Goal: Information Seeking & Learning: Learn about a topic

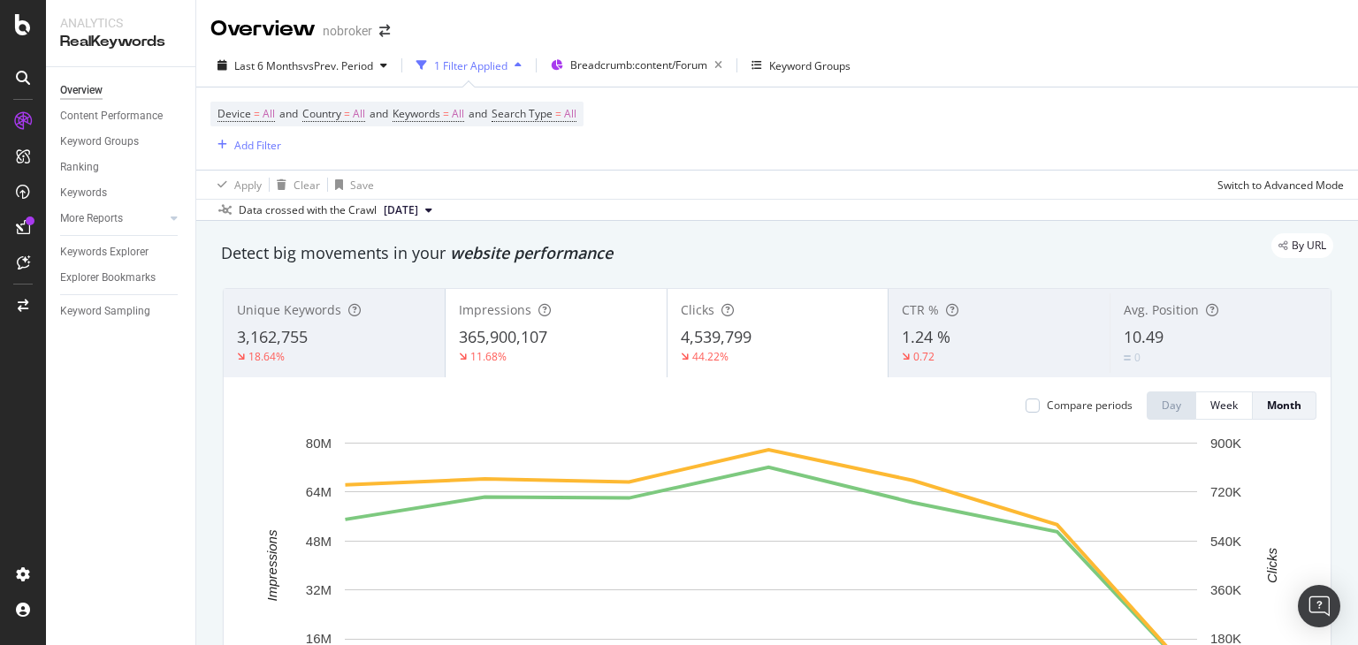
click at [1357, 149] on div "Overview nobroker Last 6 Months vs Prev. Period 1 Filter Applied Breadcrumb: co…" at bounding box center [776, 322] width 1161 height 645
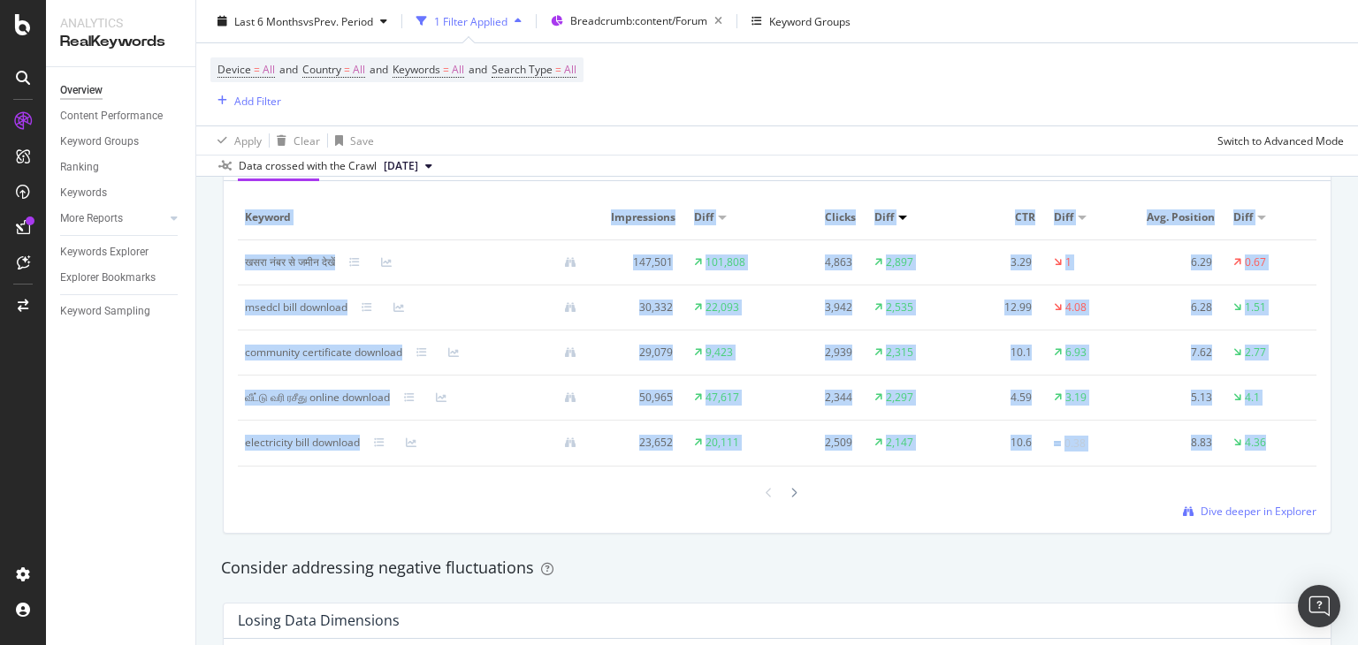
scroll to position [1647, 0]
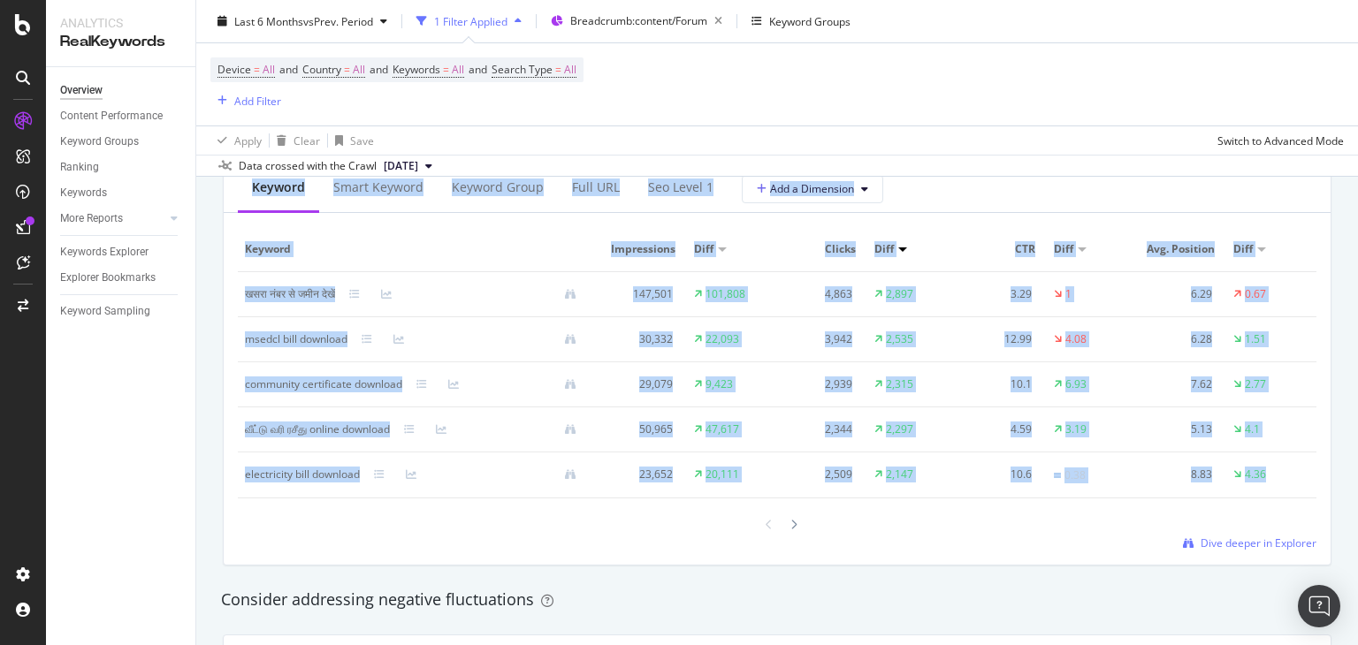
drag, startPoint x: 0, startPoint y: 0, endPoint x: 1353, endPoint y: 316, distance: 1389.7
click at [1353, 316] on div "Overview nobroker Last 6 Months vs Prev. Period 1 Filter Applied Breadcrumb: co…" at bounding box center [776, 322] width 1161 height 645
click at [464, 529] on div at bounding box center [777, 525] width 1078 height 24
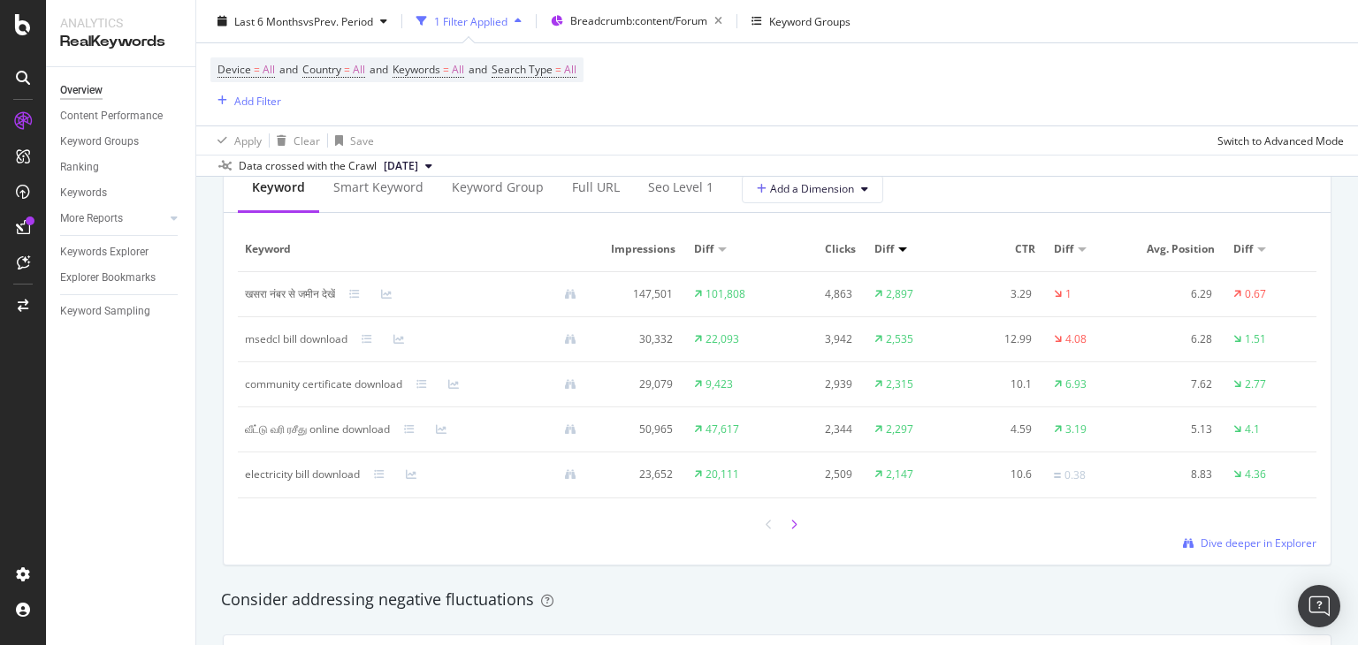
click at [790, 524] on icon at bounding box center [793, 525] width 7 height 11
click at [795, 531] on div at bounding box center [777, 526] width 1078 height 24
click at [790, 525] on icon at bounding box center [793, 526] width 7 height 11
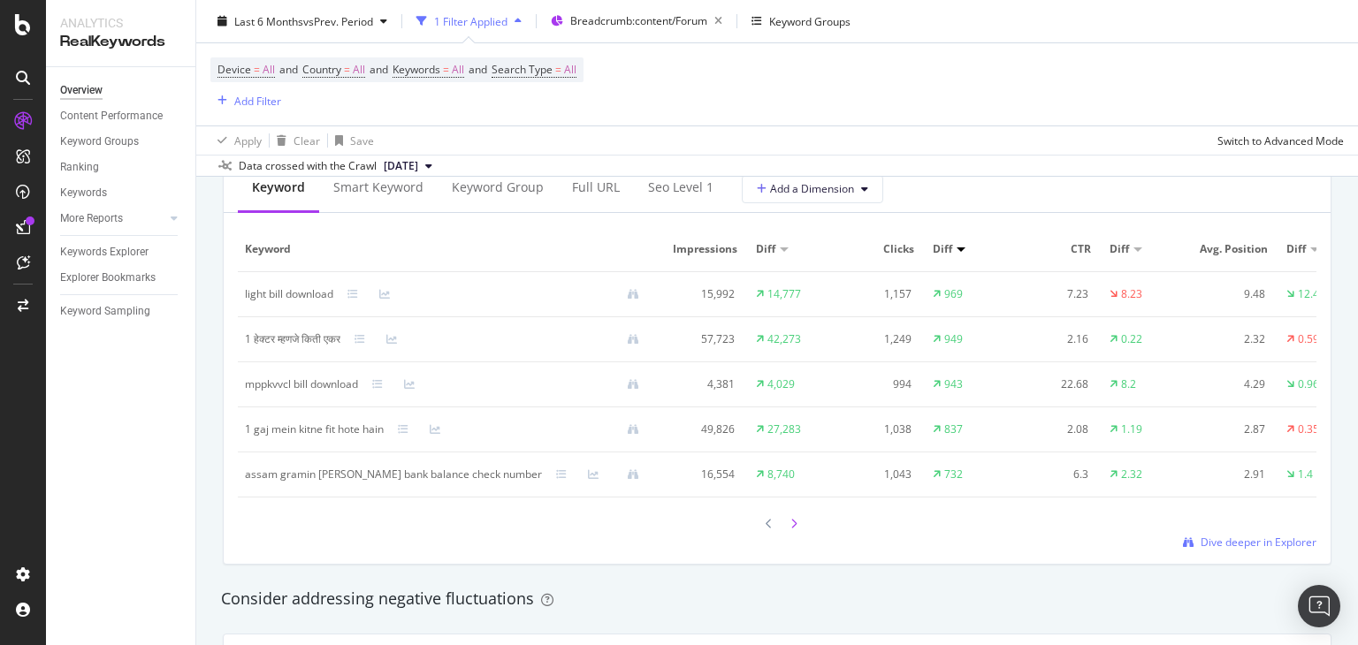
click at [790, 529] on icon at bounding box center [793, 524] width 7 height 11
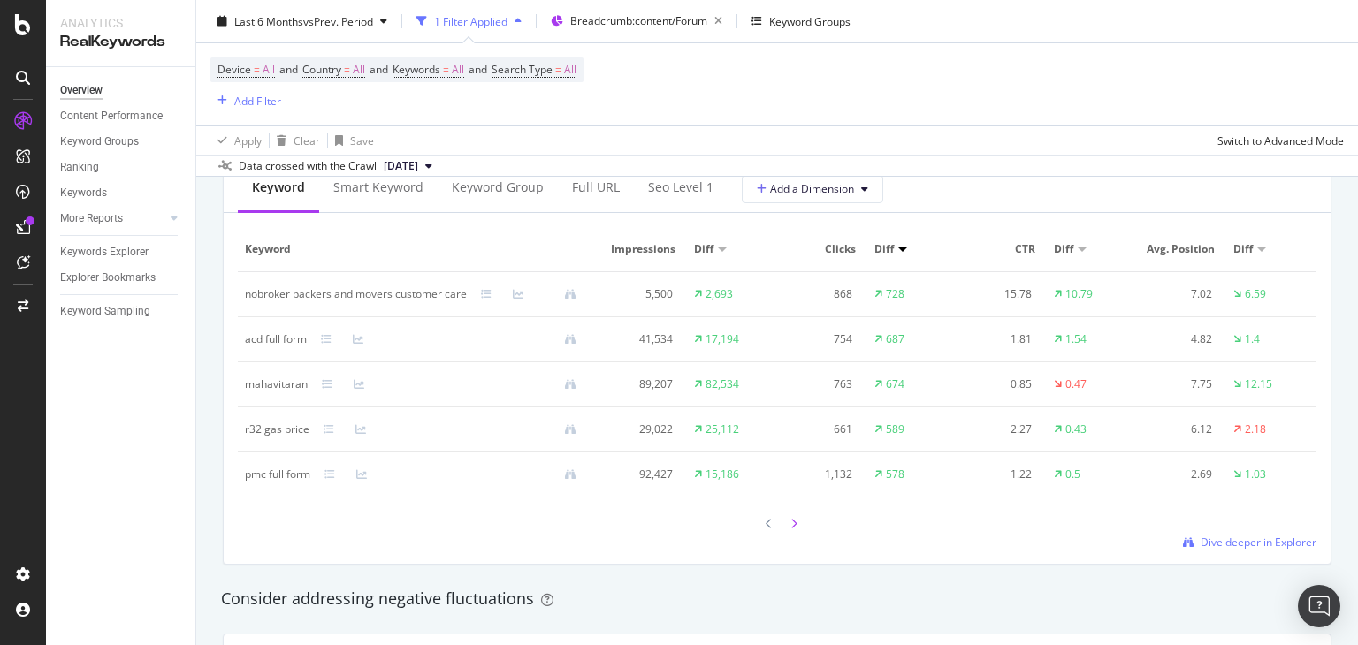
click at [790, 524] on icon at bounding box center [793, 524] width 7 height 11
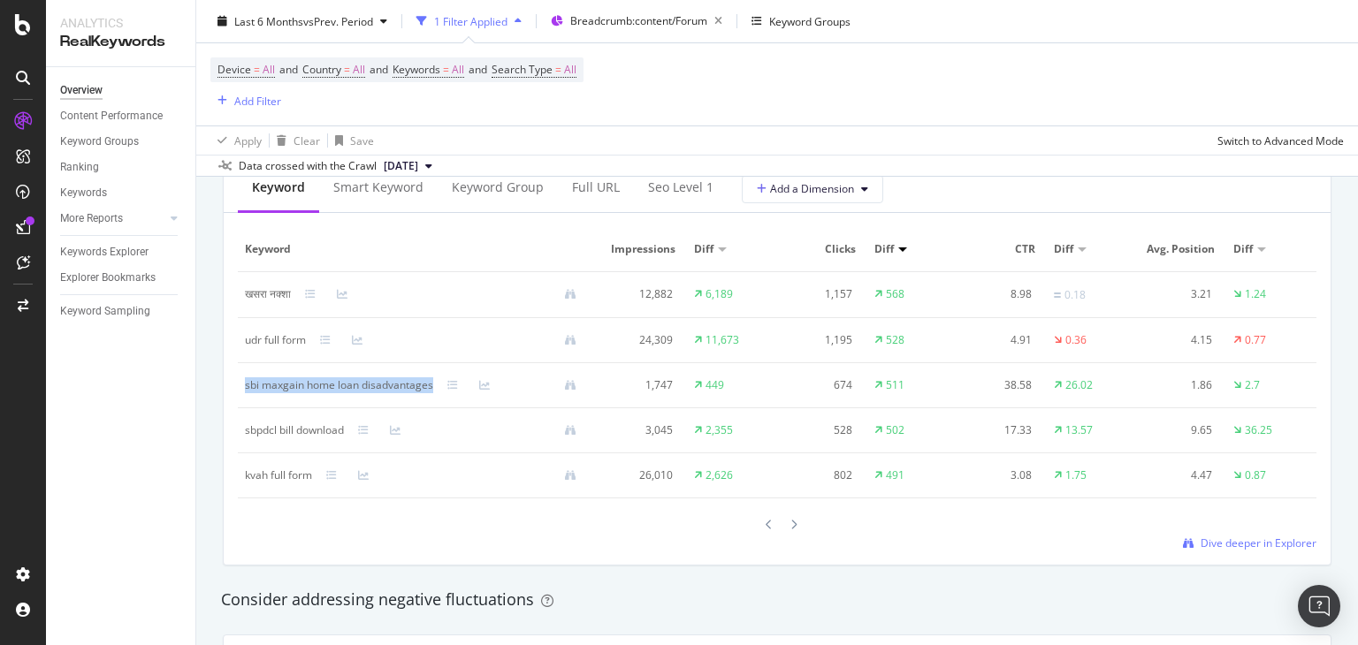
drag, startPoint x: 240, startPoint y: 387, endPoint x: 430, endPoint y: 392, distance: 191.0
click at [430, 392] on td "sbi maxgain home loan disadvantages" at bounding box center [418, 385] width 360 height 45
copy div "sbi maxgain home loan disadvantages"
click at [227, 107] on div "Add Filter" at bounding box center [245, 100] width 71 height 19
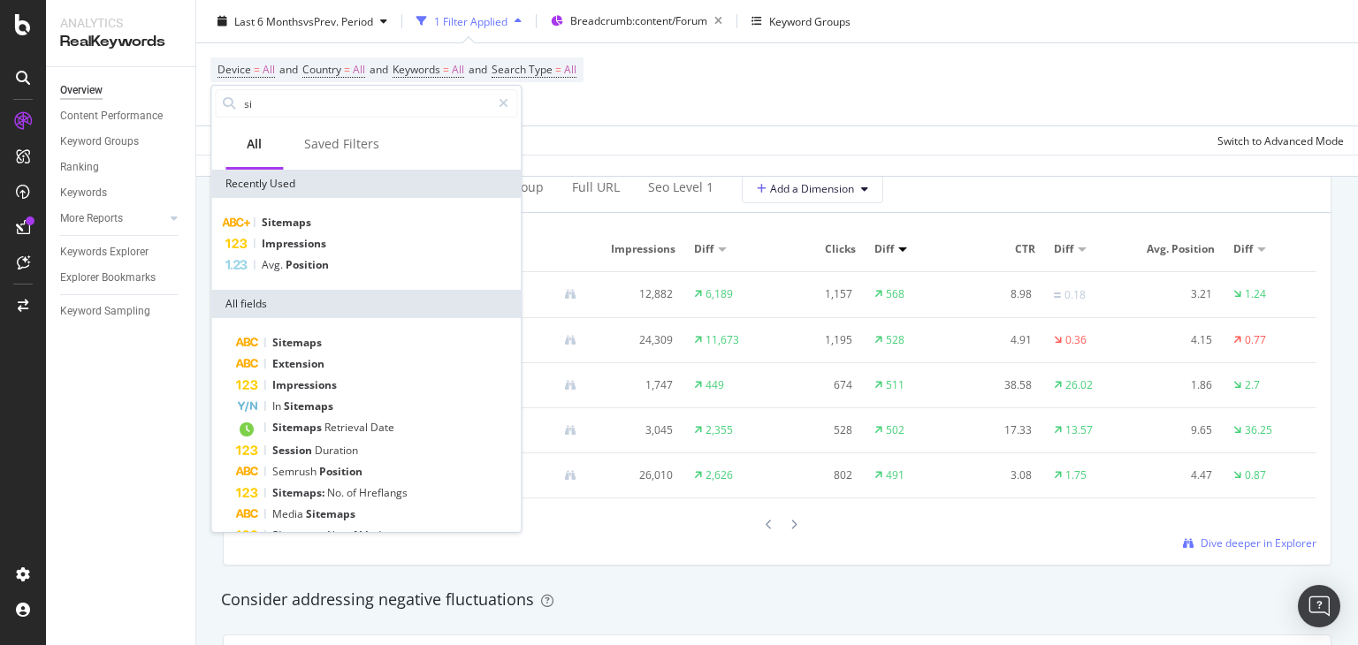
type input "s"
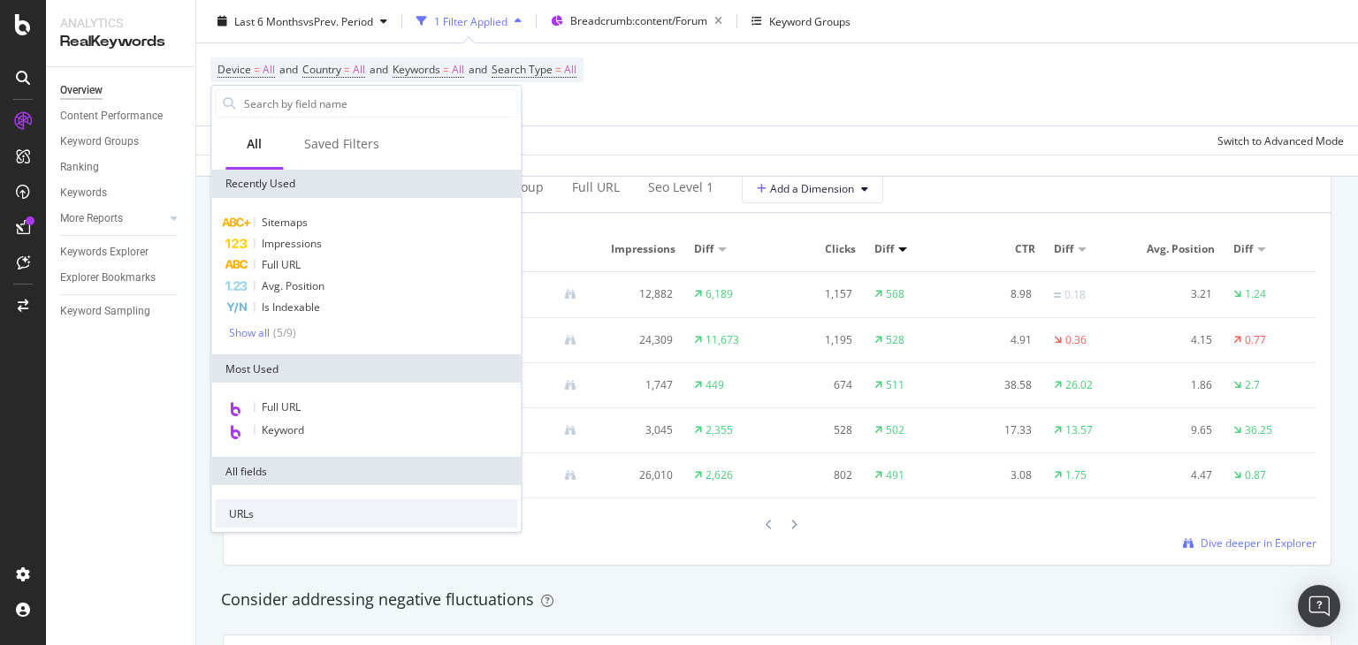
click at [645, 73] on div "Device = All and Country = All and Keywords = All and Search Type = All Add Fil…" at bounding box center [776, 84] width 1133 height 82
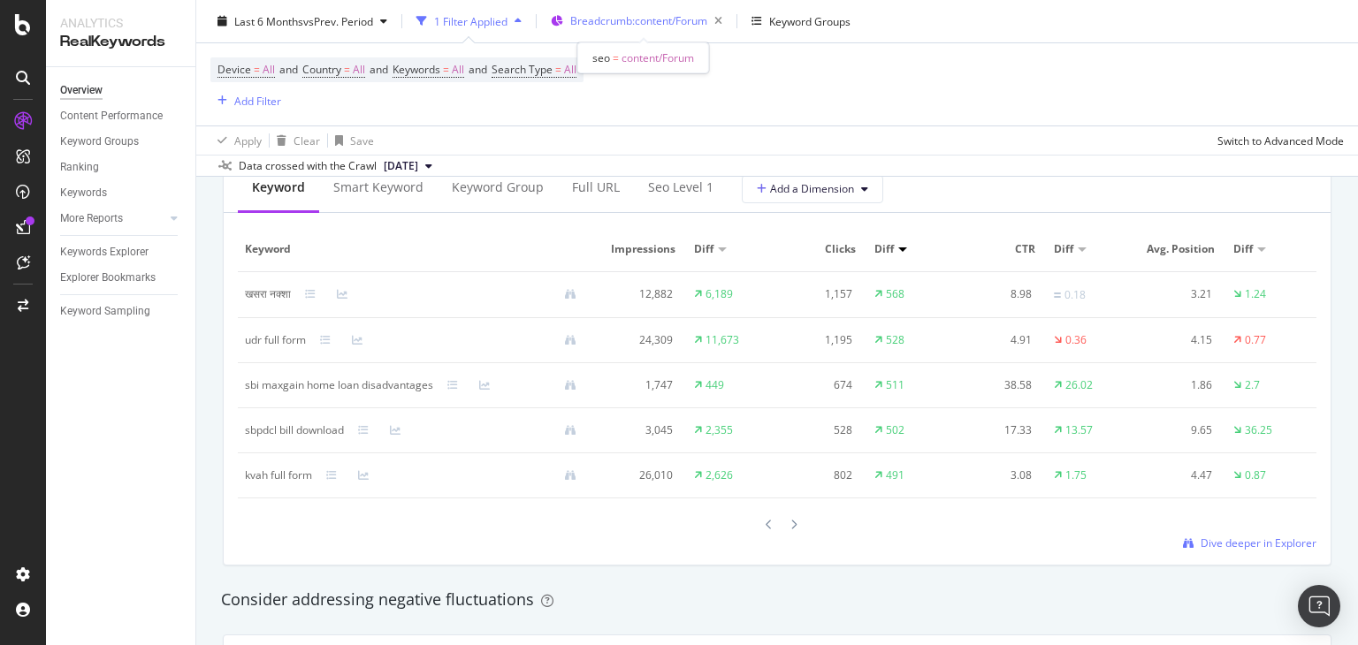
click at [631, 25] on span "Breadcrumb: content/Forum" at bounding box center [638, 20] width 137 height 15
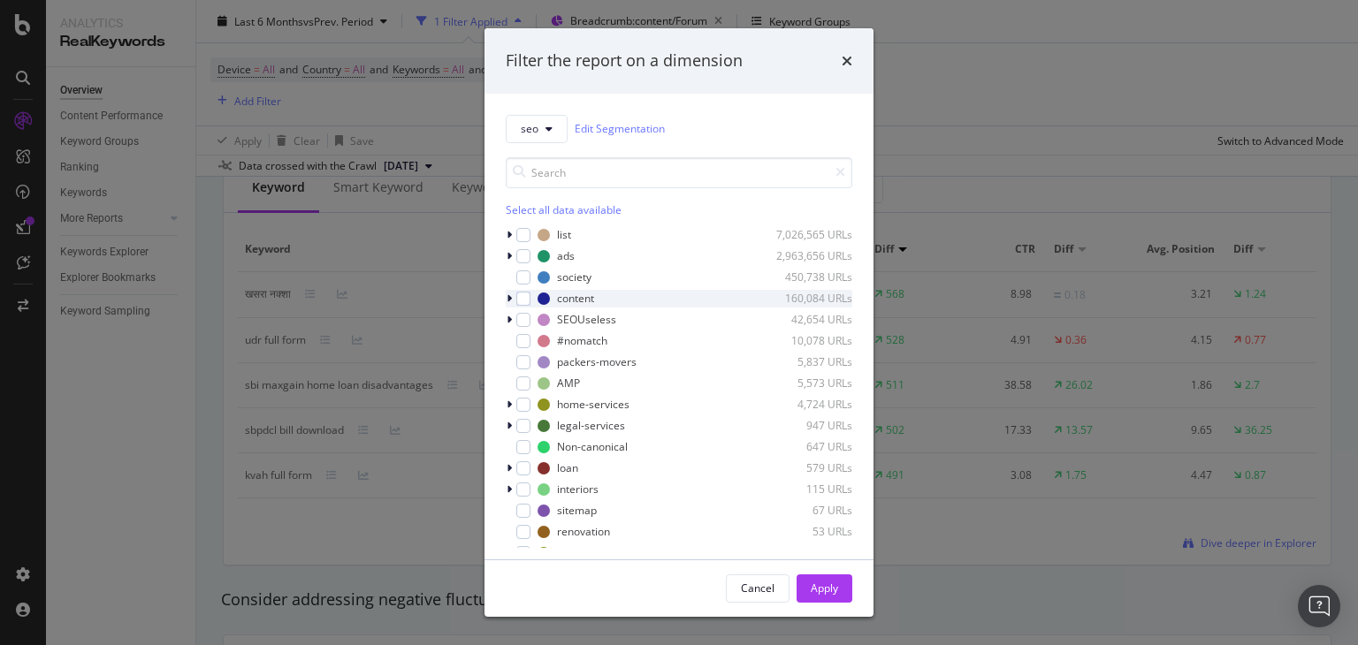
click at [510, 299] on icon "modal" at bounding box center [508, 298] width 5 height 11
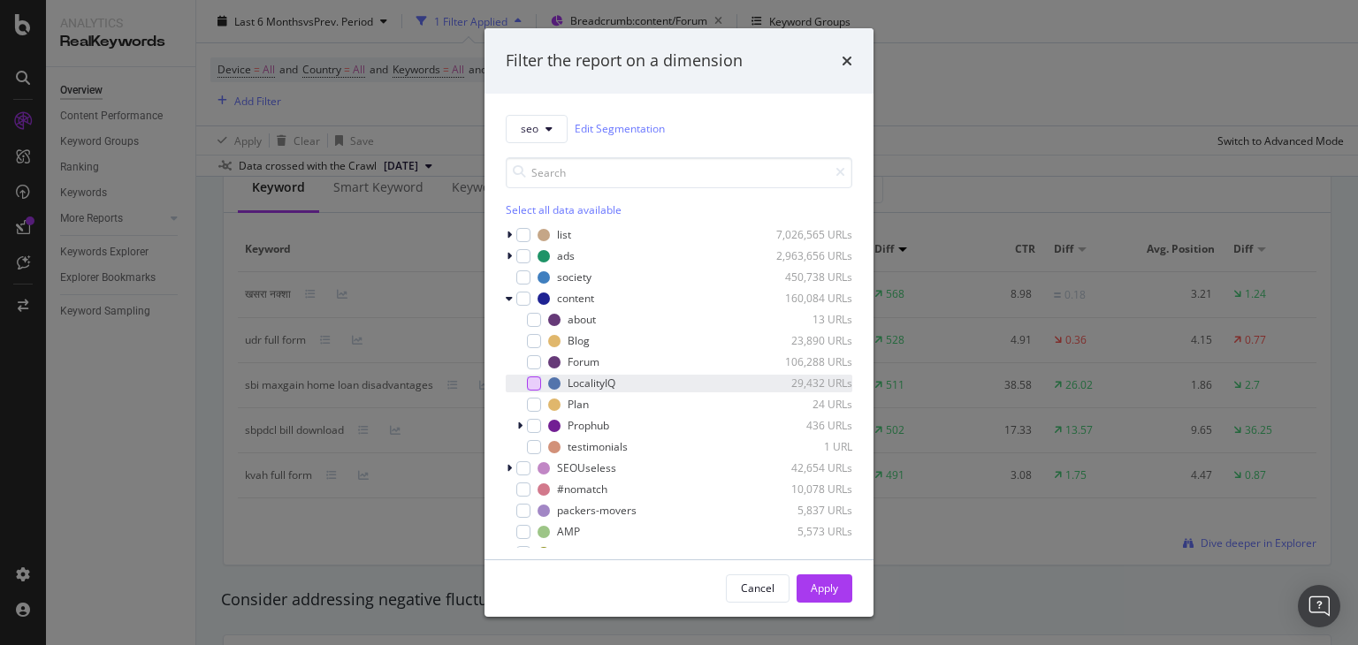
click at [530, 388] on div "modal" at bounding box center [534, 384] width 14 height 14
click at [828, 583] on div "Apply" at bounding box center [823, 588] width 27 height 15
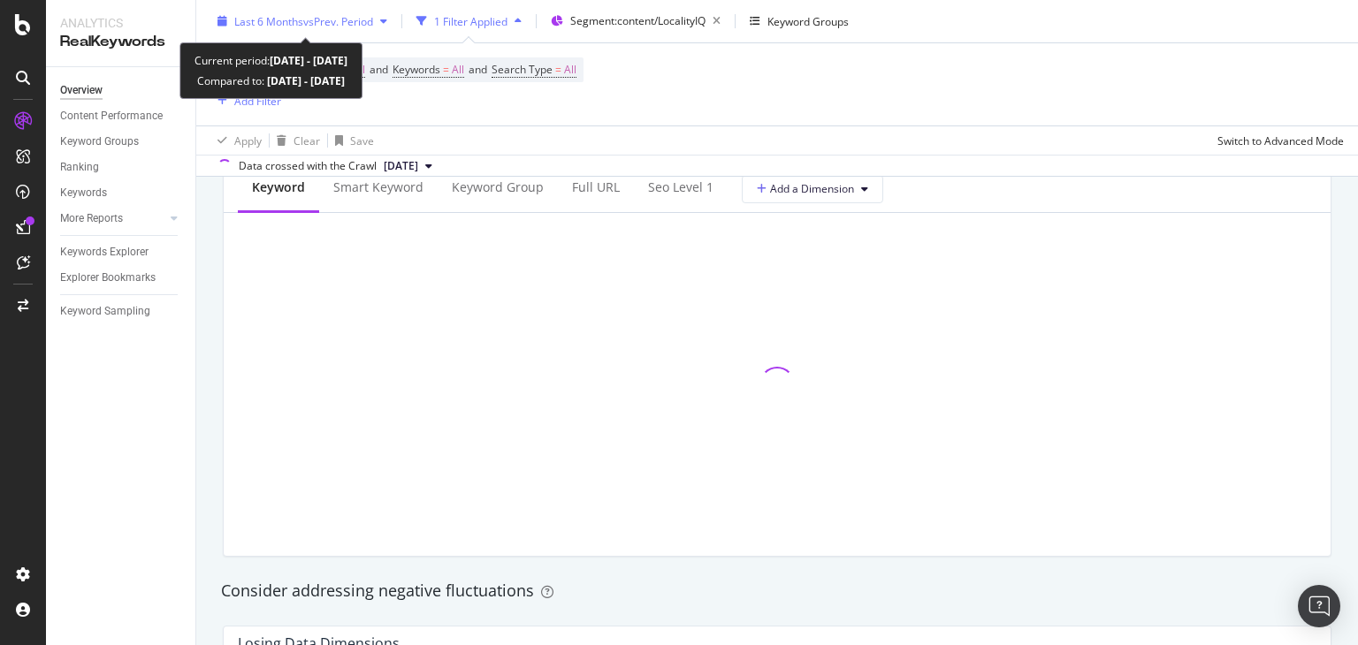
click at [300, 19] on span "Last 6 Months" at bounding box center [268, 20] width 69 height 15
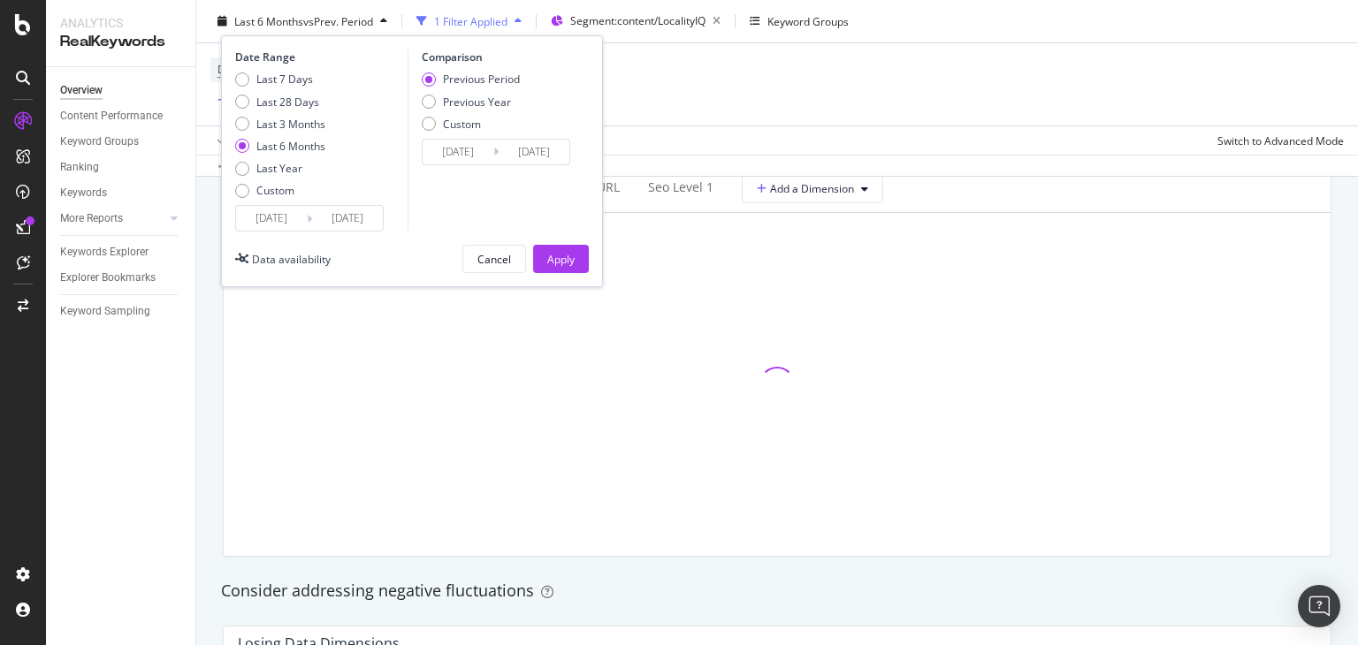
click at [355, 217] on input "2025/10/02" at bounding box center [347, 218] width 71 height 25
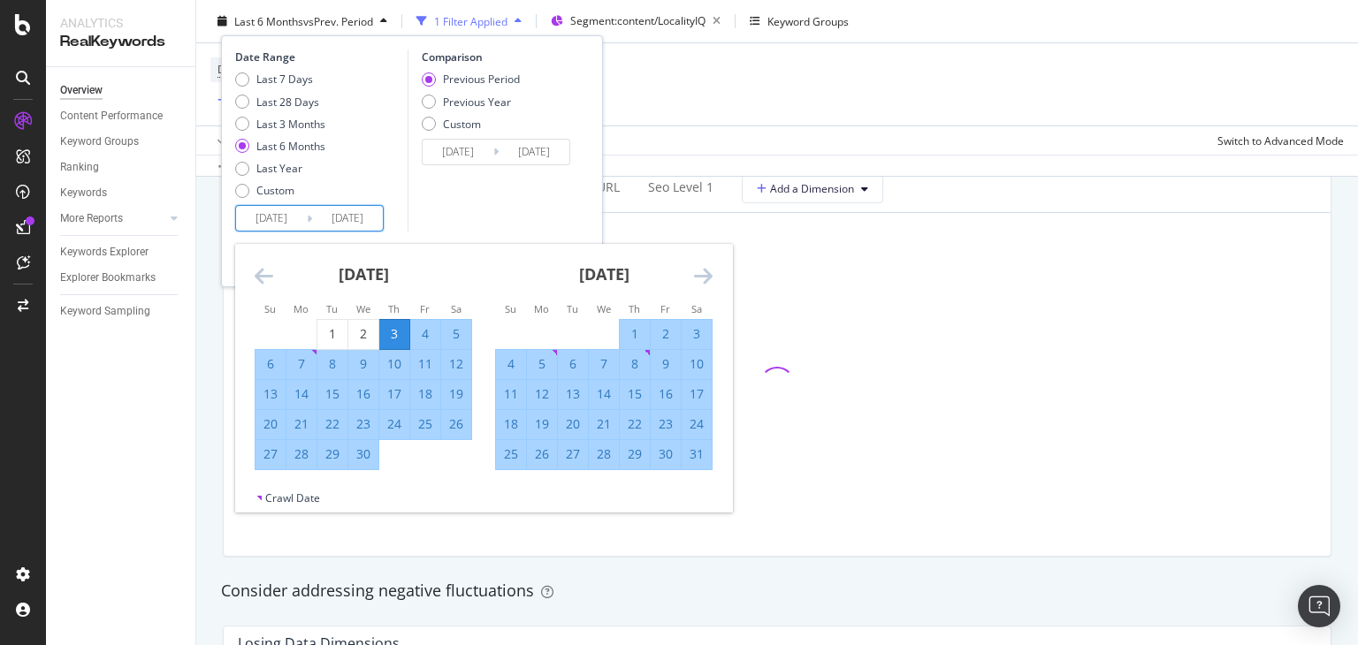
click at [699, 276] on icon "Move forward to switch to the next month." at bounding box center [703, 275] width 19 height 21
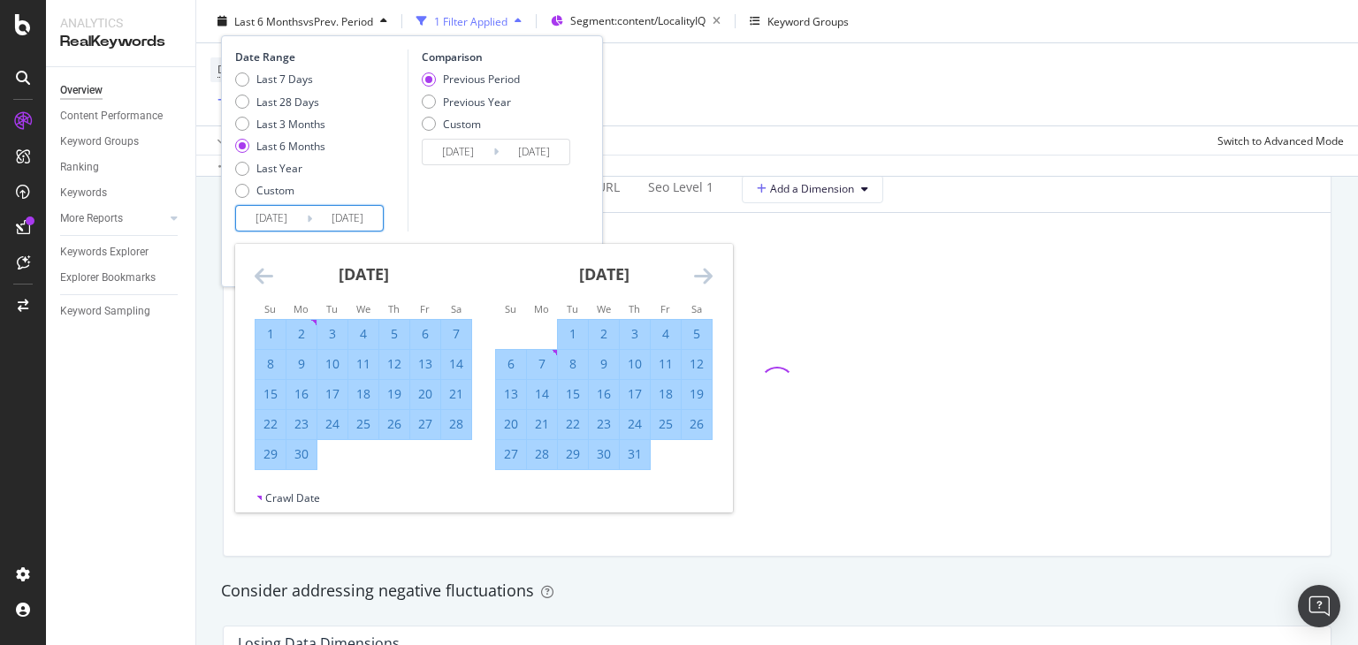
click at [699, 276] on icon "Move forward to switch to the next month." at bounding box center [703, 275] width 19 height 21
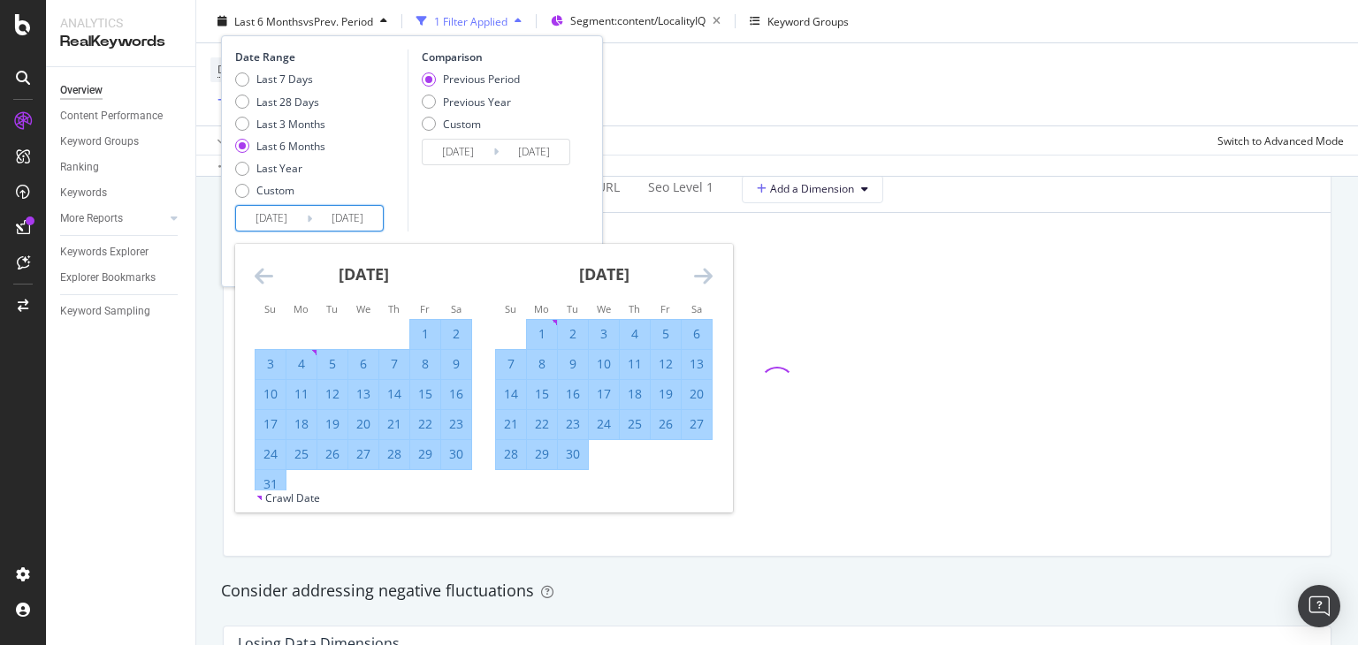
click at [699, 276] on icon "Move forward to switch to the next month." at bounding box center [703, 275] width 19 height 21
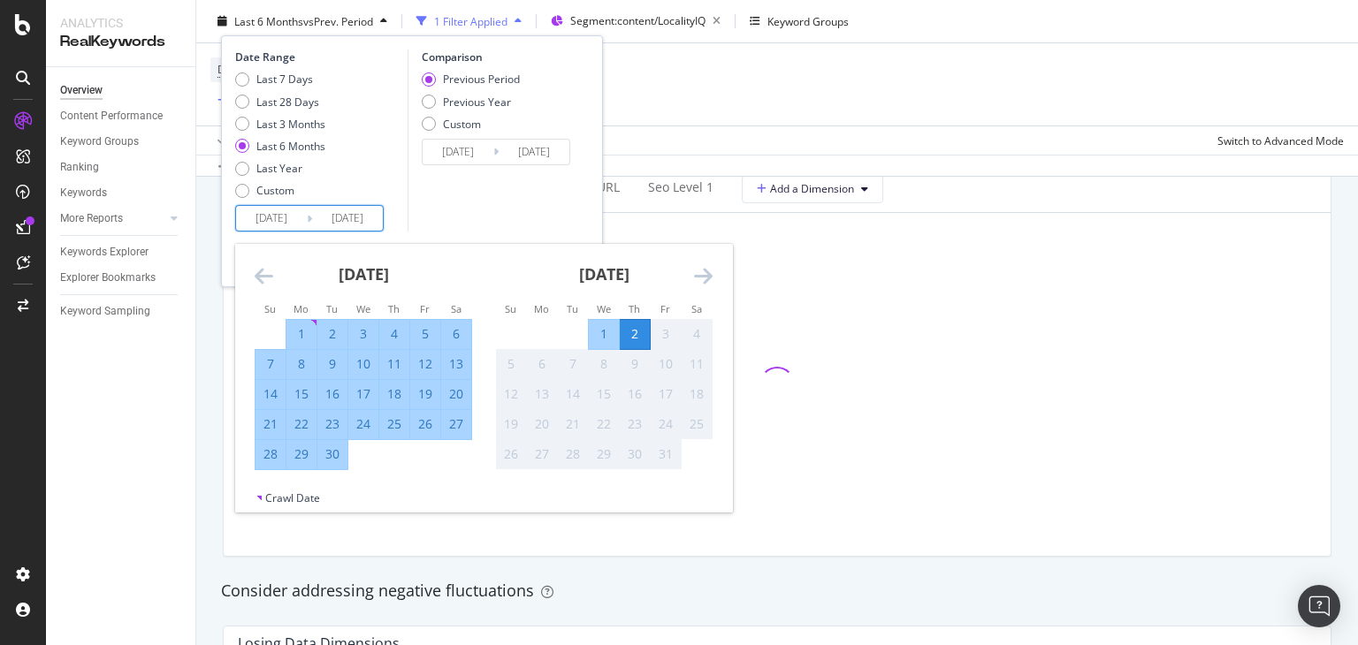
click at [699, 276] on icon "Move forward to switch to the next month." at bounding box center [703, 275] width 19 height 21
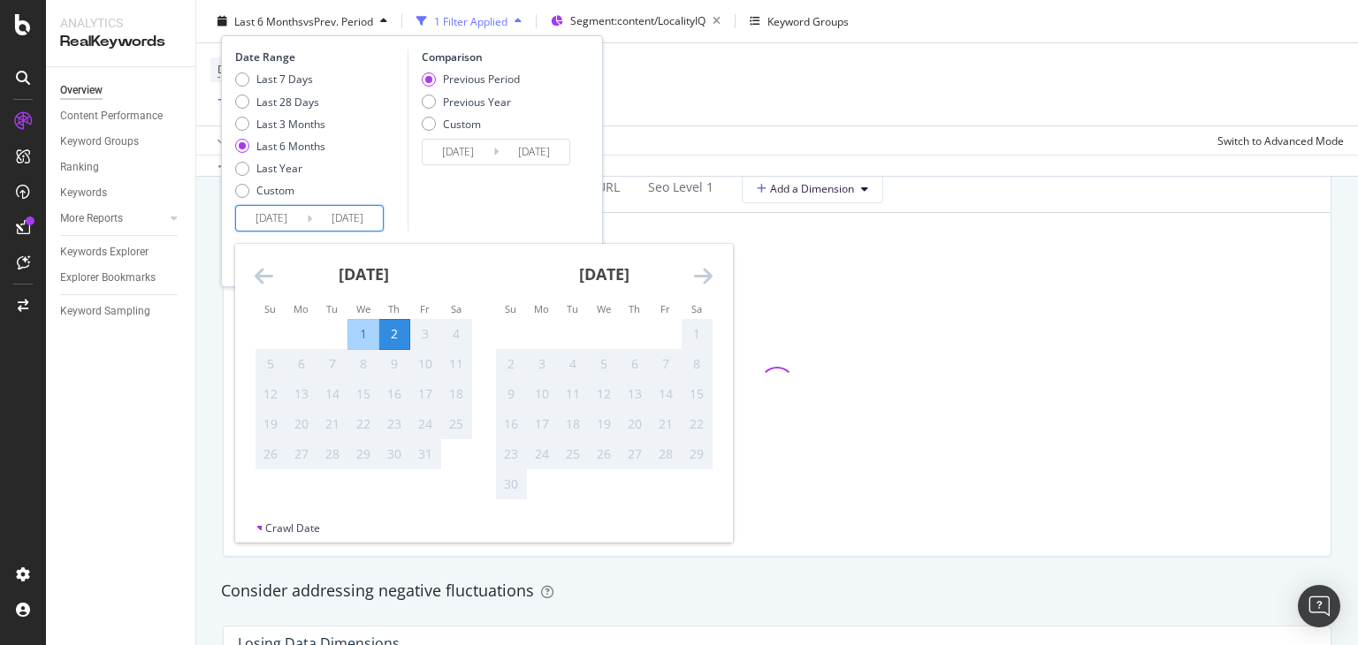
click at [255, 279] on icon "Move backward to switch to the previous month." at bounding box center [264, 275] width 19 height 21
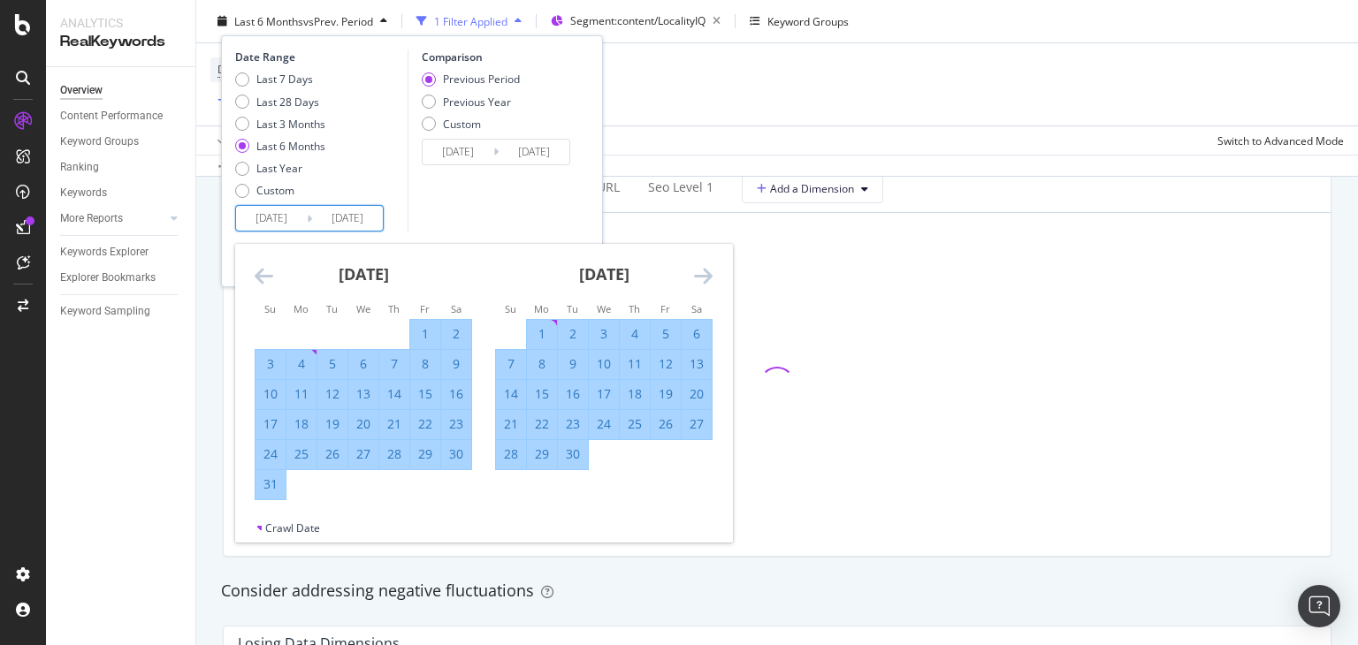
click at [258, 219] on input "2025/04/03" at bounding box center [271, 218] width 71 height 25
click at [408, 326] on td "Calendar" at bounding box center [394, 334] width 31 height 30
click at [418, 331] on div "1" at bounding box center [425, 334] width 30 height 18
type input "2025/08/01"
type input "2025/05/30"
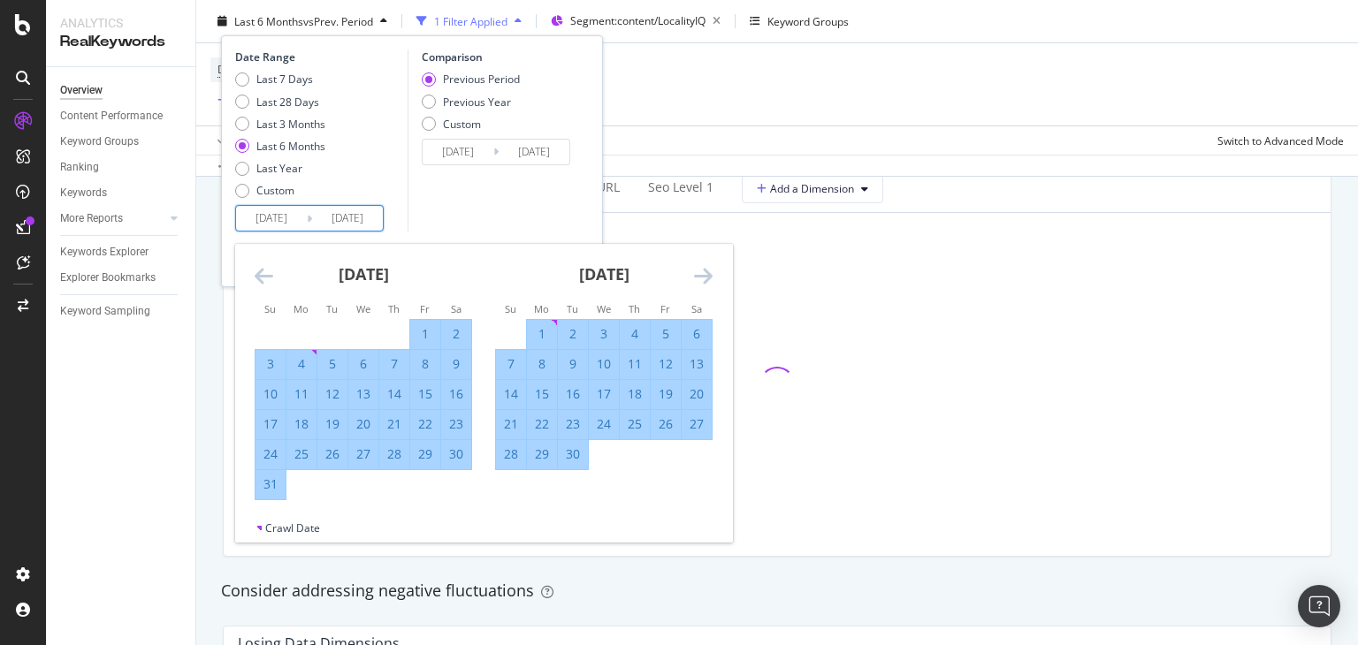
type input "2025/07/31"
click at [278, 224] on input "2025/08/01" at bounding box center [271, 218] width 71 height 25
click at [371, 222] on input "2025/10/02" at bounding box center [347, 218] width 71 height 25
click at [579, 460] on div "30" at bounding box center [573, 454] width 30 height 18
type input "2025/09/30"
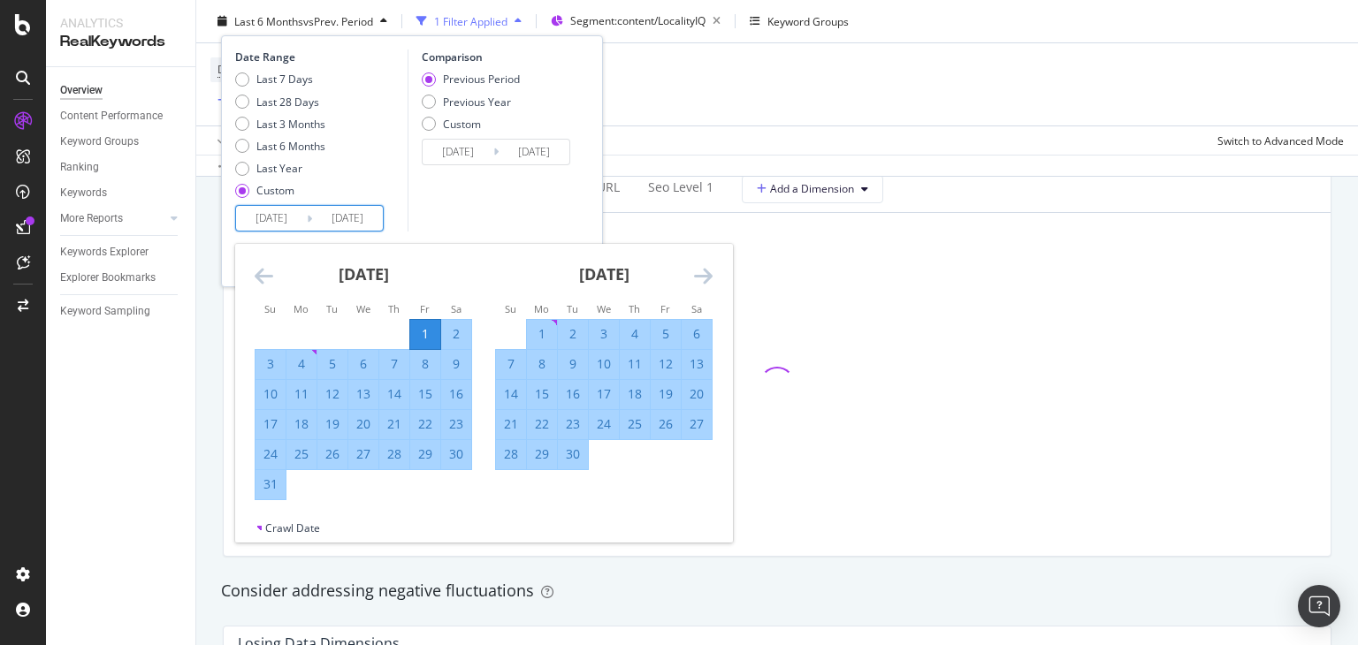
type input "2025/06/01"
click at [350, 210] on input "2025/09/30" at bounding box center [347, 218] width 71 height 25
click at [701, 276] on icon "Move forward to switch to the next month." at bounding box center [703, 275] width 19 height 21
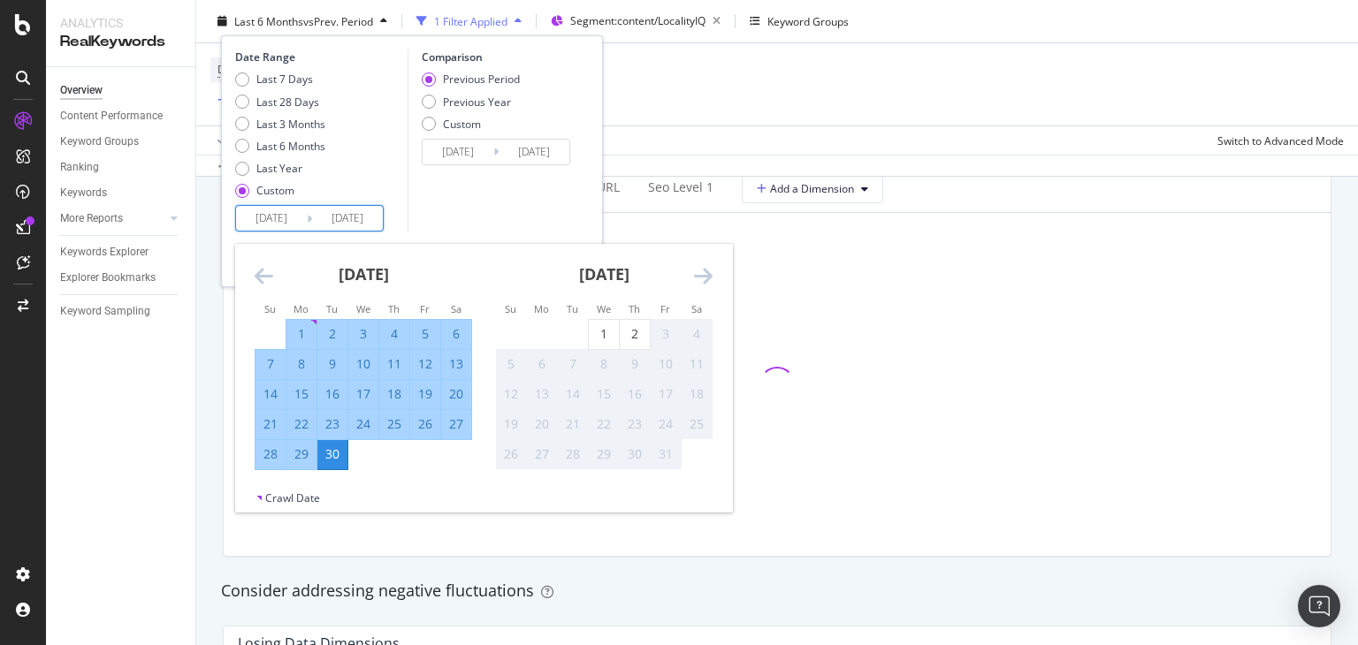
click at [470, 193] on div "Comparison Previous Period Previous Year Custom 2025/06/01 Navigate forward to …" at bounding box center [491, 140] width 168 height 182
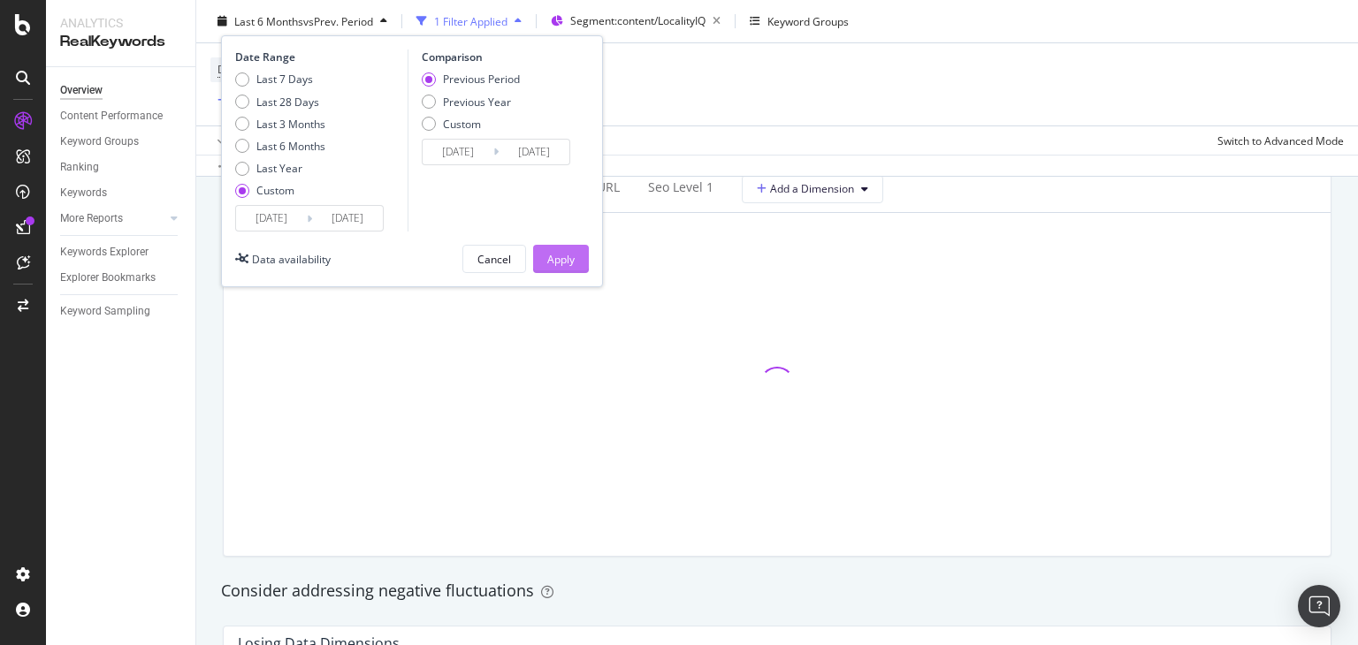
click at [551, 258] on div "Apply" at bounding box center [560, 258] width 27 height 15
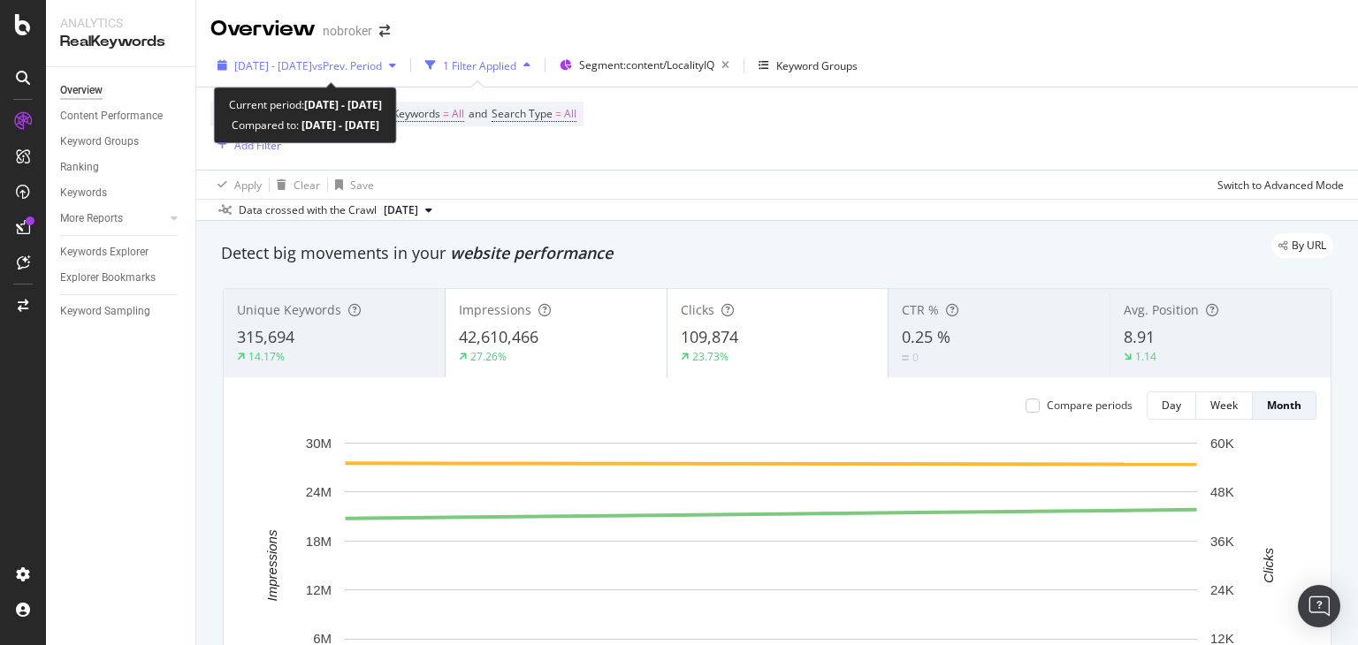
click at [314, 54] on div "2025 Aug. 1st - Sep. 30th vs Prev. Period" at bounding box center [306, 65] width 193 height 27
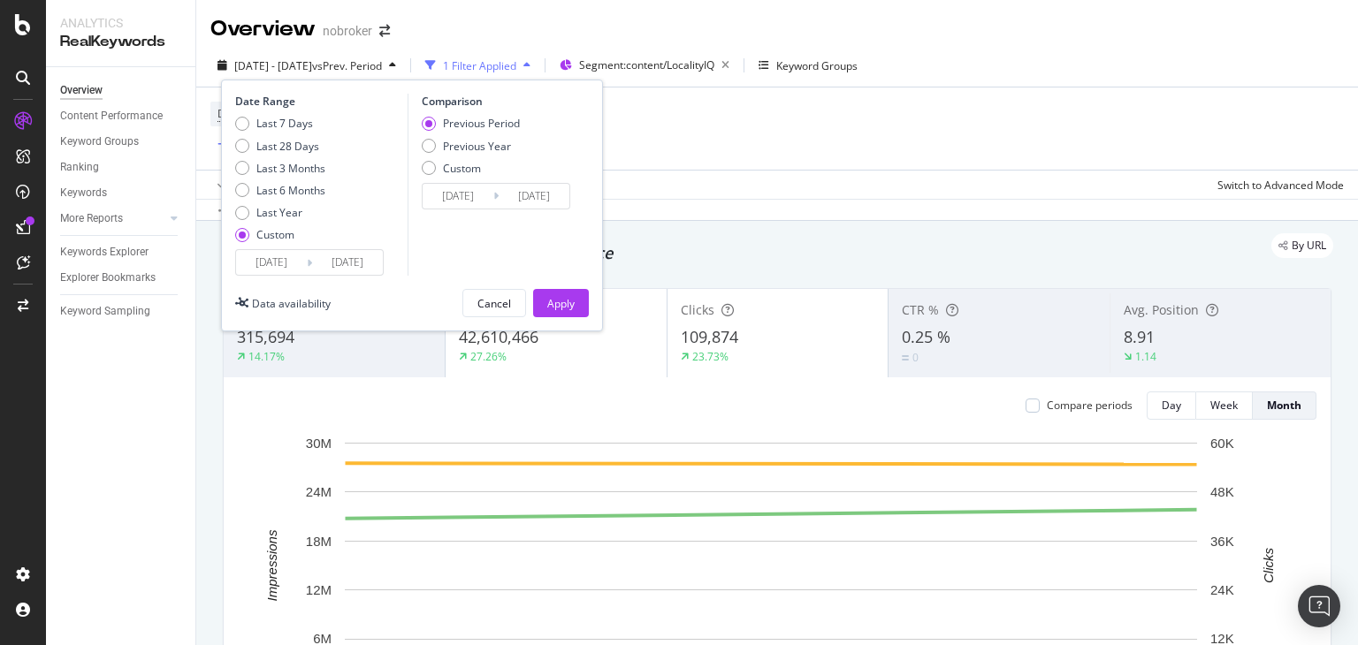
click at [334, 268] on input "2025/09/30" at bounding box center [347, 262] width 71 height 25
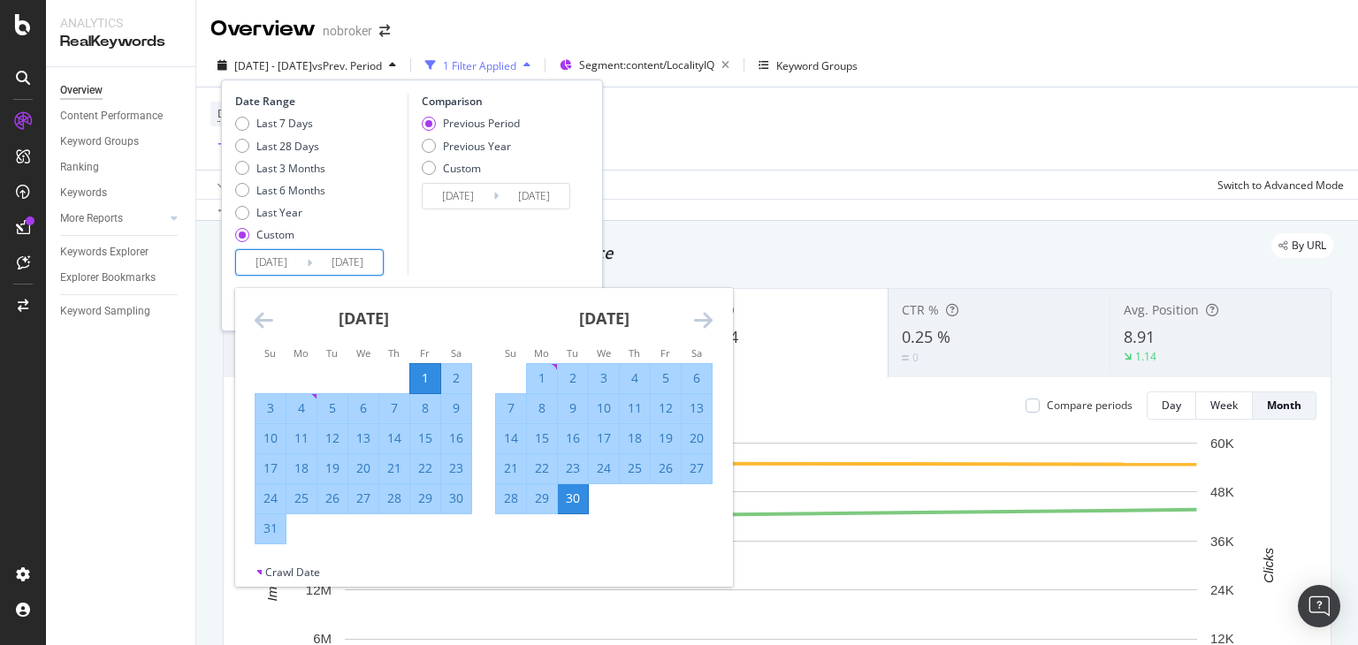
click at [277, 258] on input "2025/08/01" at bounding box center [271, 262] width 71 height 25
click at [544, 369] on div "1" at bounding box center [542, 378] width 30 height 18
type input "2025/09/01"
type input "2025/08/02"
type input "2025/08/31"
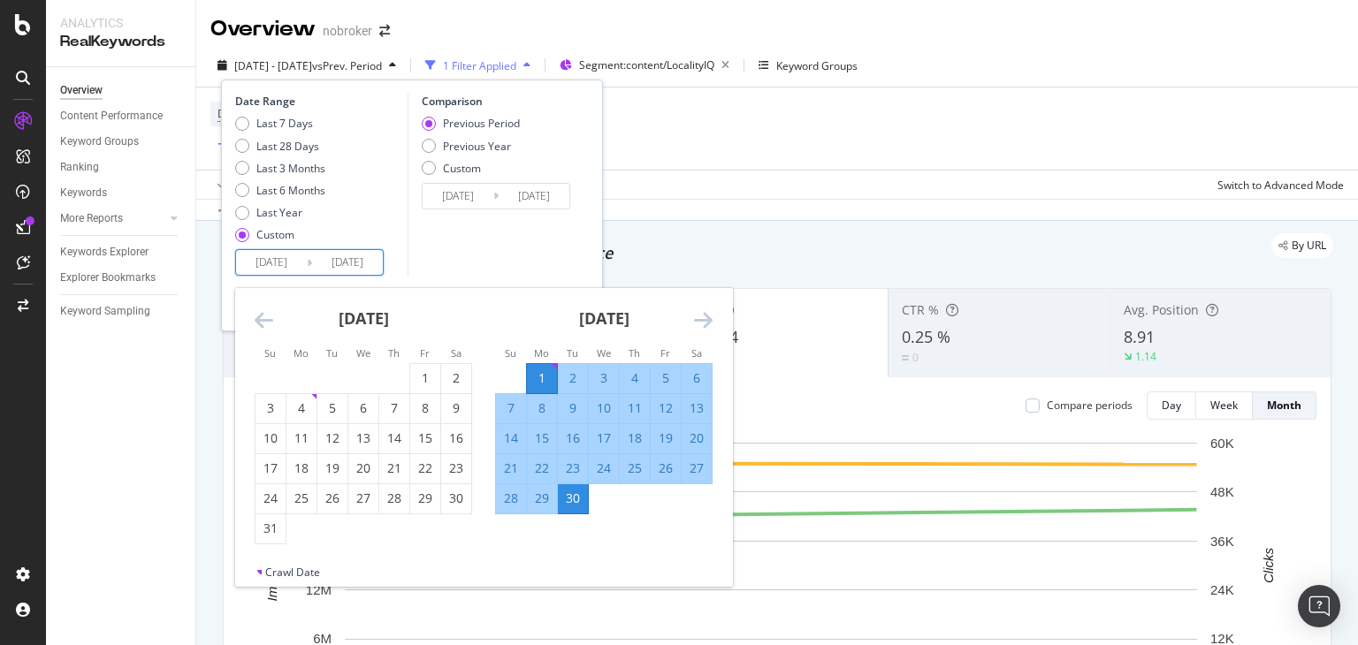
click at [503, 221] on div "Comparison Previous Period Previous Year Custom 2025/08/02 Navigate forward to …" at bounding box center [491, 185] width 168 height 182
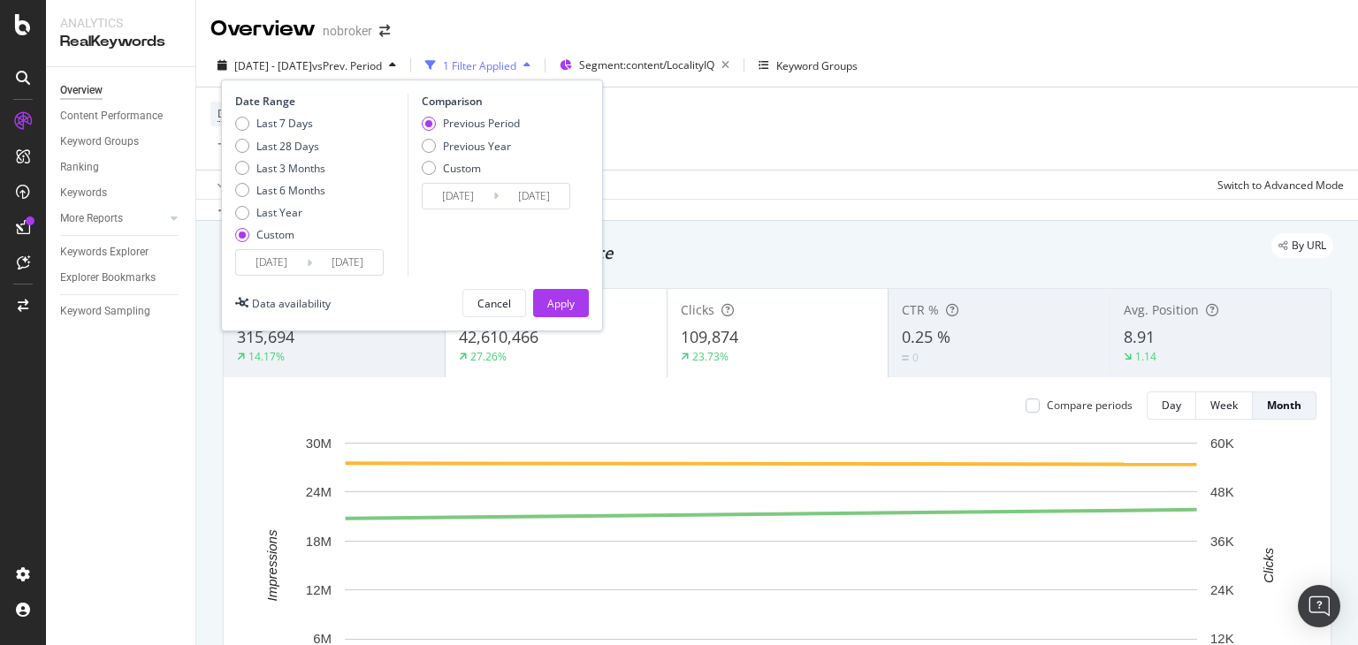
click at [358, 256] on input "2025/09/30" at bounding box center [347, 262] width 71 height 25
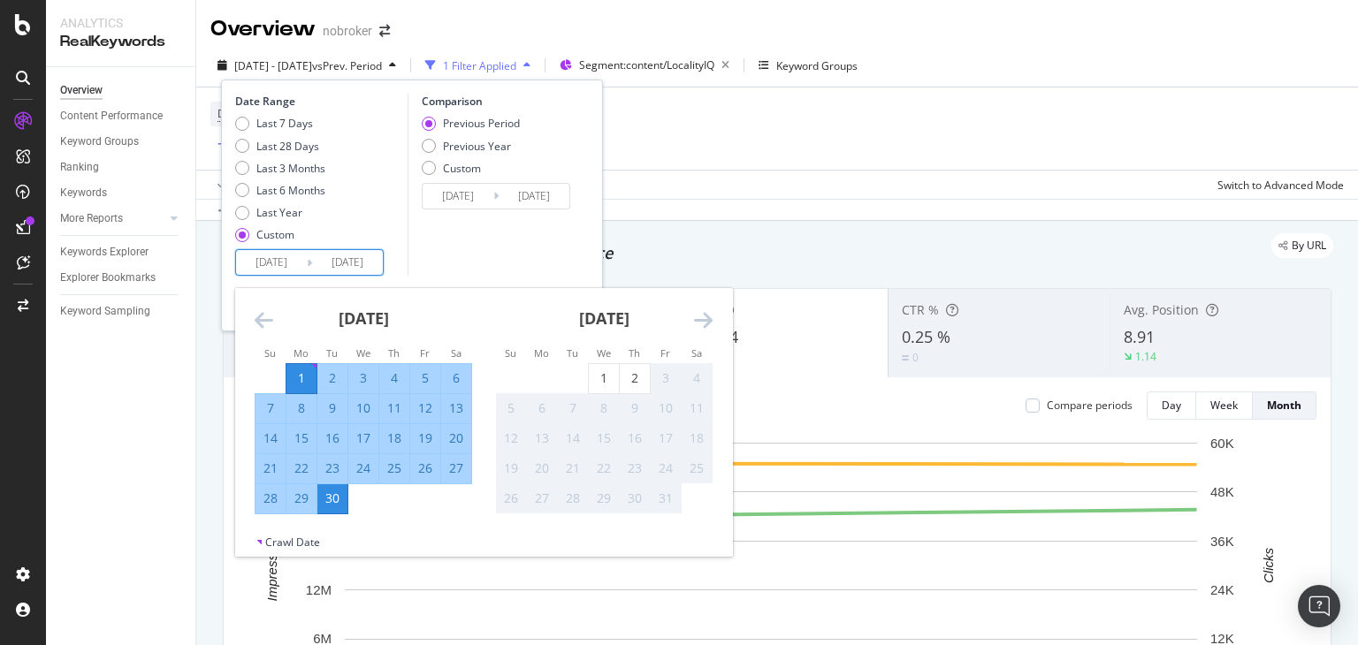
click at [500, 250] on div "Comparison Previous Period Previous Year Custom 2025/08/02 Navigate forward to …" at bounding box center [491, 185] width 168 height 182
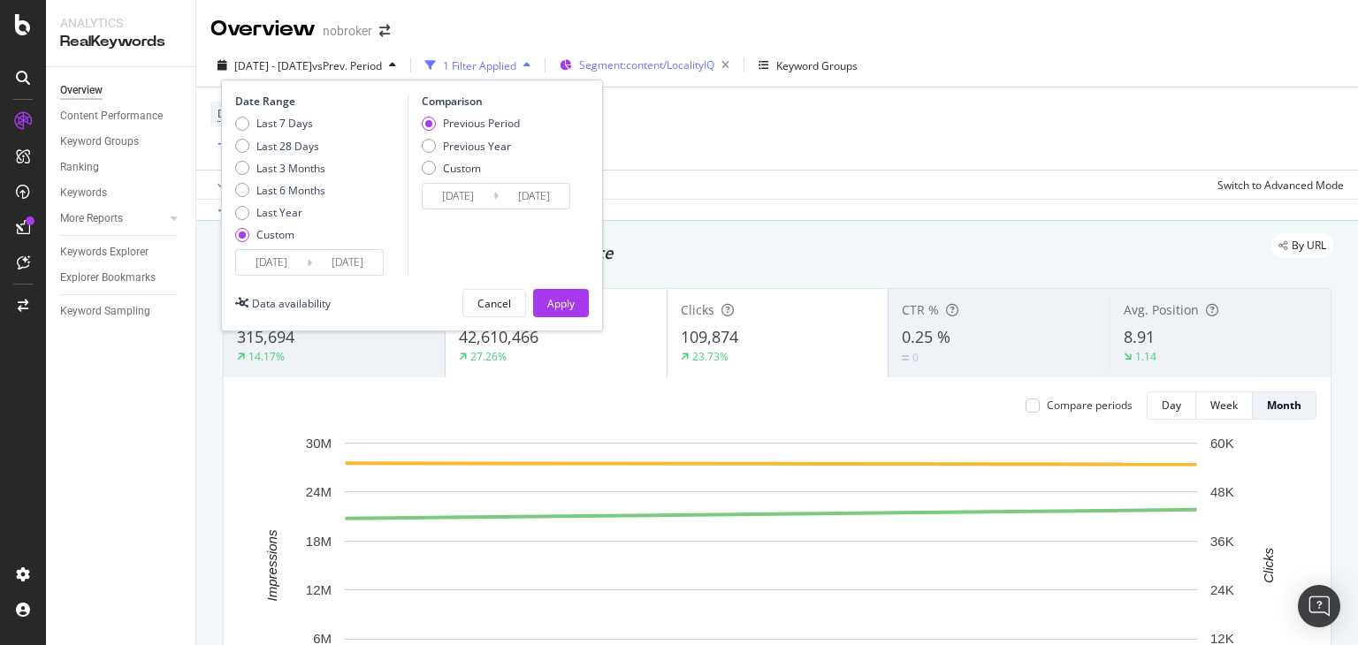
click at [558, 293] on div "Apply" at bounding box center [560, 303] width 27 height 27
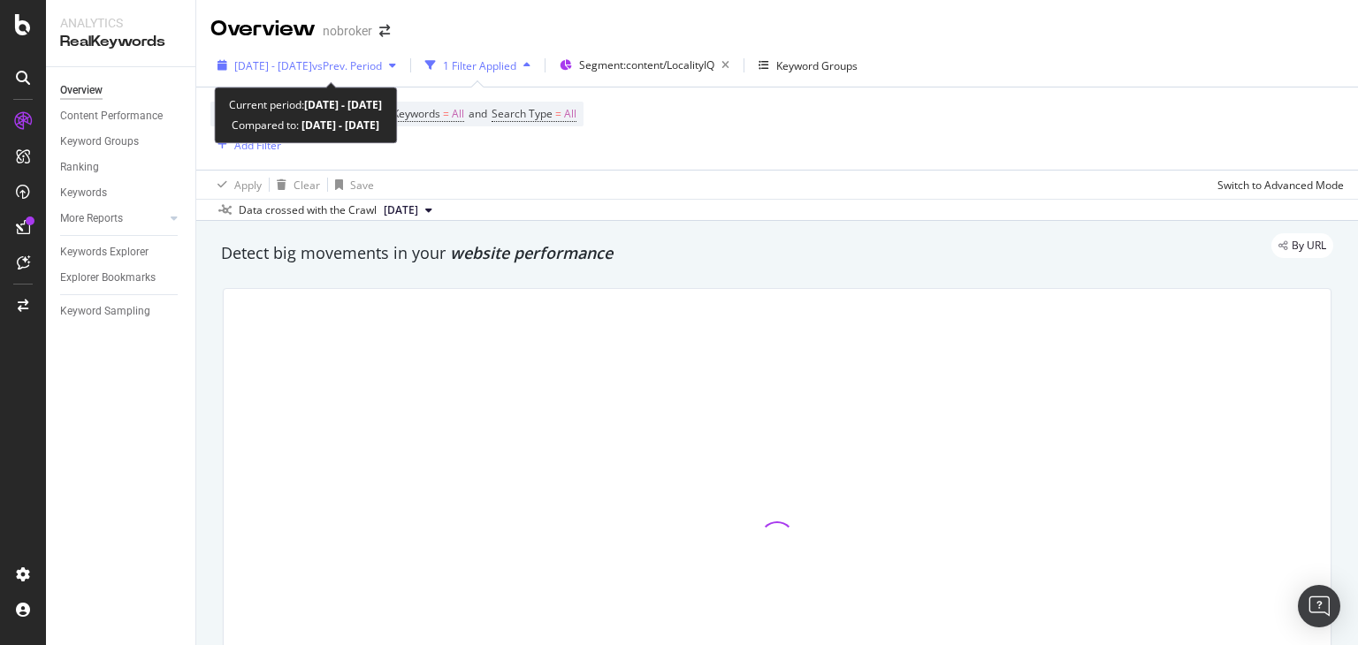
click at [382, 66] on span "vs Prev. Period" at bounding box center [347, 65] width 70 height 15
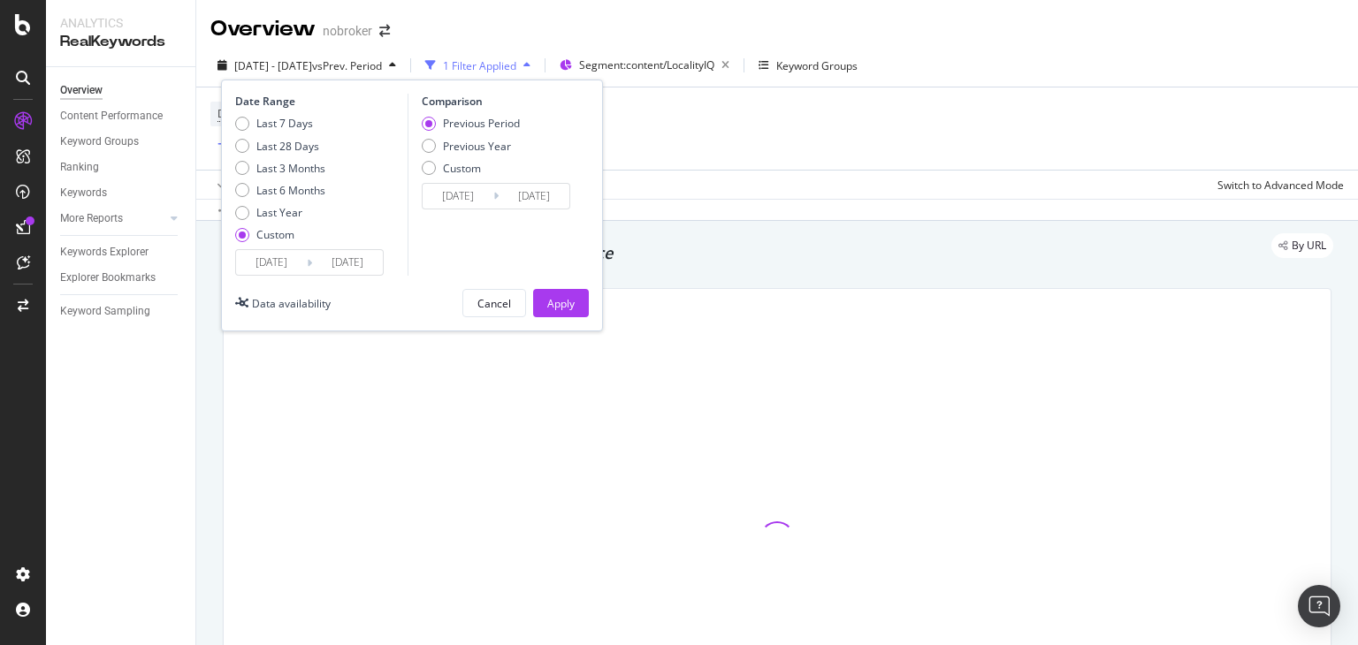
click at [461, 187] on input "2025/08/02" at bounding box center [457, 196] width 71 height 25
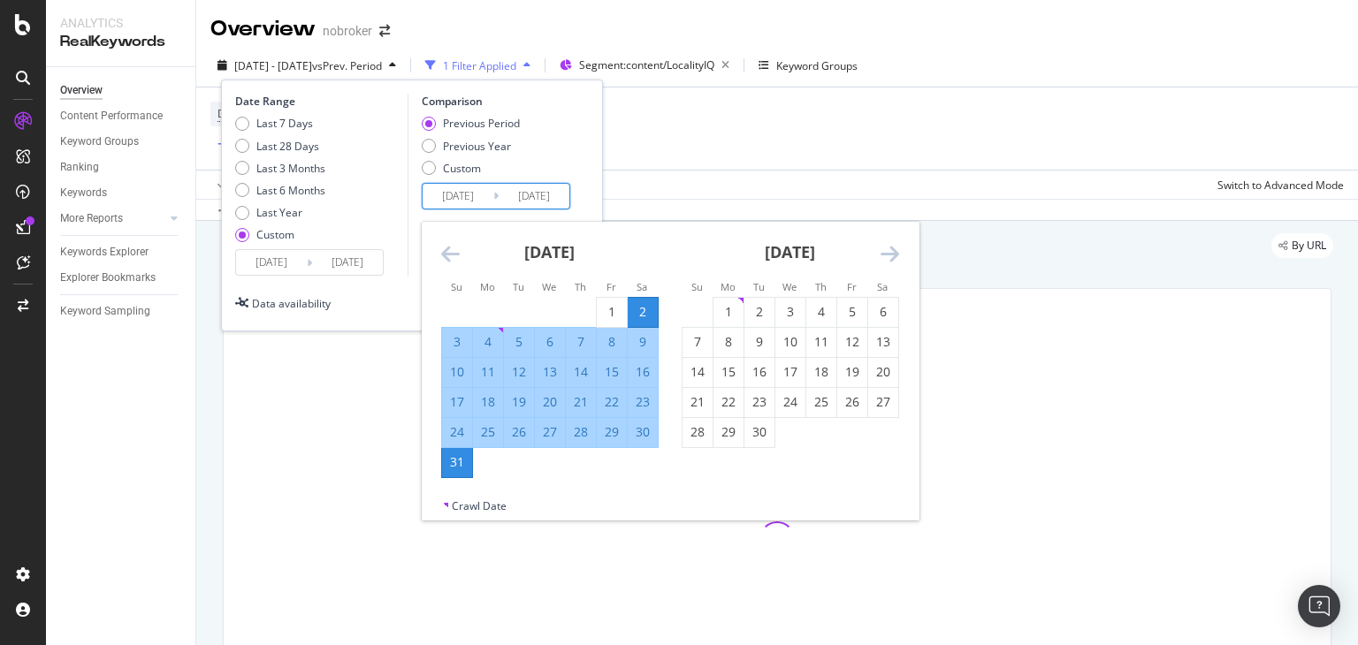
click at [453, 183] on div "2025/08/02 Navigate forward to interact with the calendar and select a date. Pr…" at bounding box center [496, 196] width 148 height 27
click at [463, 207] on input "2025/08/02" at bounding box center [457, 196] width 71 height 25
click at [468, 194] on input "2025/08/02" at bounding box center [457, 196] width 71 height 25
click at [608, 304] on div "1" at bounding box center [612, 312] width 30 height 18
type input "2025/08/01"
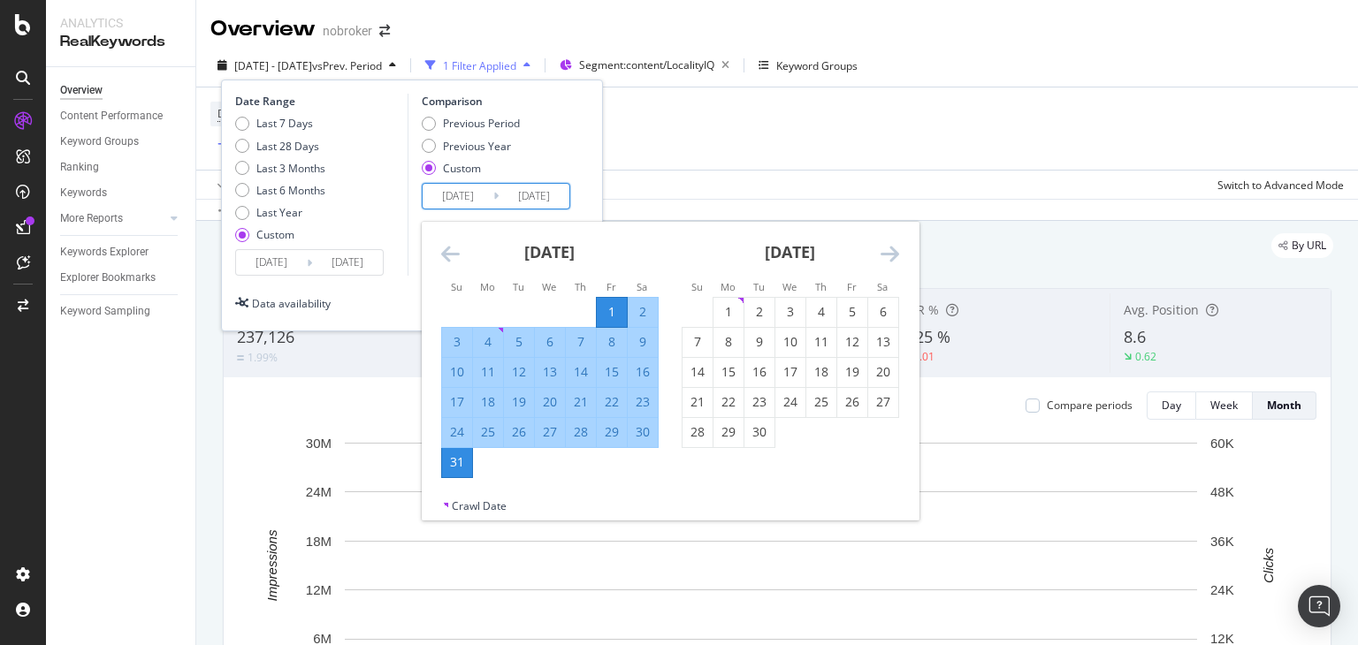
click at [579, 188] on div "Date Range Last 7 Days Last 28 Days Last 3 Months Last 6 Months Last Year Custo…" at bounding box center [412, 185] width 354 height 182
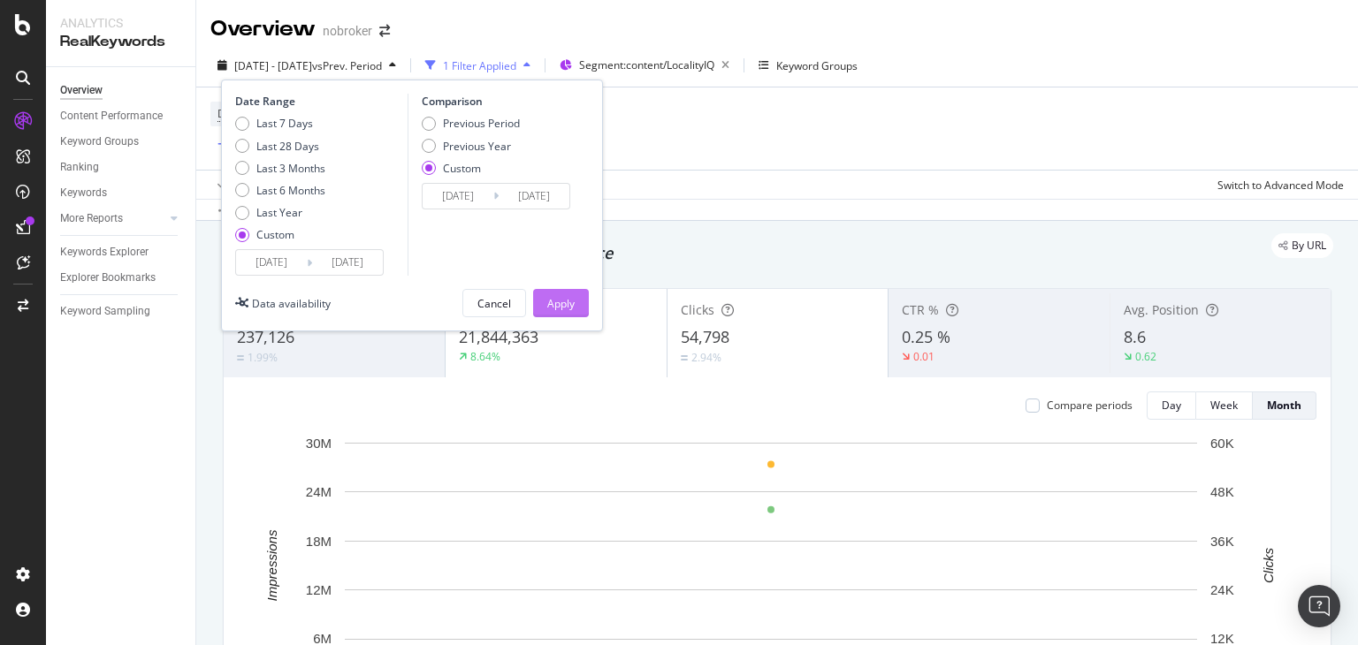
click at [564, 304] on div "Apply" at bounding box center [560, 303] width 27 height 15
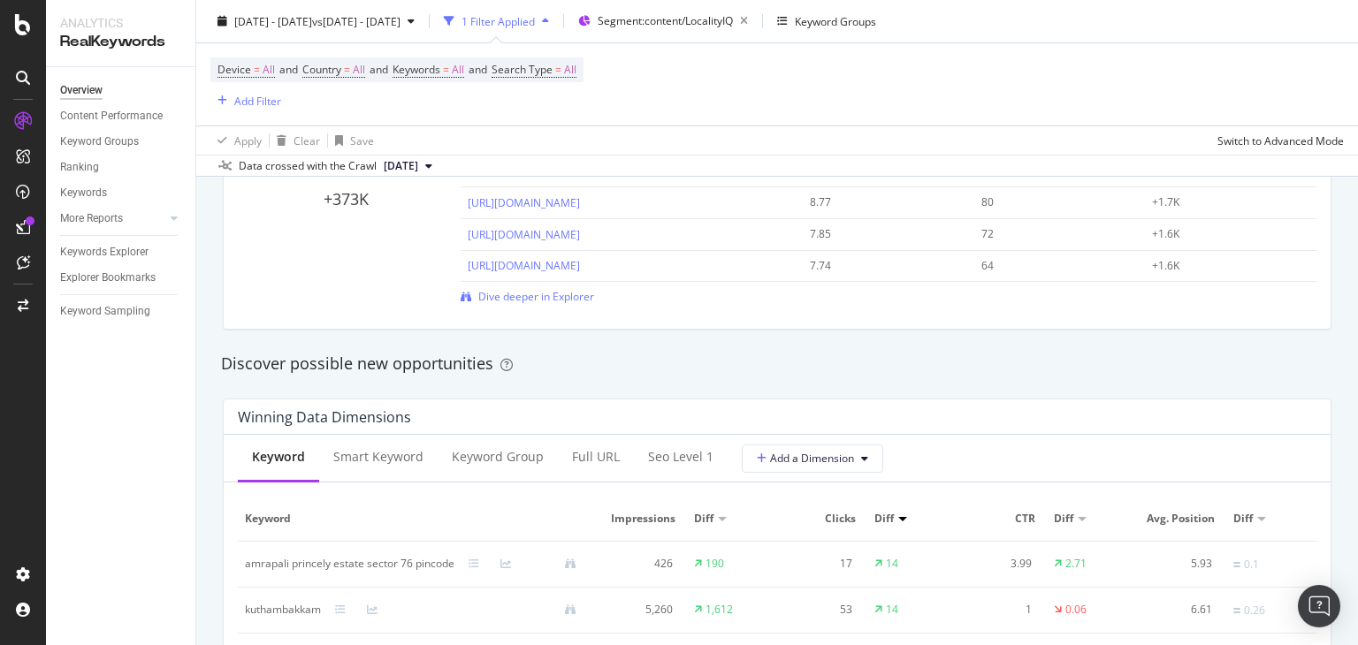
scroll to position [1386, 0]
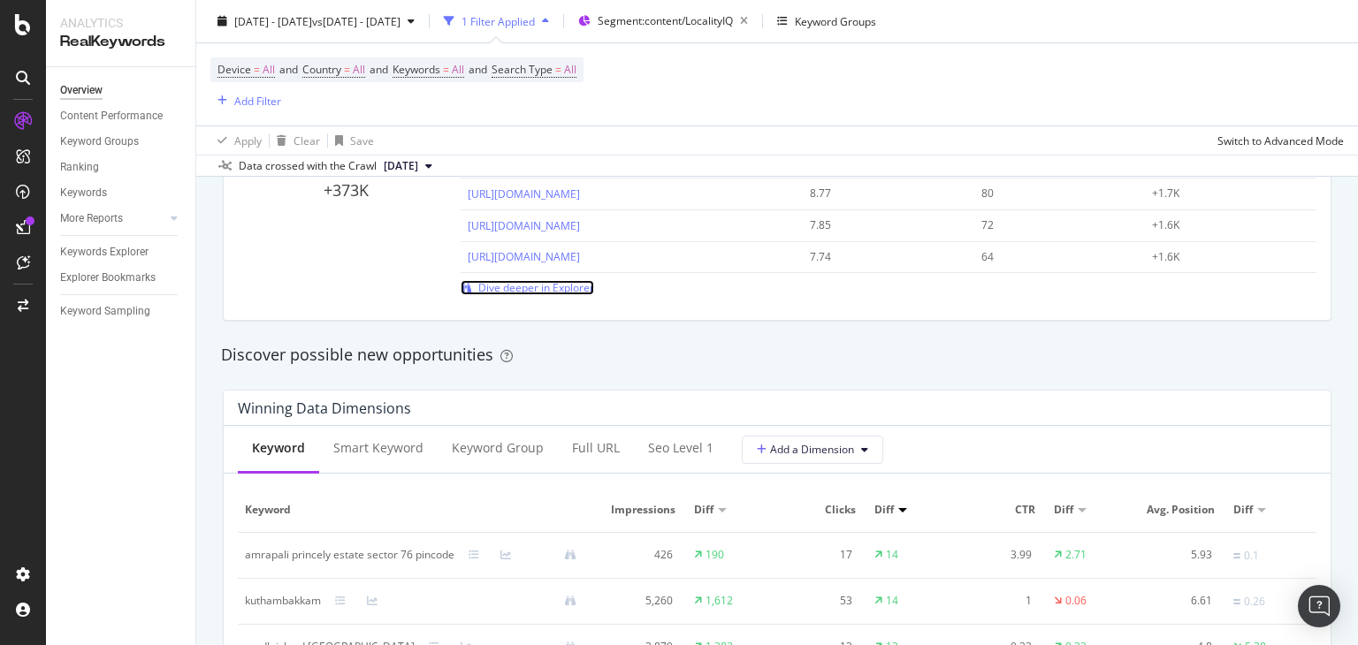
click at [518, 292] on span "Dive deeper in Explorer" at bounding box center [536, 287] width 116 height 15
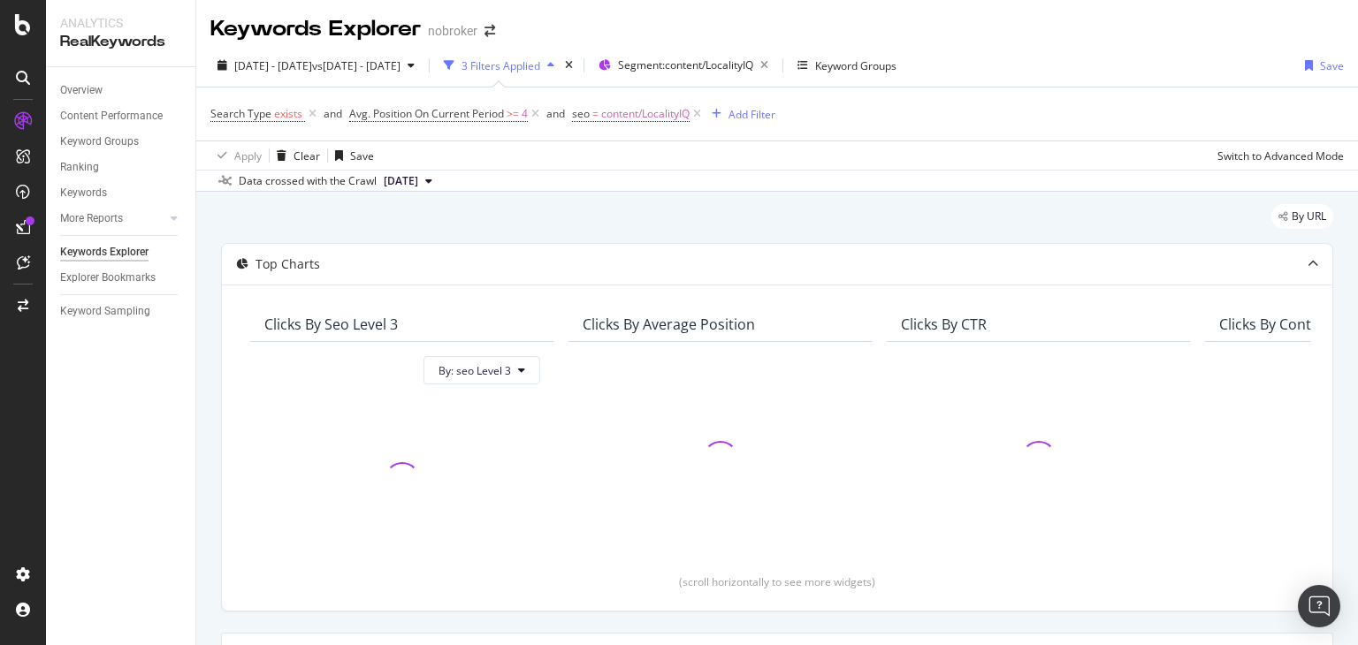
scroll to position [356, 0]
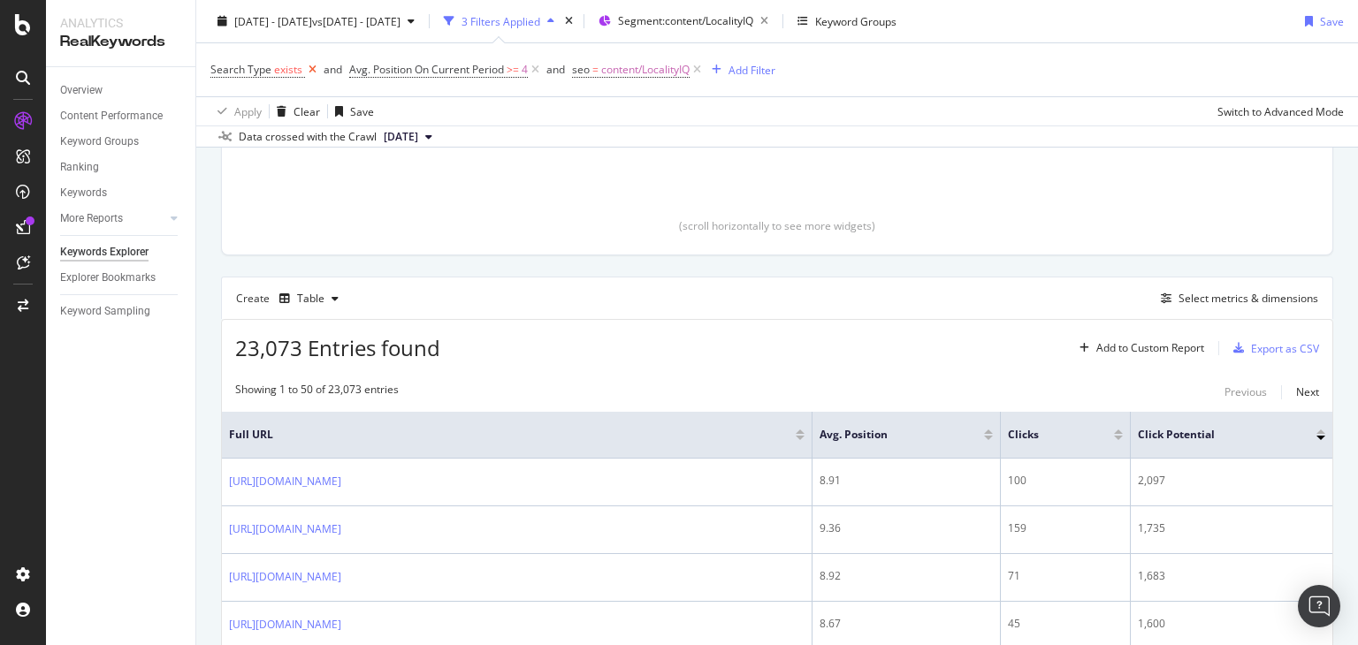
click at [311, 74] on icon at bounding box center [312, 70] width 15 height 18
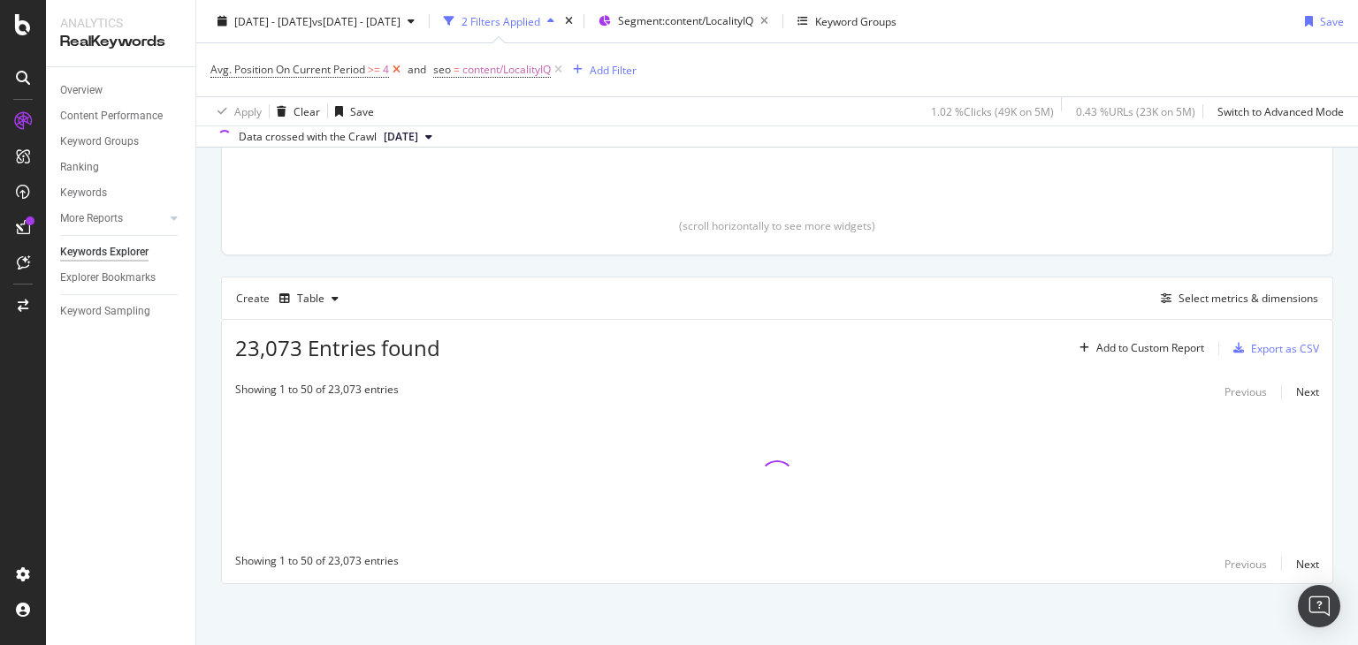
click at [392, 70] on icon at bounding box center [396, 70] width 15 height 18
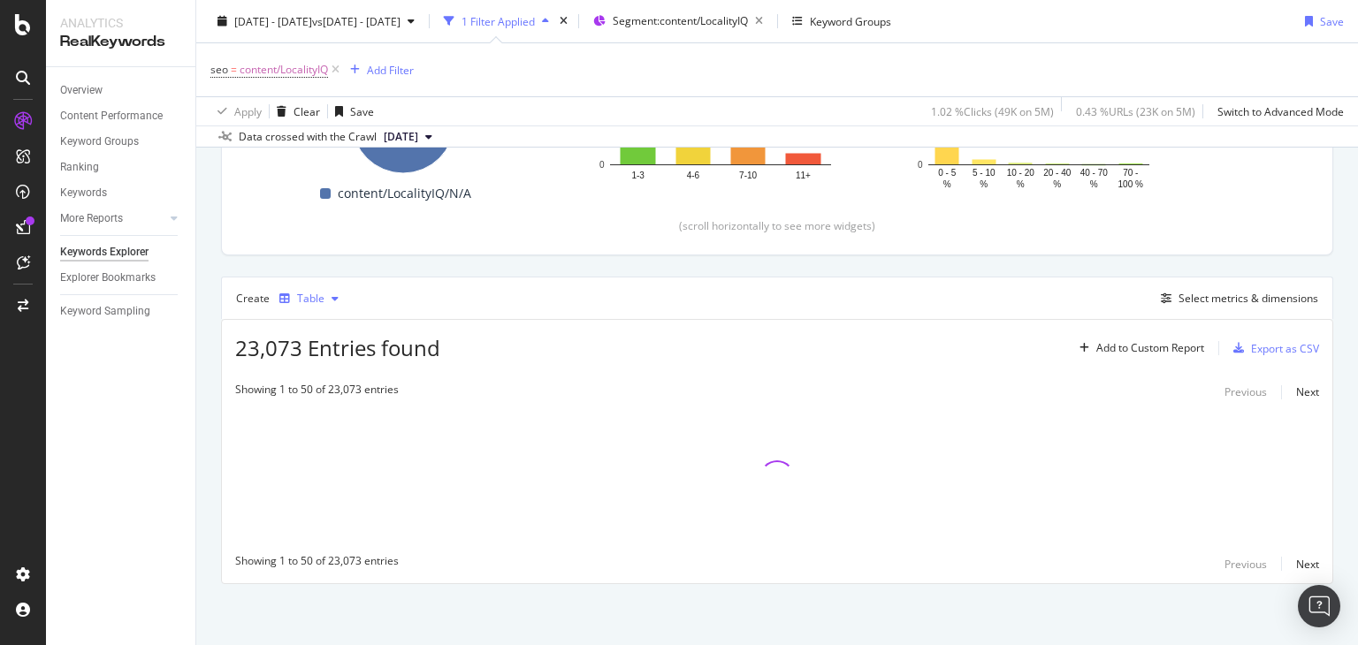
click at [317, 293] on div "Table" at bounding box center [310, 298] width 27 height 11
click at [315, 360] on div "Trend" at bounding box center [329, 355] width 29 height 15
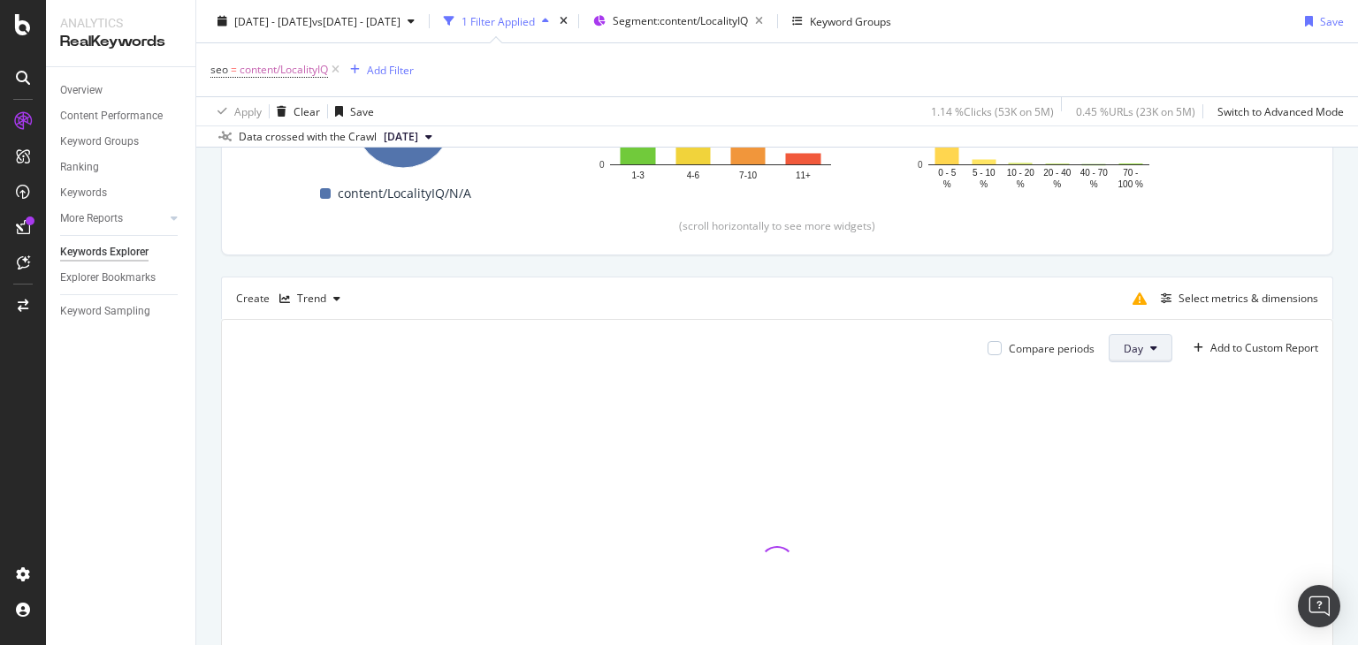
click at [1135, 344] on button "Day" at bounding box center [1140, 348] width 64 height 28
click at [1124, 443] on span "Month" at bounding box center [1125, 447] width 32 height 16
click at [1179, 298] on div "Select metrics & dimensions" at bounding box center [1248, 298] width 140 height 15
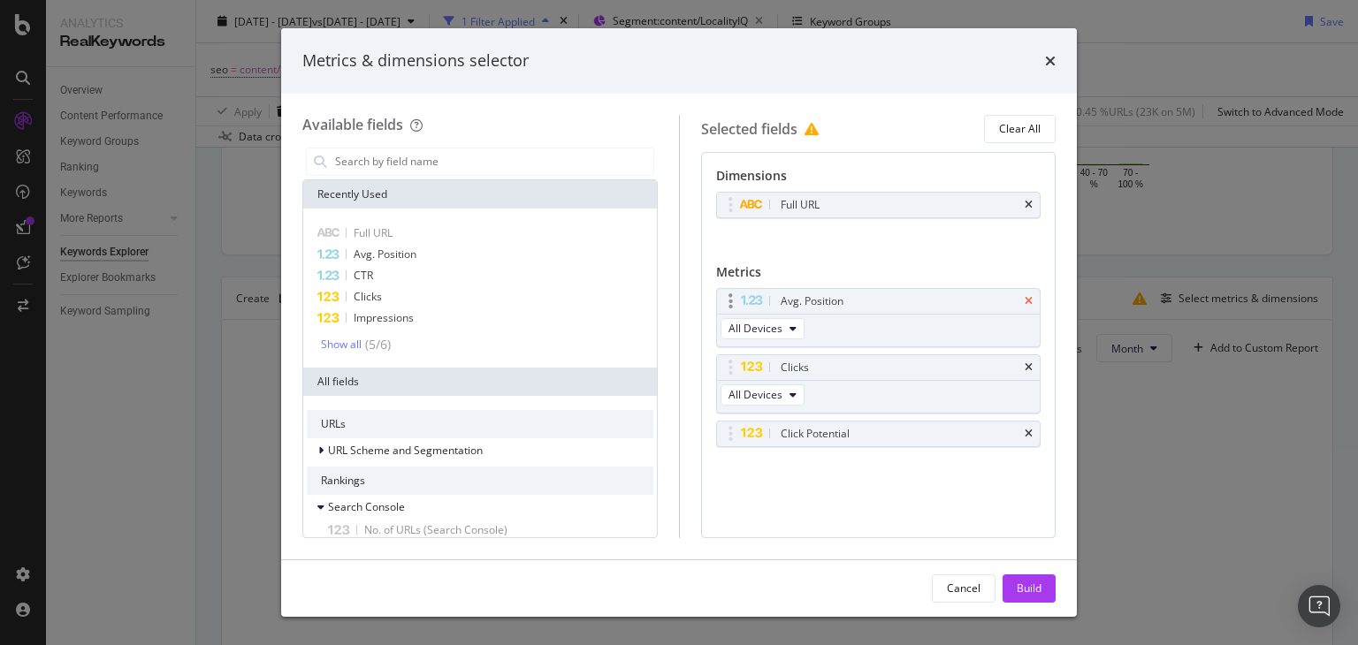
click at [1028, 300] on icon "times" at bounding box center [1028, 301] width 8 height 11
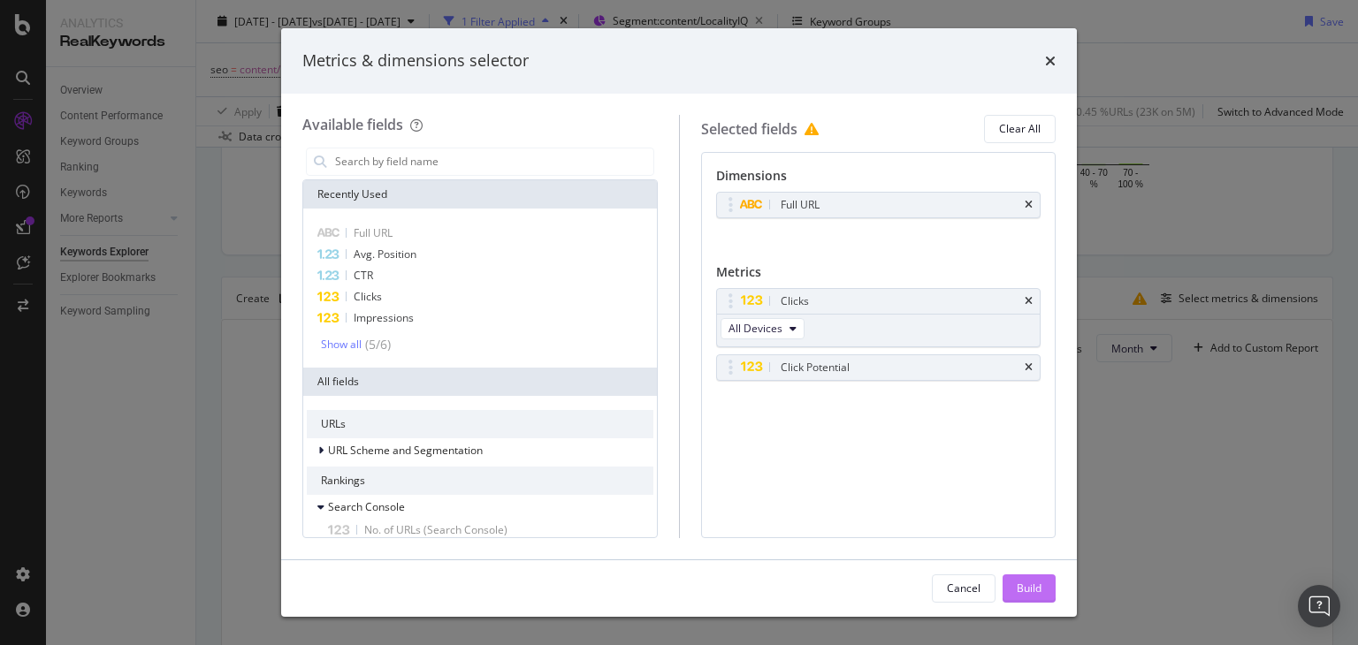
click at [1022, 590] on div "Build" at bounding box center [1028, 588] width 25 height 15
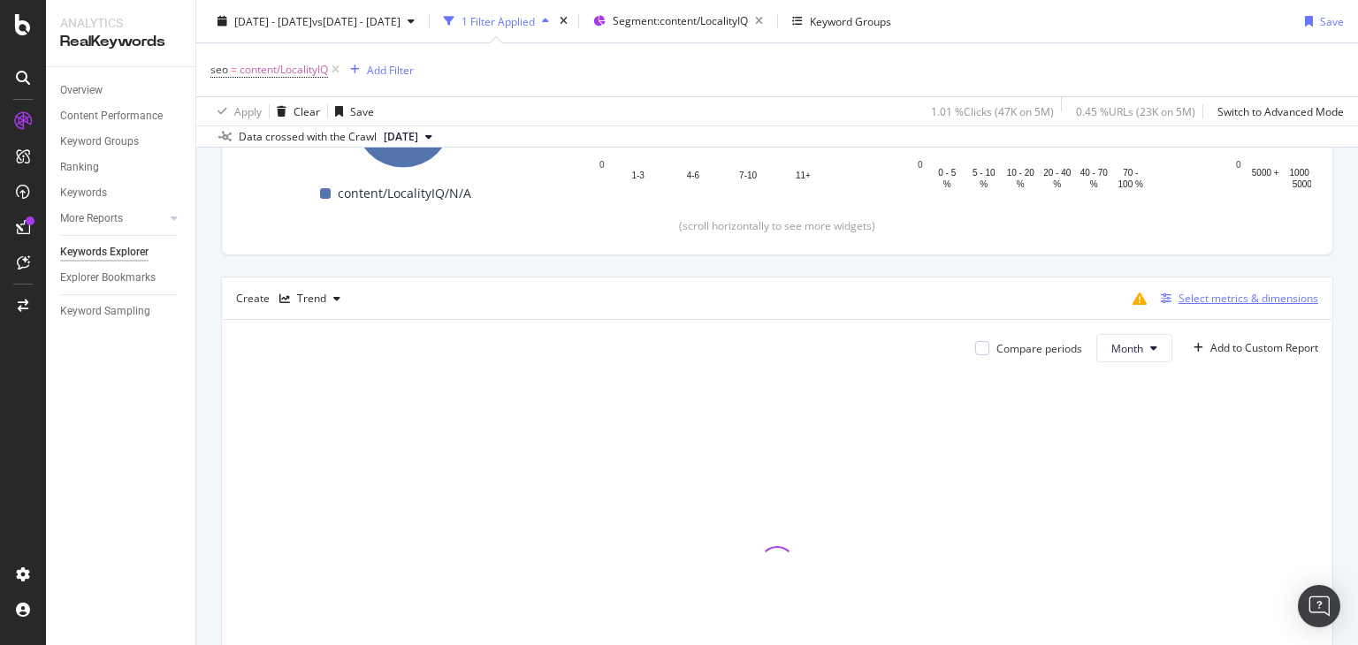
click at [1178, 296] on div "Select metrics & dimensions" at bounding box center [1248, 298] width 140 height 15
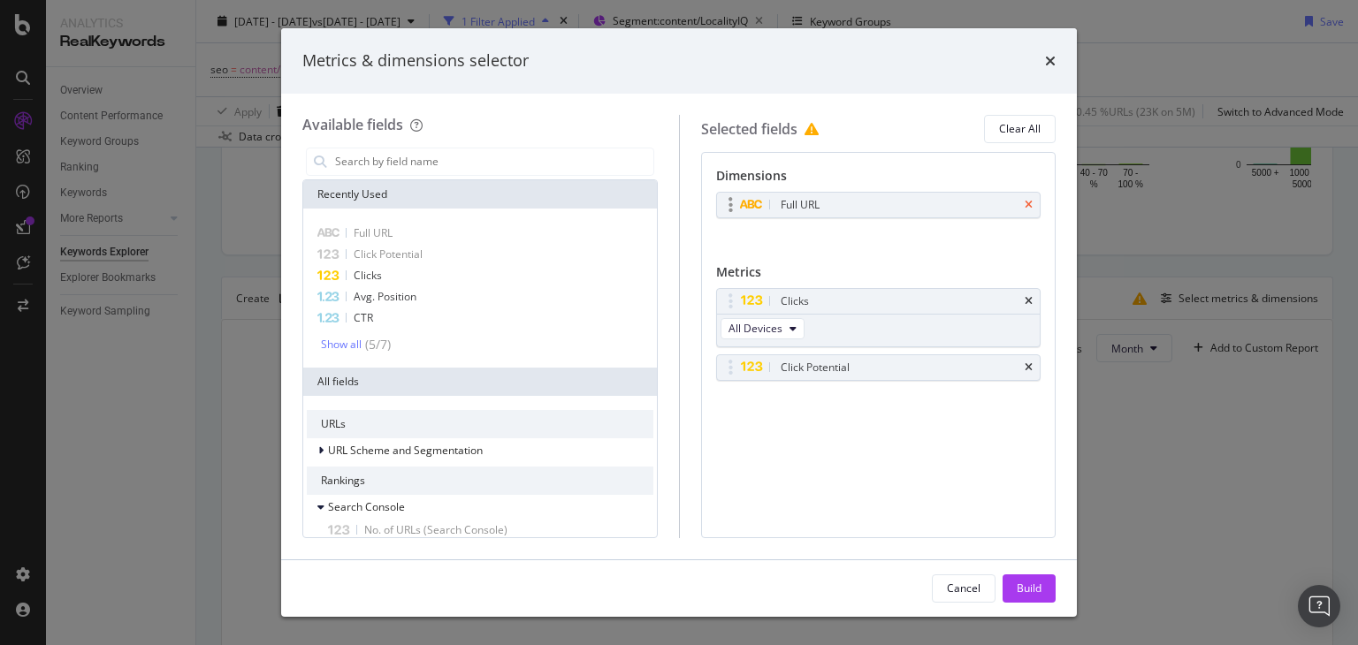
click at [1027, 203] on icon "times" at bounding box center [1028, 205] width 8 height 11
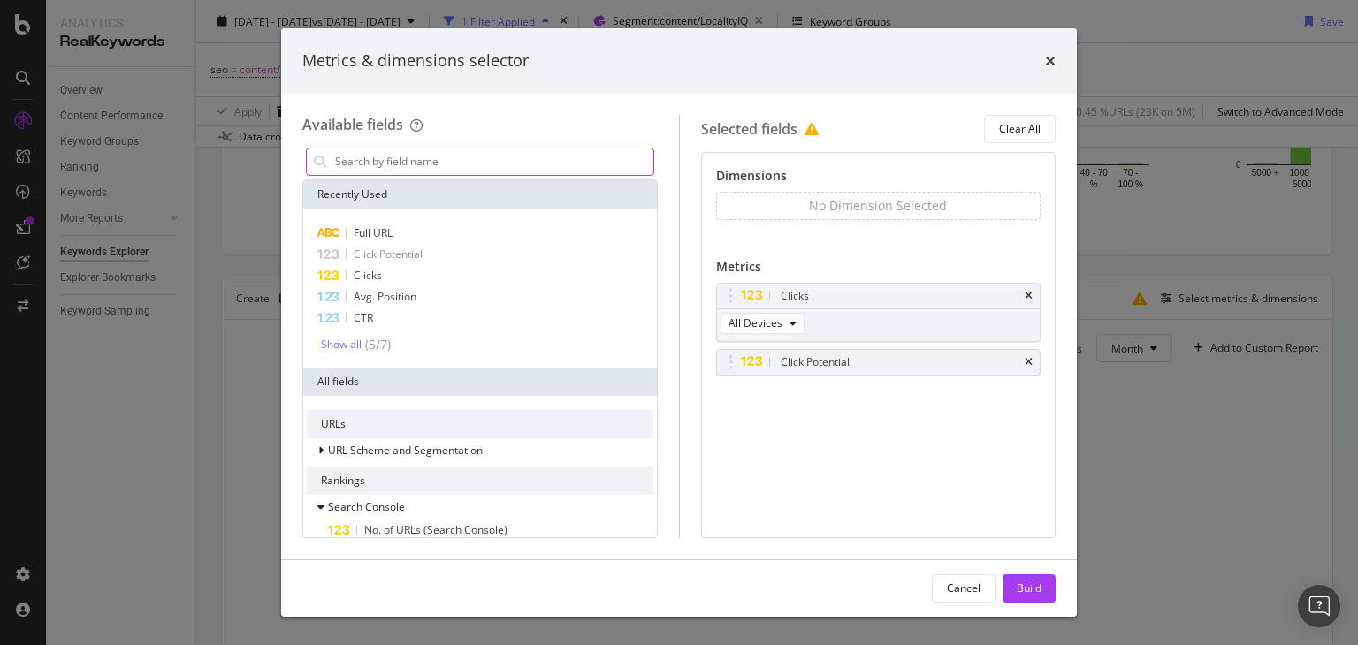
click at [535, 171] on input "modal" at bounding box center [493, 161] width 320 height 27
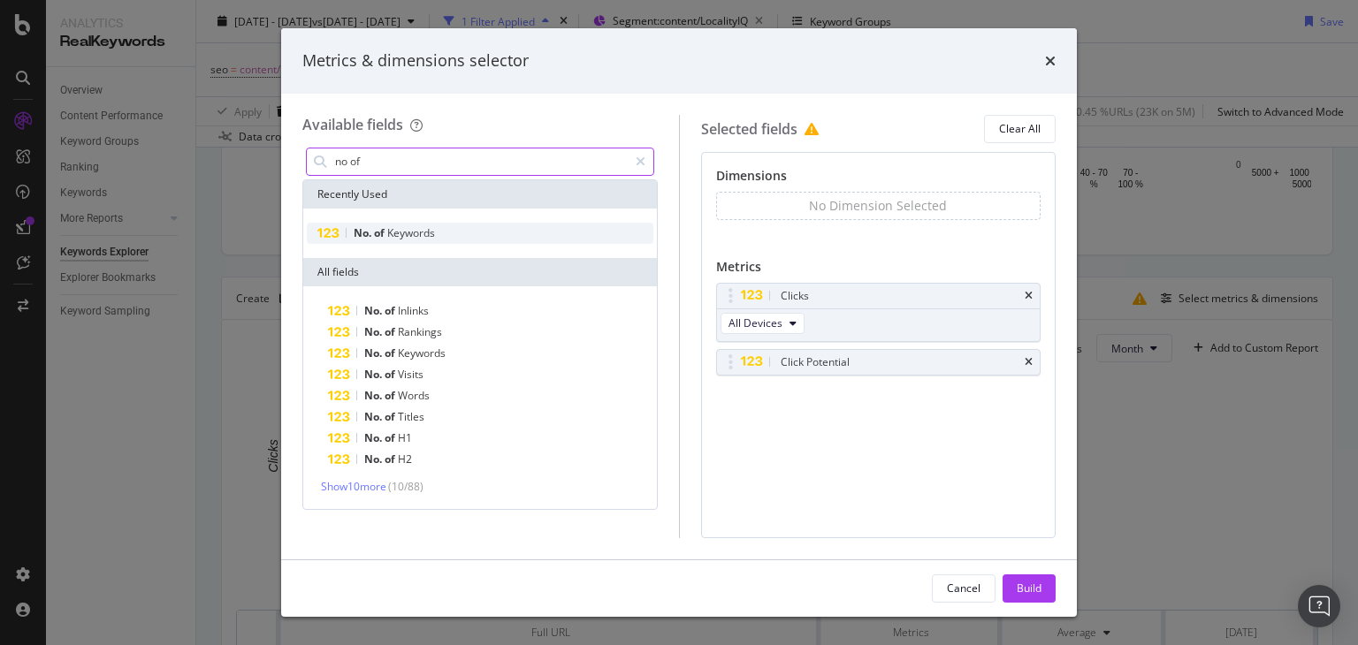
type input "no of"
click at [403, 235] on span "Keywords" at bounding box center [411, 232] width 48 height 15
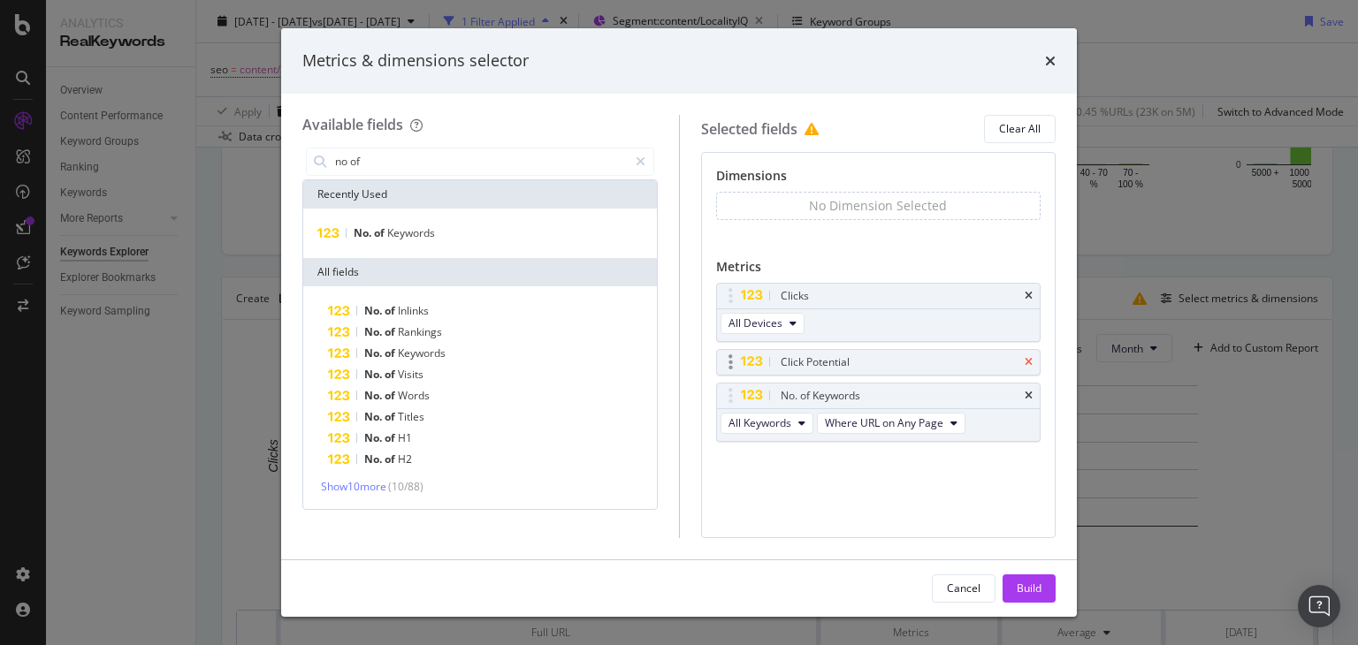
click at [1029, 361] on icon "times" at bounding box center [1028, 362] width 8 height 11
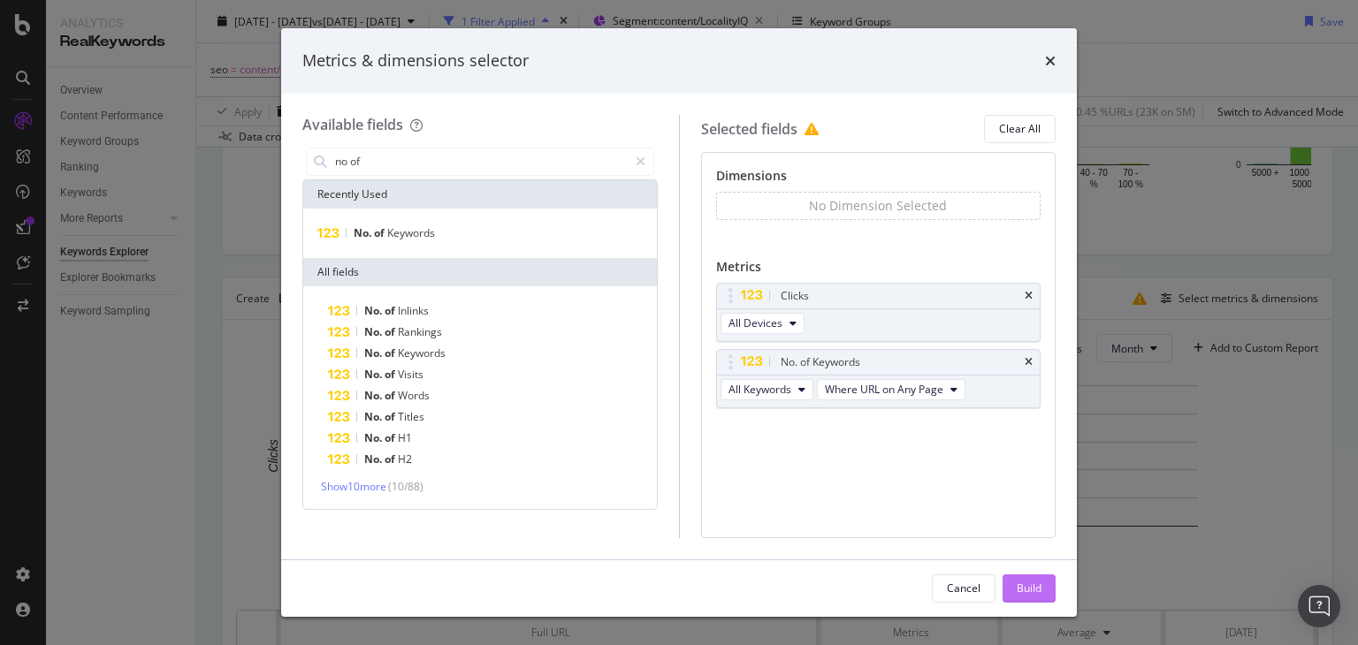
click at [1022, 576] on div "Build" at bounding box center [1028, 588] width 25 height 27
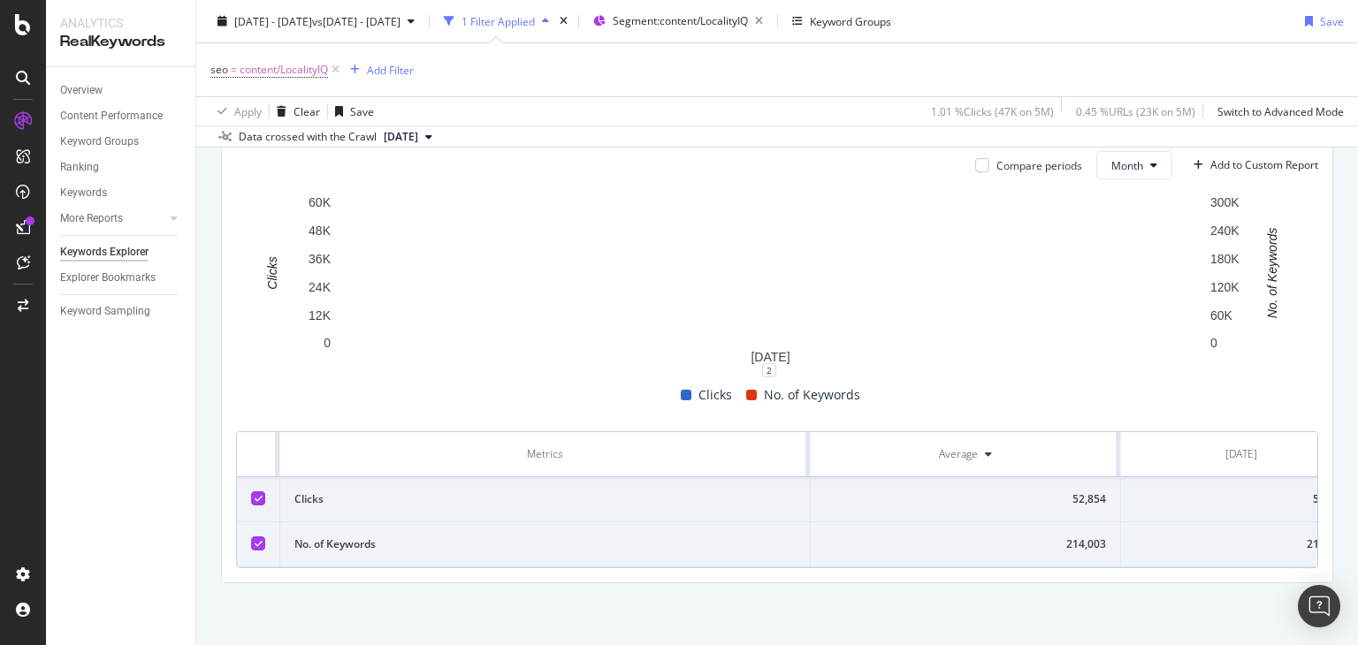
scroll to position [537, 0]
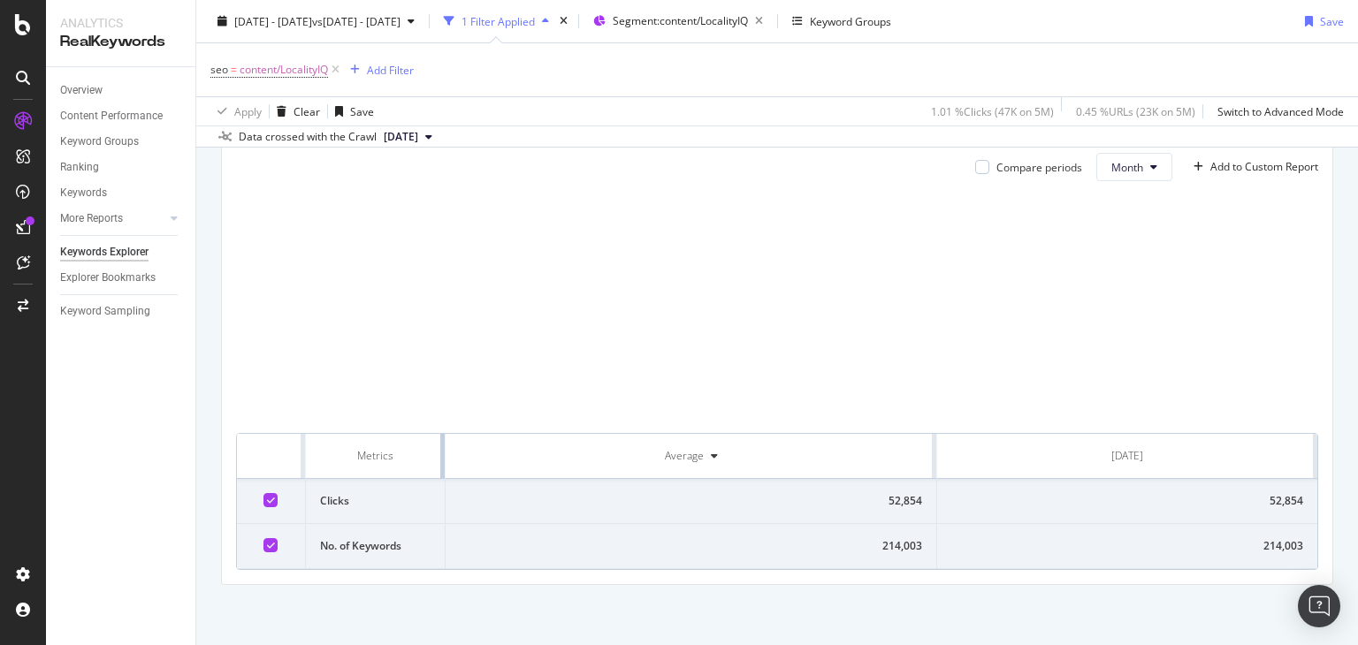
drag, startPoint x: 807, startPoint y: 444, endPoint x: 334, endPoint y: 460, distance: 473.2
click at [334, 460] on th "Metrics" at bounding box center [376, 456] width 140 height 45
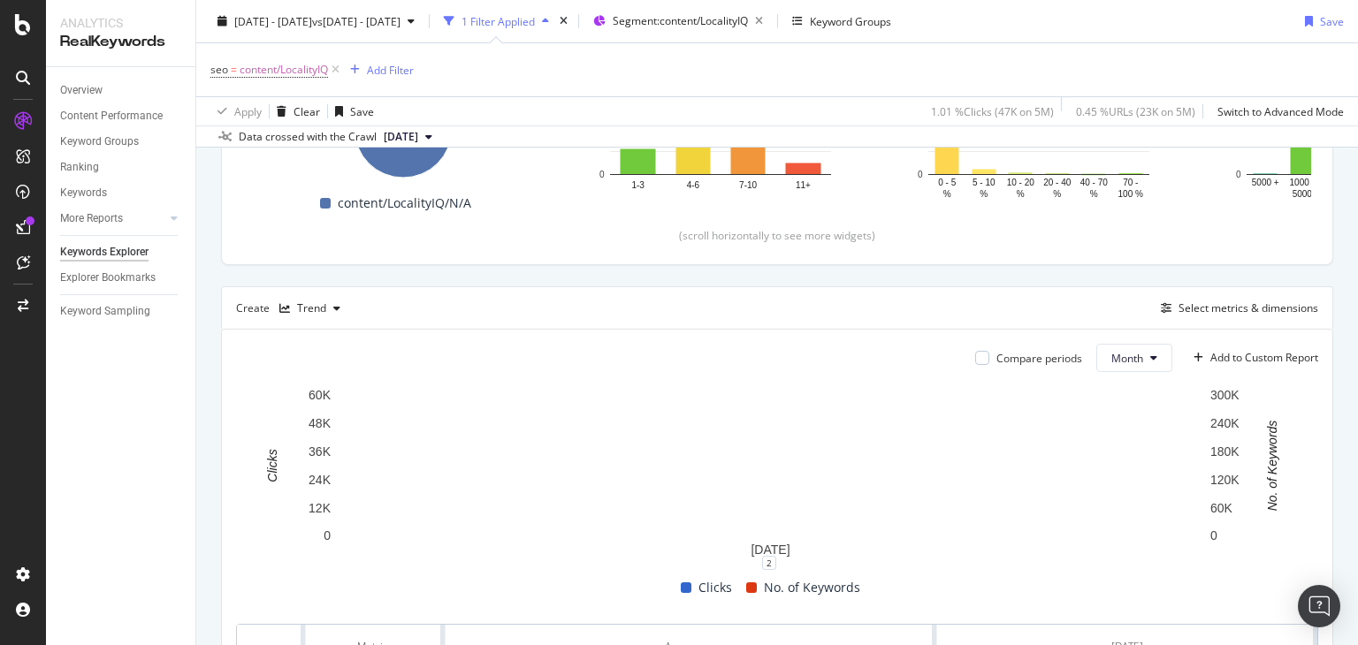
scroll to position [305, 0]
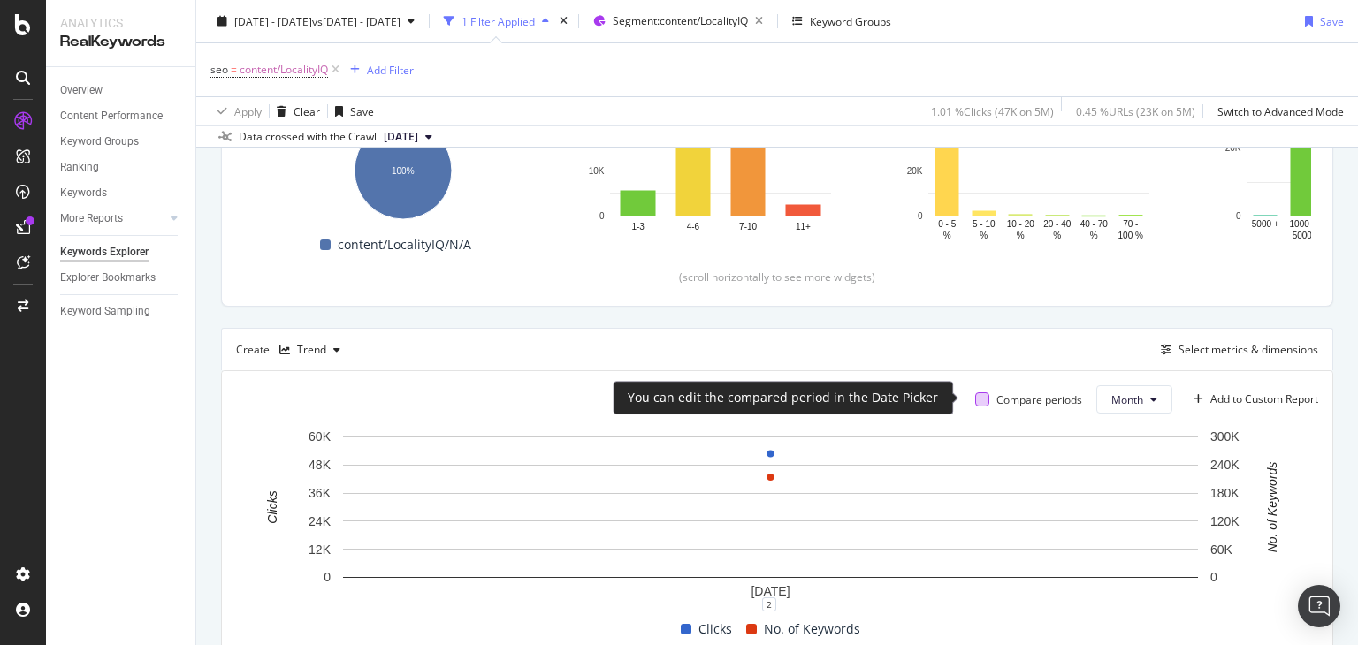
click at [975, 400] on div at bounding box center [982, 399] width 14 height 14
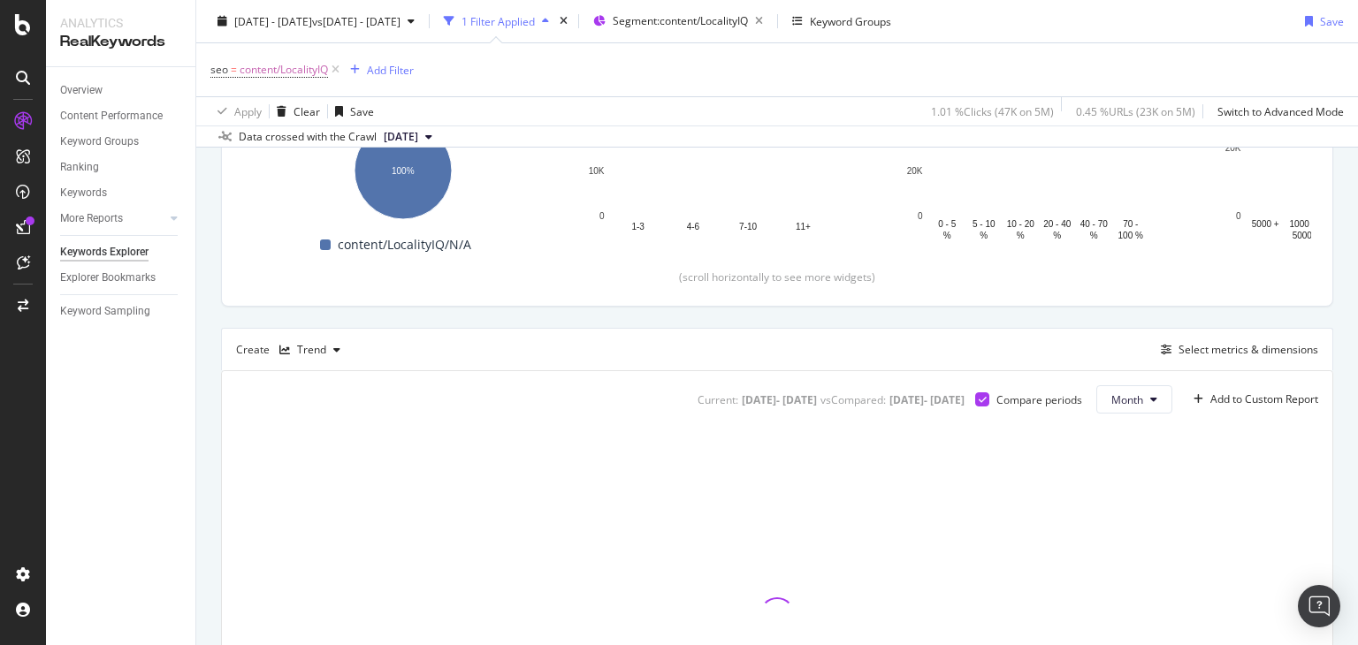
scroll to position [537, 0]
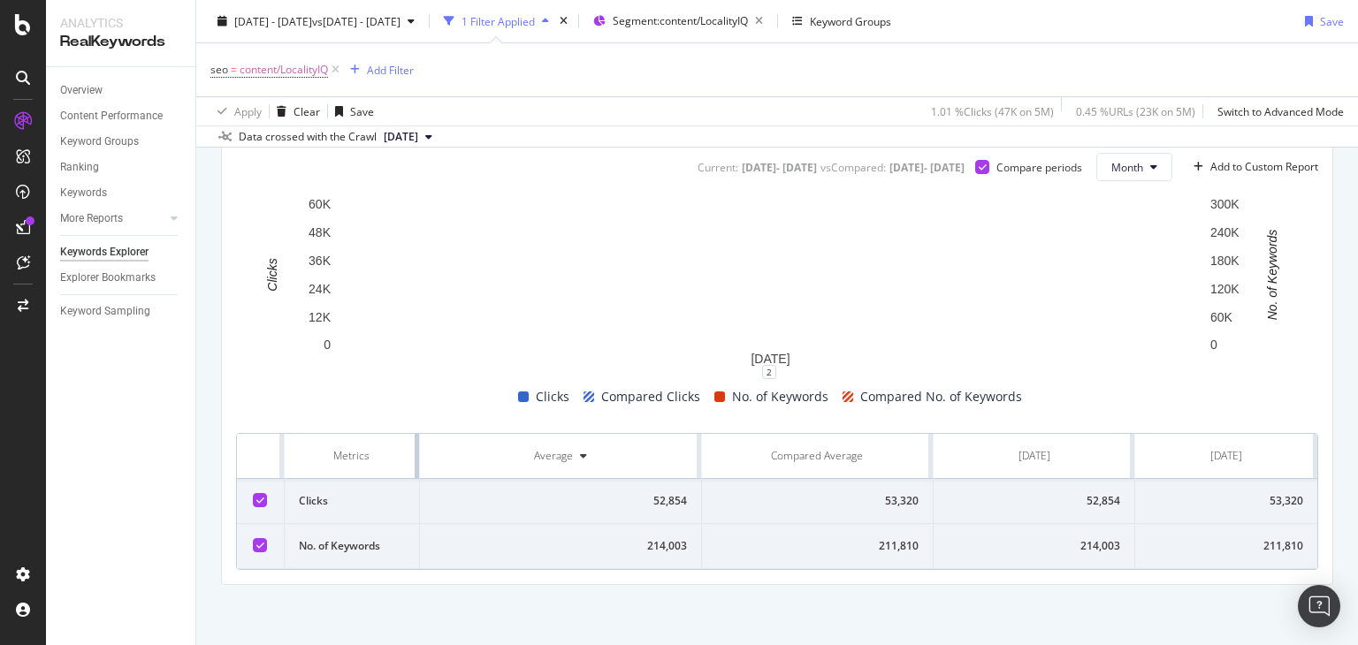
drag, startPoint x: 628, startPoint y: 446, endPoint x: 262, endPoint y: 457, distance: 367.0
click at [262, 457] on tr "Metrics Average Compared Average Sep. 2025 Aug. 2025" at bounding box center [777, 456] width 1080 height 45
drag, startPoint x: 1059, startPoint y: 511, endPoint x: 1296, endPoint y: 498, distance: 237.2
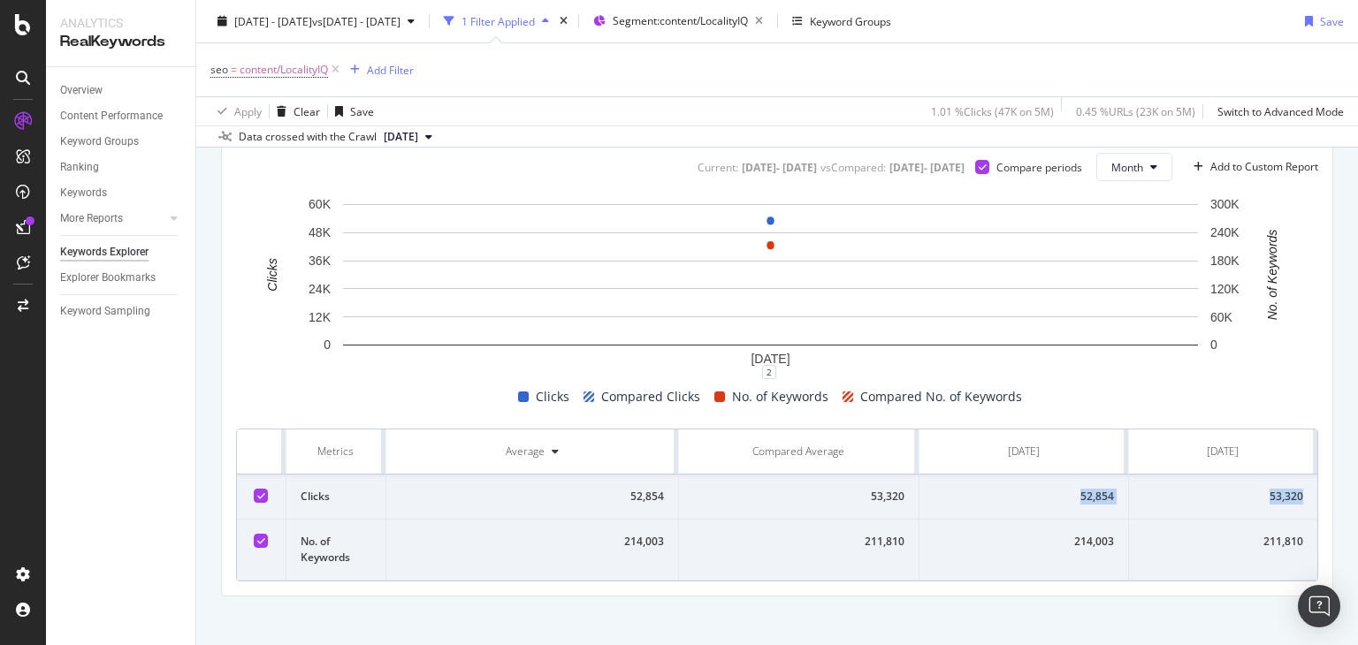
click at [1296, 498] on tr "Clicks 52,854 53,320 52,854 53,320" at bounding box center [777, 497] width 1080 height 45
click at [1252, 506] on td "53,320" at bounding box center [1223, 497] width 188 height 45
drag, startPoint x: 1244, startPoint y: 499, endPoint x: 1274, endPoint y: 501, distance: 29.2
click at [1274, 501] on div "53,320" at bounding box center [1223, 497] width 160 height 16
click at [1066, 503] on td "52,854" at bounding box center [1023, 497] width 209 height 45
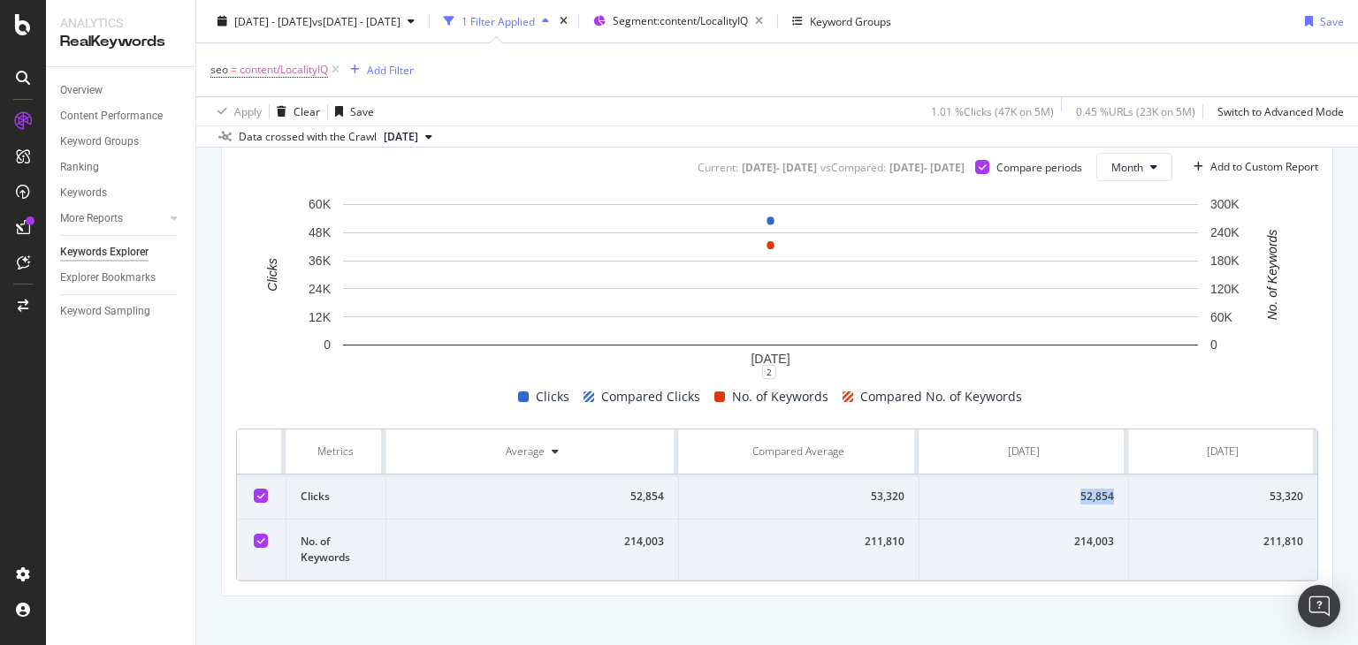
drag, startPoint x: 1066, startPoint y: 499, endPoint x: 1110, endPoint y: 499, distance: 44.2
click at [1110, 499] on td "52,854" at bounding box center [1023, 497] width 209 height 45
drag, startPoint x: 1050, startPoint y: 542, endPoint x: 1114, endPoint y: 534, distance: 64.1
click at [1114, 534] on td "214,003" at bounding box center [1023, 550] width 209 height 61
click at [1067, 520] on td "214,003" at bounding box center [1023, 550] width 209 height 61
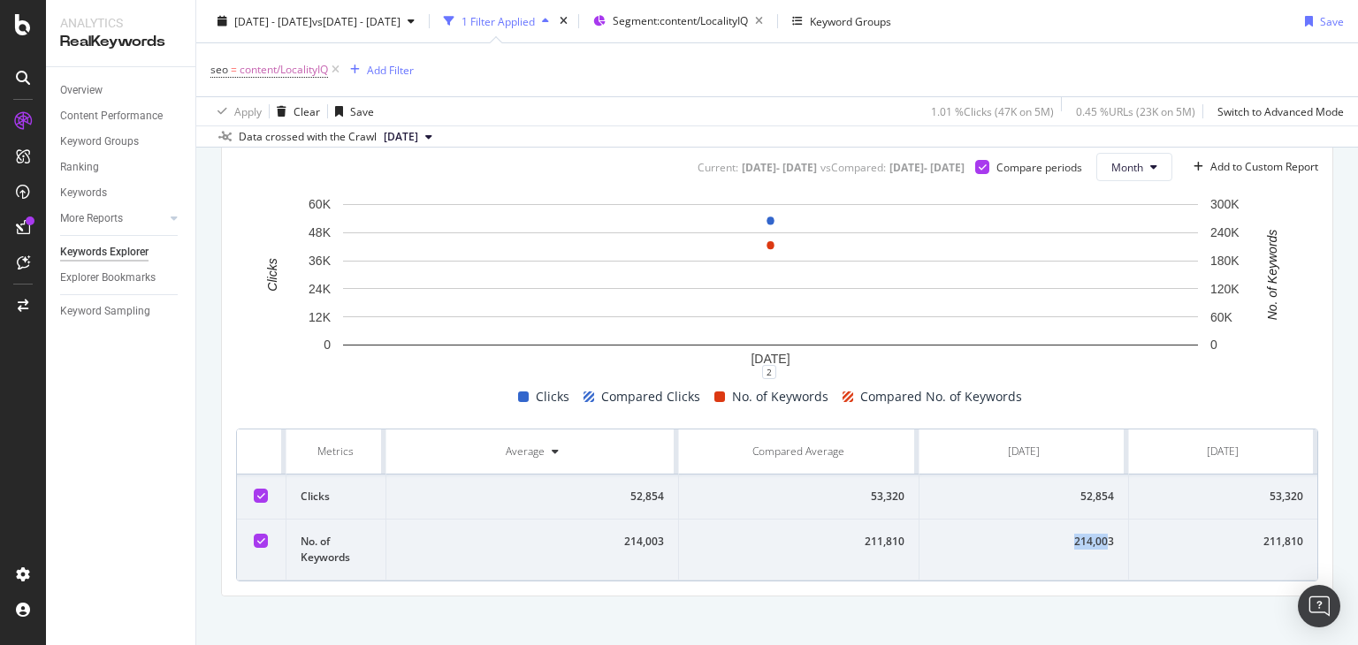
drag, startPoint x: 1057, startPoint y: 539, endPoint x: 1096, endPoint y: 542, distance: 39.0
click at [1096, 542] on div "214,003" at bounding box center [1023, 542] width 180 height 16
click at [1084, 542] on div "214,003" at bounding box center [1023, 542] width 180 height 16
drag, startPoint x: 1058, startPoint y: 498, endPoint x: 1100, endPoint y: 540, distance: 58.7
click at [1100, 540] on tbody "Clicks 52,854 53,320 52,854 53,320 No. of Keywords 214,003 211,810 214,003 211,…" at bounding box center [777, 528] width 1080 height 106
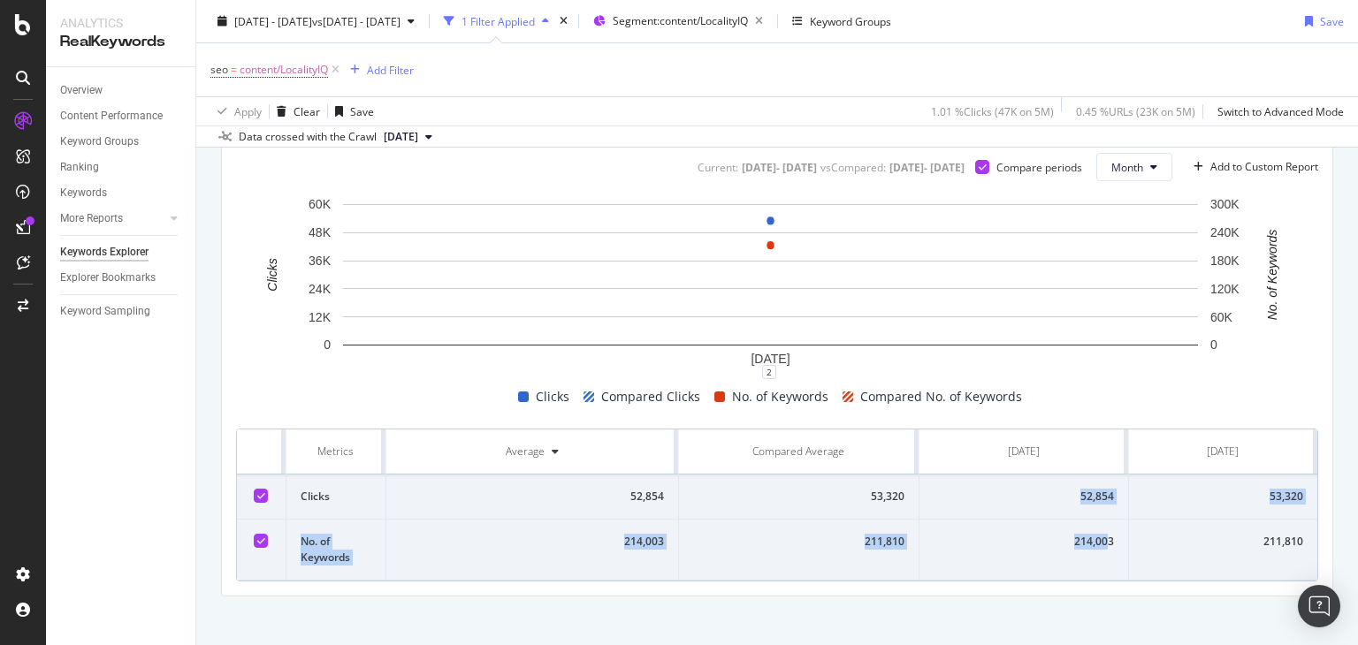
click at [1100, 540] on div "214,003" at bounding box center [1023, 542] width 180 height 16
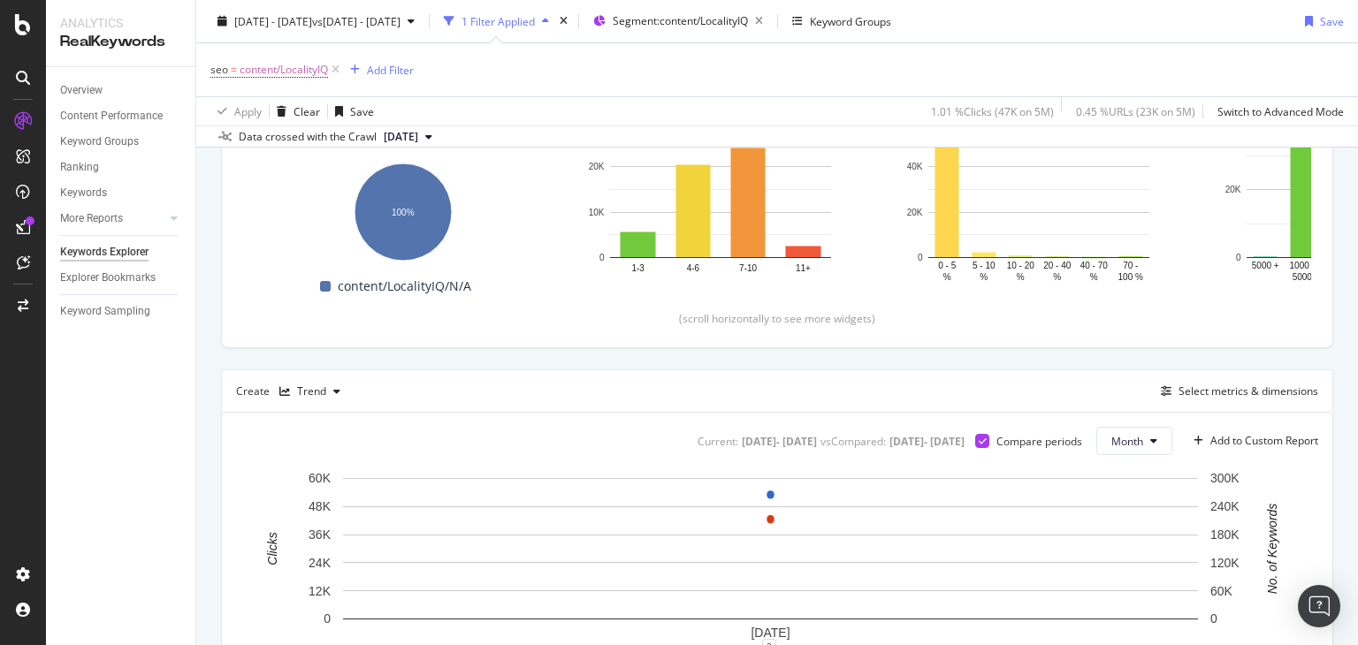
scroll to position [244, 0]
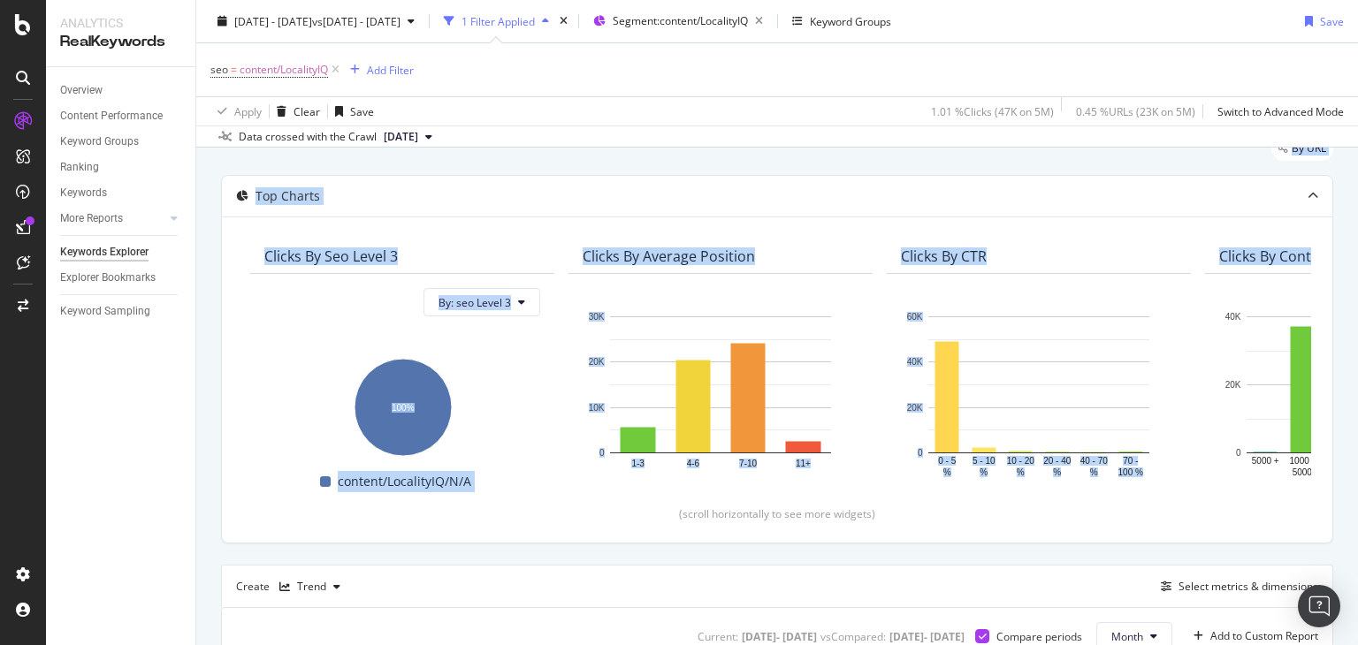
drag, startPoint x: 1357, startPoint y: 195, endPoint x: 1354, endPoint y: 103, distance: 92.8
click at [1354, 103] on div "Keywords Explorer nobroker 2025 Sep. 1st - Sep. 30th vs 2025 Aug. 1st - Aug. 31…" at bounding box center [776, 322] width 1161 height 645
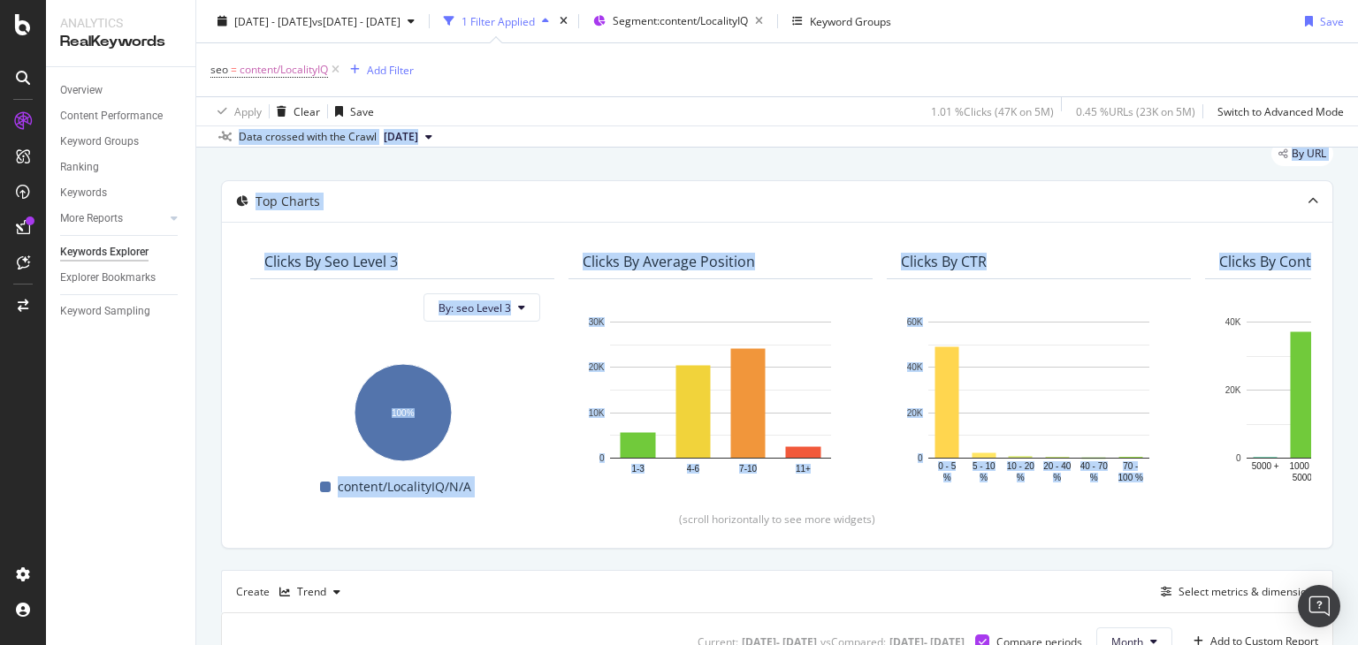
scroll to position [0, 0]
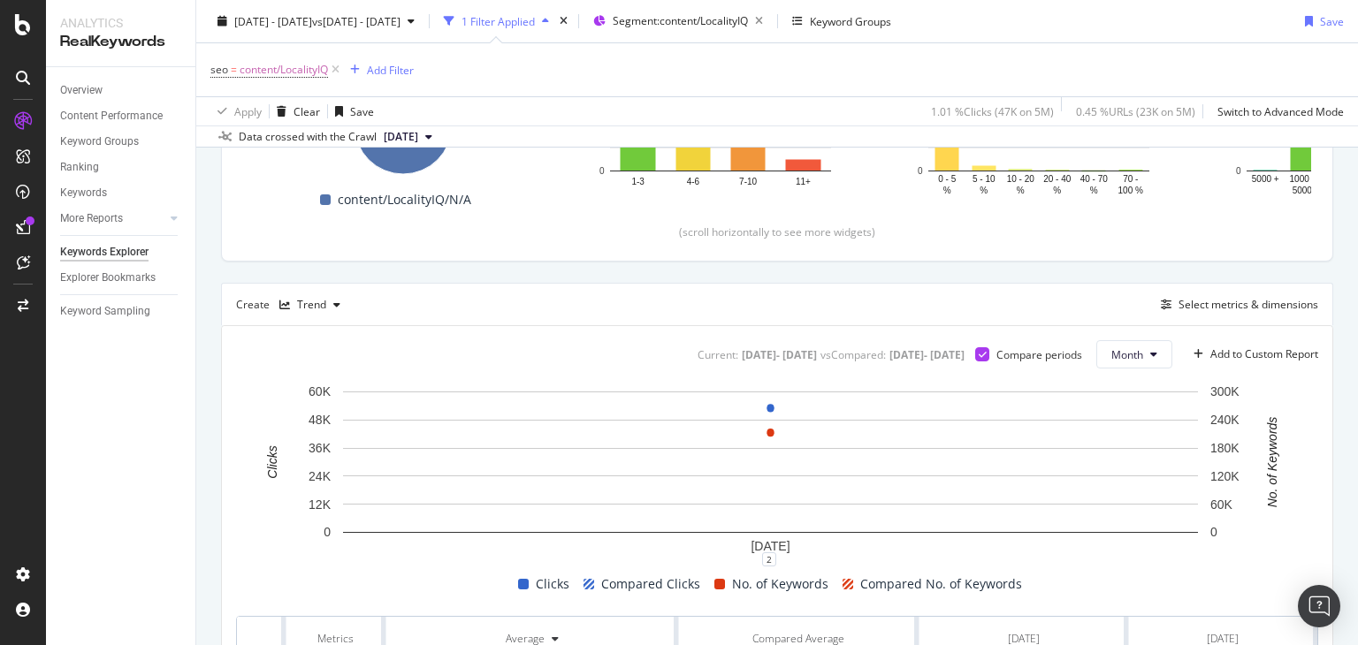
scroll to position [351, 0]
click at [308, 293] on div "Trend" at bounding box center [309, 304] width 75 height 27
click at [318, 330] on div "Table" at bounding box center [328, 331] width 27 height 15
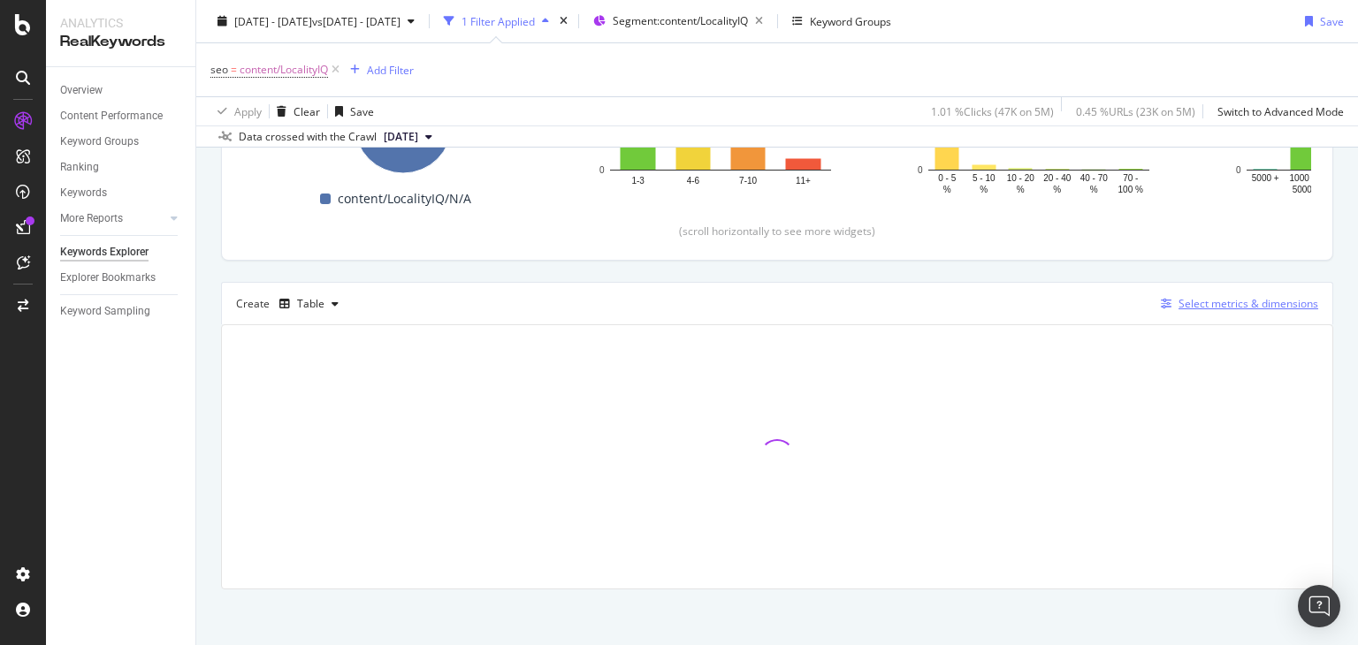
click at [1224, 305] on div "Select metrics & dimensions" at bounding box center [1248, 303] width 140 height 15
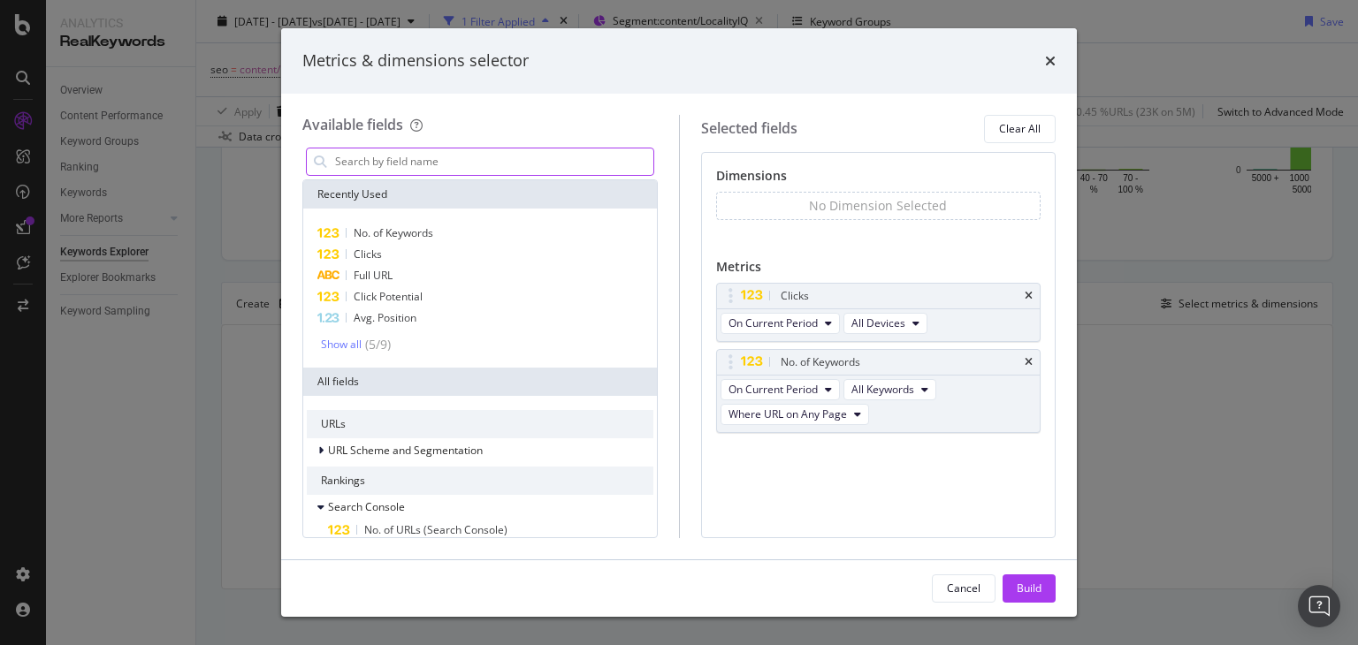
click at [470, 167] on input "modal" at bounding box center [493, 161] width 320 height 27
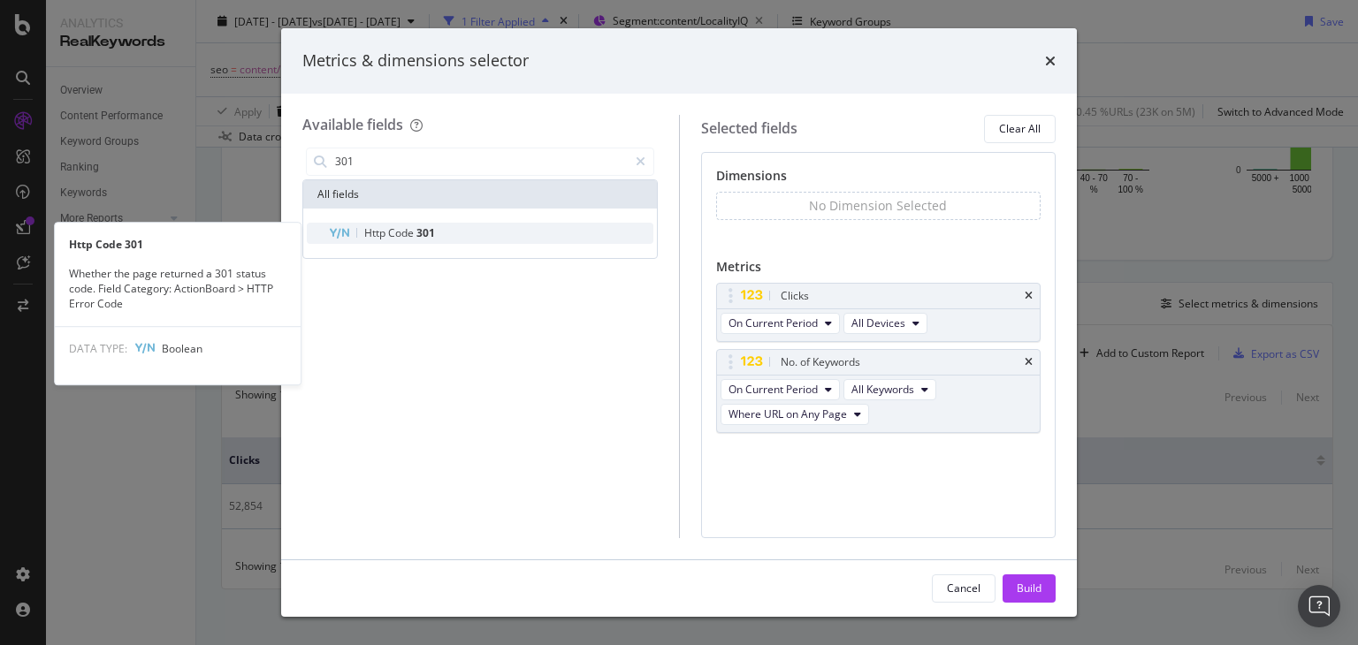
type input "301"
click at [436, 226] on div "Http Code 301" at bounding box center [490, 233] width 325 height 21
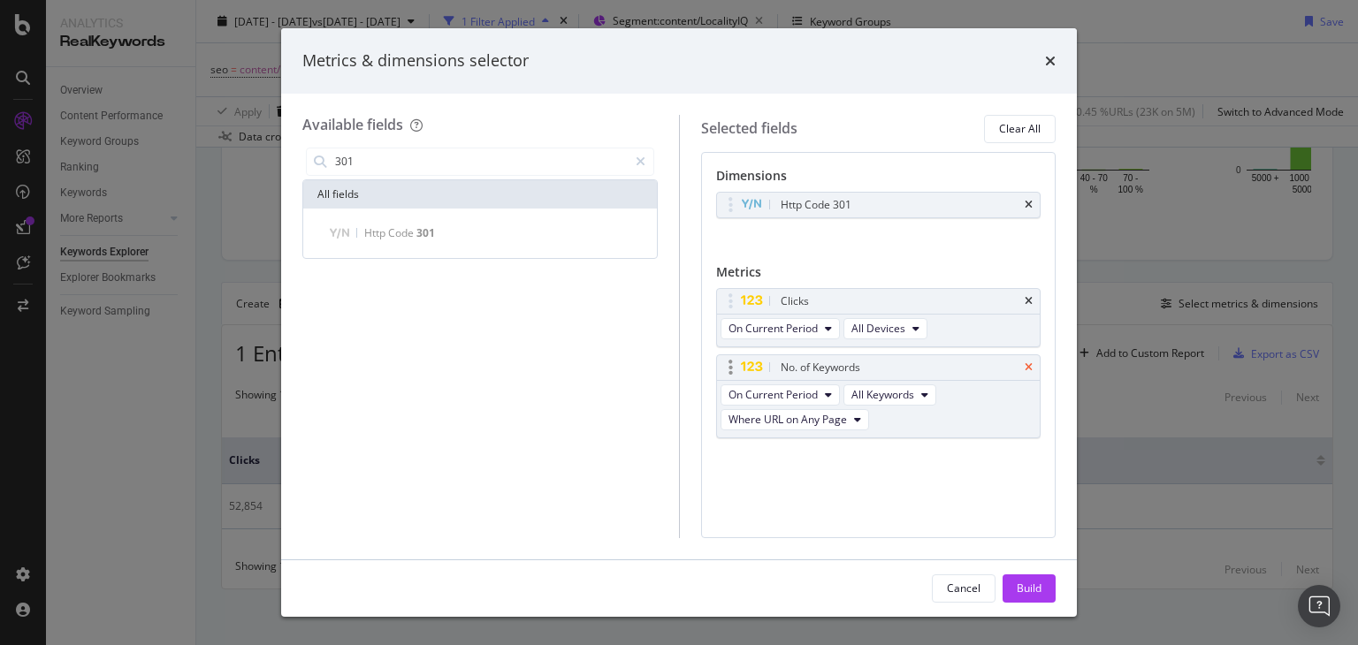
click at [1031, 369] on icon "times" at bounding box center [1028, 367] width 8 height 11
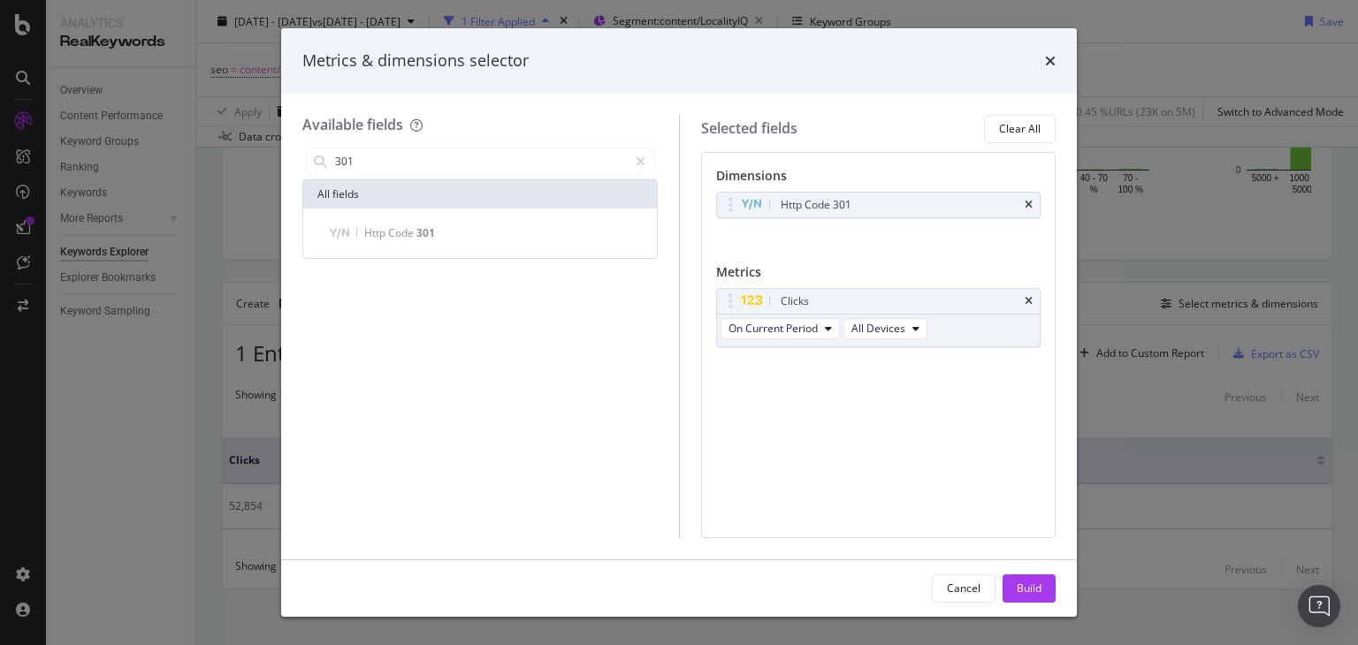
click at [410, 185] on div "All fields" at bounding box center [480, 194] width 354 height 28
click at [367, 156] on input "301" at bounding box center [480, 161] width 294 height 27
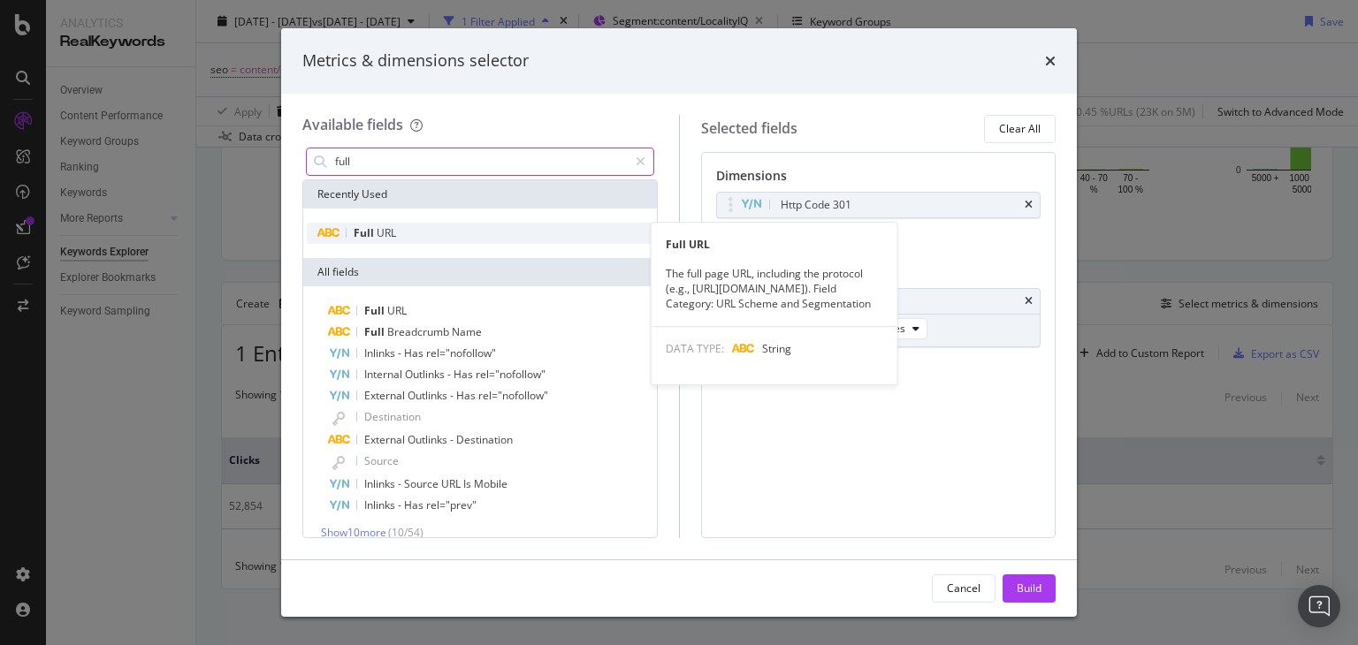
type input "full"
click at [377, 229] on span "URL" at bounding box center [386, 232] width 19 height 15
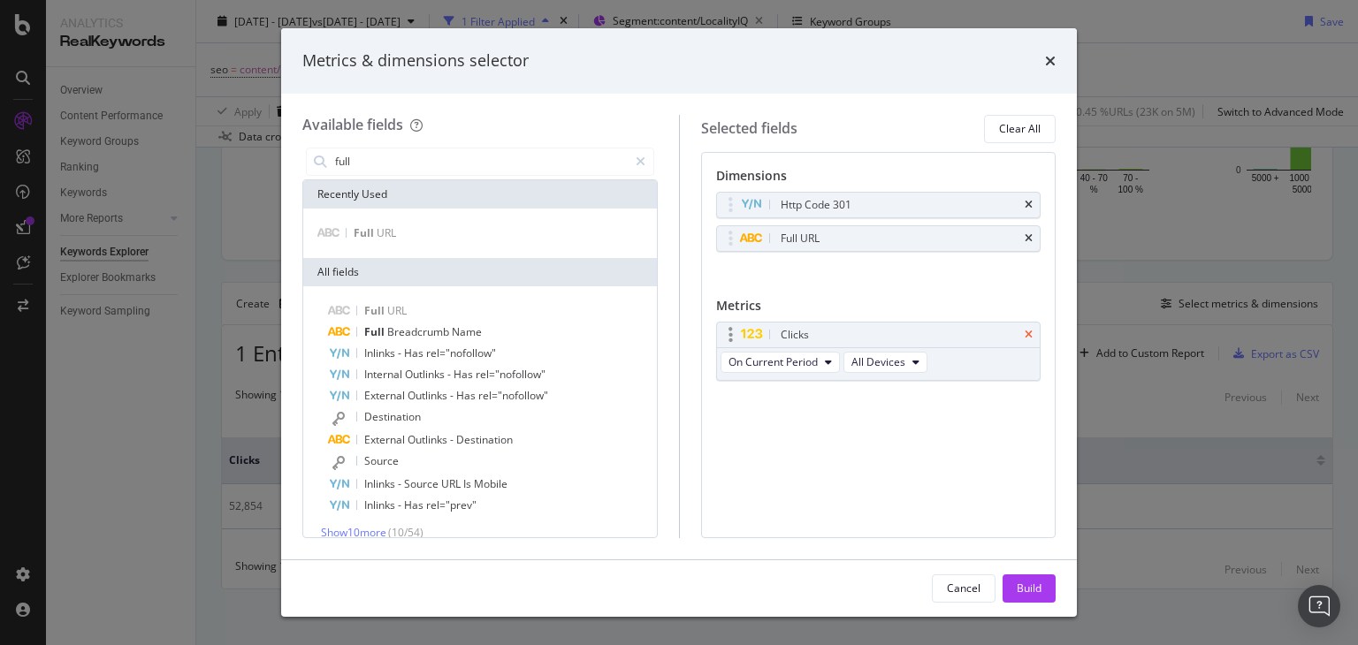
click at [1031, 335] on icon "times" at bounding box center [1028, 335] width 8 height 11
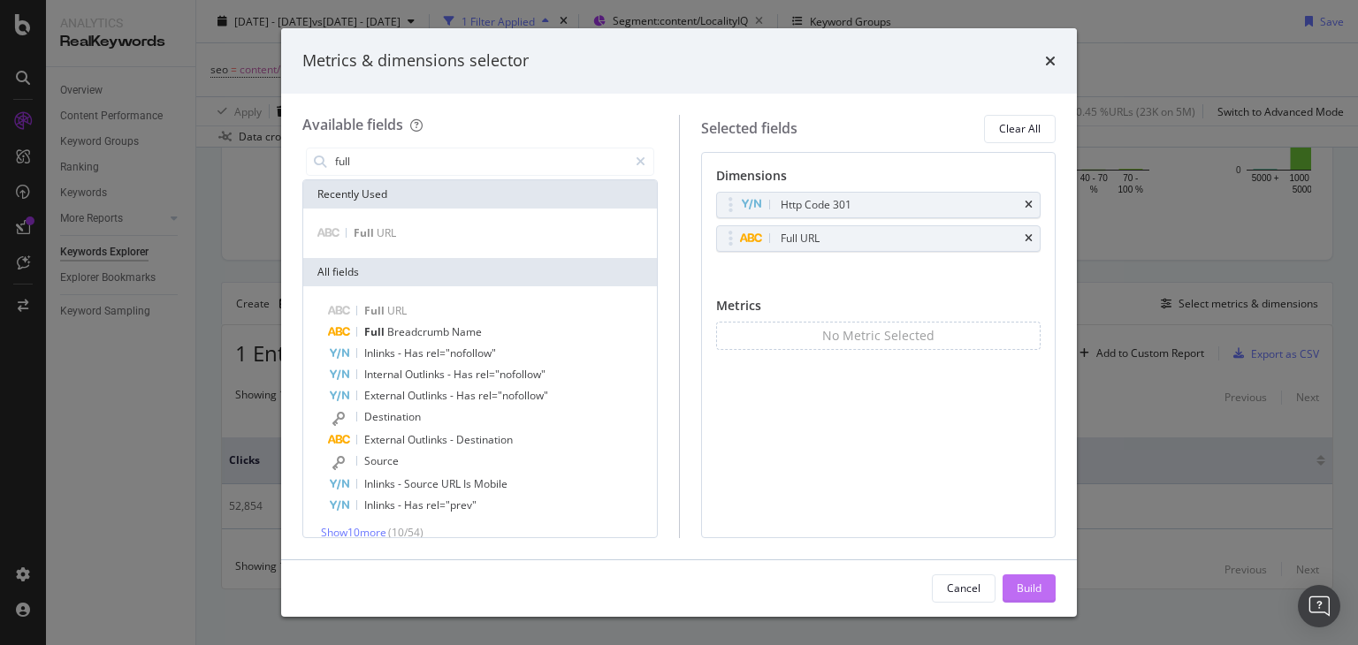
click at [1027, 588] on div "Build" at bounding box center [1028, 588] width 25 height 15
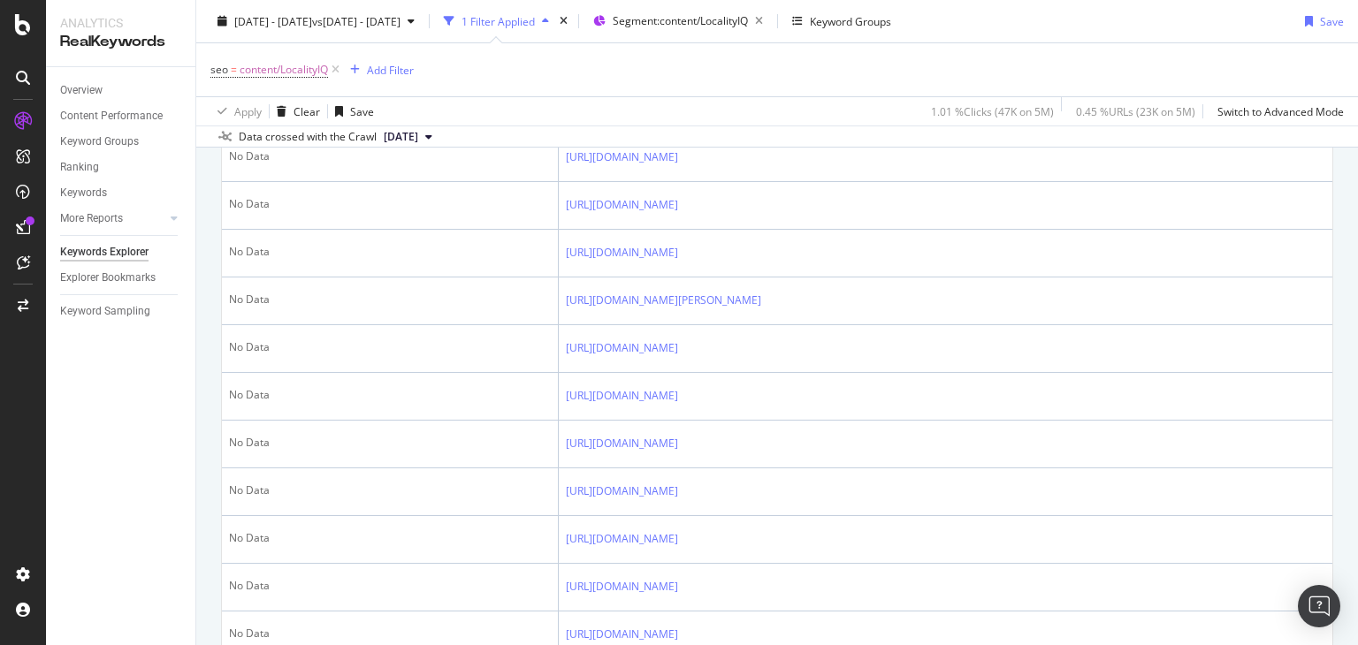
scroll to position [316, 0]
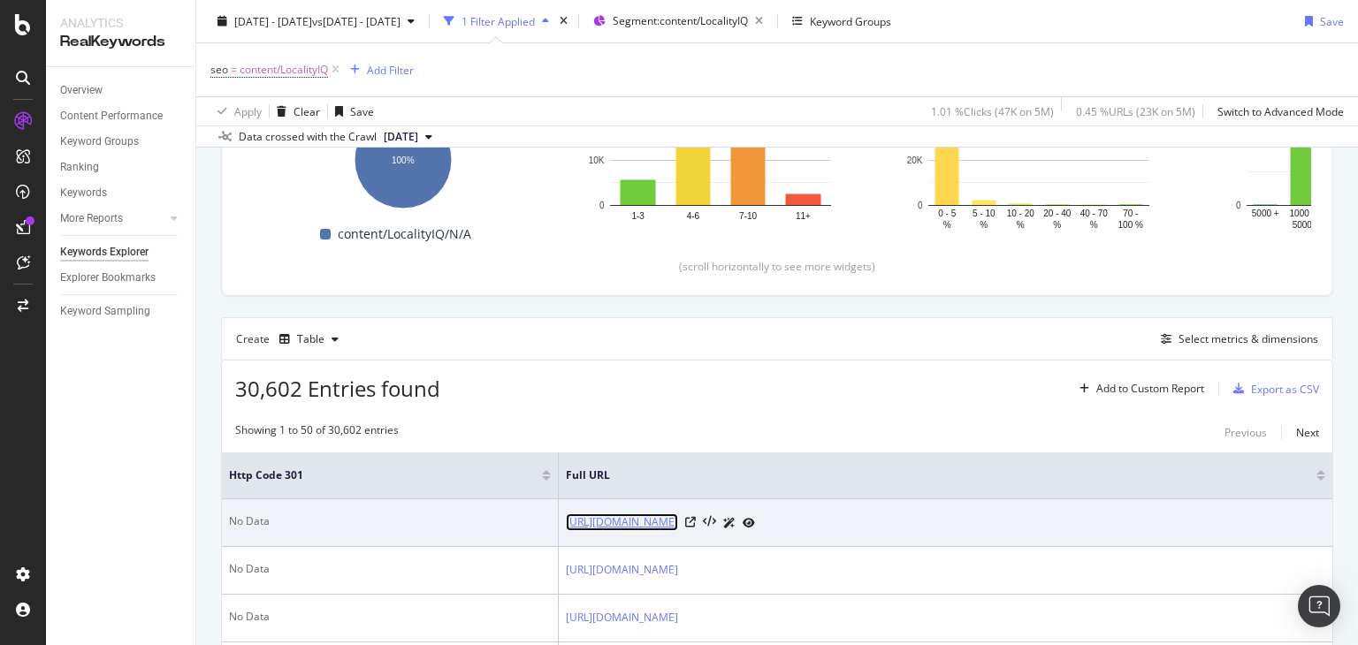
click at [678, 525] on link "[URL][DOMAIN_NAME]" at bounding box center [622, 523] width 112 height 18
drag, startPoint x: 469, startPoint y: 506, endPoint x: 903, endPoint y: 527, distance: 434.4
click at [903, 527] on td "[URL][DOMAIN_NAME]" at bounding box center [945, 523] width 773 height 48
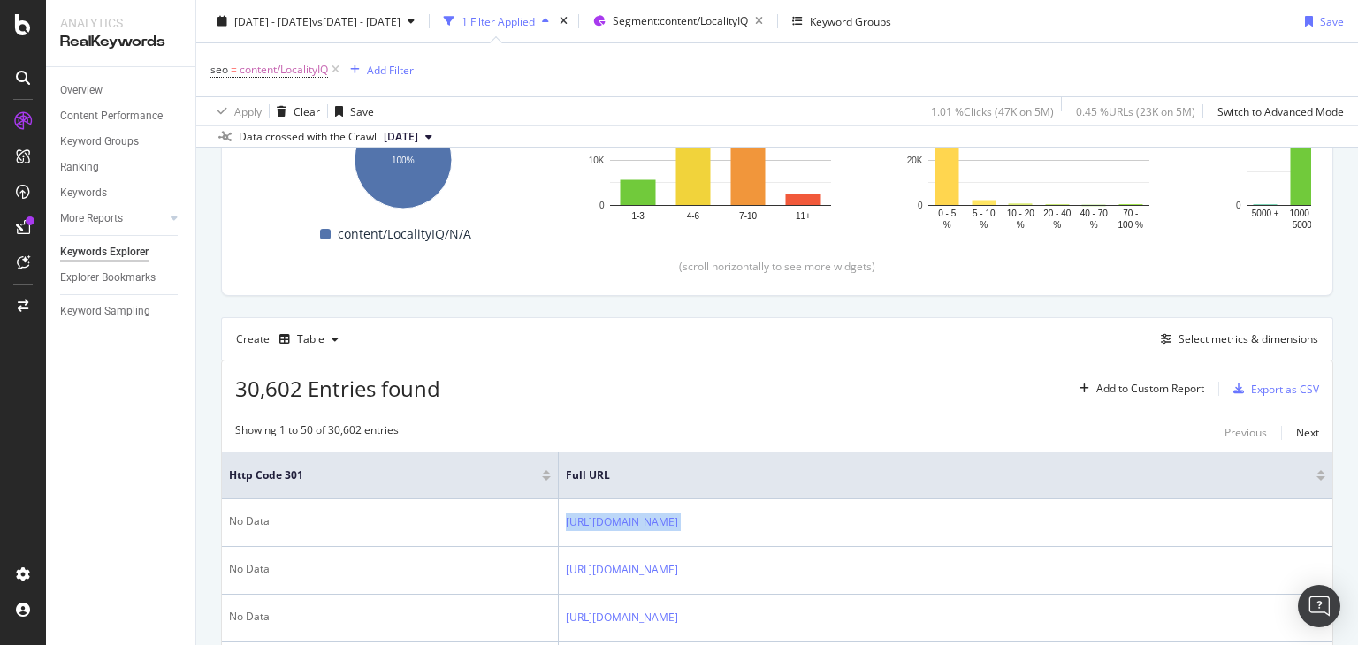
copy tbody "[URL][DOMAIN_NAME]"
click at [542, 470] on div at bounding box center [546, 472] width 9 height 4
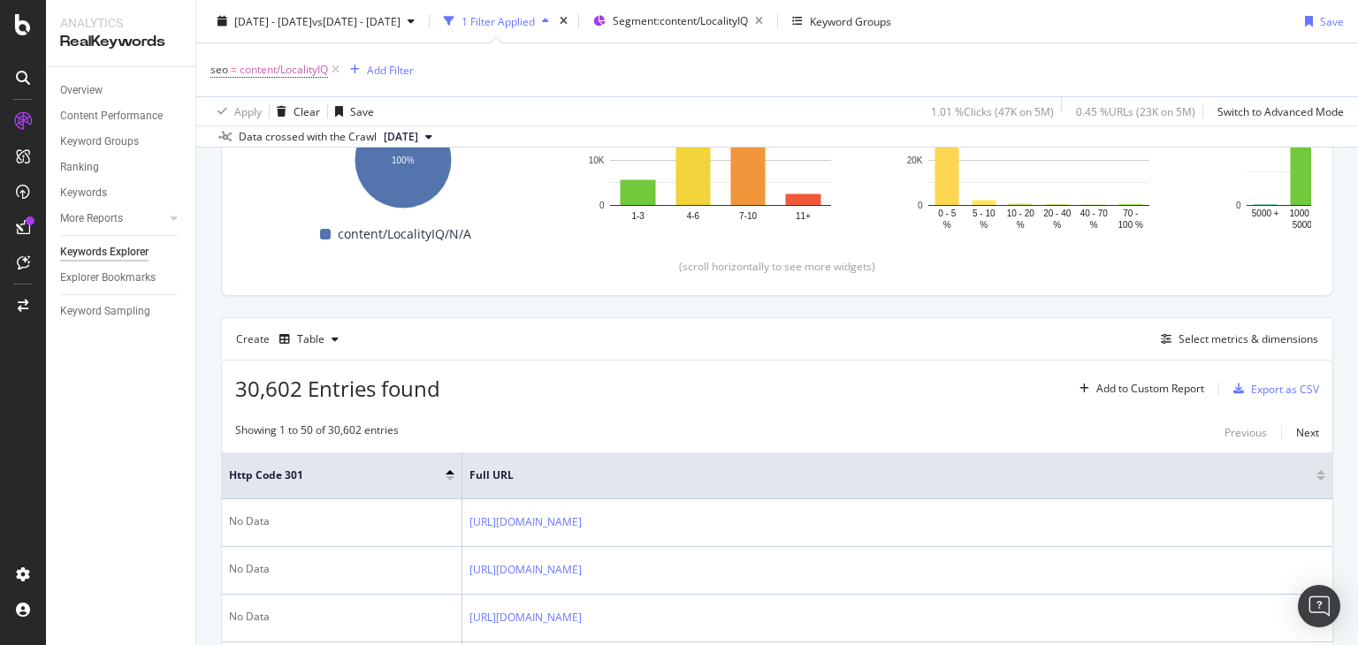
click at [452, 477] on div at bounding box center [449, 478] width 9 height 4
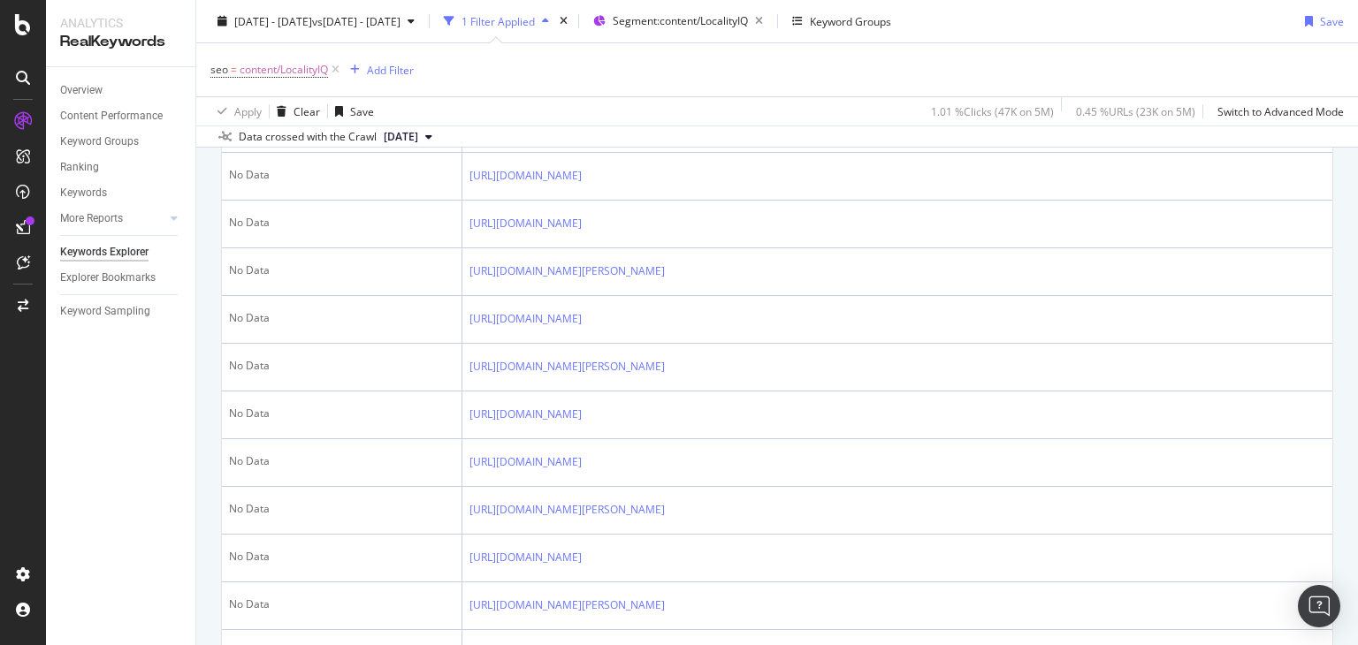
drag, startPoint x: 1357, startPoint y: 179, endPoint x: 1357, endPoint y: 289, distance: 109.6
click at [1357, 289] on div "Keywords Explorer nobroker 2025 Sep. 1st - Sep. 30th vs 2025 Aug. 1st - Aug. 31…" at bounding box center [776, 322] width 1161 height 645
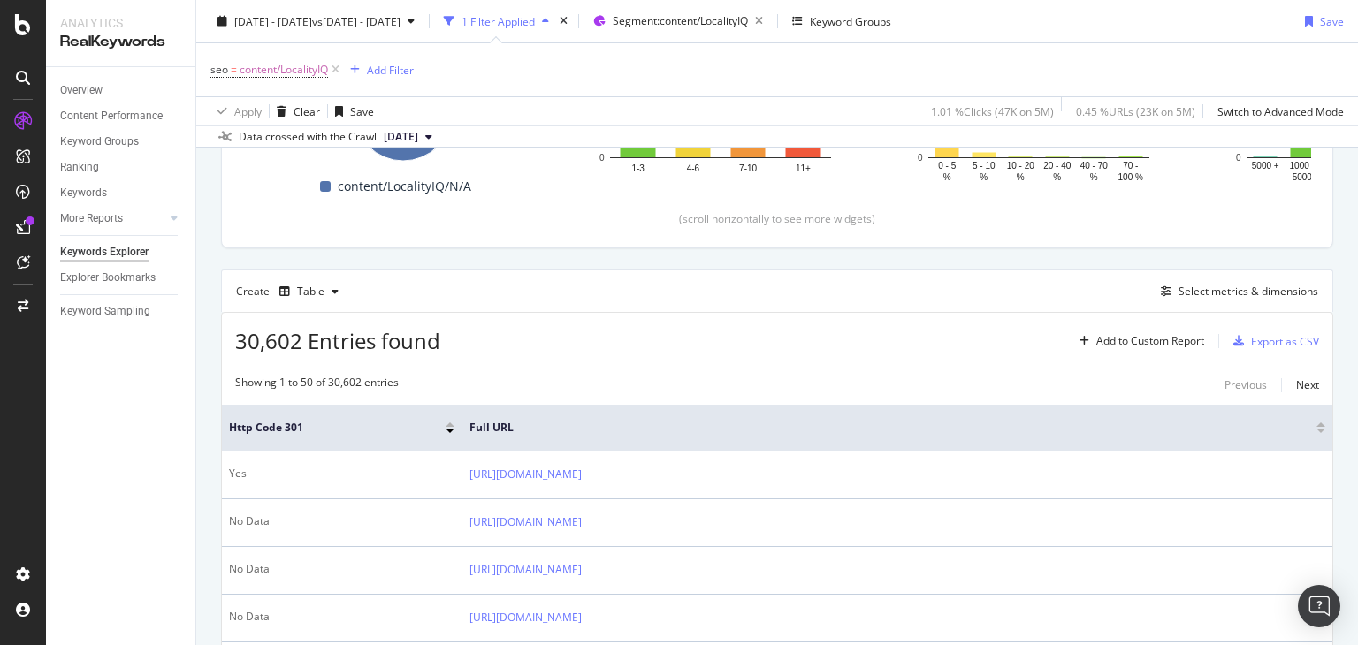
scroll to position [371, 0]
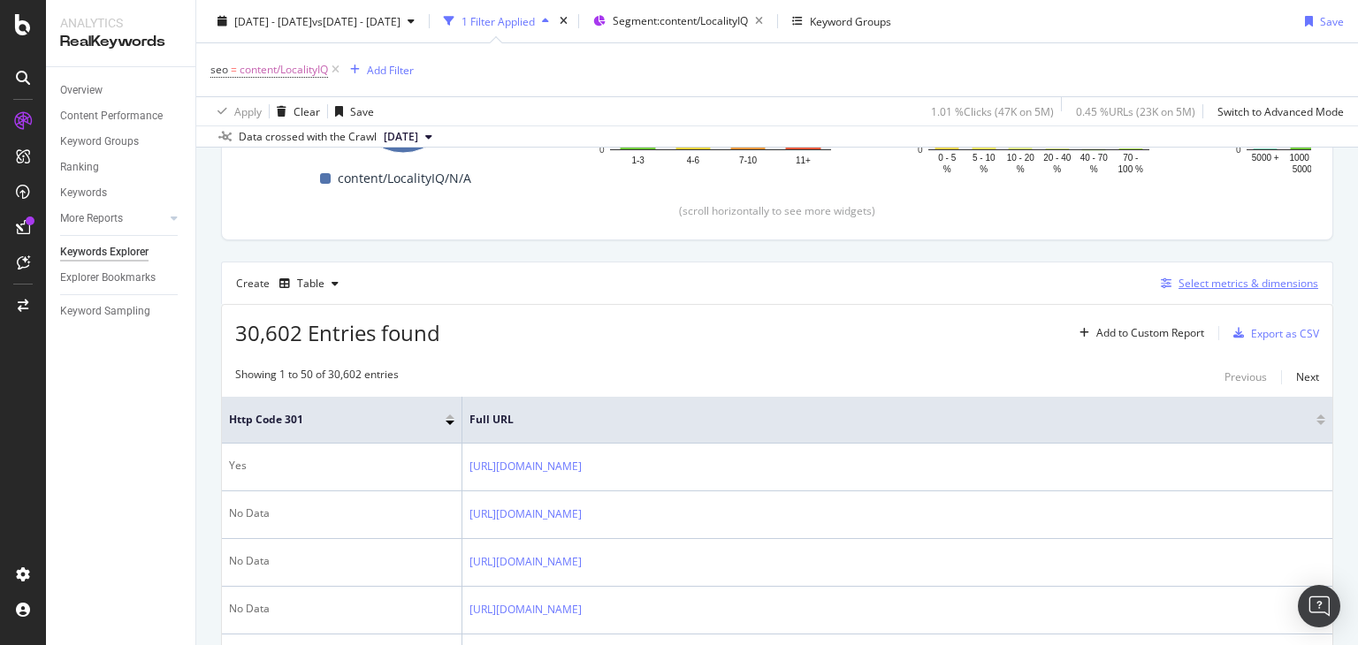
click at [1192, 286] on div "Select metrics & dimensions" at bounding box center [1248, 283] width 140 height 15
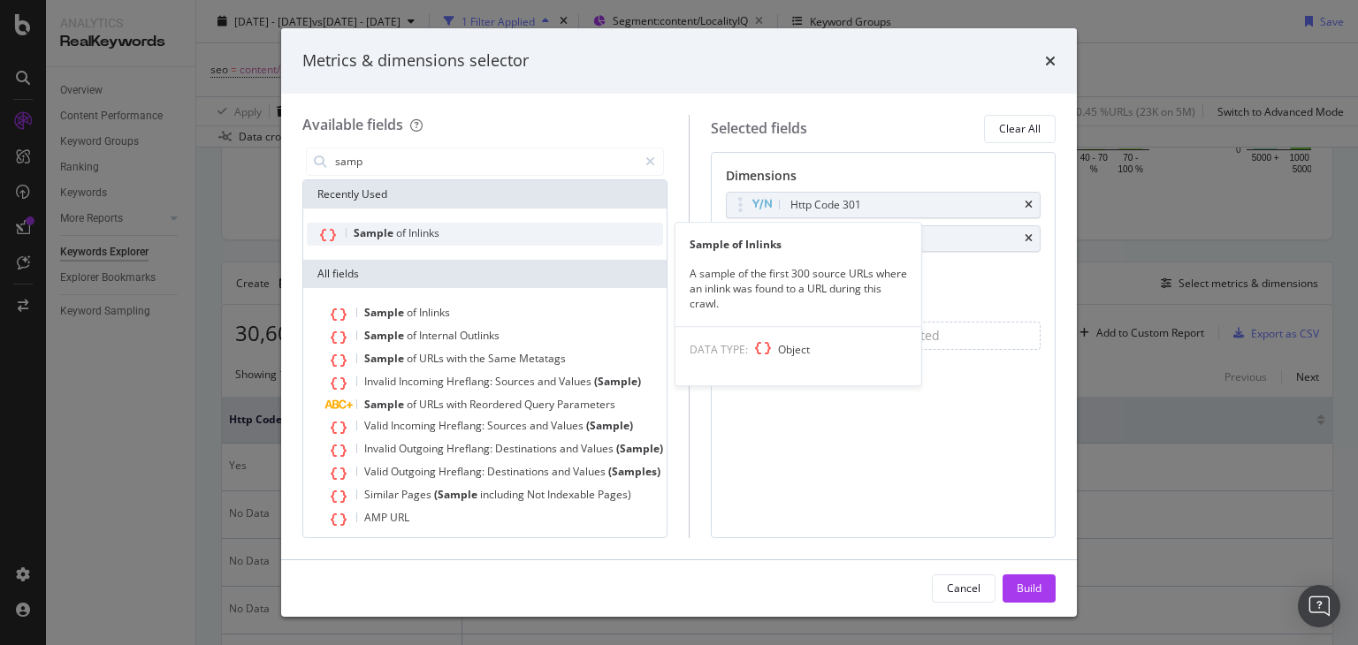
click at [431, 233] on span "Inlinks" at bounding box center [423, 232] width 31 height 15
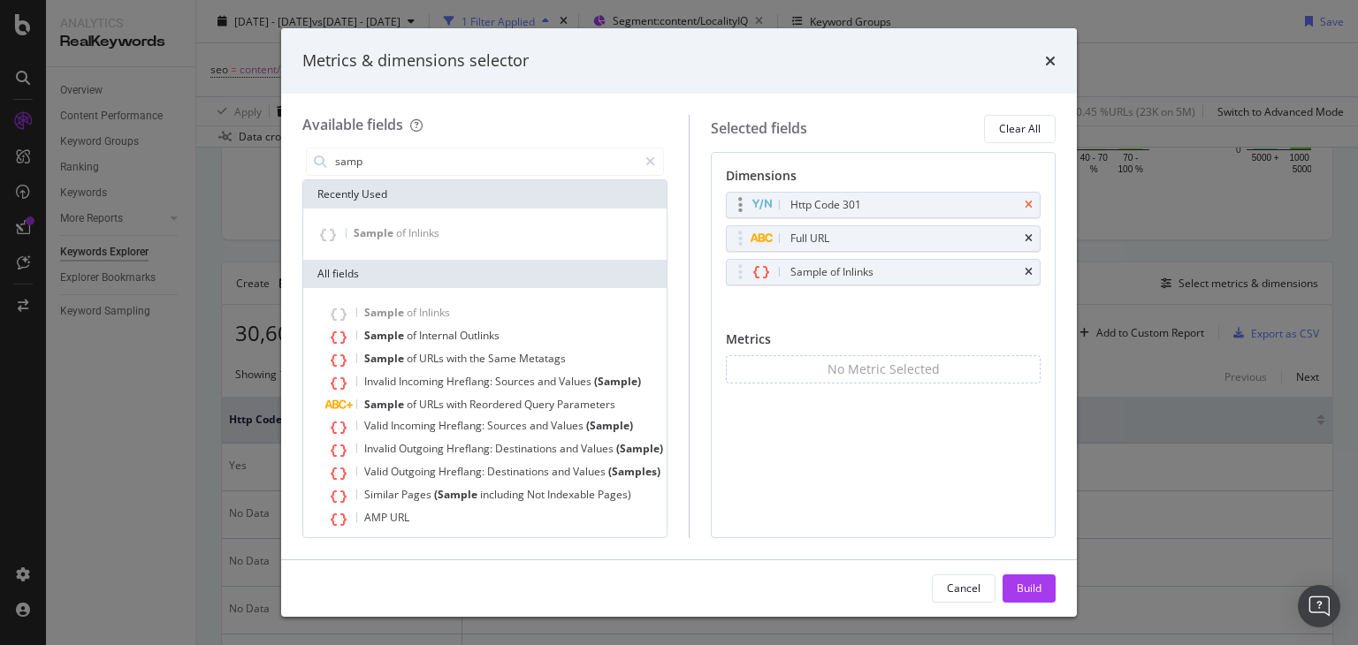
click at [1030, 204] on icon "times" at bounding box center [1028, 205] width 8 height 11
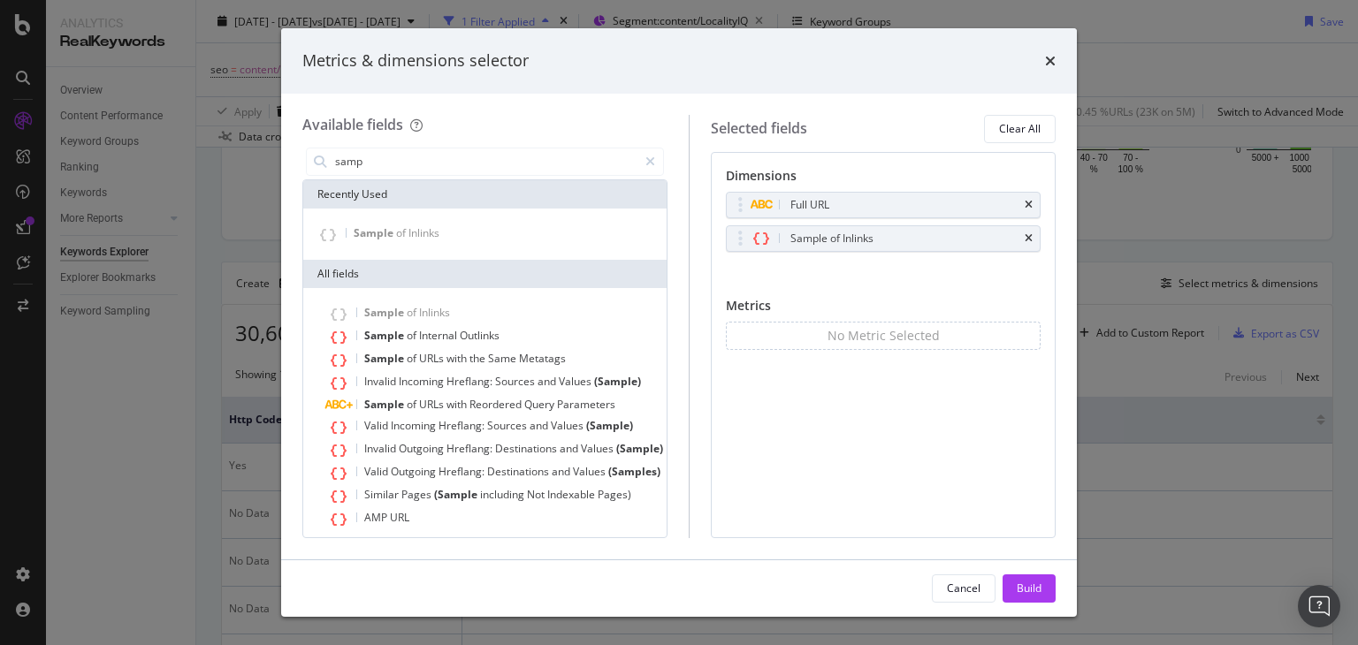
click at [1030, 204] on icon "times" at bounding box center [1028, 205] width 8 height 11
click at [1030, 225] on div "Sample of Inlinks" at bounding box center [883, 238] width 315 height 27
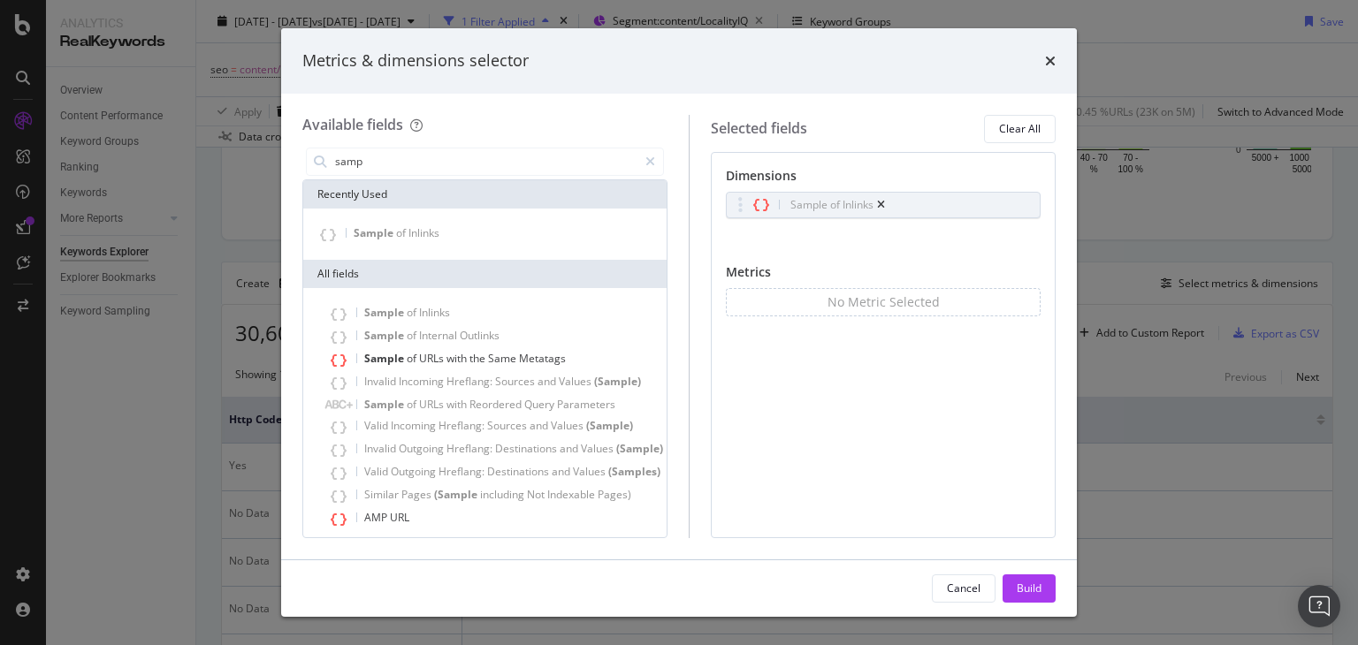
click at [1030, 204] on div "Sample of Inlinks" at bounding box center [883, 205] width 315 height 27
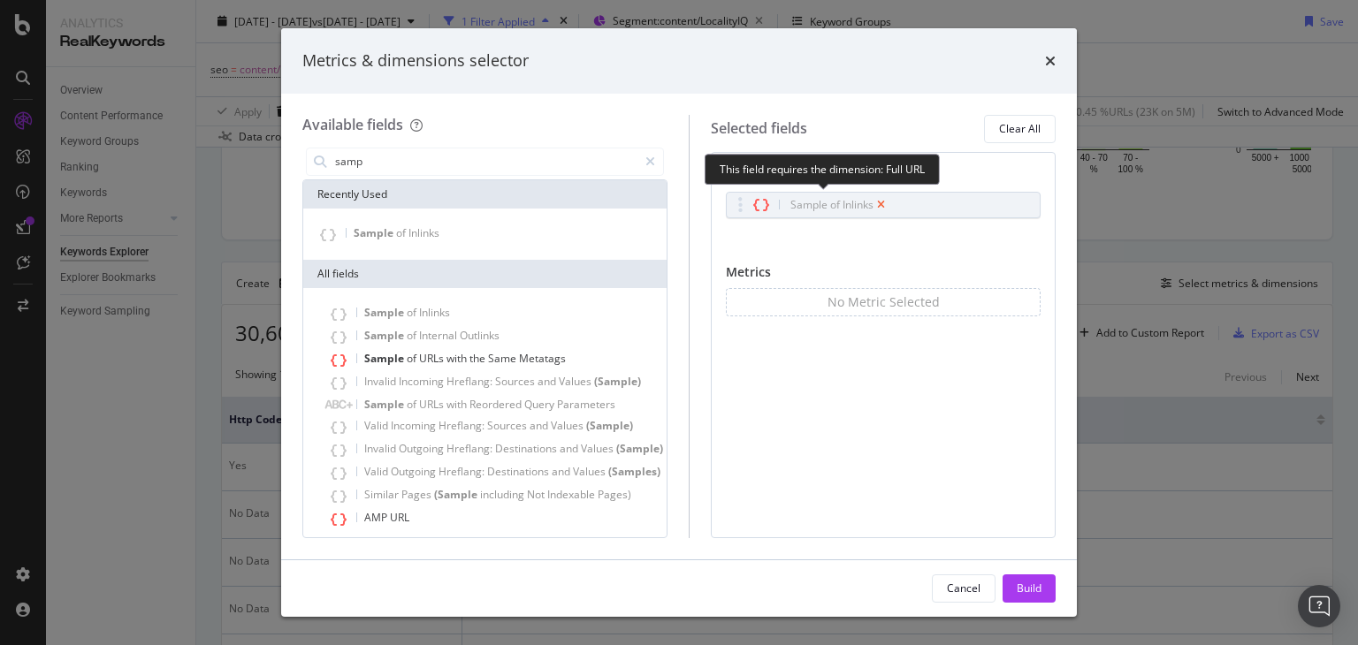
click at [885, 205] on icon "times" at bounding box center [881, 205] width 8 height 11
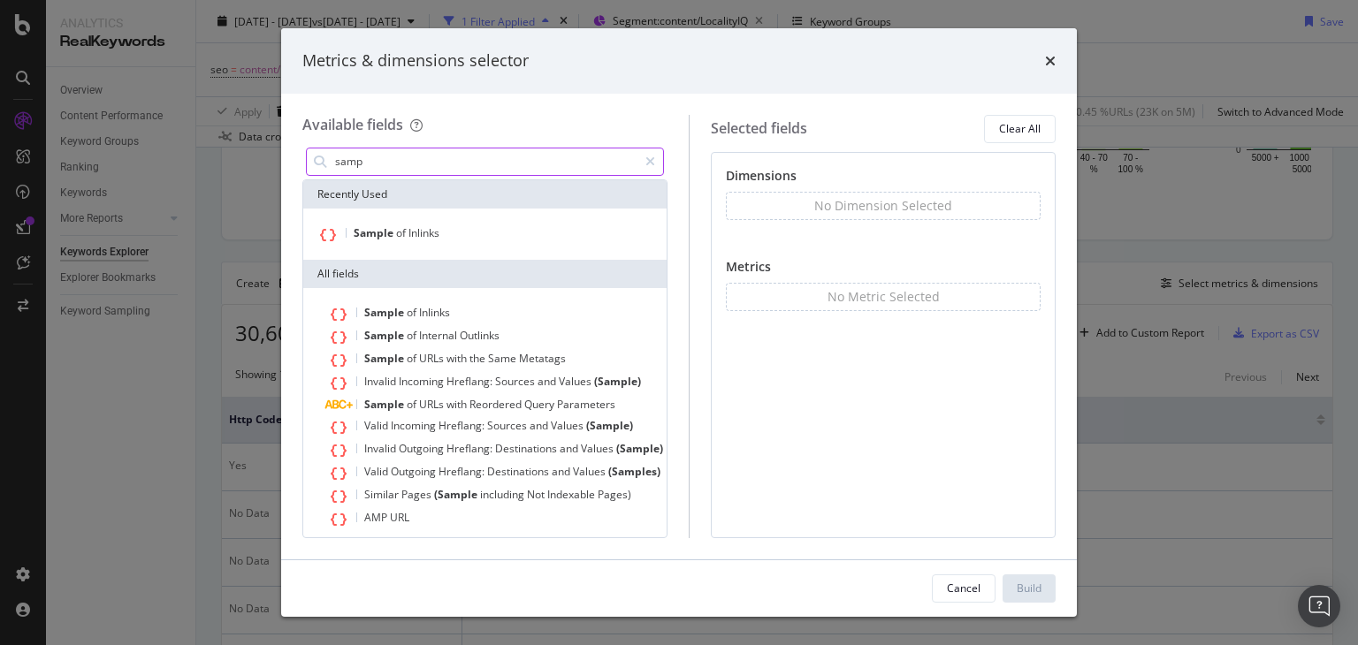
click at [498, 164] on input "samp" at bounding box center [485, 161] width 304 height 27
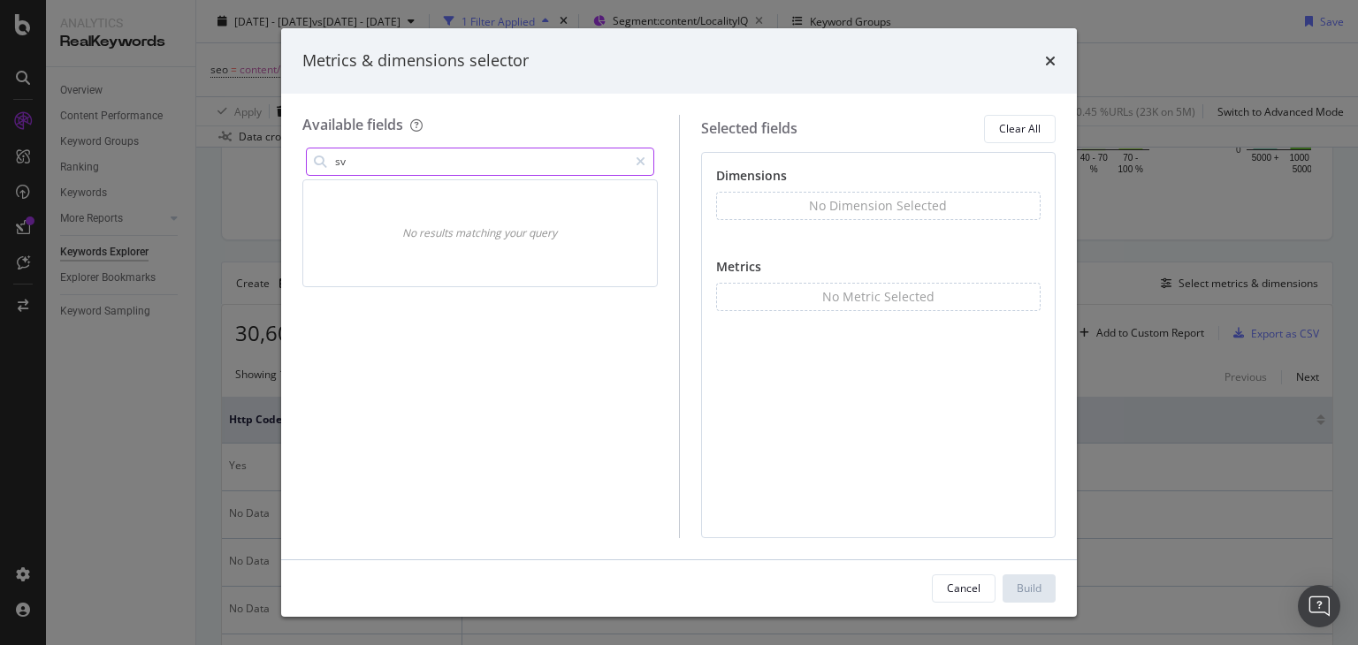
click at [438, 153] on input "sv" at bounding box center [480, 161] width 294 height 27
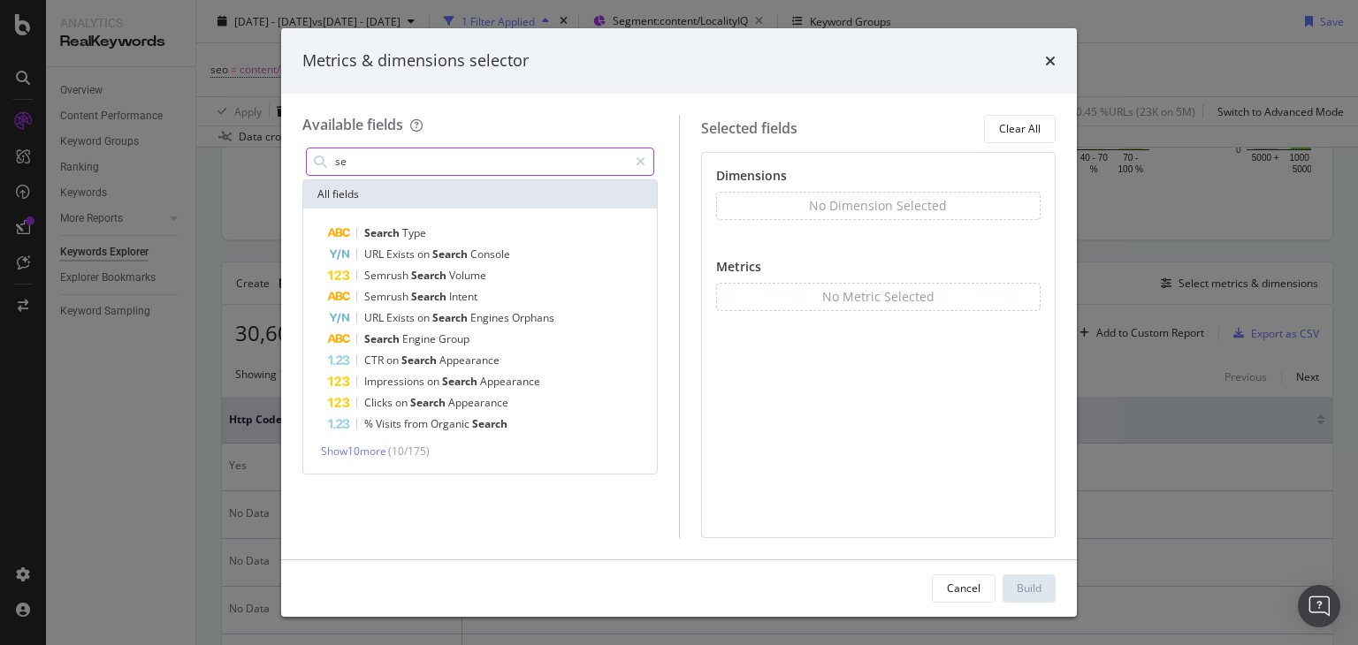
type input "s"
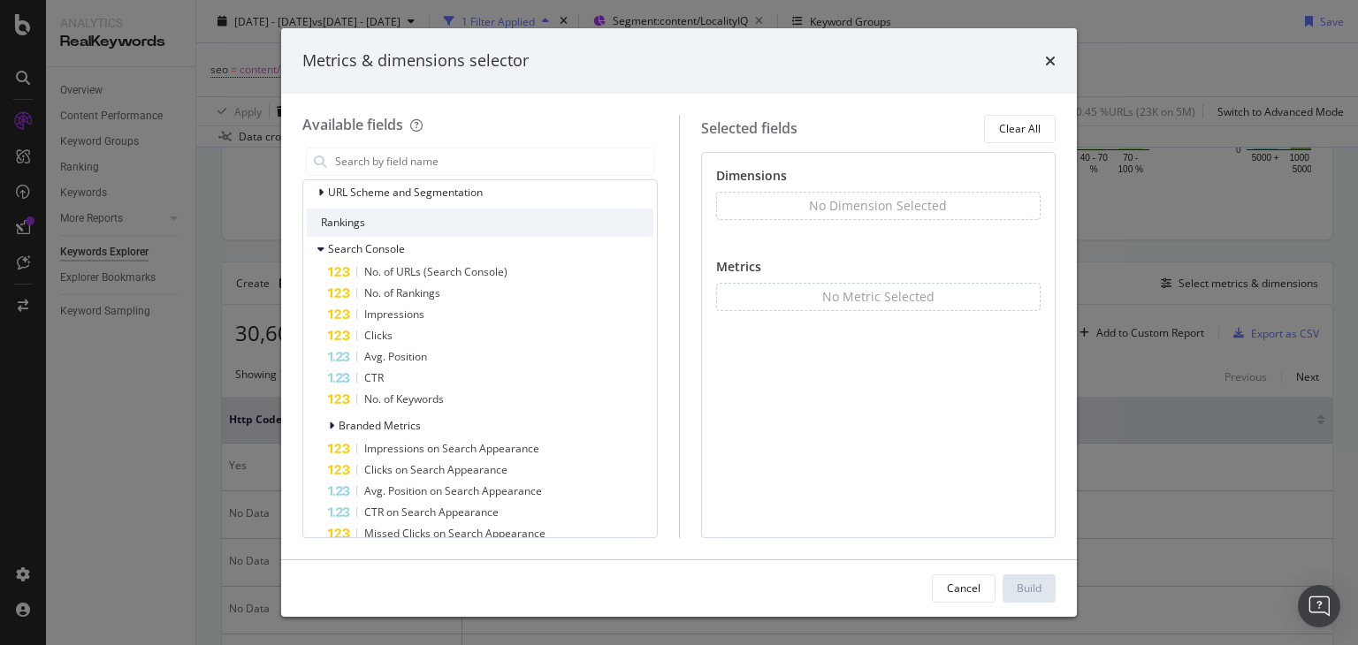
scroll to position [245, 0]
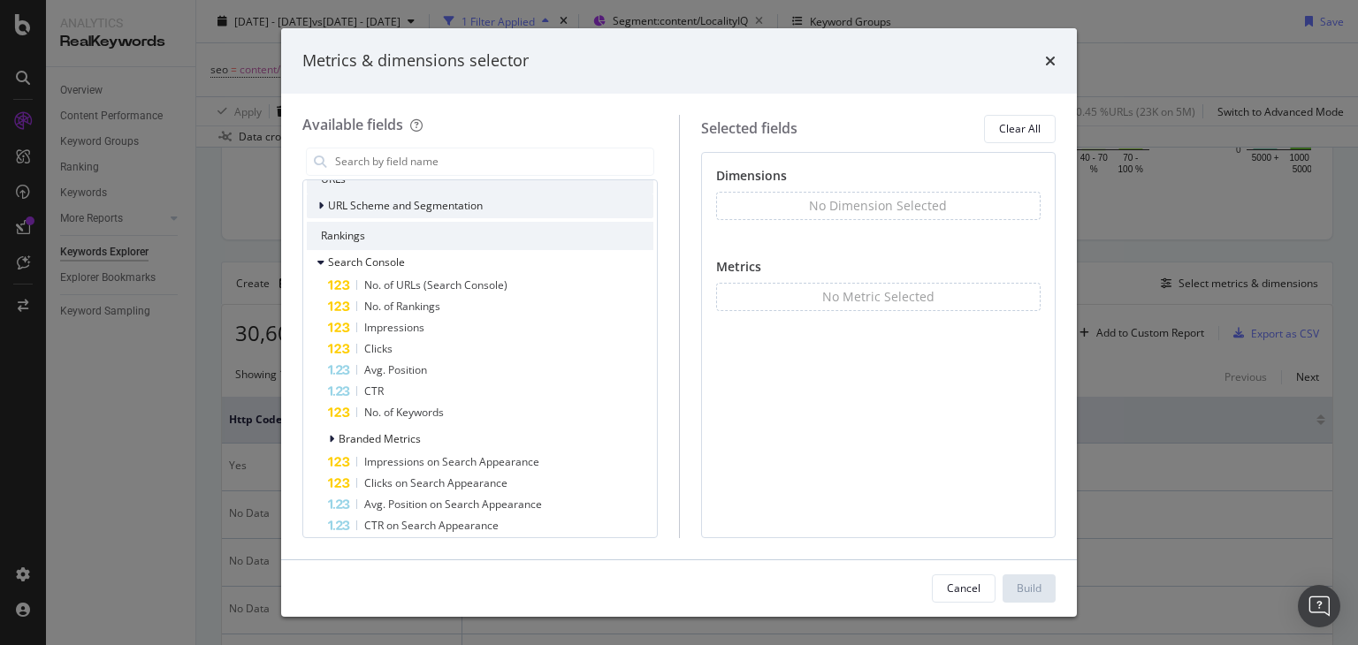
click at [359, 199] on span "URL Scheme and Segmentation" at bounding box center [405, 205] width 155 height 15
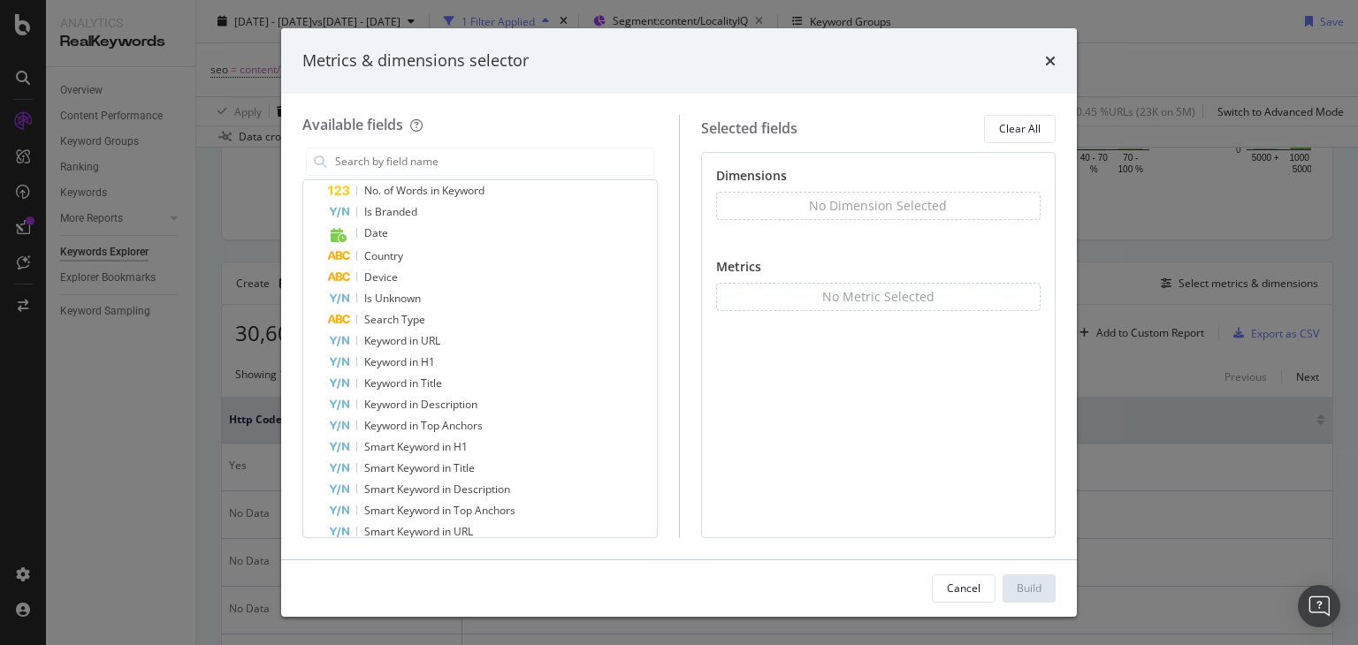
scroll to position [1160, 0]
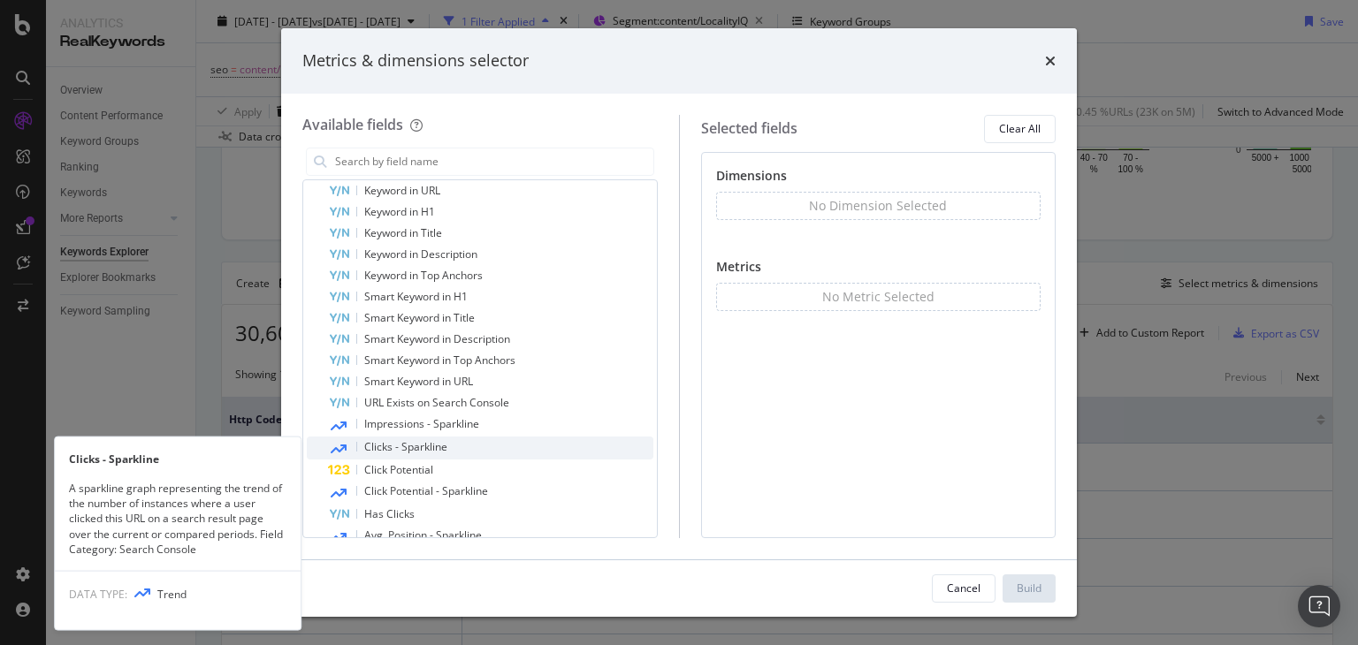
click at [448, 444] on div "Clicks - Sparkline" at bounding box center [490, 448] width 325 height 23
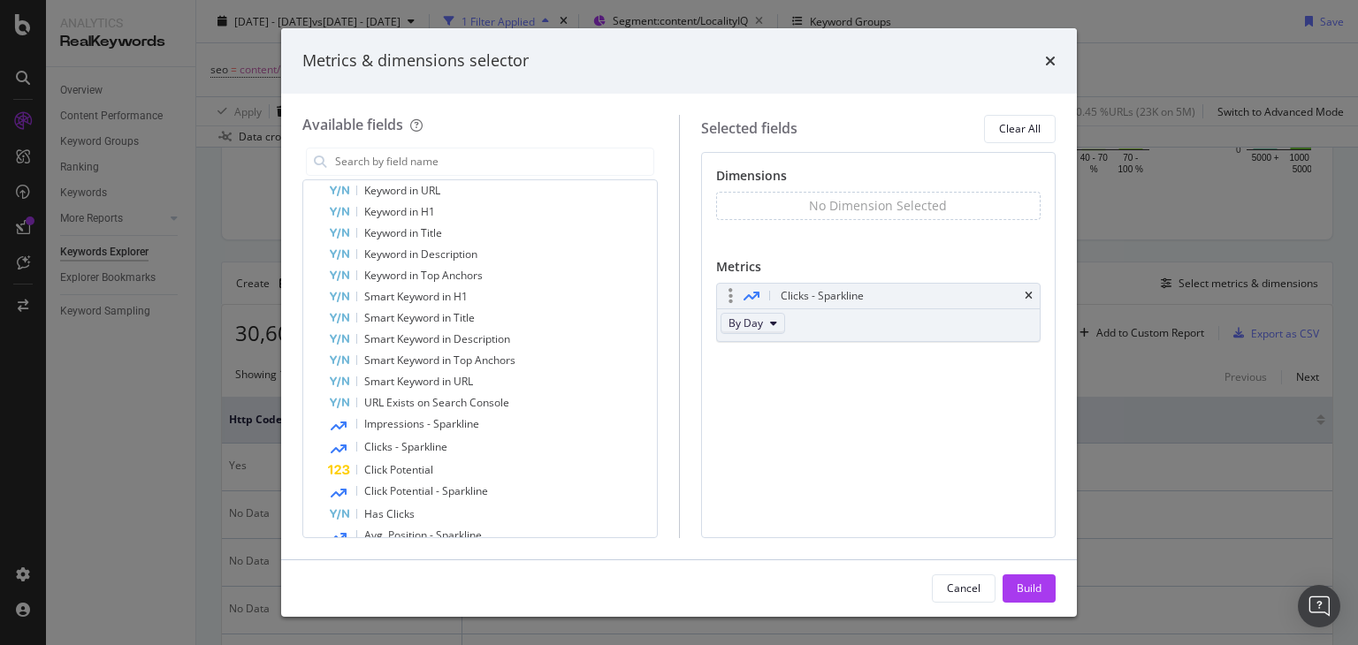
click at [757, 316] on span "By Day" at bounding box center [745, 323] width 34 height 15
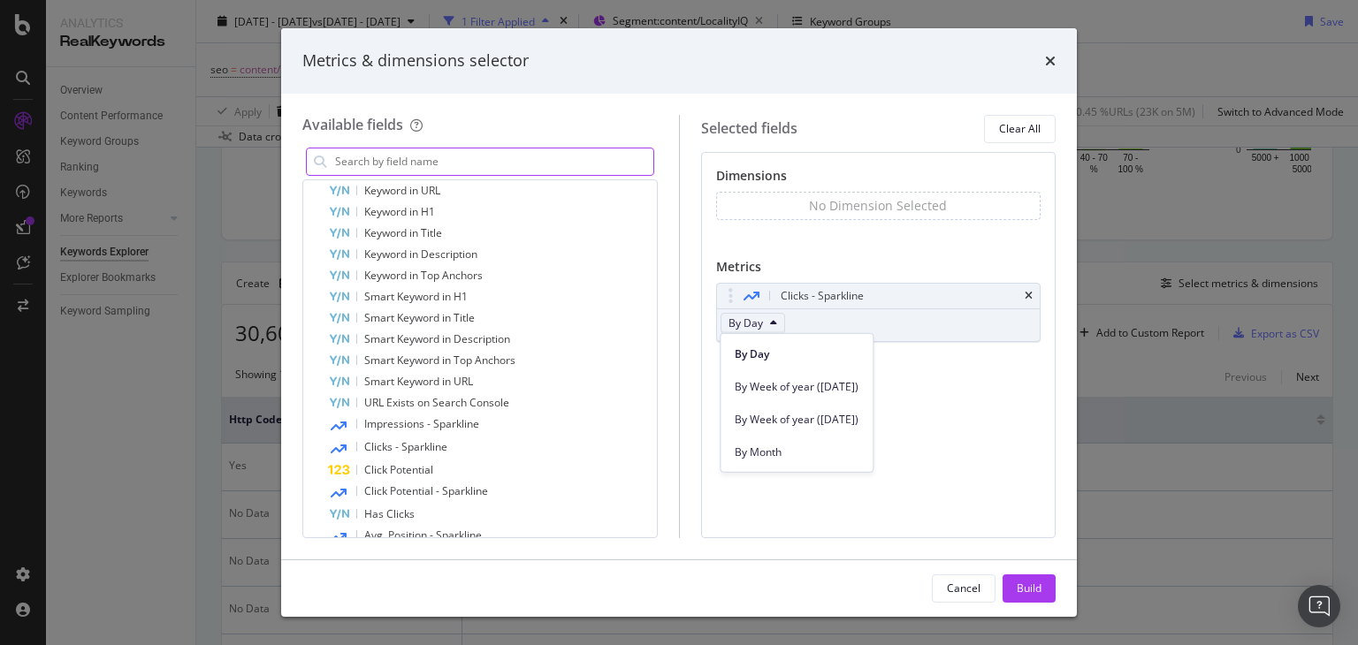
click at [472, 165] on input "modal" at bounding box center [493, 161] width 320 height 27
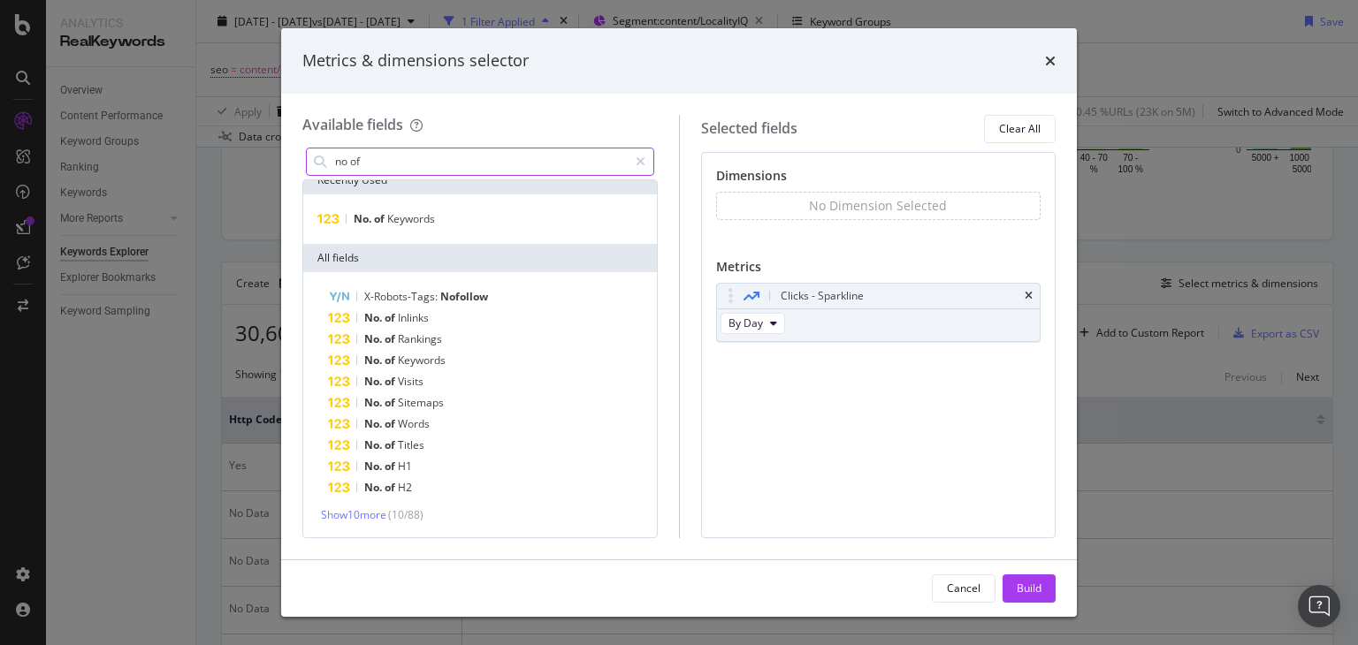
scroll to position [13, 0]
type input "n"
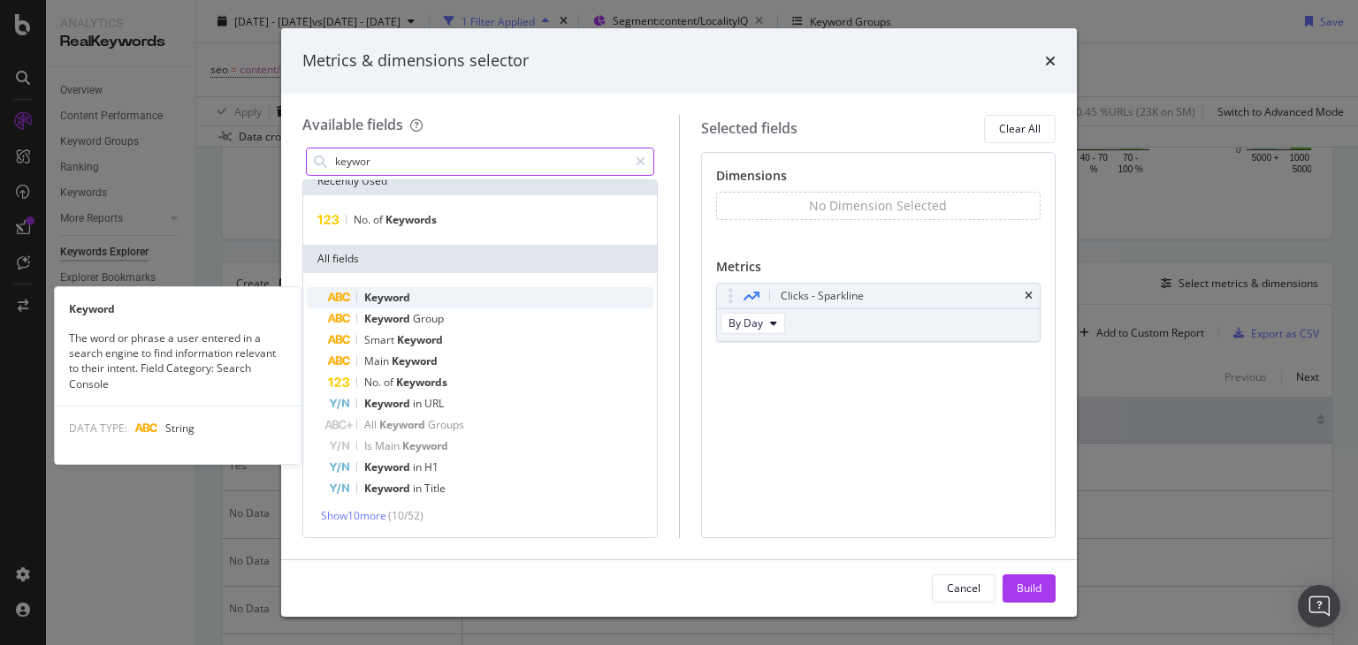
type input "keywor"
click at [404, 291] on span "Keyword" at bounding box center [387, 297] width 46 height 15
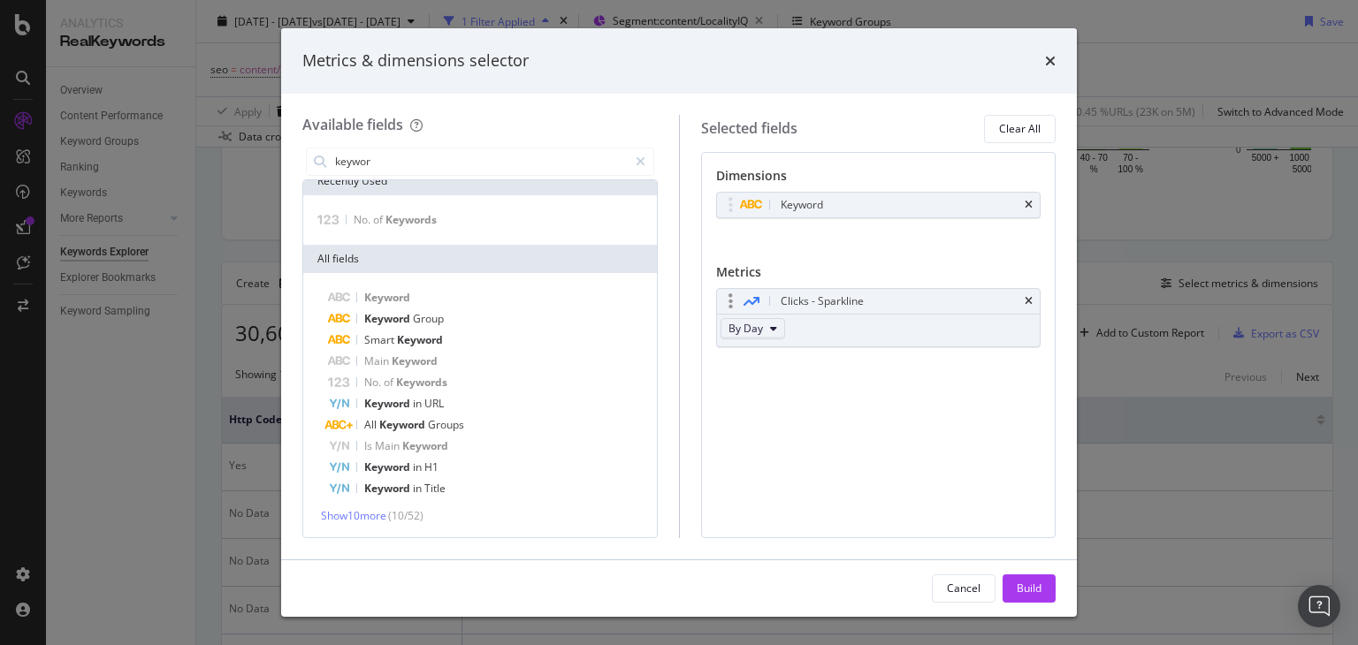
click at [760, 331] on span "By Day" at bounding box center [745, 328] width 34 height 15
click at [779, 456] on span "By Month" at bounding box center [796, 457] width 124 height 16
click at [1022, 590] on div "Build" at bounding box center [1028, 588] width 25 height 15
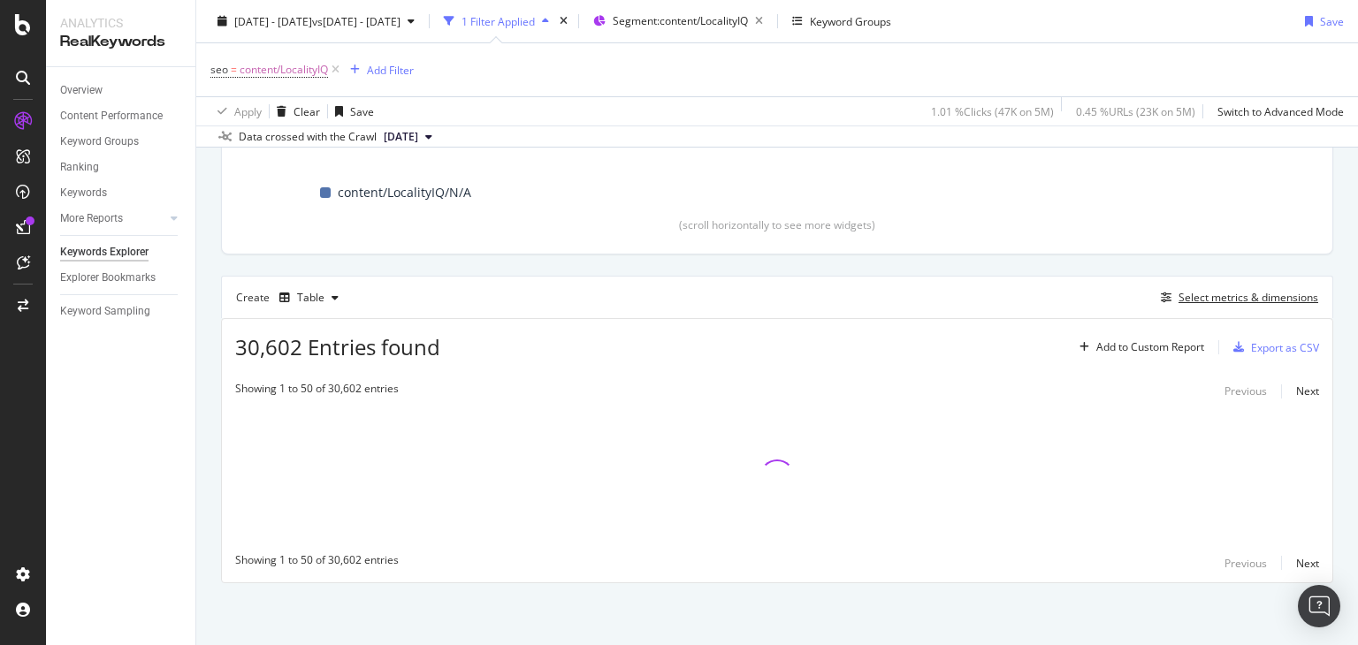
scroll to position [356, 0]
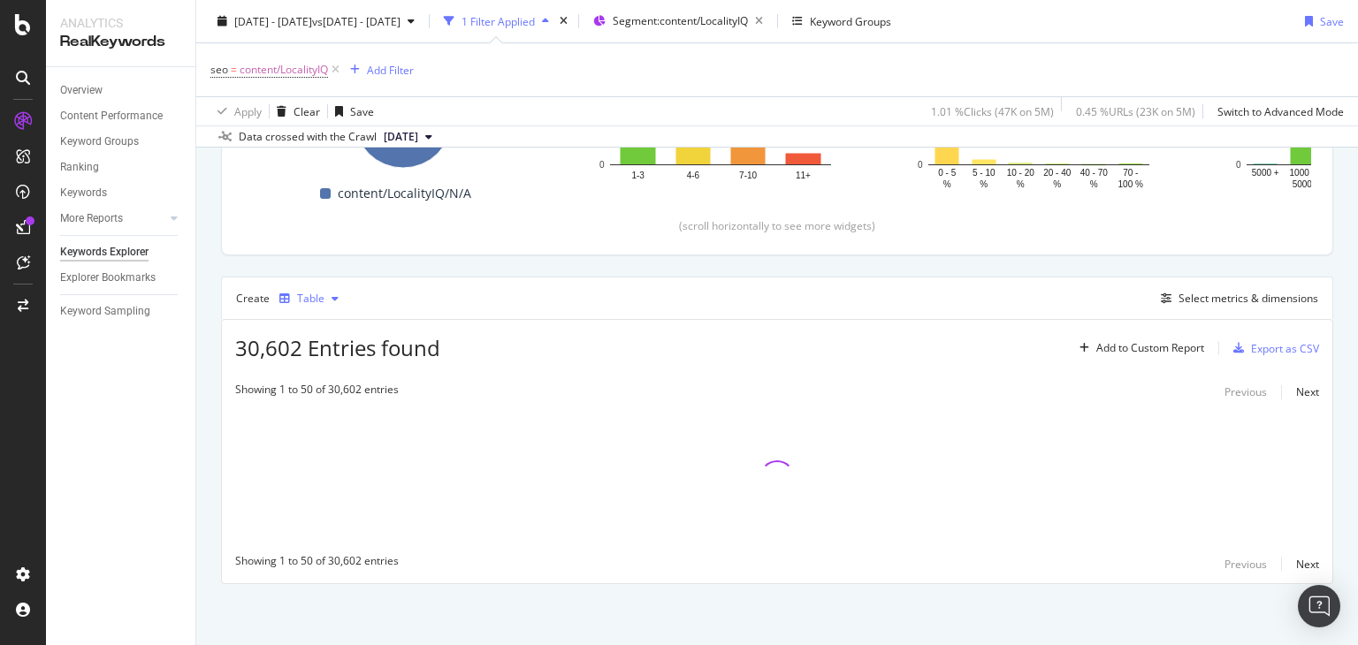
click at [324, 300] on div "button" at bounding box center [334, 298] width 21 height 11
click at [471, 270] on div "Top Charts Clicks By seo Level 3 By: seo Level 3 Hold CTRL while clicking to fi…" at bounding box center [777, 235] width 1112 height 697
click at [1215, 299] on div "Select metrics & dimensions" at bounding box center [1248, 298] width 140 height 15
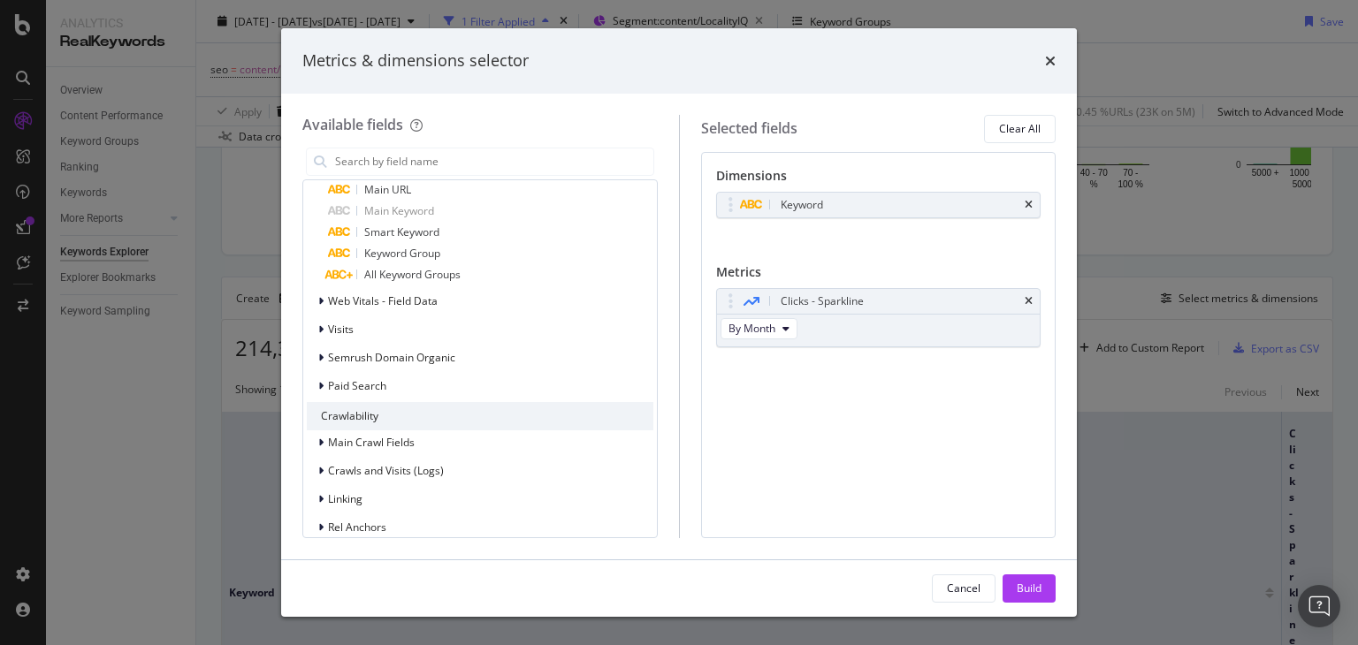
scroll to position [1458, 0]
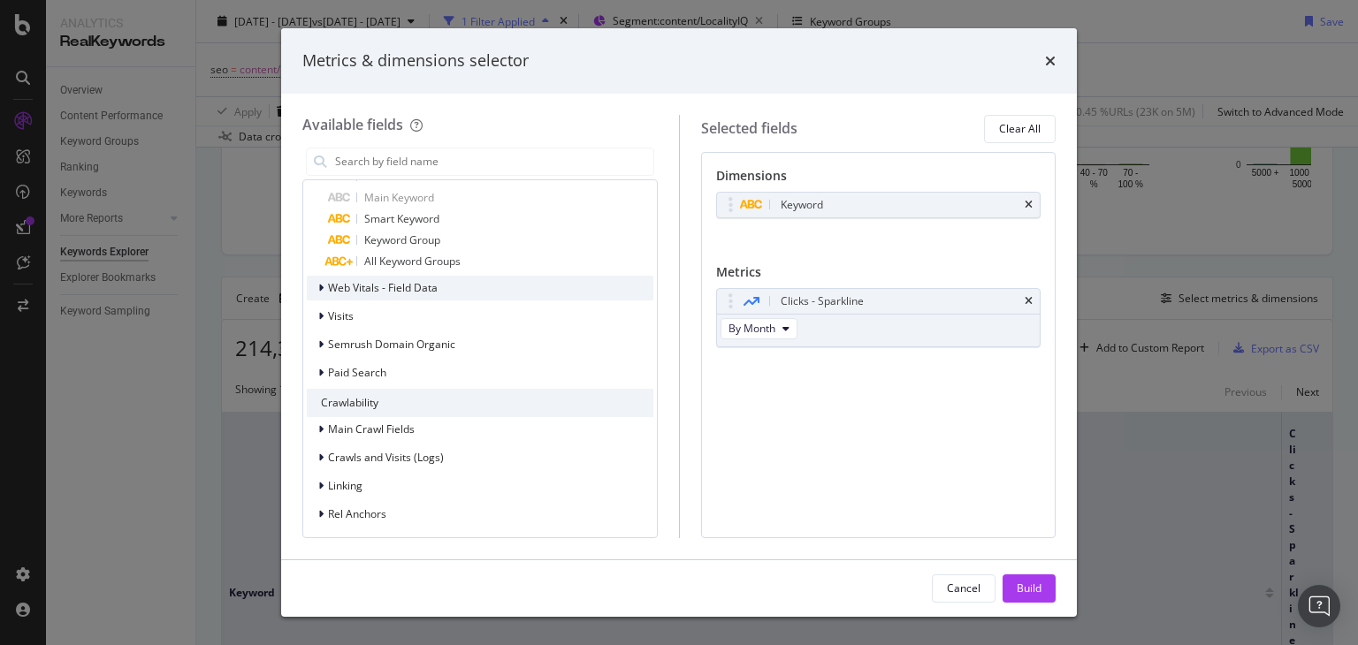
click at [323, 283] on div "modal" at bounding box center [322, 288] width 11 height 18
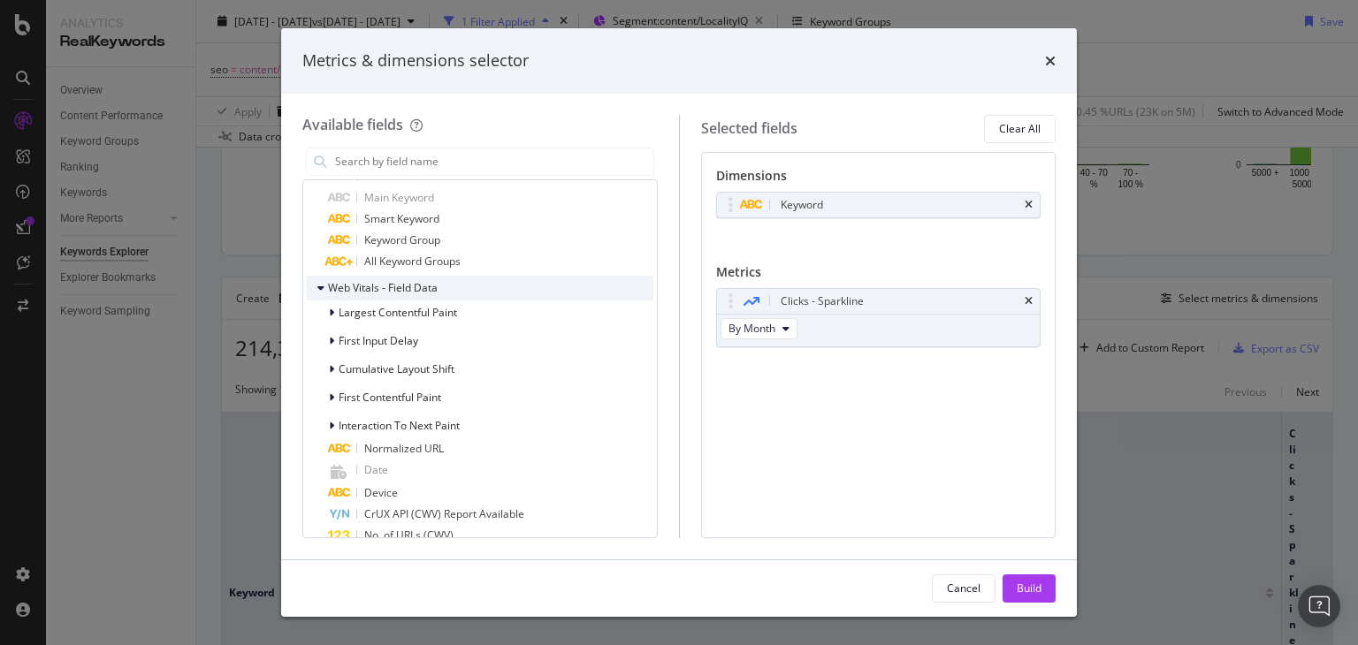
click at [323, 283] on icon "modal" at bounding box center [320, 288] width 7 height 11
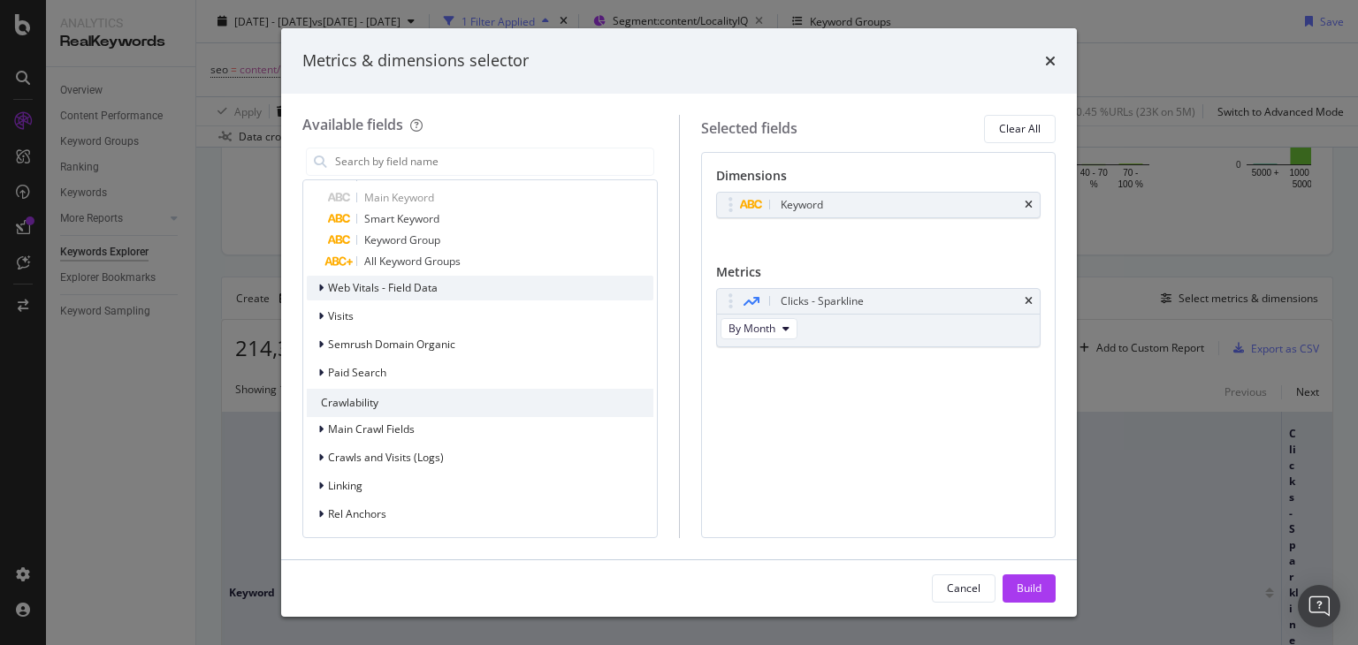
click at [323, 283] on div "modal" at bounding box center [322, 288] width 11 height 18
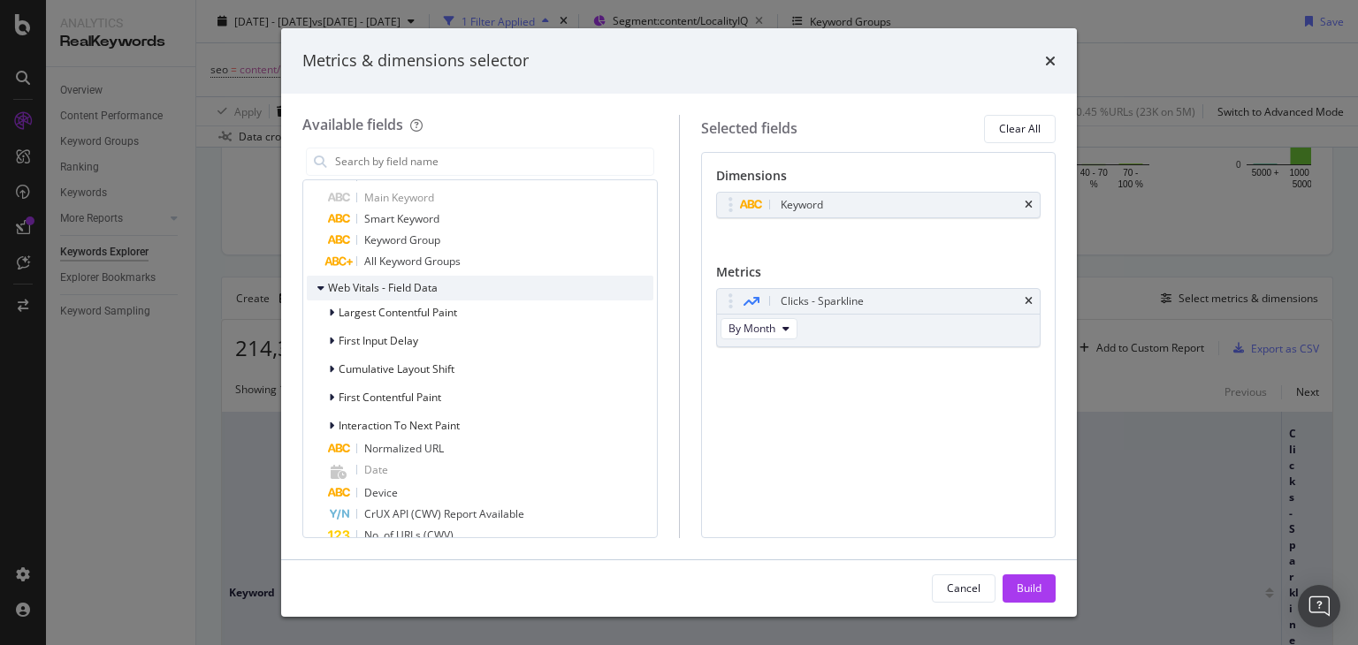
click at [323, 283] on icon "modal" at bounding box center [320, 288] width 7 height 11
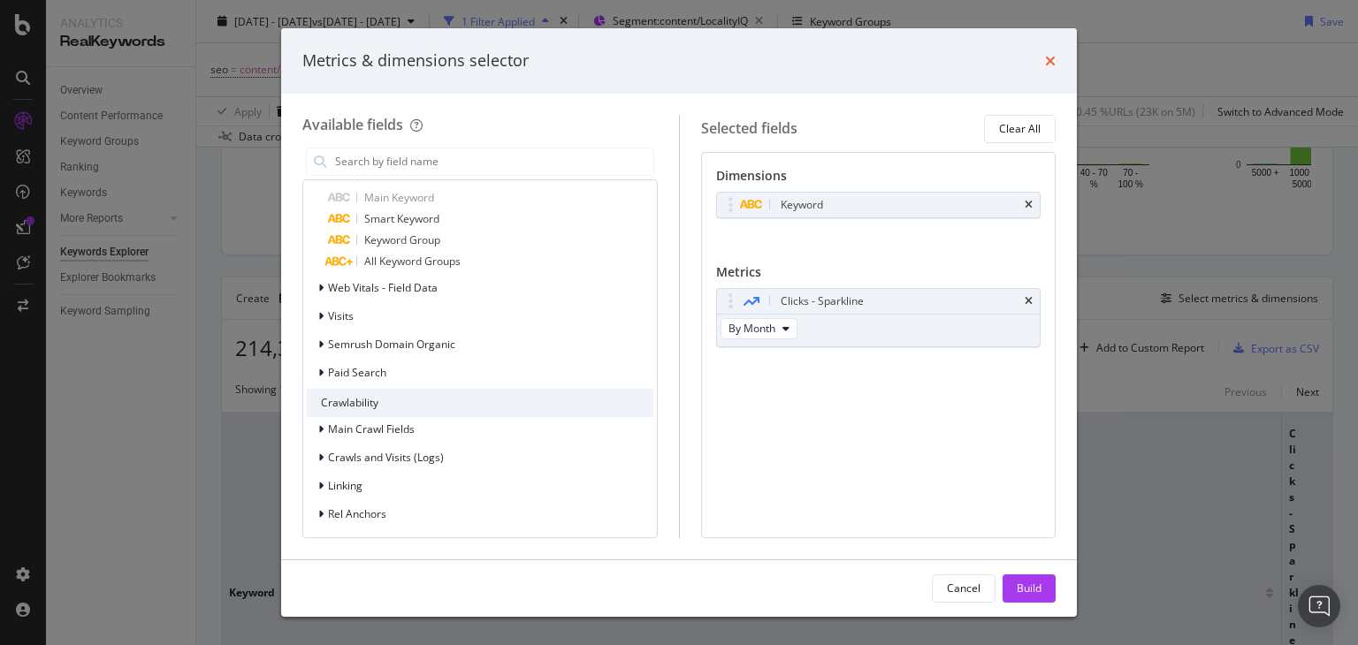
click at [1046, 61] on icon "times" at bounding box center [1050, 61] width 11 height 14
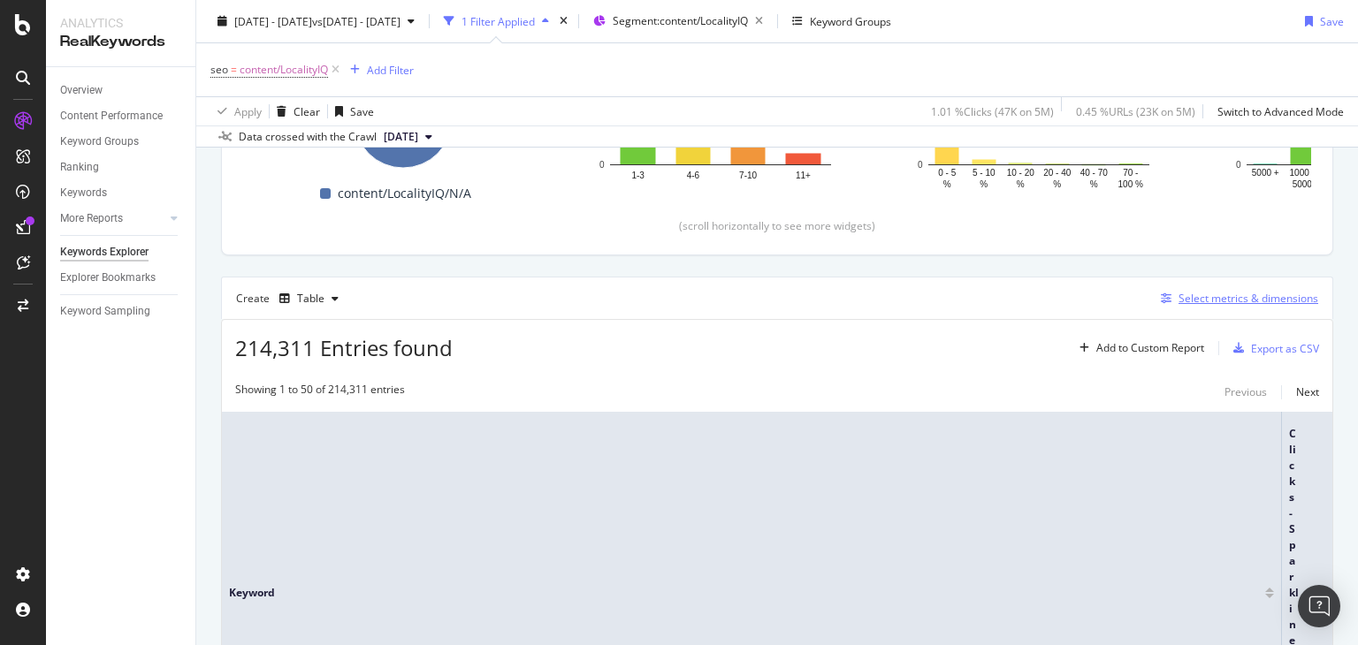
click at [1178, 298] on div "Select metrics & dimensions" at bounding box center [1248, 298] width 140 height 15
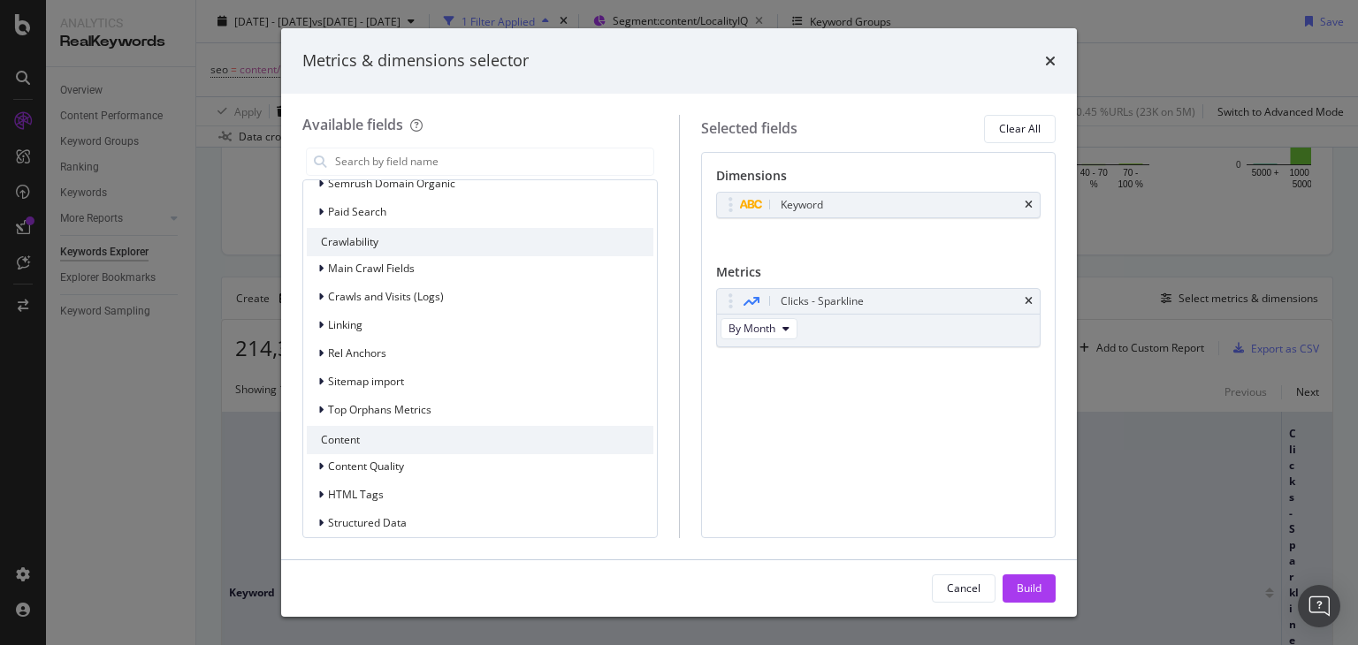
scroll to position [1707, 0]
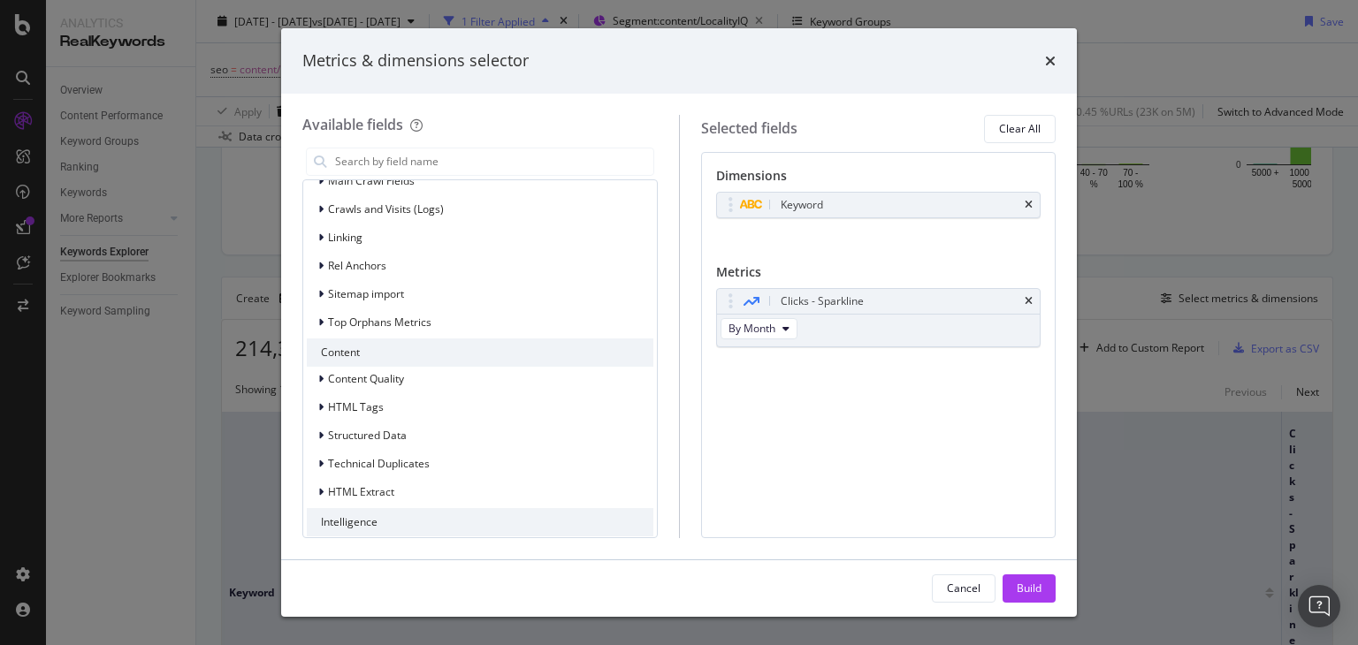
click at [317, 179] on div "Recently Used Keyword Clicks - Sparkline Full URL Http Code 301 No. of Keywords…" at bounding box center [479, 358] width 355 height 359
click at [328, 185] on span "Main Crawl Fields" at bounding box center [371, 180] width 87 height 15
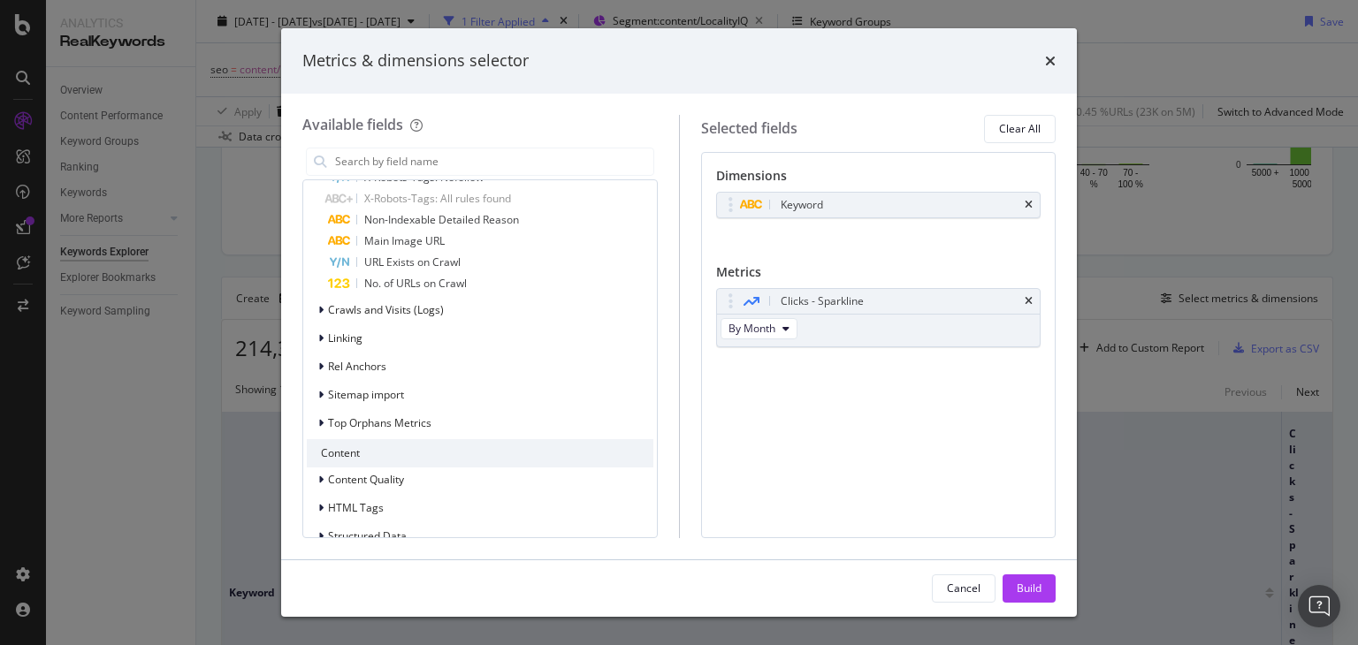
scroll to position [2098, 0]
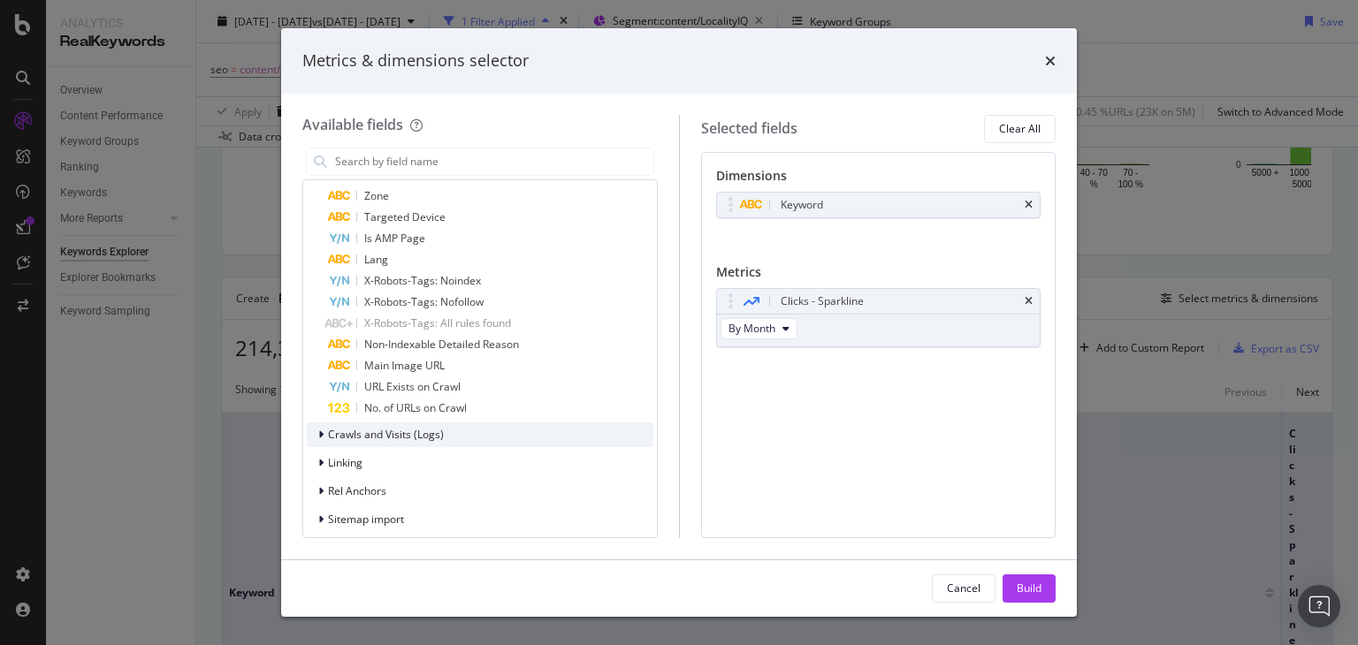
click at [322, 443] on div "Crawls and Visits (Logs)" at bounding box center [480, 434] width 346 height 25
click at [659, 456] on div "Available fields Recently Used Keyword Clicks - Sparkline Full URL Http Code 30…" at bounding box center [490, 326] width 377 height 423
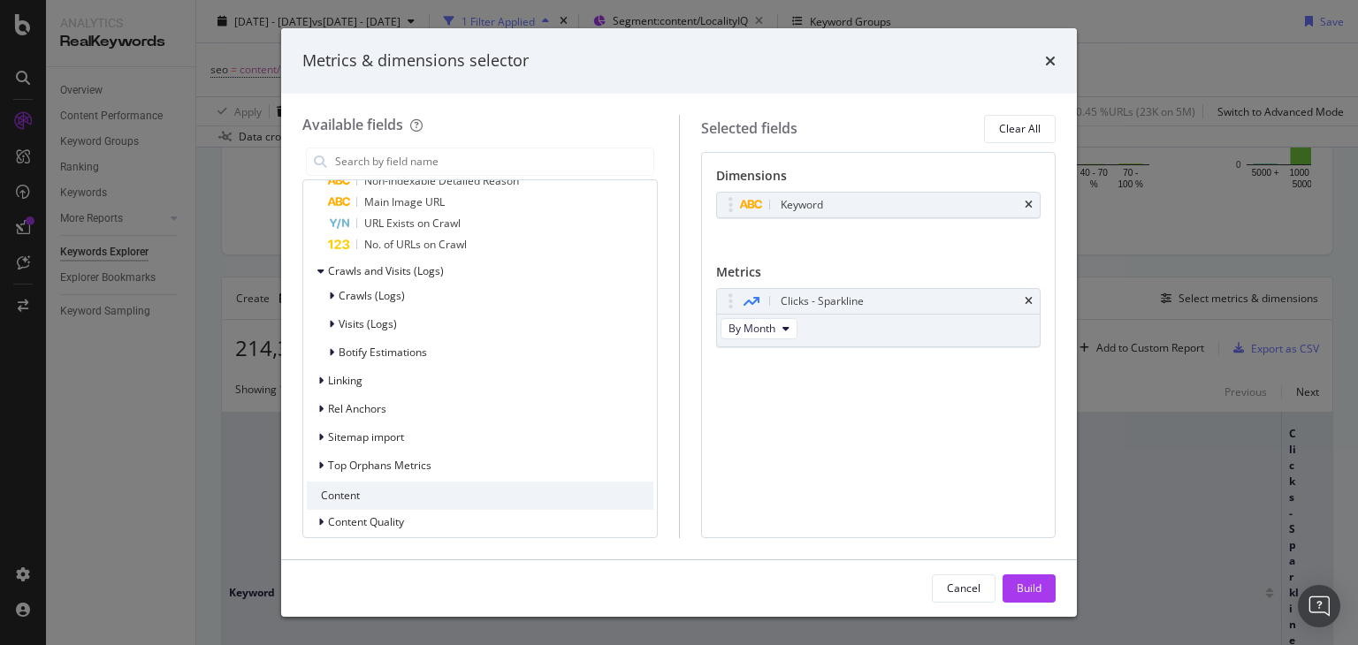
scroll to position [2279, 0]
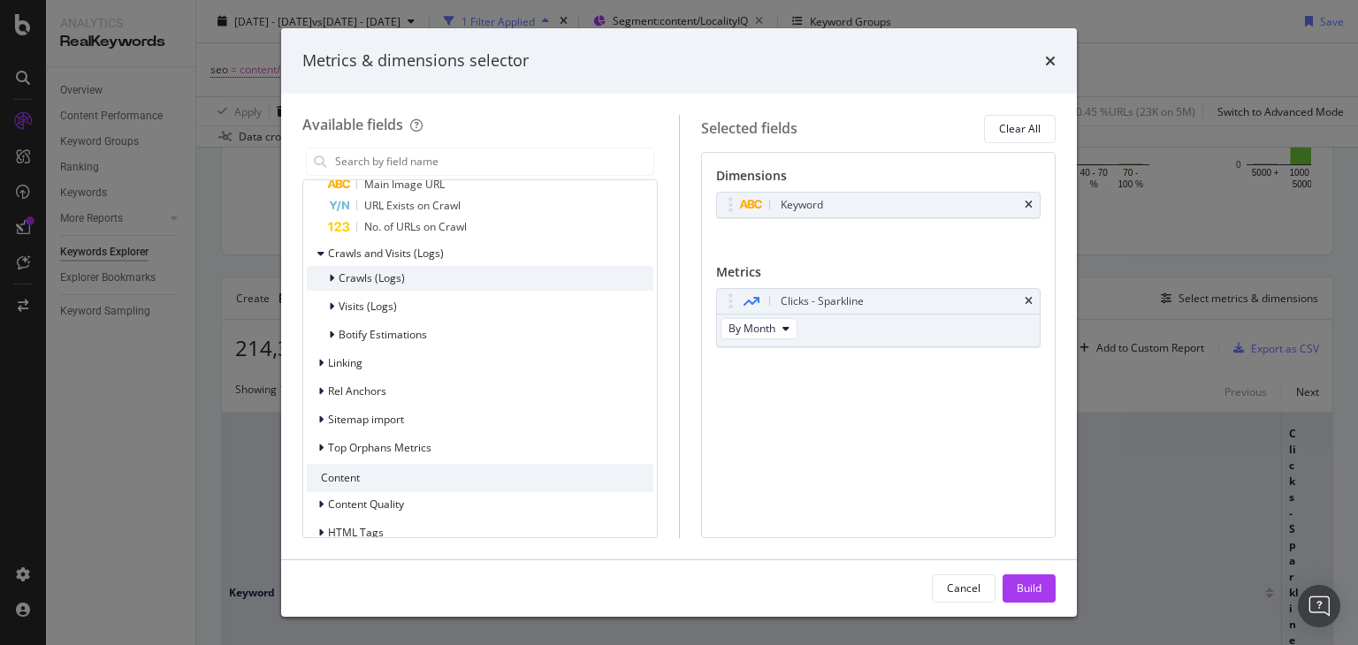
click at [331, 278] on icon "modal" at bounding box center [331, 278] width 5 height 11
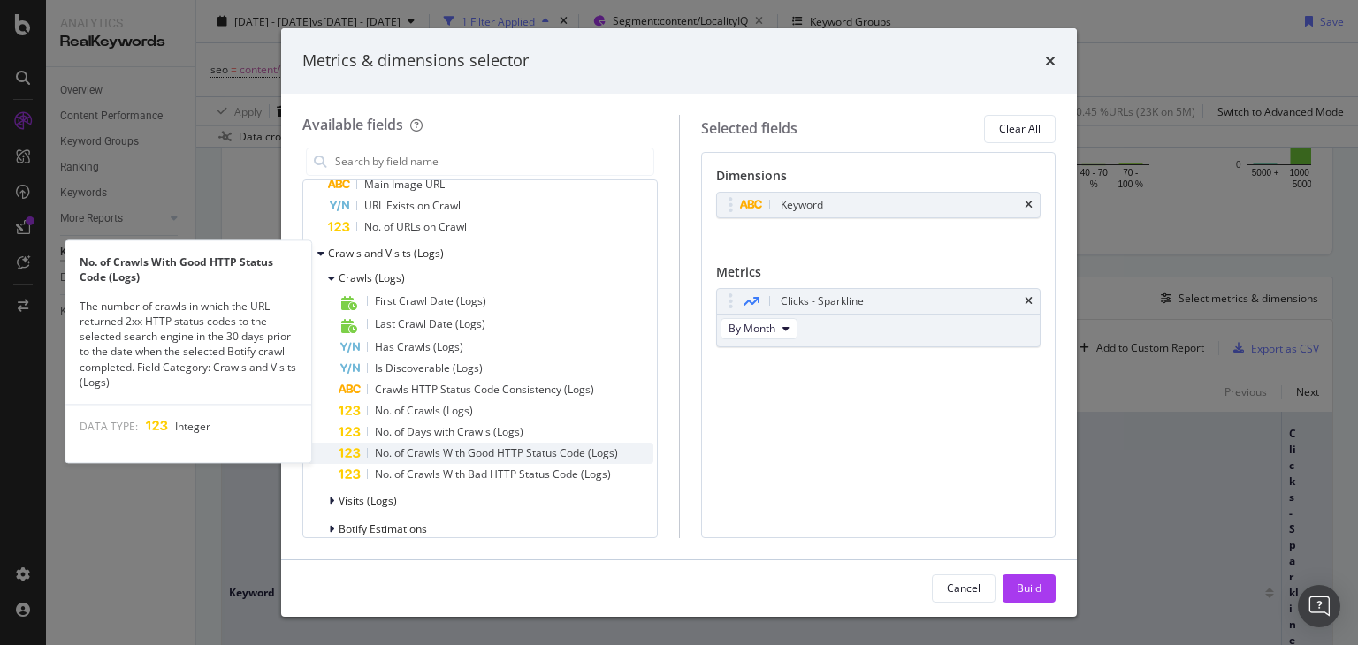
click at [530, 460] on div "No. of Crawls With Good HTTP Status Code (Logs)" at bounding box center [496, 453] width 315 height 21
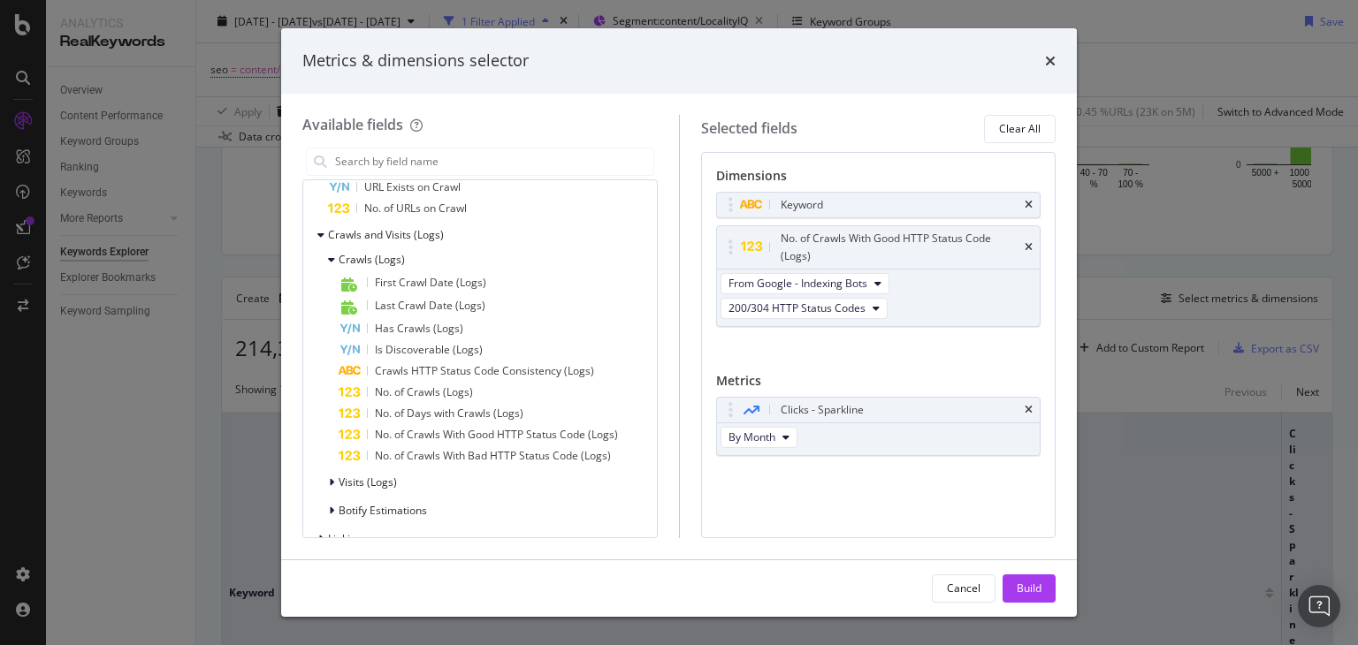
scroll to position [2304, 0]
click at [1031, 245] on icon "times" at bounding box center [1028, 247] width 8 height 11
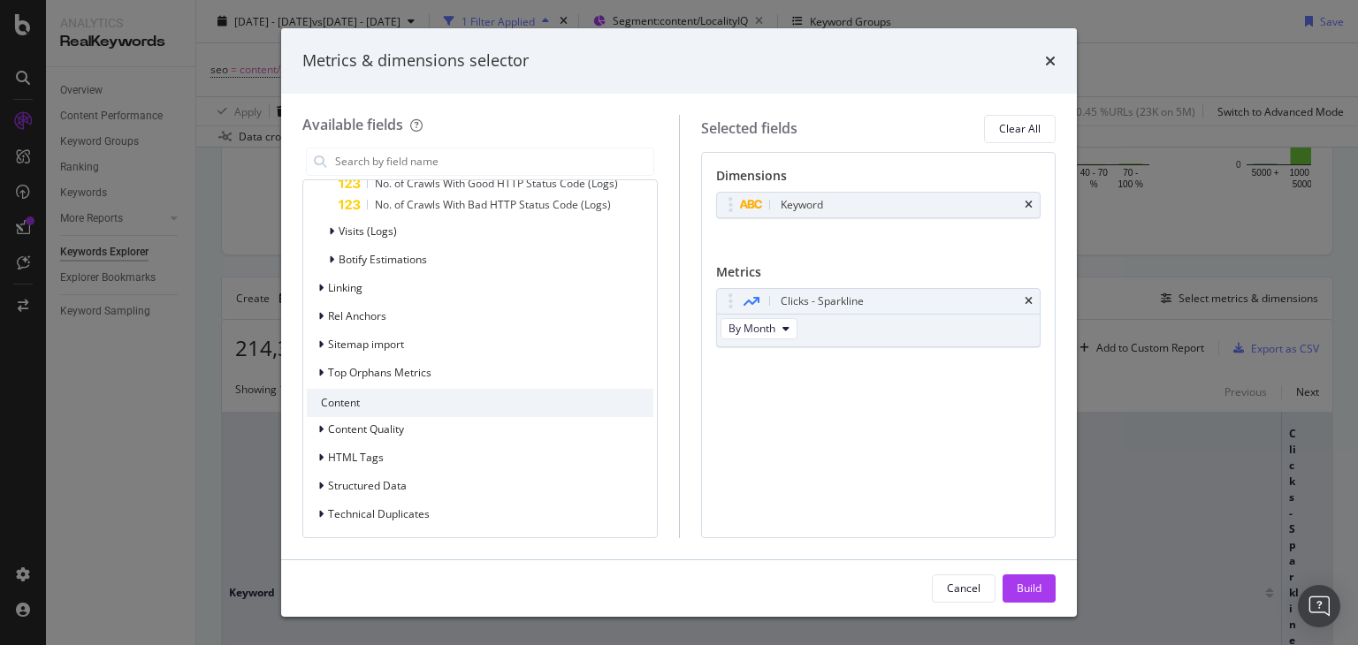
scroll to position [2563, 0]
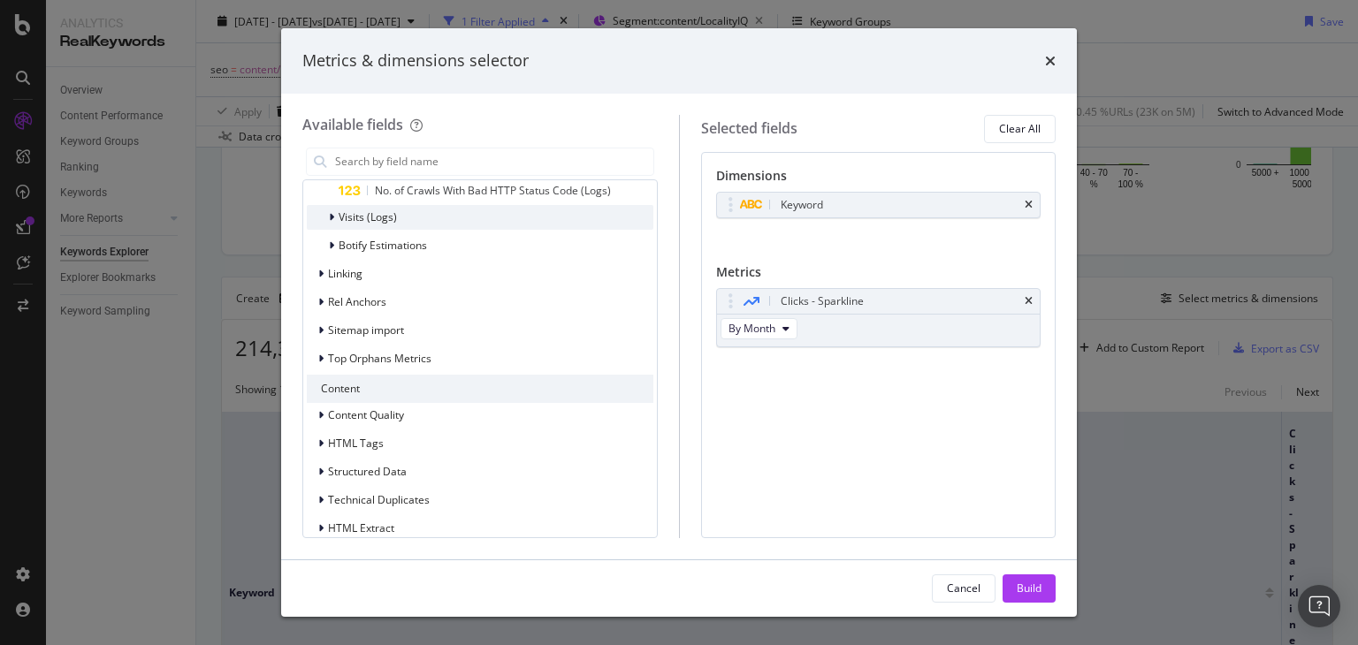
click at [323, 213] on div "Visits (Logs)" at bounding box center [352, 218] width 90 height 18
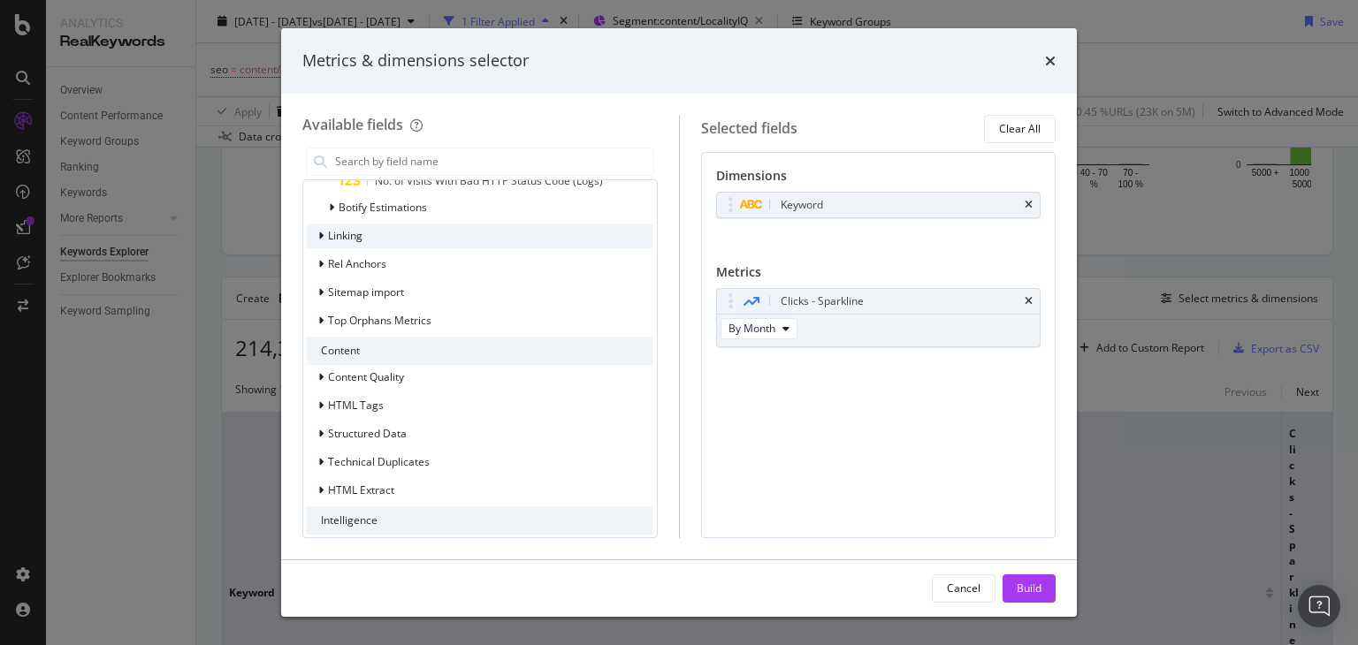
click at [329, 240] on span "Linking" at bounding box center [345, 235] width 34 height 15
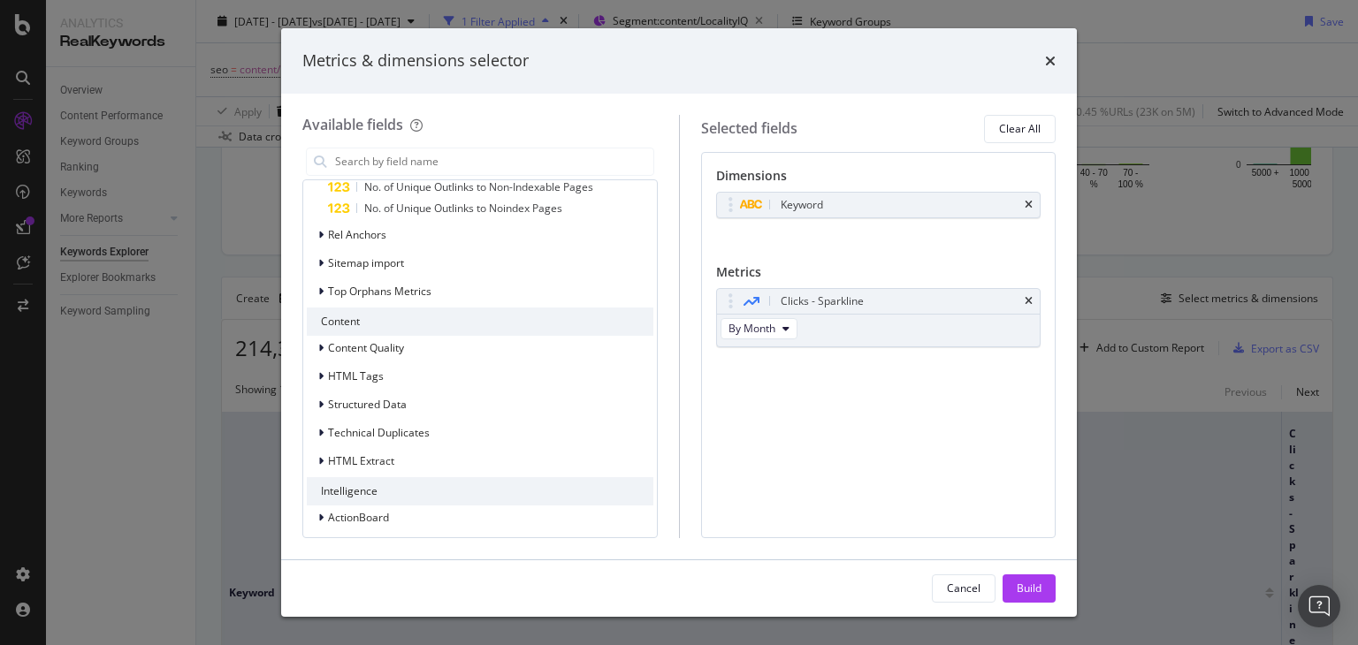
scroll to position [3029, 0]
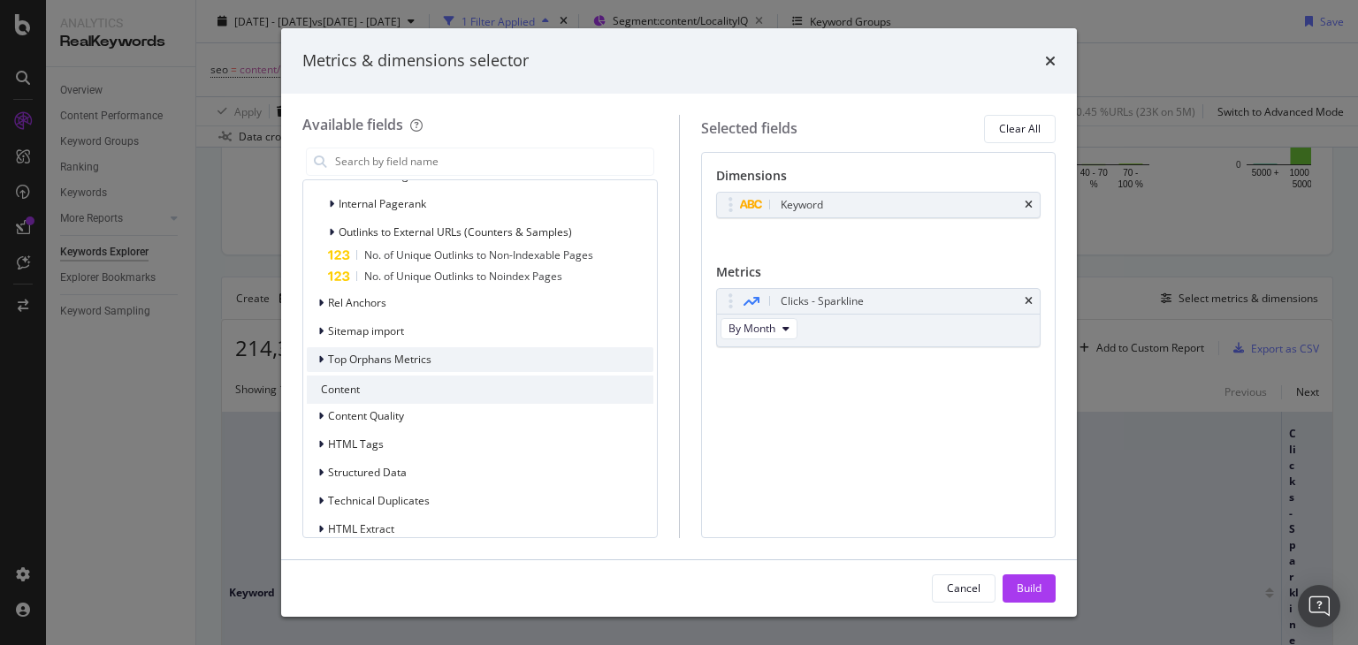
click at [320, 369] on div "Top Orphans Metrics" at bounding box center [480, 359] width 346 height 25
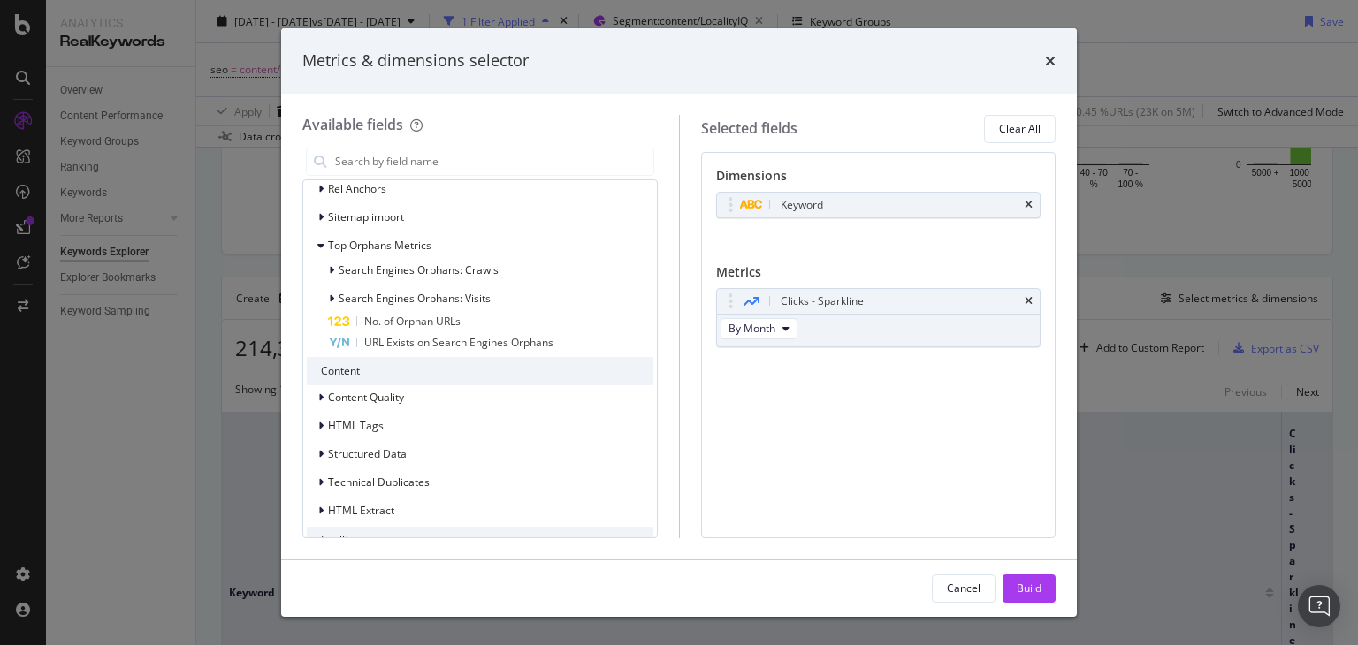
scroll to position [3199, 0]
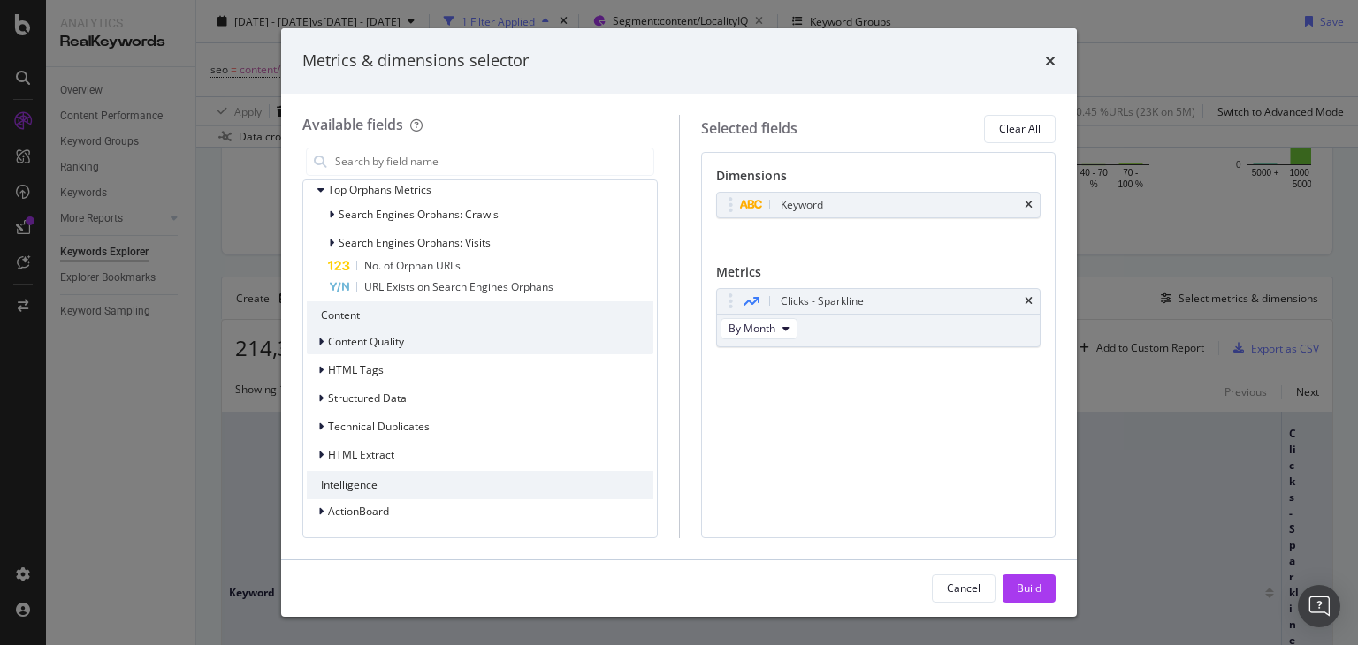
click at [325, 340] on div "modal" at bounding box center [322, 342] width 11 height 18
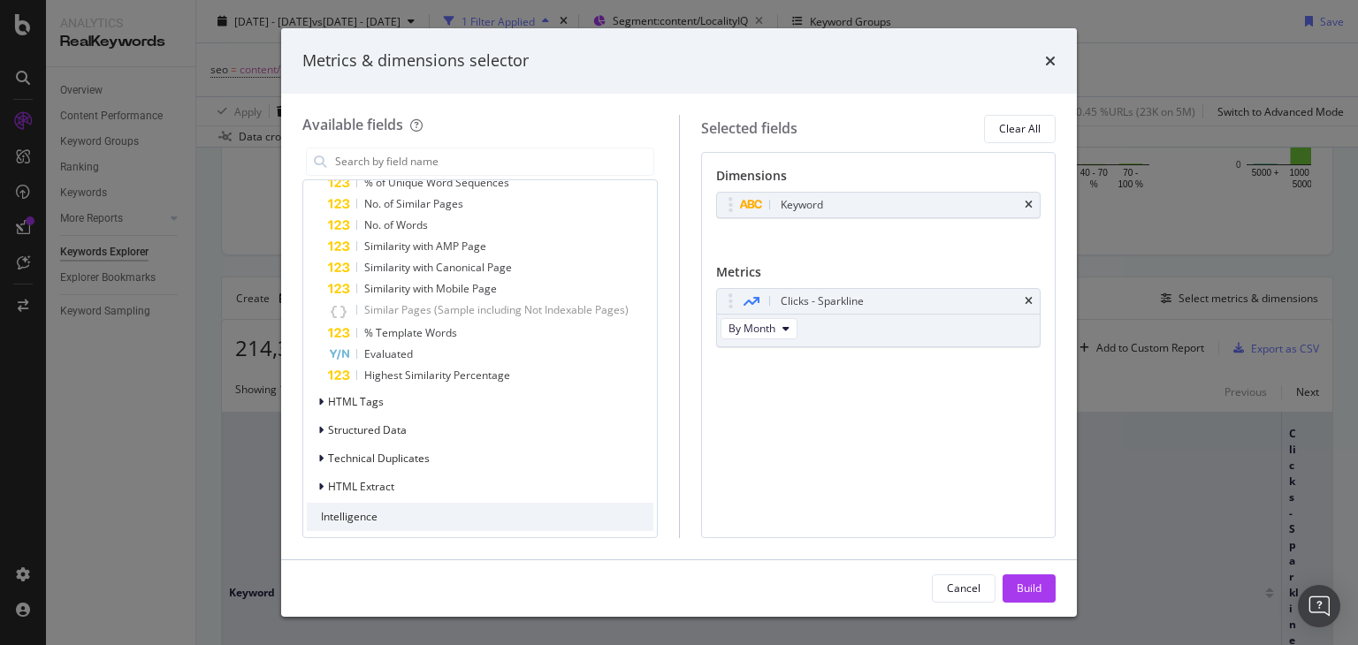
scroll to position [3419, 0]
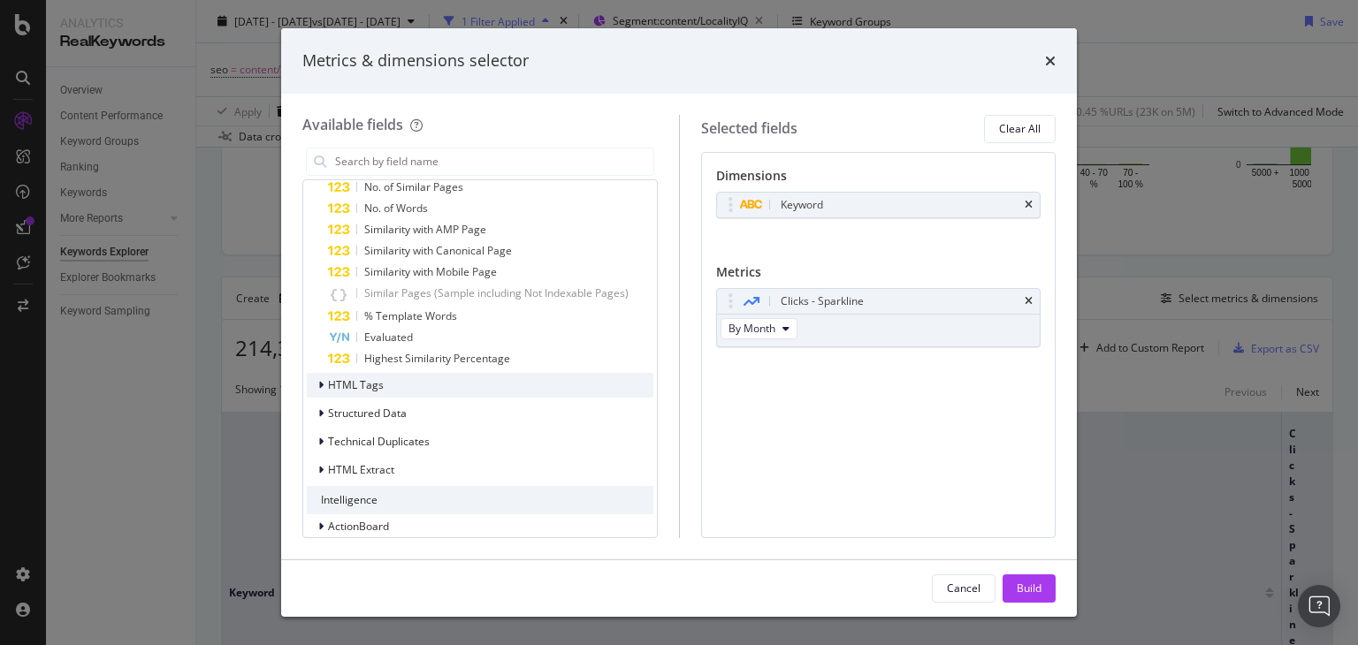
click at [317, 386] on div "modal" at bounding box center [322, 386] width 11 height 18
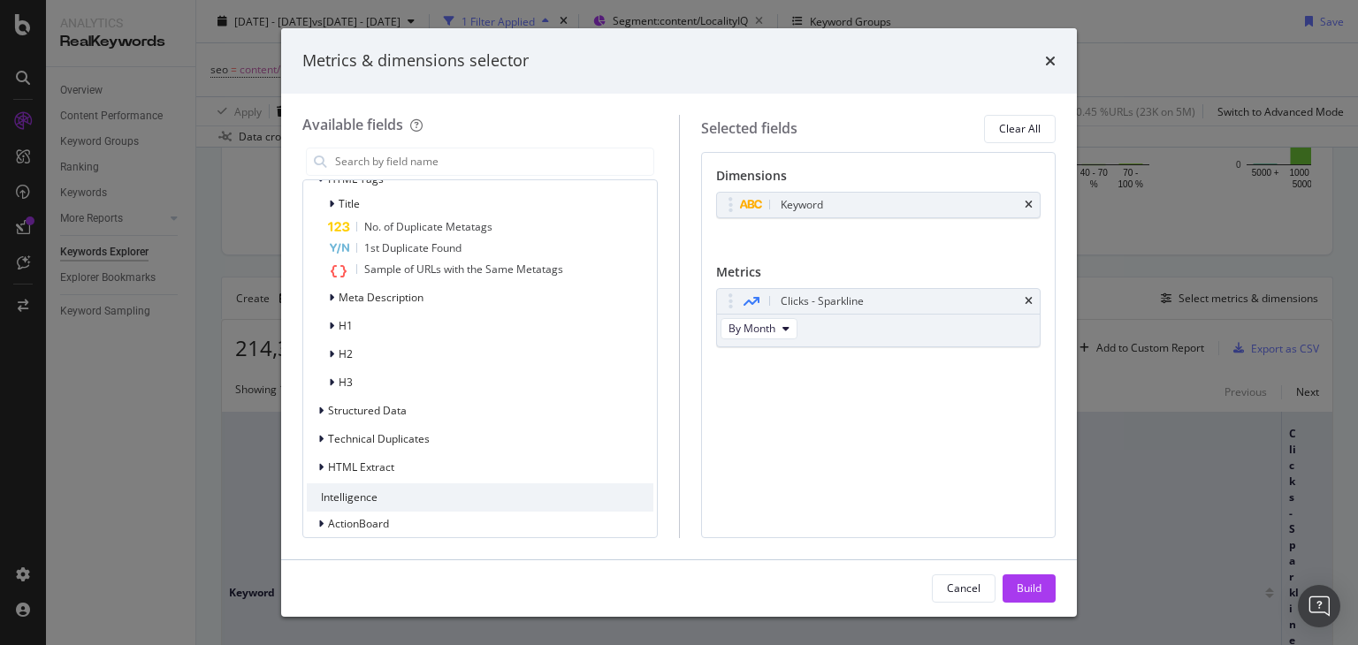
scroll to position [3637, 0]
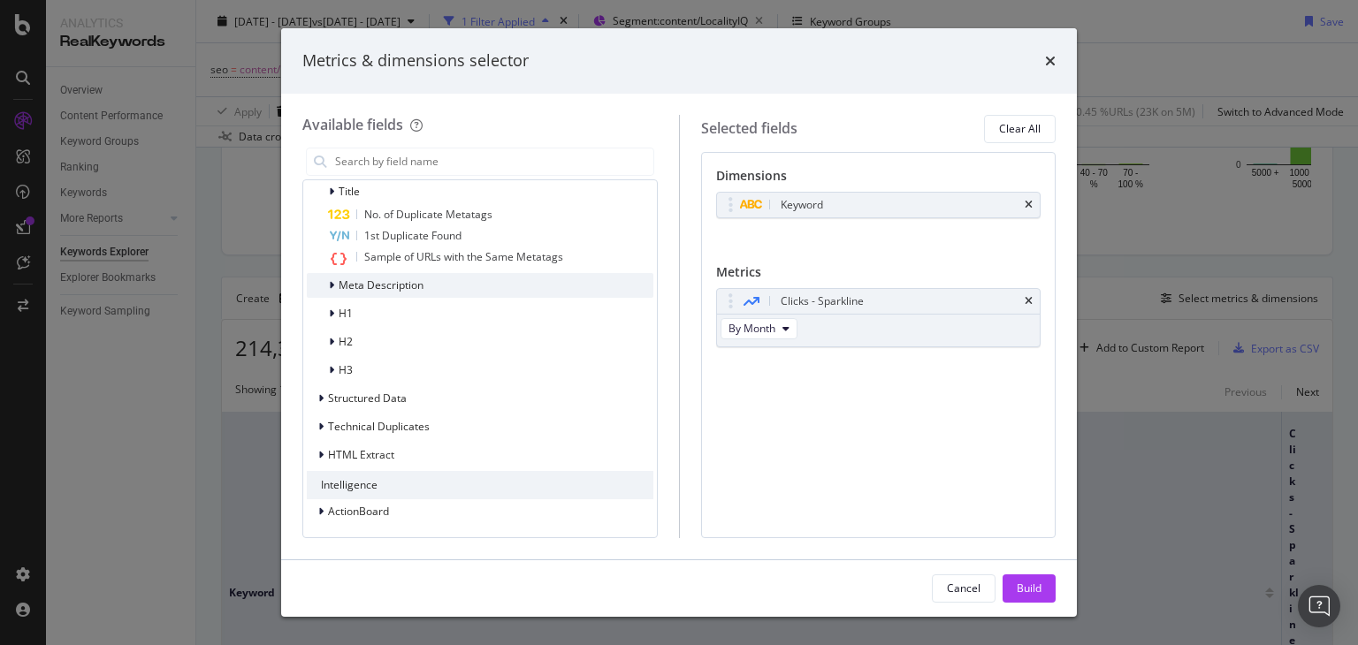
click at [329, 292] on div "modal" at bounding box center [333, 286] width 11 height 18
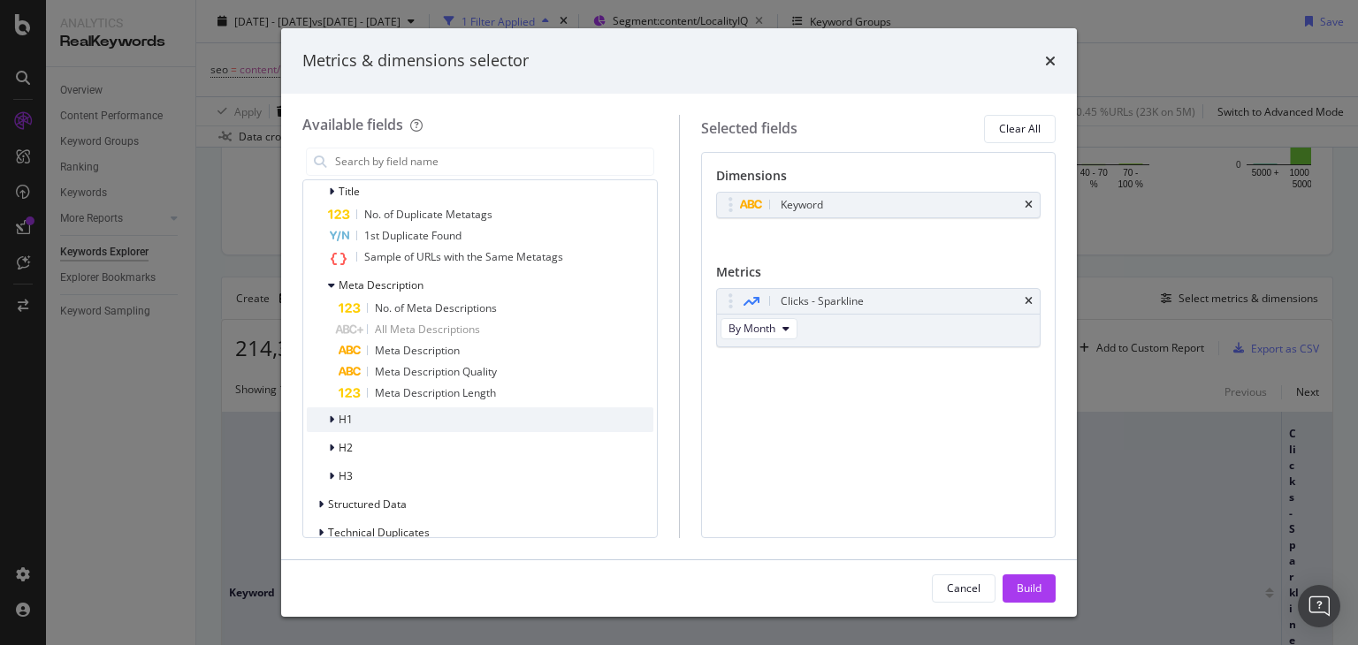
click at [334, 425] on div "modal" at bounding box center [333, 420] width 11 height 18
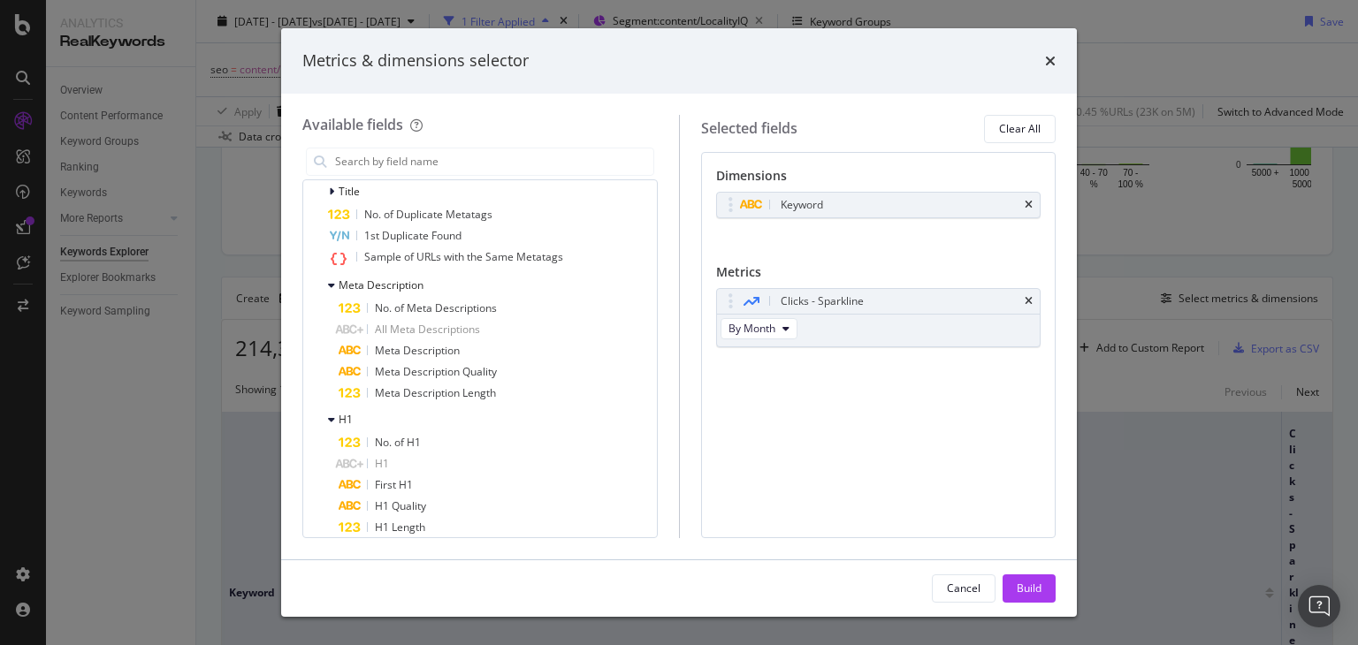
scroll to position [3849, 0]
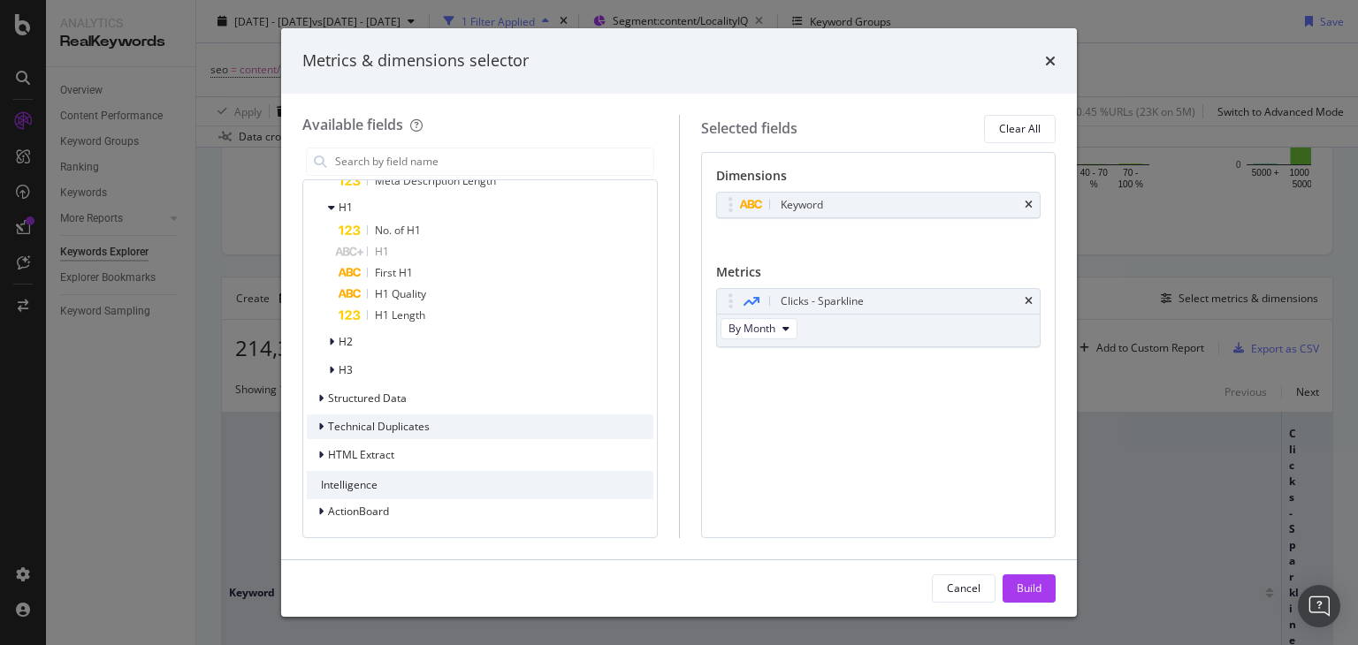
click at [319, 431] on div "modal" at bounding box center [322, 427] width 11 height 18
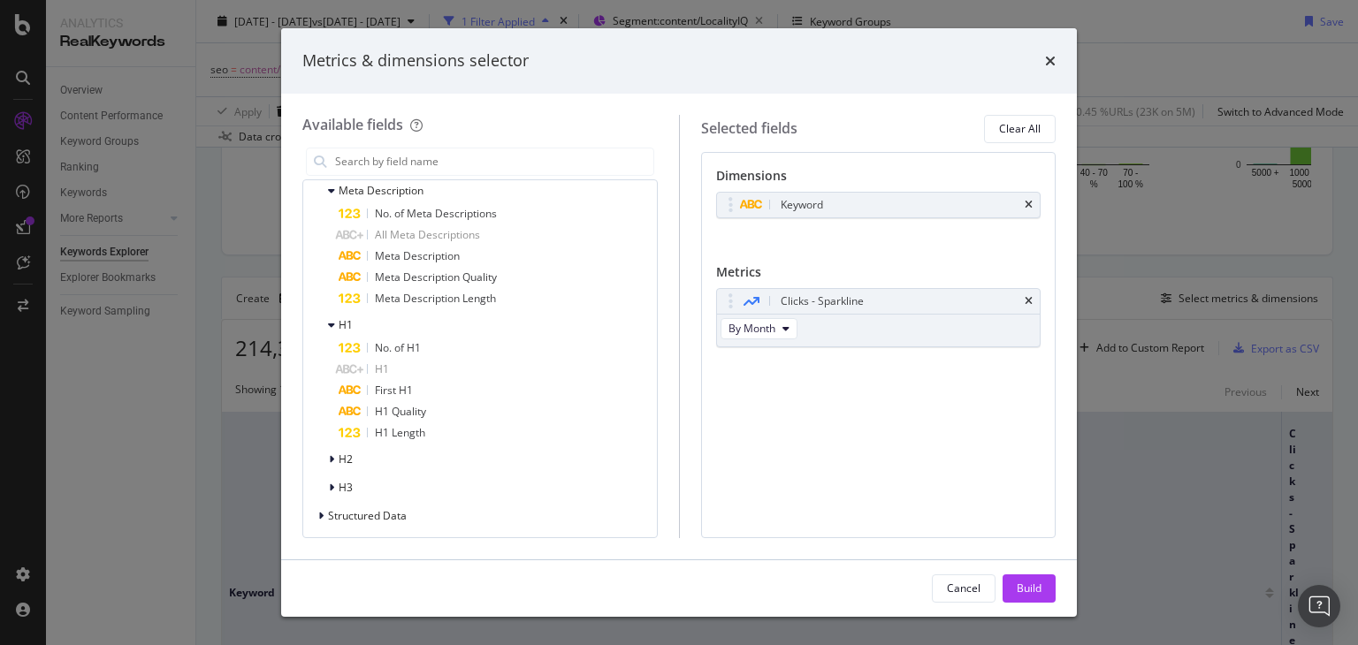
scroll to position [3649, 0]
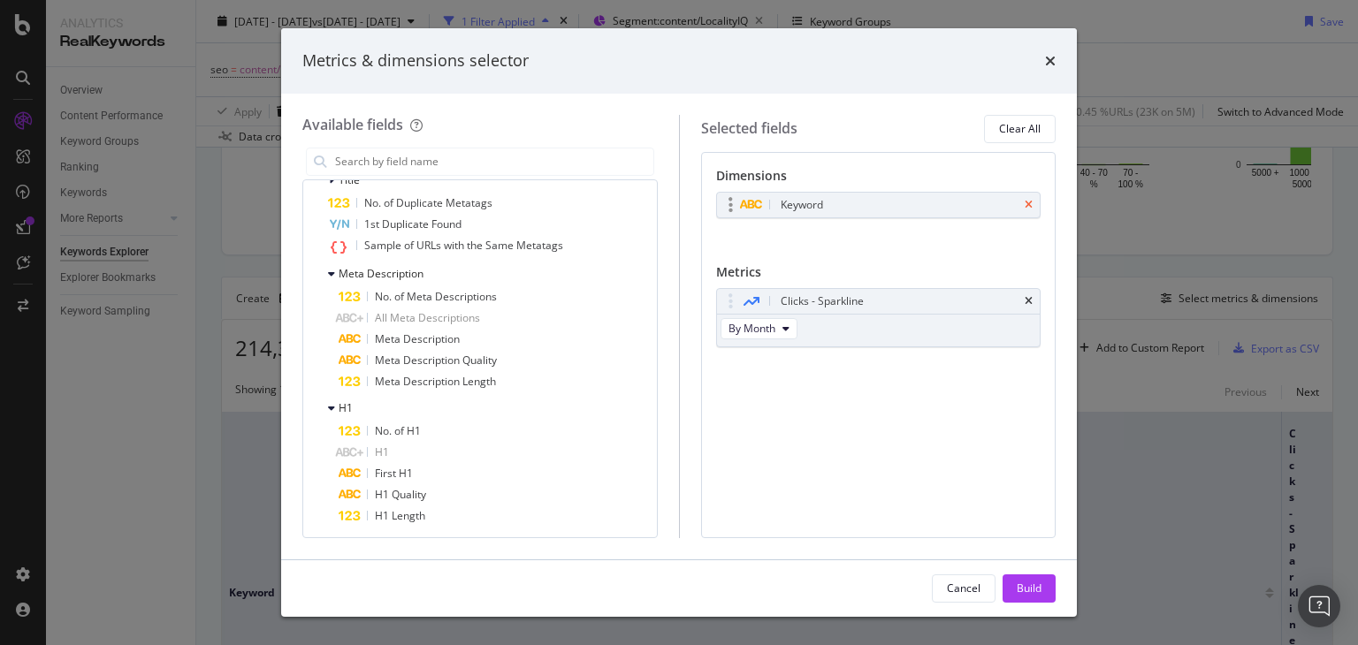
click at [1029, 205] on icon "times" at bounding box center [1028, 205] width 8 height 11
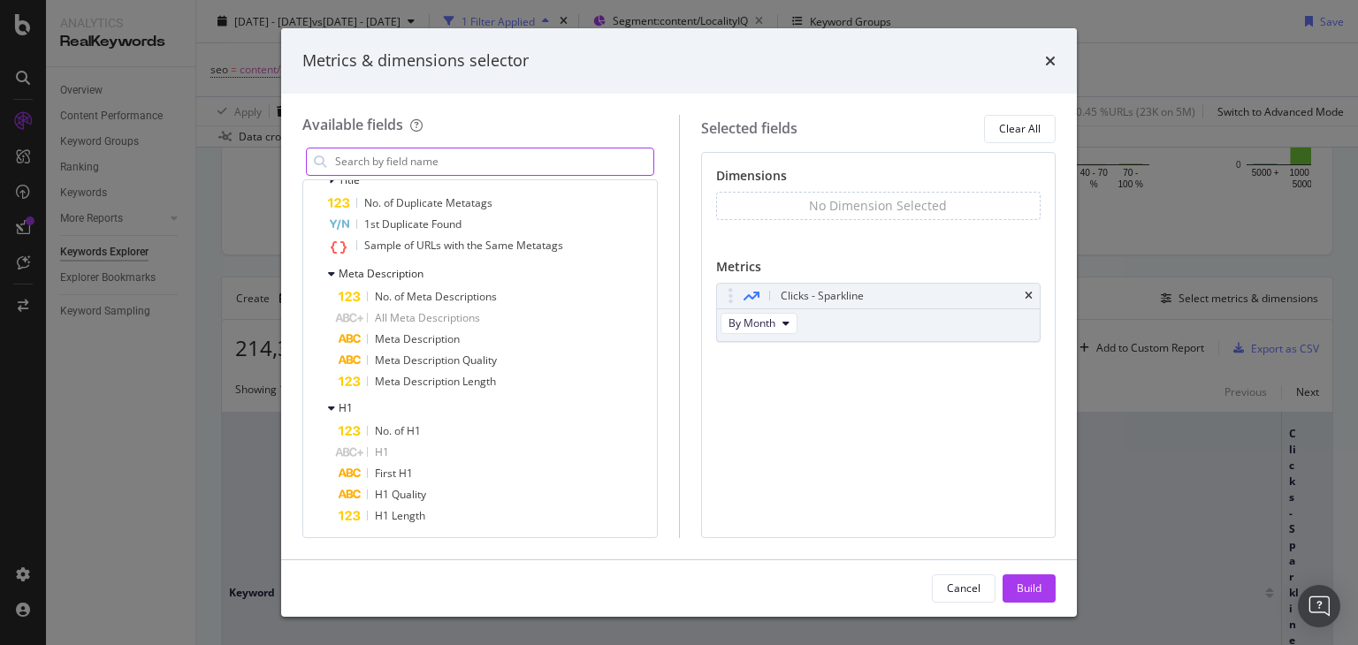
click at [539, 158] on input "modal" at bounding box center [493, 161] width 320 height 27
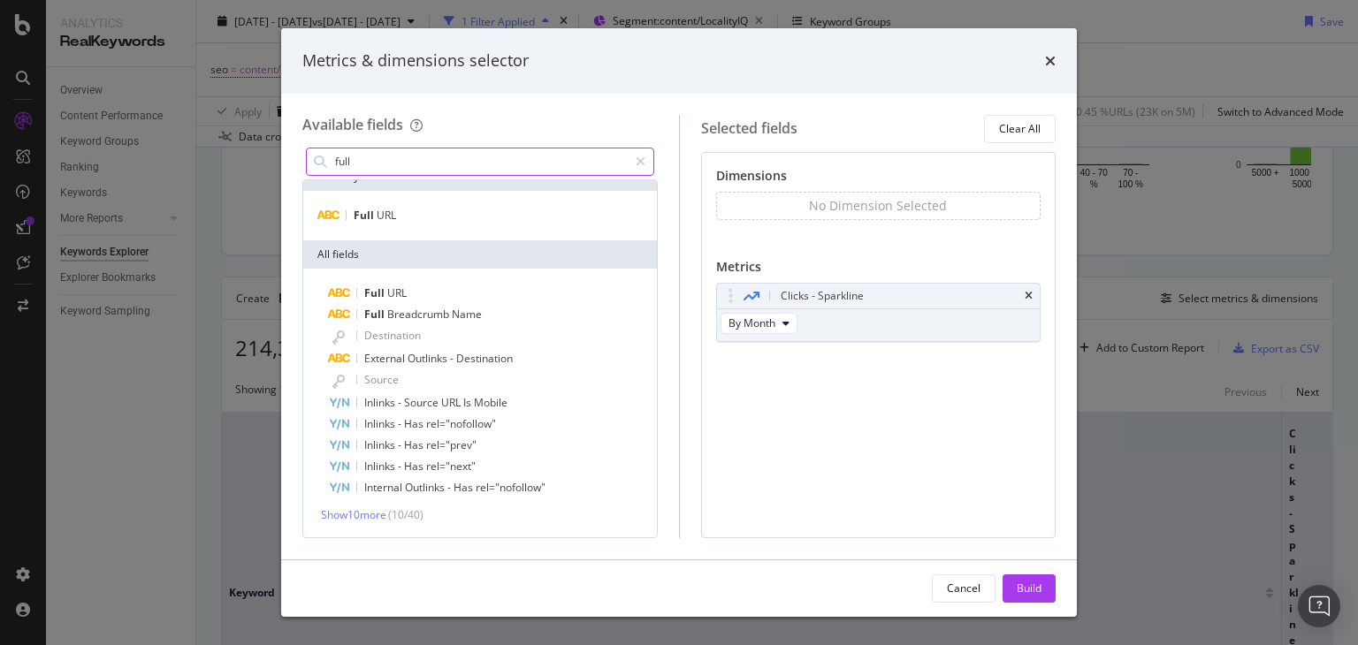
scroll to position [17, 0]
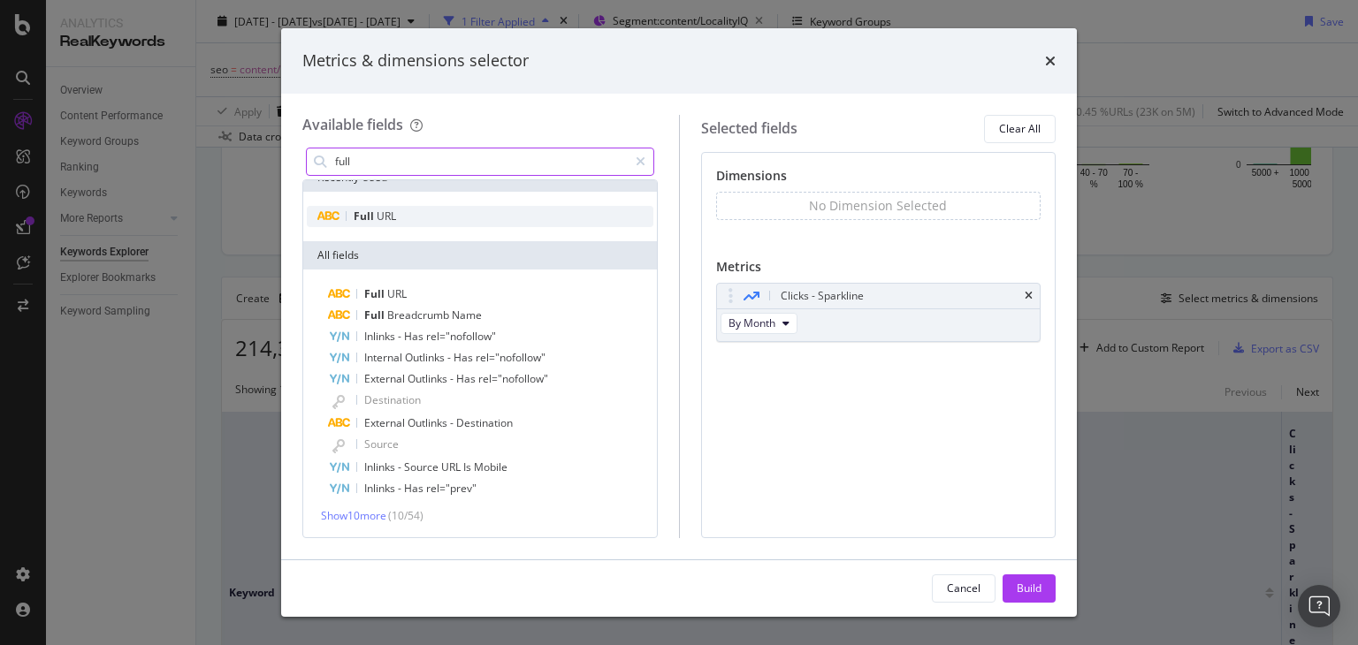
type input "full"
click at [391, 219] on span "URL" at bounding box center [386, 216] width 19 height 15
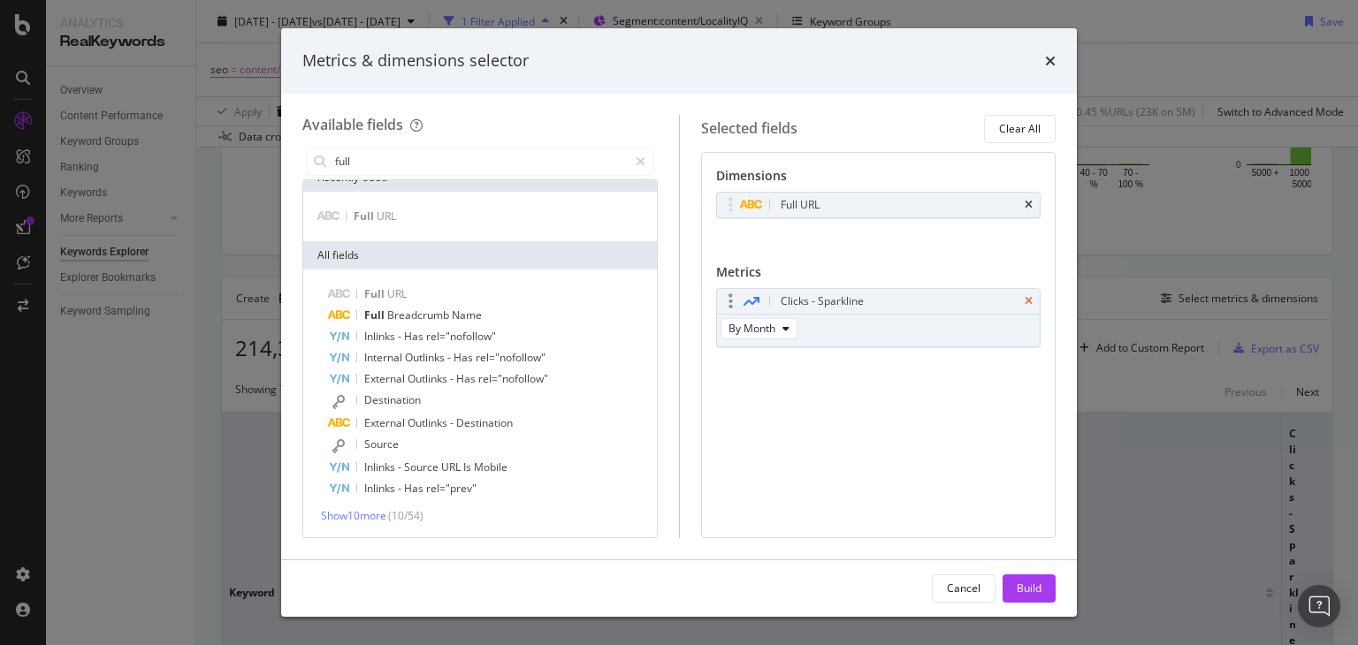
click at [1028, 299] on icon "times" at bounding box center [1028, 301] width 8 height 11
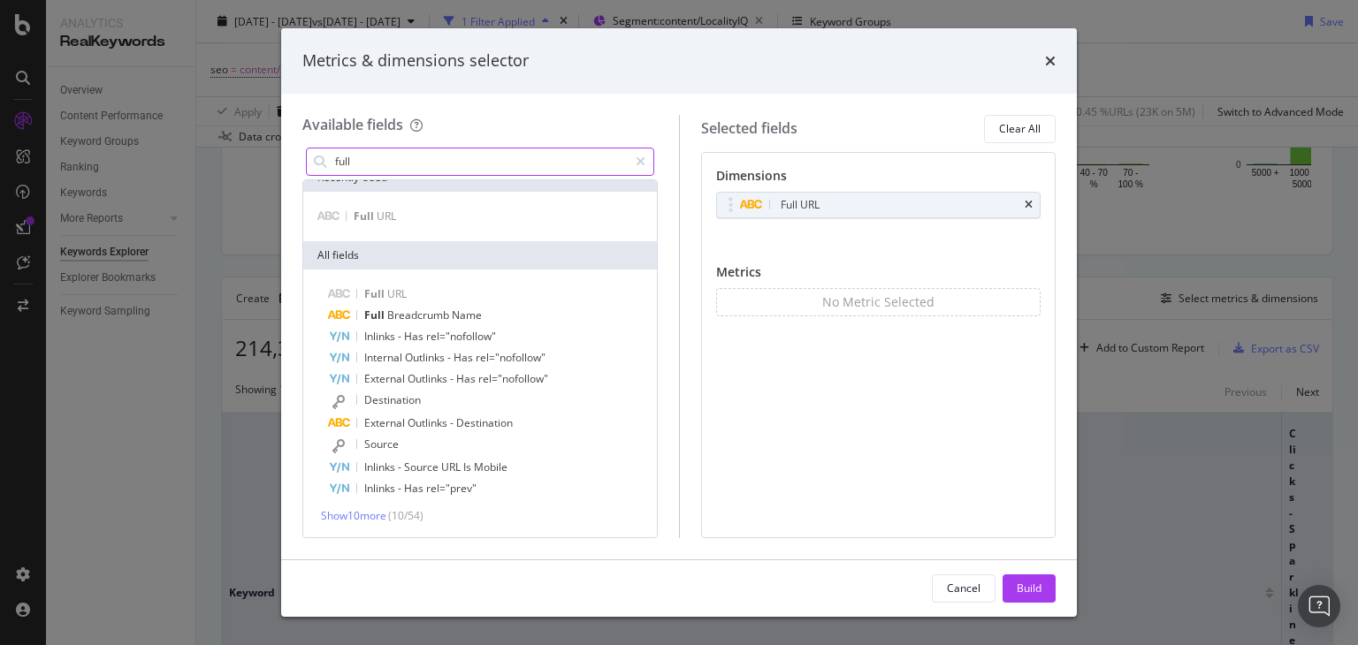
click at [403, 161] on input "full" at bounding box center [480, 161] width 294 height 27
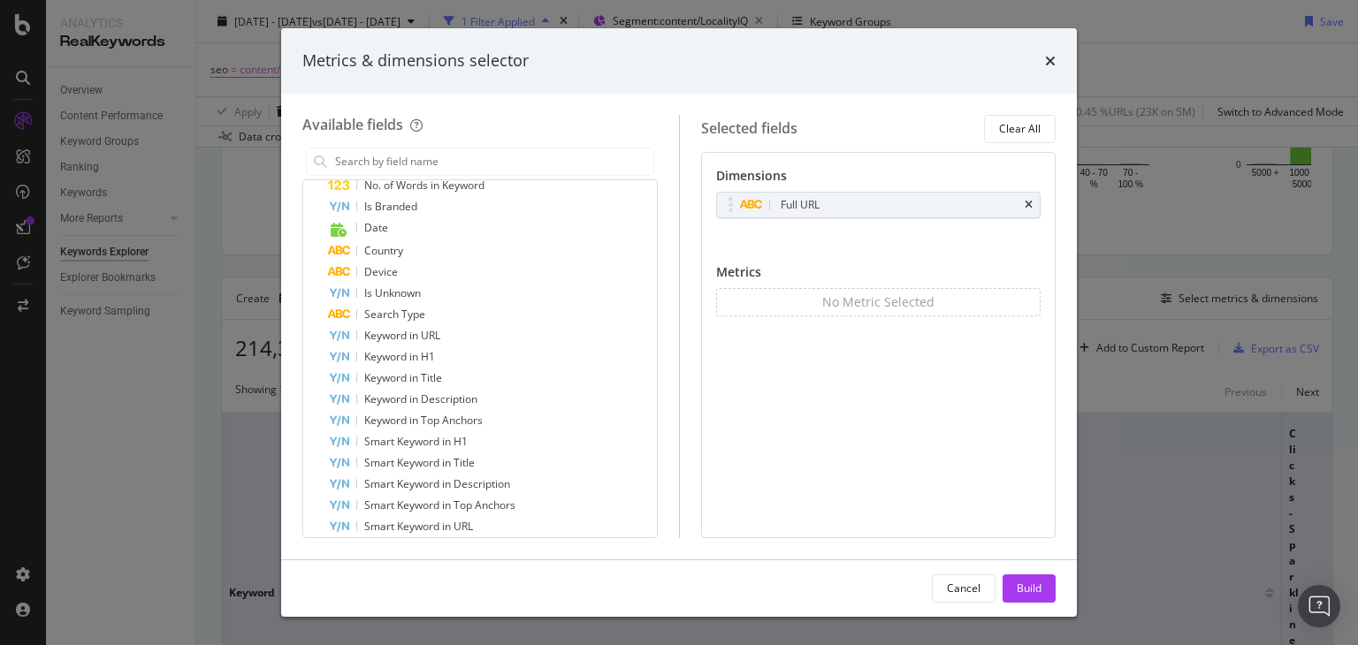
scroll to position [1744, 0]
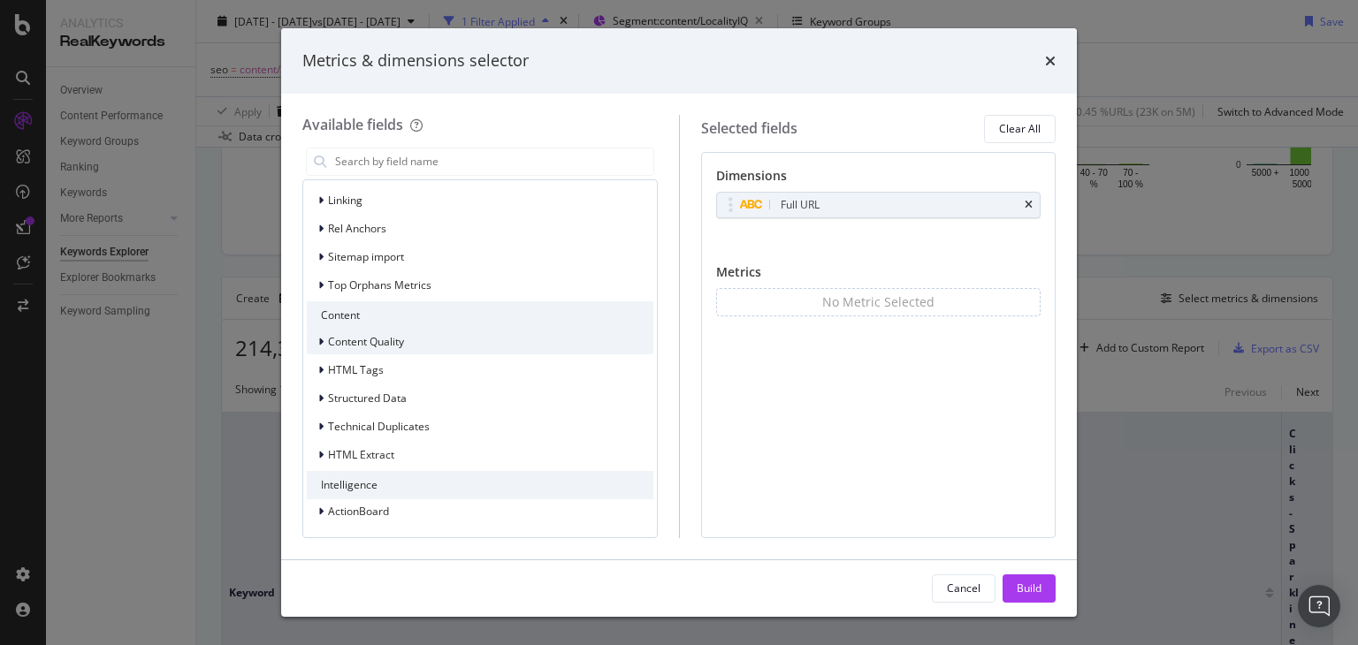
click at [325, 340] on div "modal" at bounding box center [322, 342] width 11 height 18
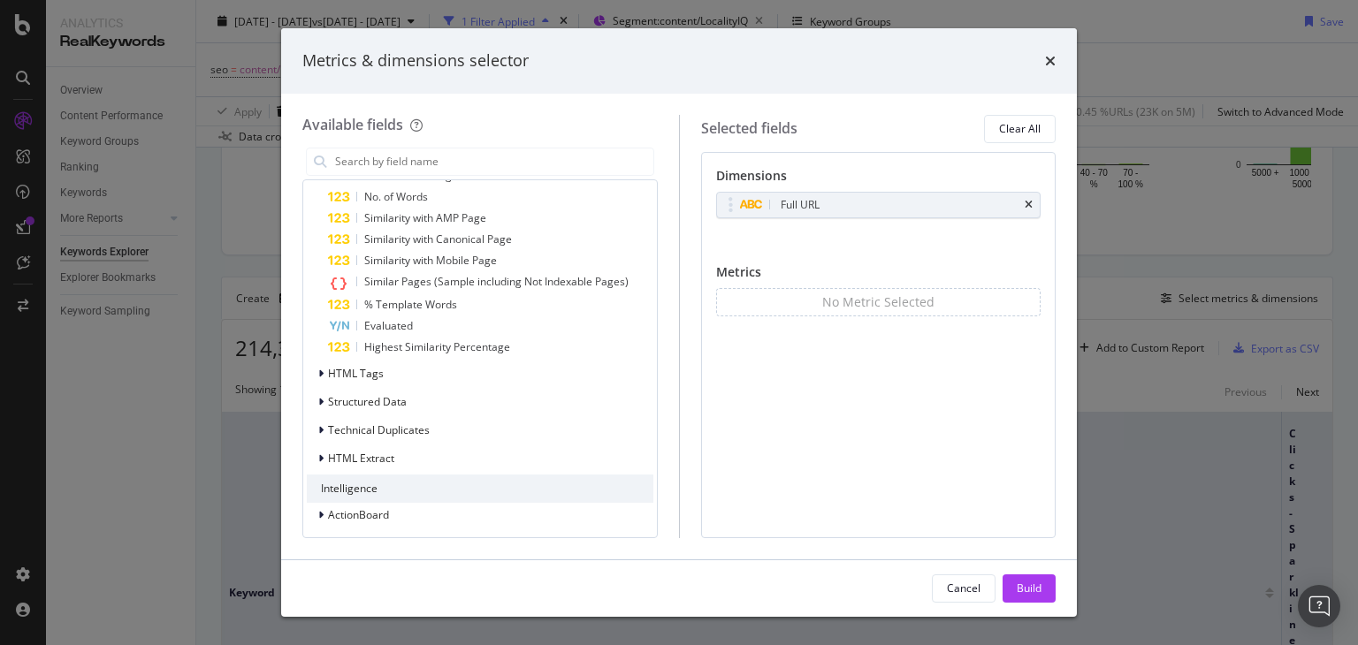
scroll to position [1979, 0]
click at [319, 369] on icon "modal" at bounding box center [320, 370] width 5 height 11
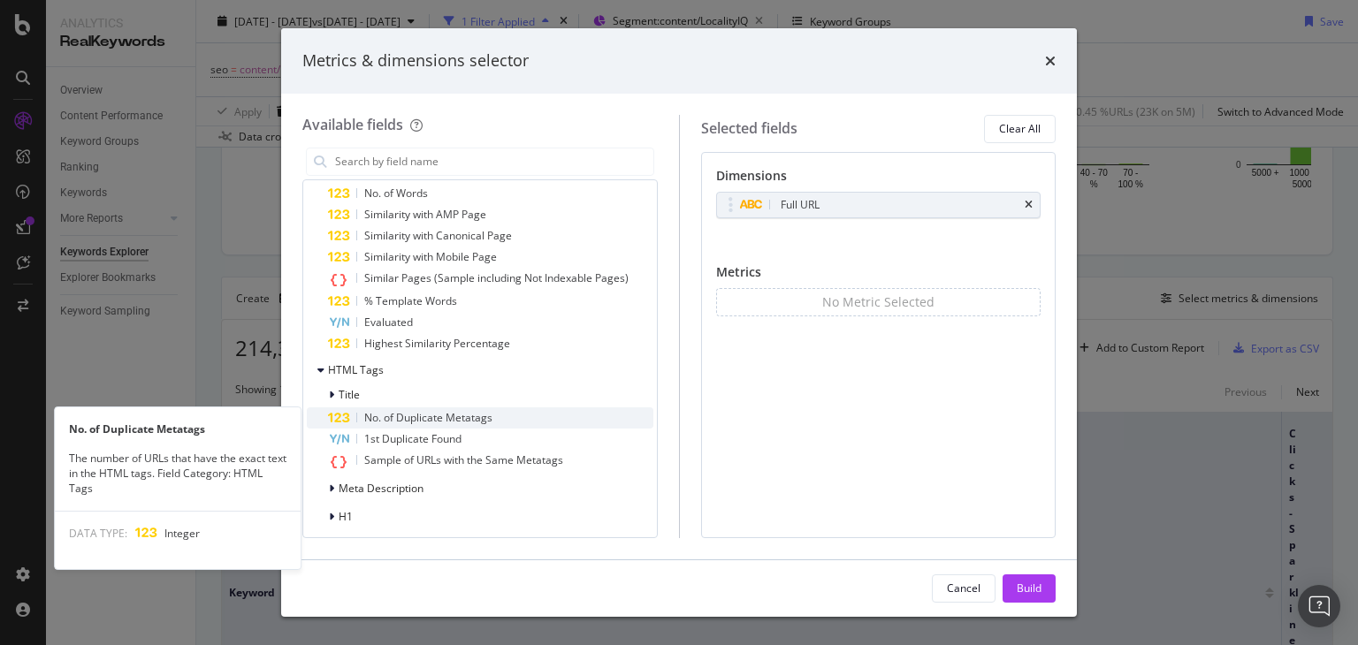
click at [400, 422] on span "No. of Duplicate Metatags" at bounding box center [428, 417] width 128 height 15
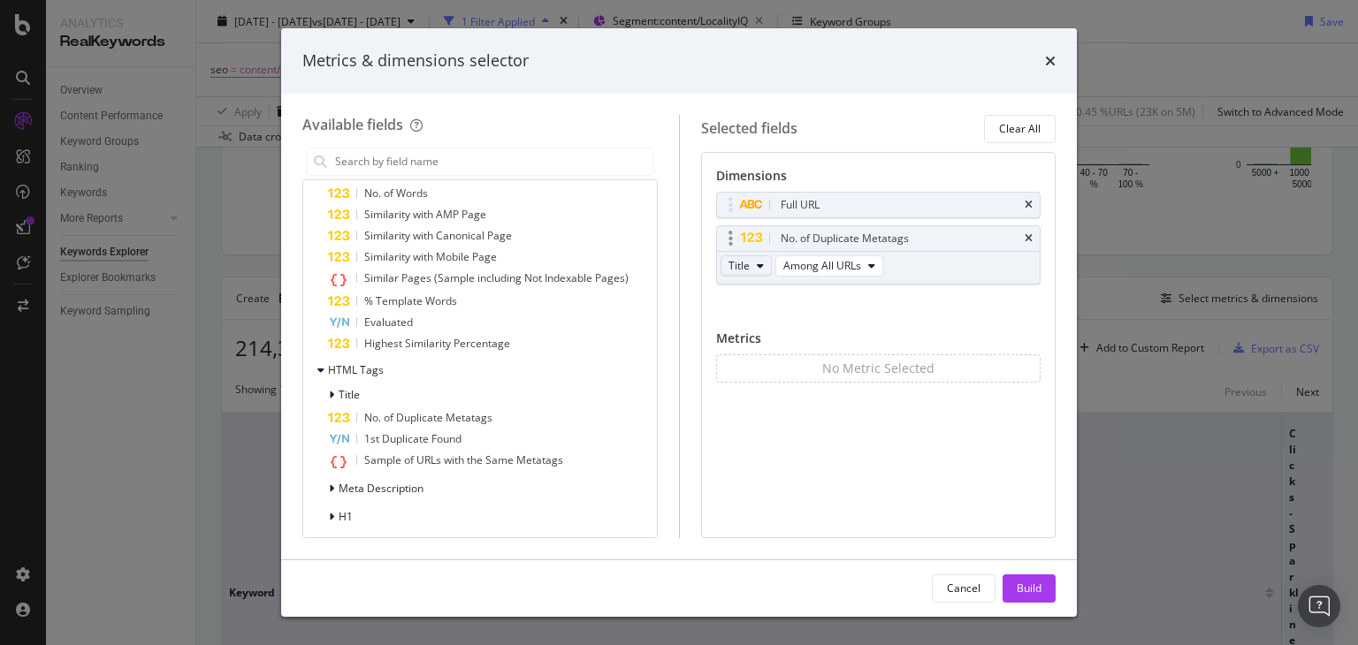
click at [750, 264] on button "Title" at bounding box center [745, 265] width 51 height 21
click at [753, 417] on div "Dimensions Full URL No. of Duplicate Metatags Title Among All URLs You can use …" at bounding box center [878, 345] width 355 height 386
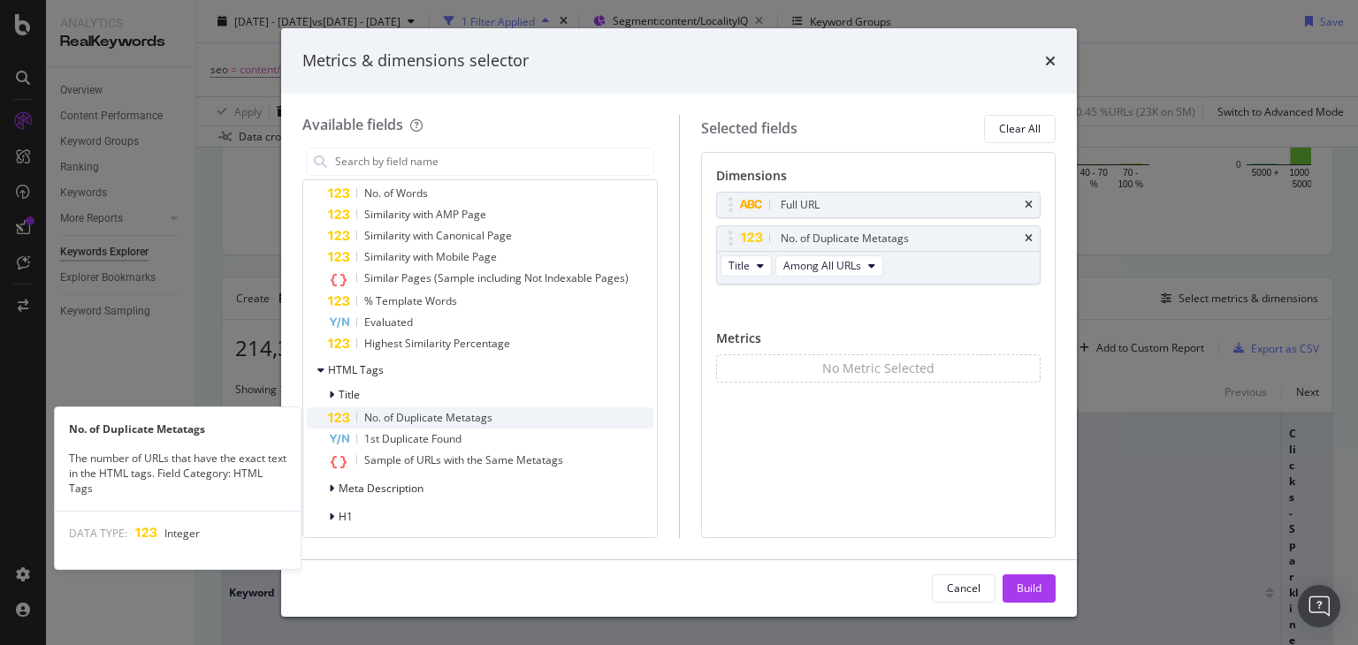
click at [380, 410] on span "No. of Duplicate Metatags" at bounding box center [428, 417] width 128 height 15
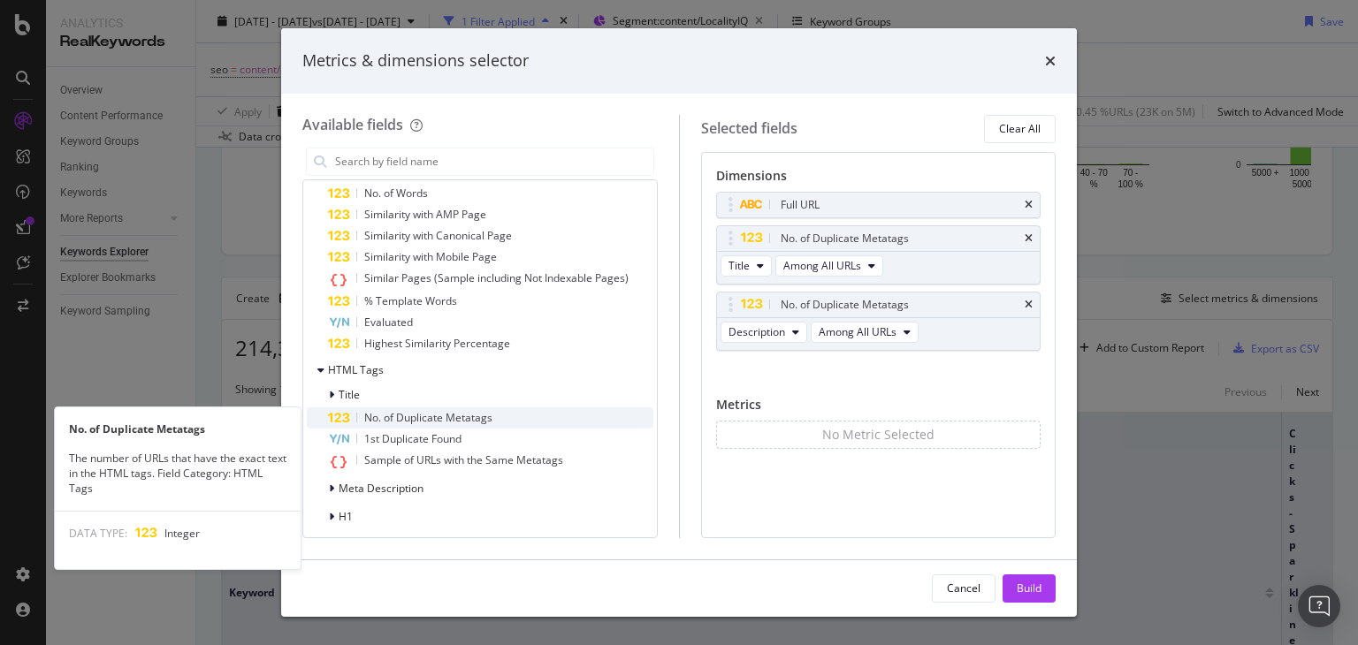
click at [435, 423] on span "No. of Duplicate Metatags" at bounding box center [428, 417] width 128 height 15
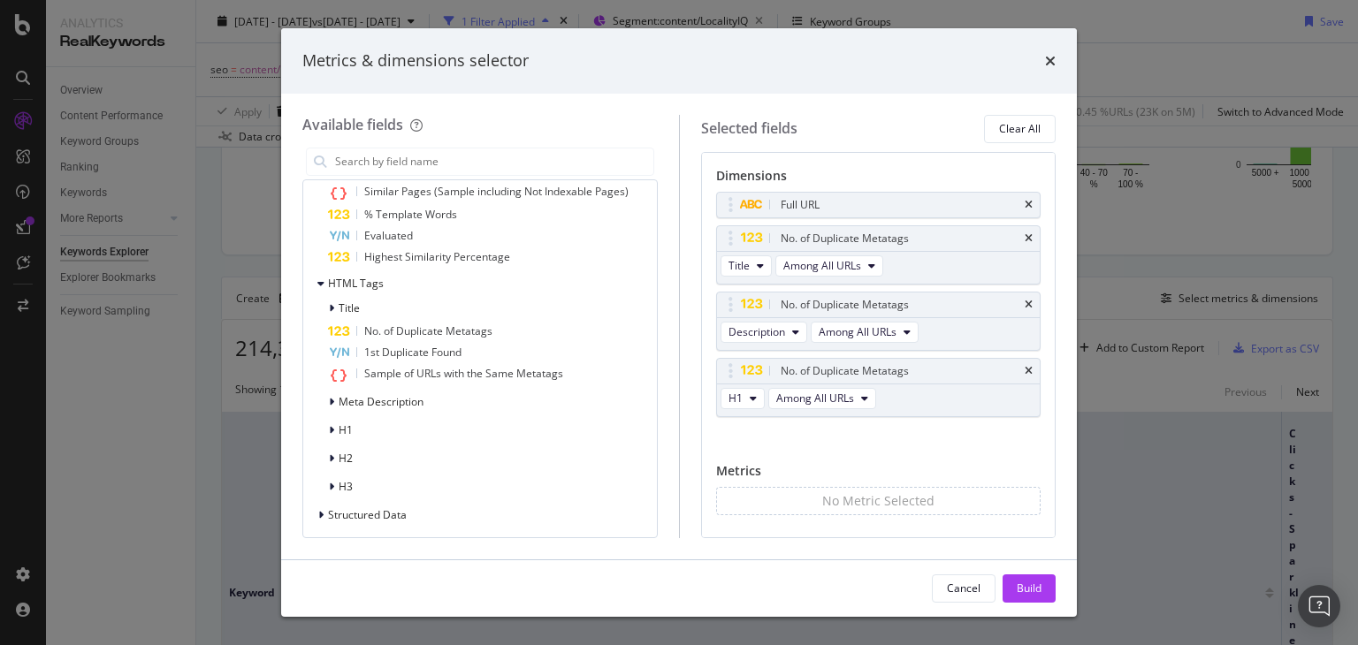
scroll to position [2077, 0]
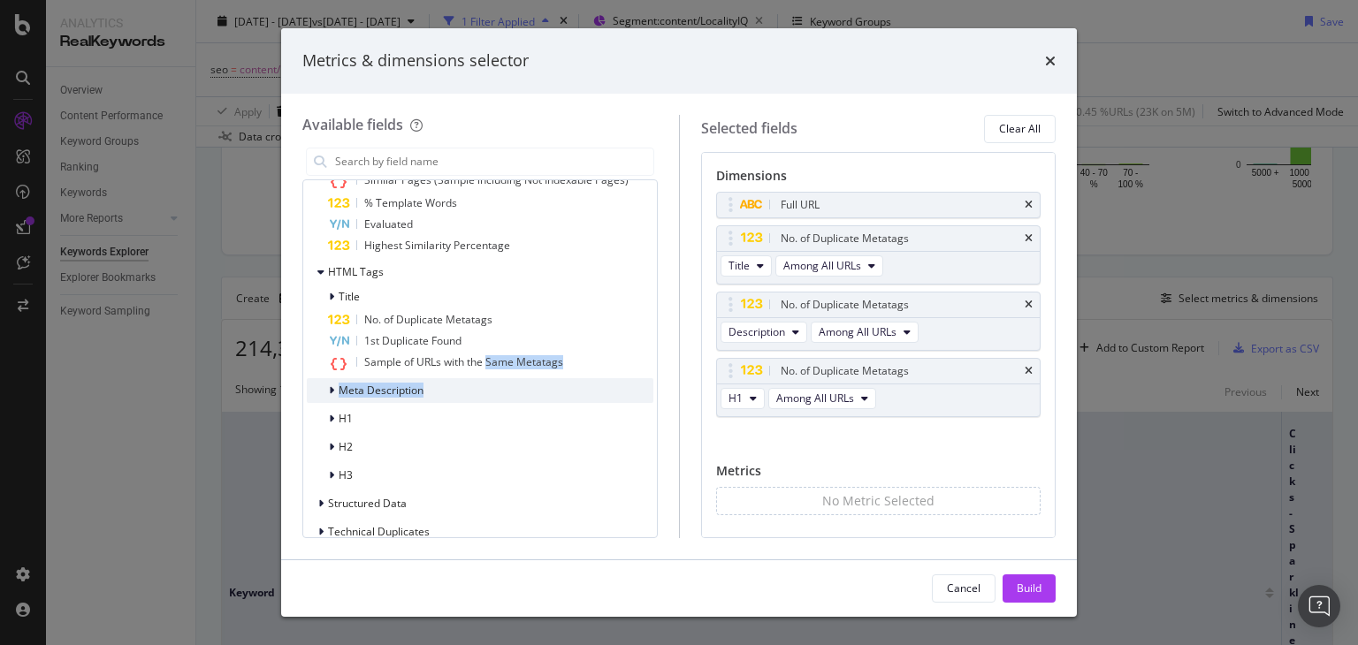
drag, startPoint x: 487, startPoint y: 360, endPoint x: 536, endPoint y: 385, distance: 55.7
click at [536, 385] on div "Title No. of Duplicate Metatags 1st Duplicate Found Sample of URLs with the Sam…" at bounding box center [480, 386] width 346 height 203
click at [1024, 301] on icon "times" at bounding box center [1028, 305] width 8 height 11
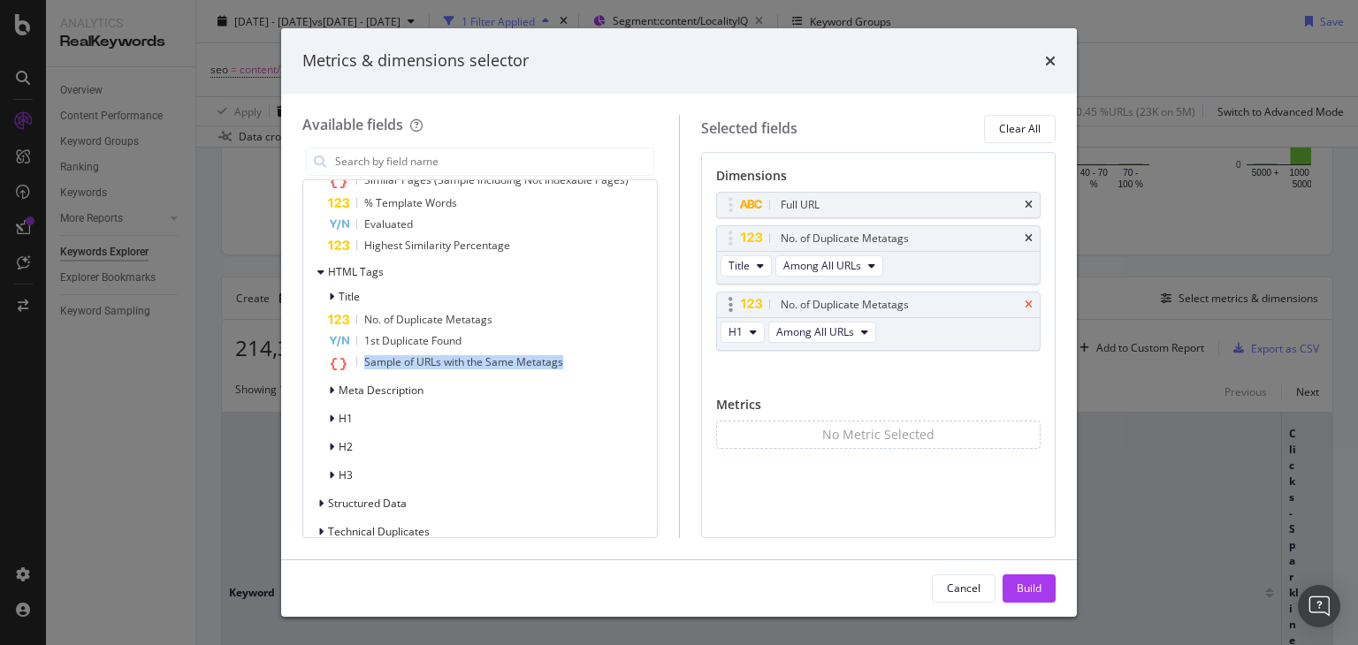
click at [1027, 302] on icon "times" at bounding box center [1028, 305] width 8 height 11
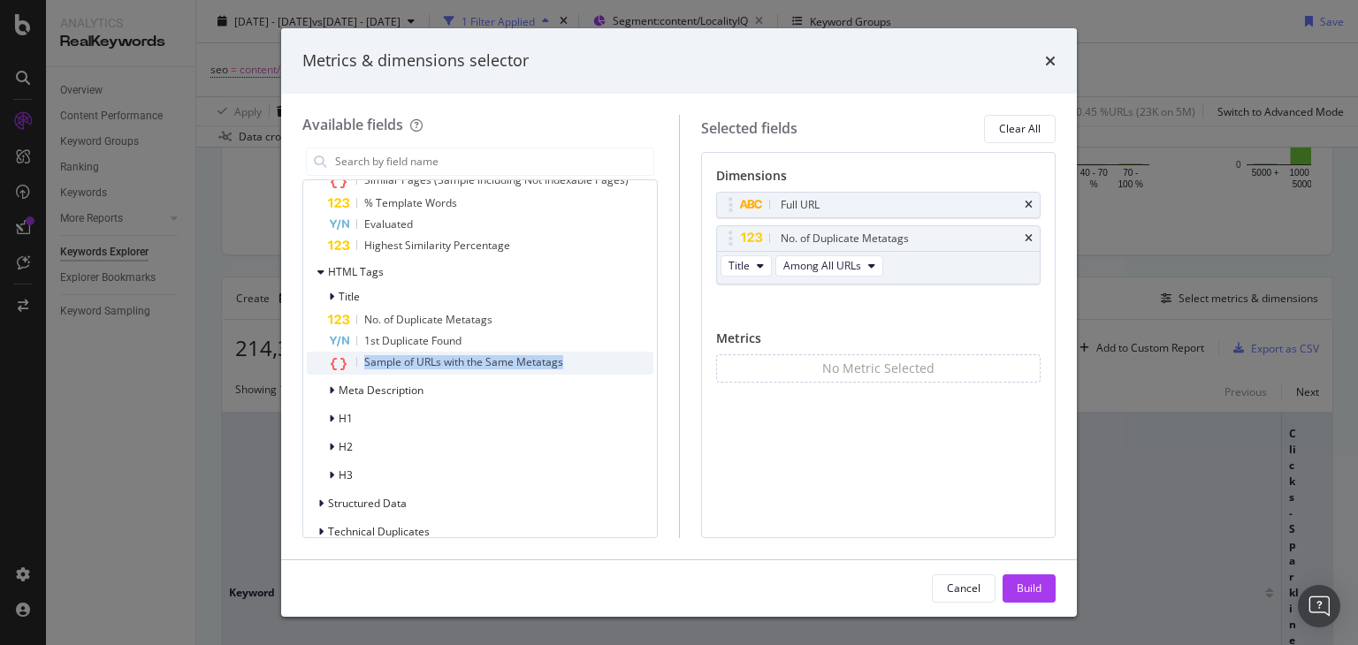
click at [421, 359] on span "Sample of URLs with the Same Metatags" at bounding box center [463, 361] width 199 height 15
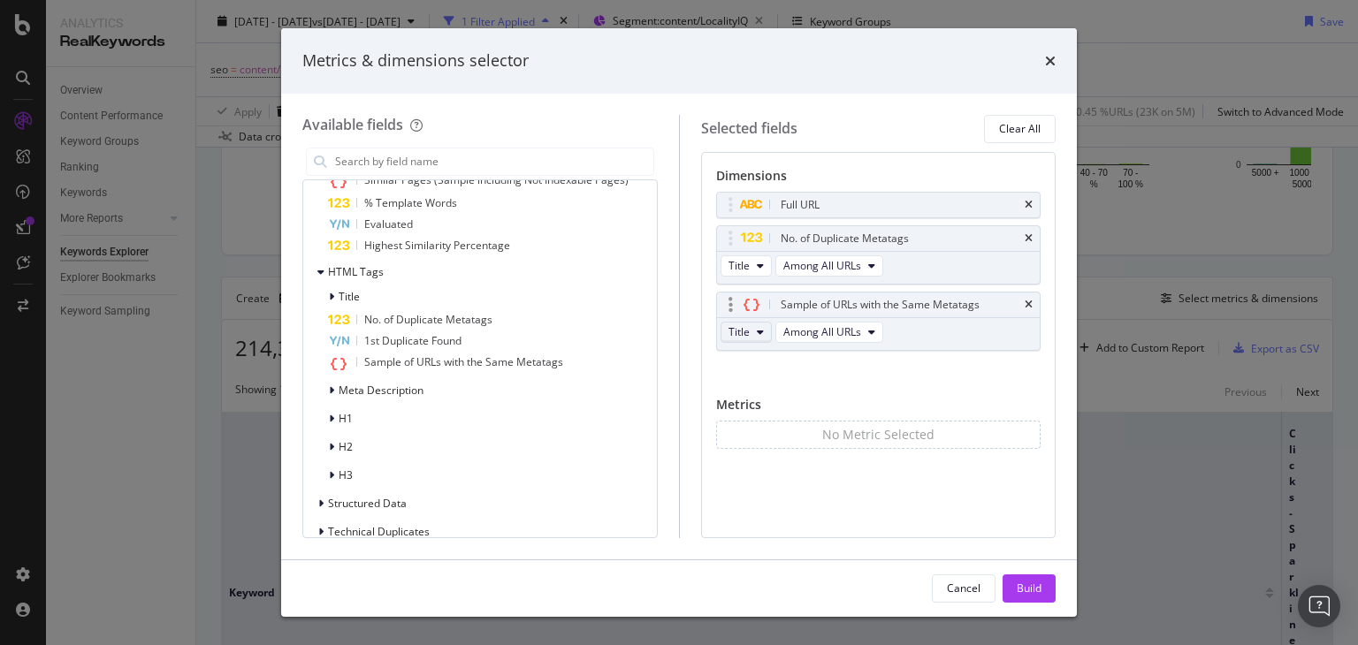
click at [740, 331] on span "Title" at bounding box center [738, 331] width 21 height 15
click at [865, 361] on div "Full URL No. of Duplicate Metatags Title Among All URLs Sample of URLs with the…" at bounding box center [878, 290] width 325 height 197
click at [1011, 588] on button "Build" at bounding box center [1028, 589] width 53 height 28
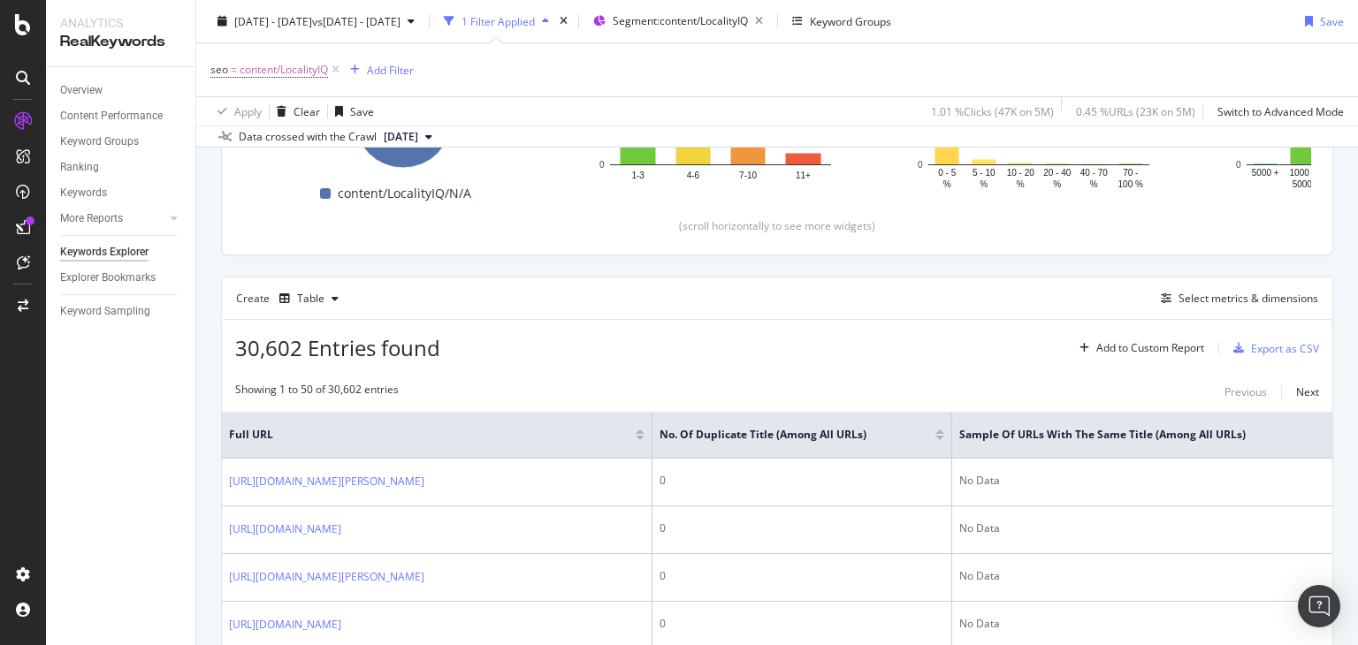
click at [935, 430] on div at bounding box center [939, 432] width 9 height 4
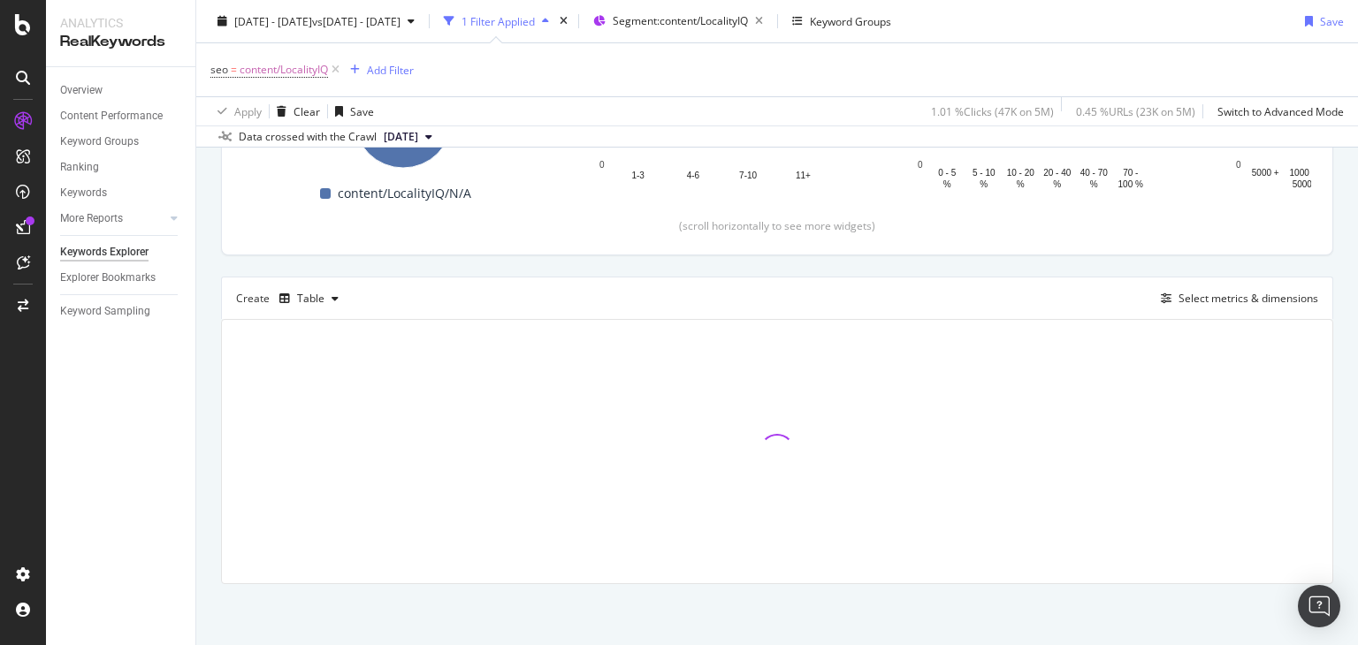
click at [906, 430] on div at bounding box center [777, 451] width 1110 height 263
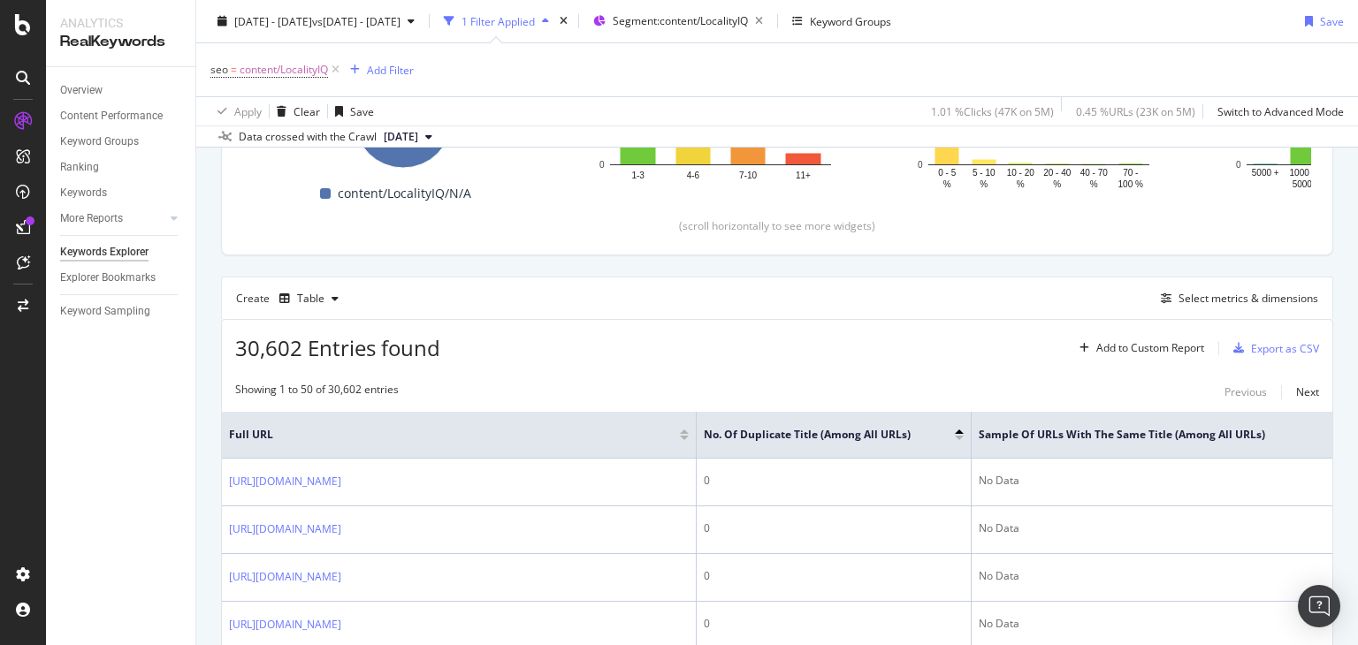
click at [958, 436] on div at bounding box center [959, 438] width 9 height 4
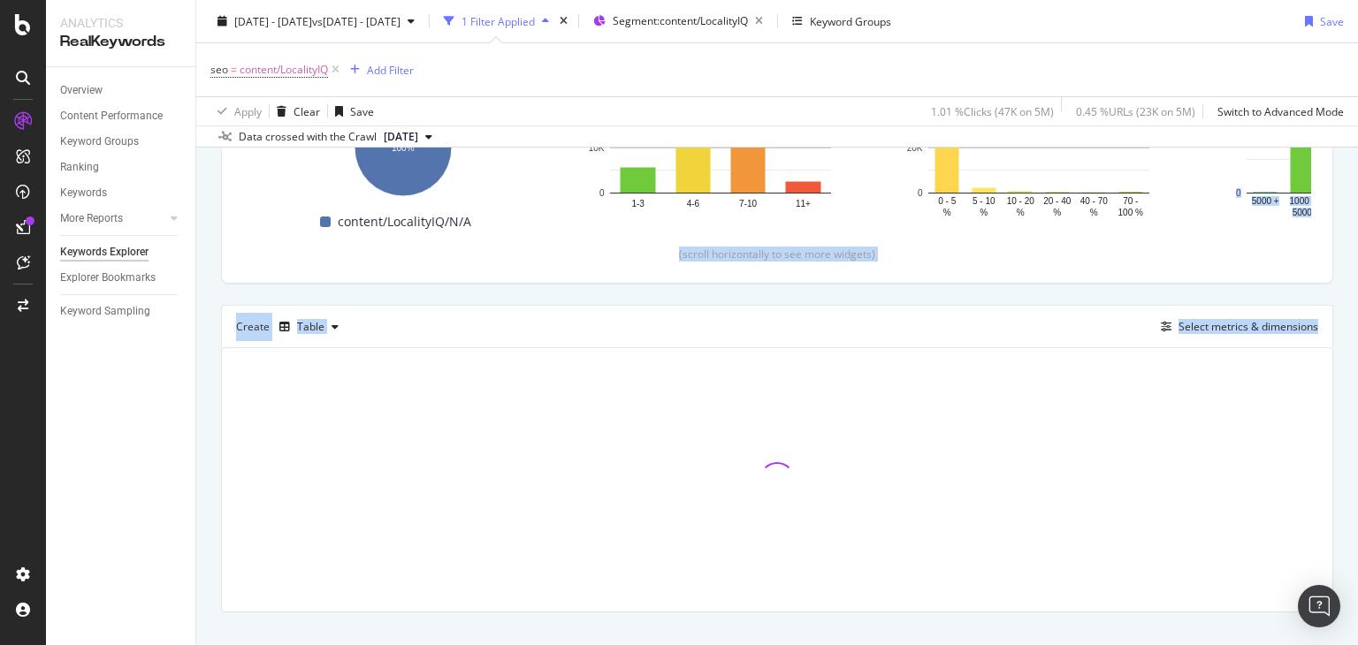
scroll to position [311, 0]
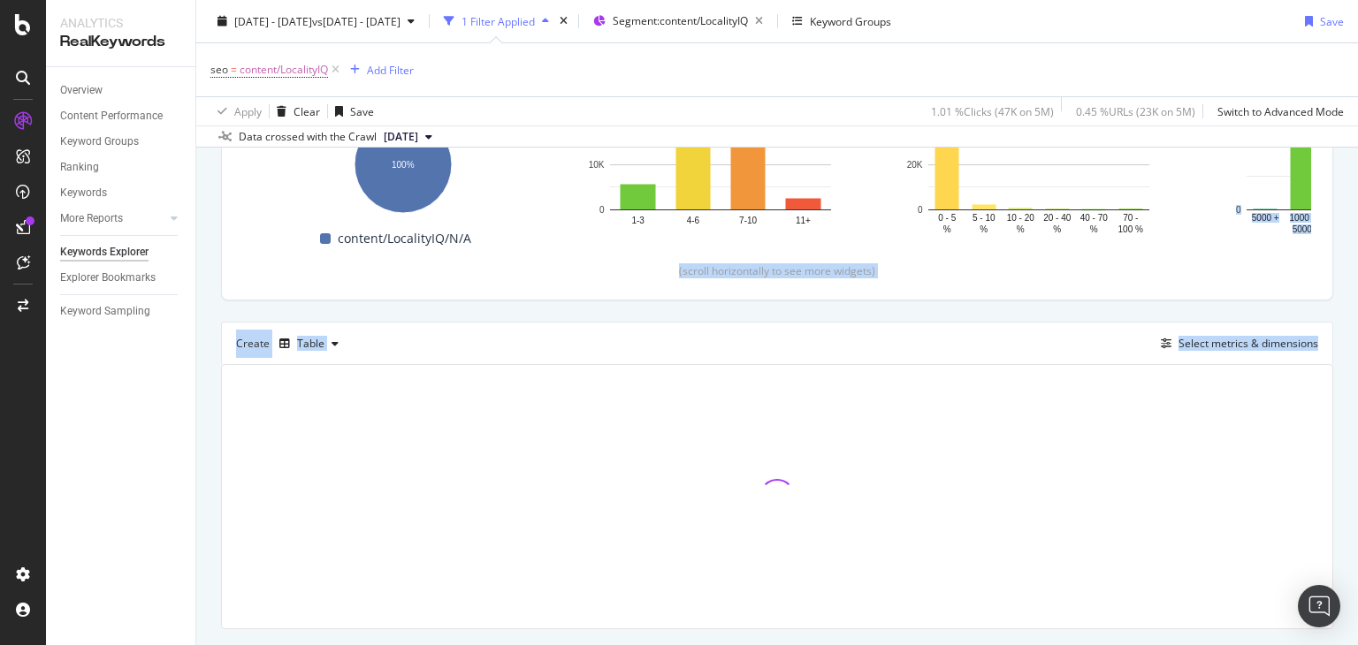
drag, startPoint x: 1357, startPoint y: 258, endPoint x: 1357, endPoint y: 231, distance: 27.4
click at [1357, 231] on div "Keywords Explorer nobroker 2025 Sep. 1st - Sep. 30th vs 2025 Aug. 1st - Aug. 31…" at bounding box center [776, 322] width 1161 height 645
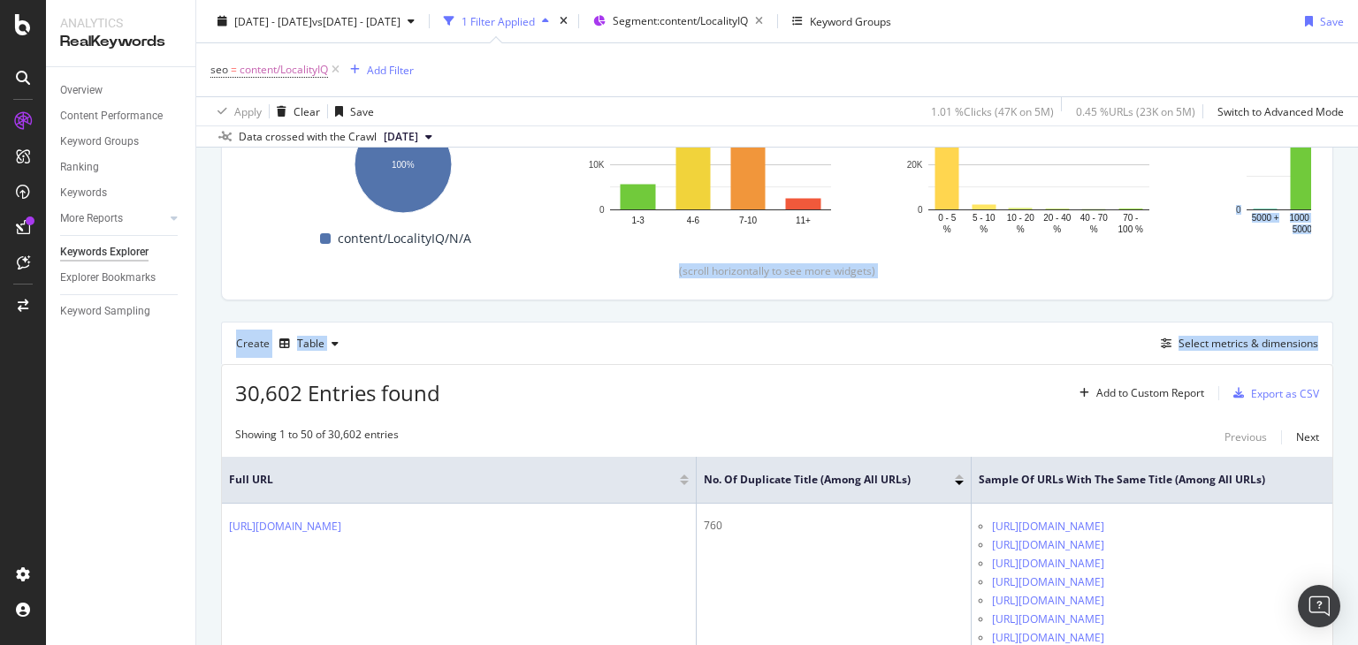
drag, startPoint x: 1357, startPoint y: 231, endPoint x: 1357, endPoint y: 298, distance: 67.2
click at [1357, 298] on div "Keywords Explorer nobroker 2025 Sep. 1st - Sep. 30th vs 2025 Aug. 1st - Aug. 31…" at bounding box center [776, 322] width 1161 height 645
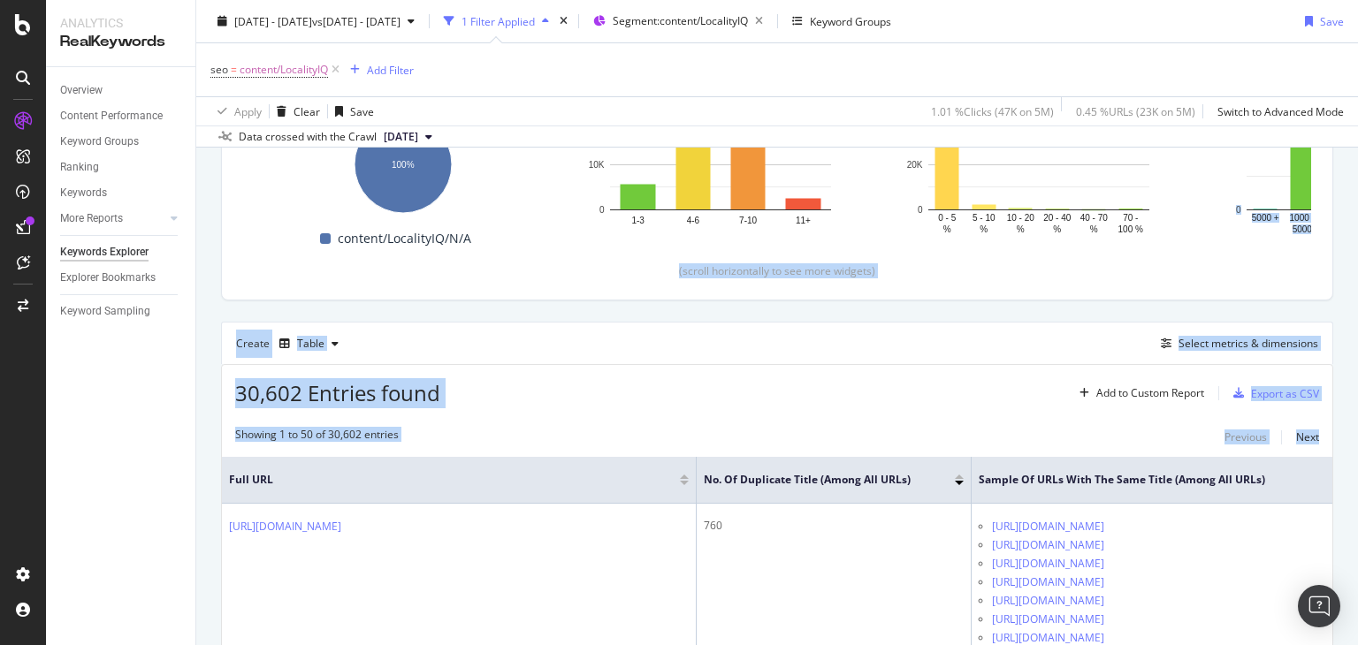
scroll to position [693, 0]
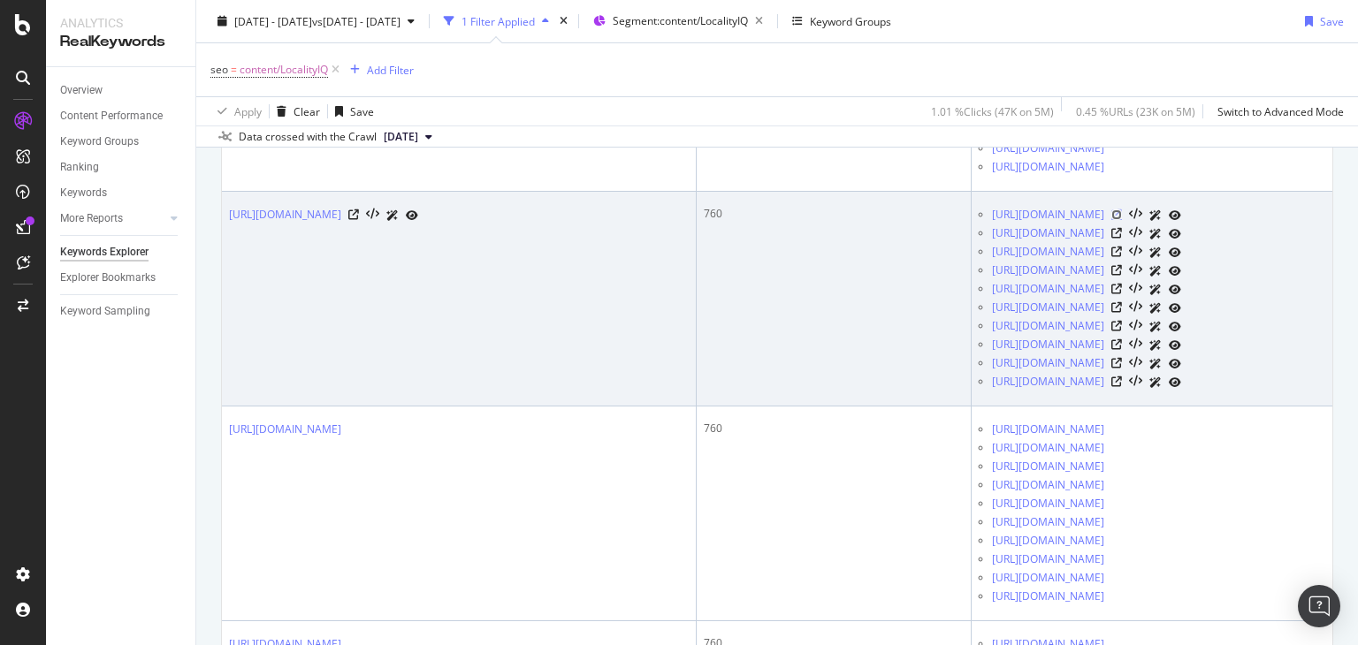
click at [1122, 212] on icon at bounding box center [1116, 214] width 11 height 11
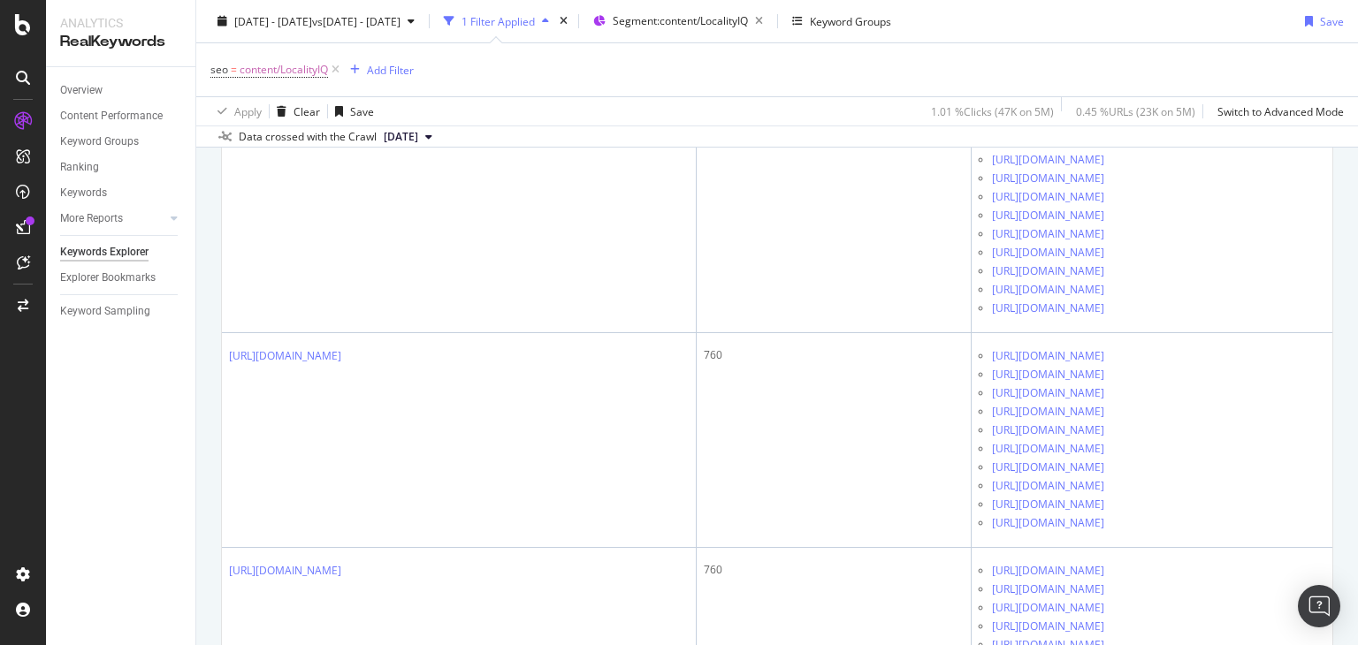
scroll to position [602, 0]
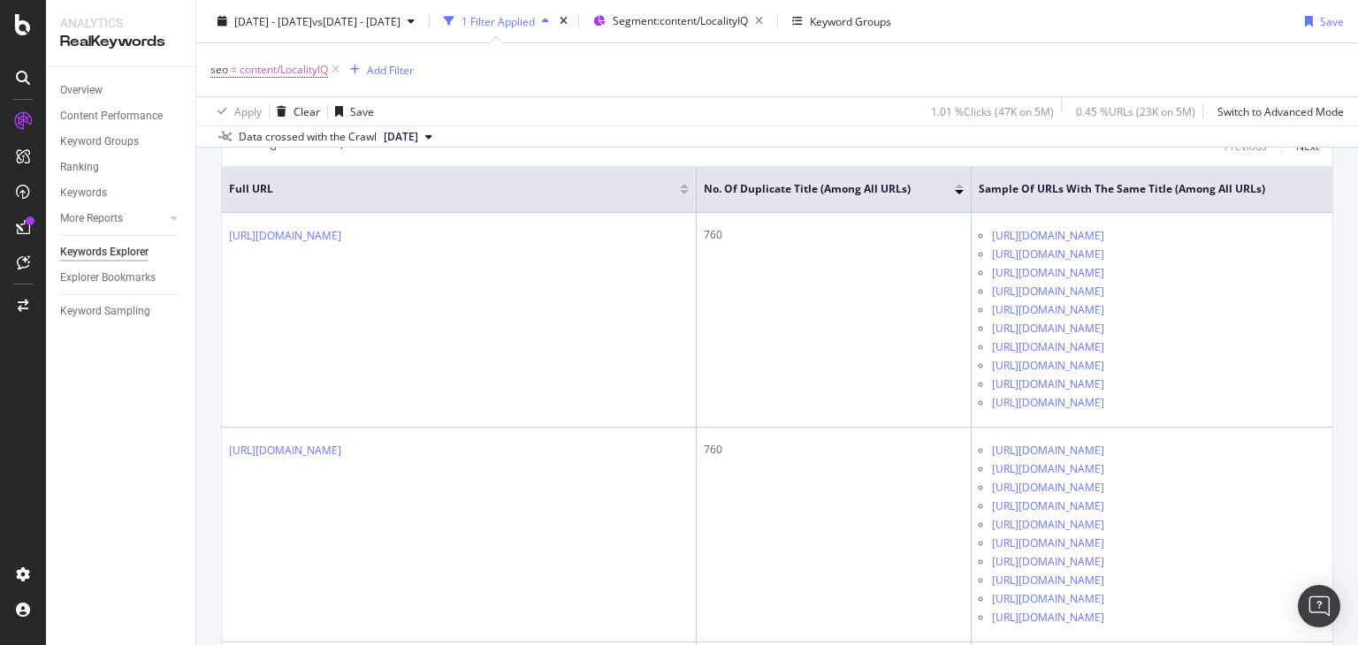
click at [1342, 54] on div "seo = content/LocalityIQ Add Filter Apply Clear Save 1.01 % Clicks ( 47K on 5M …" at bounding box center [776, 83] width 1161 height 83
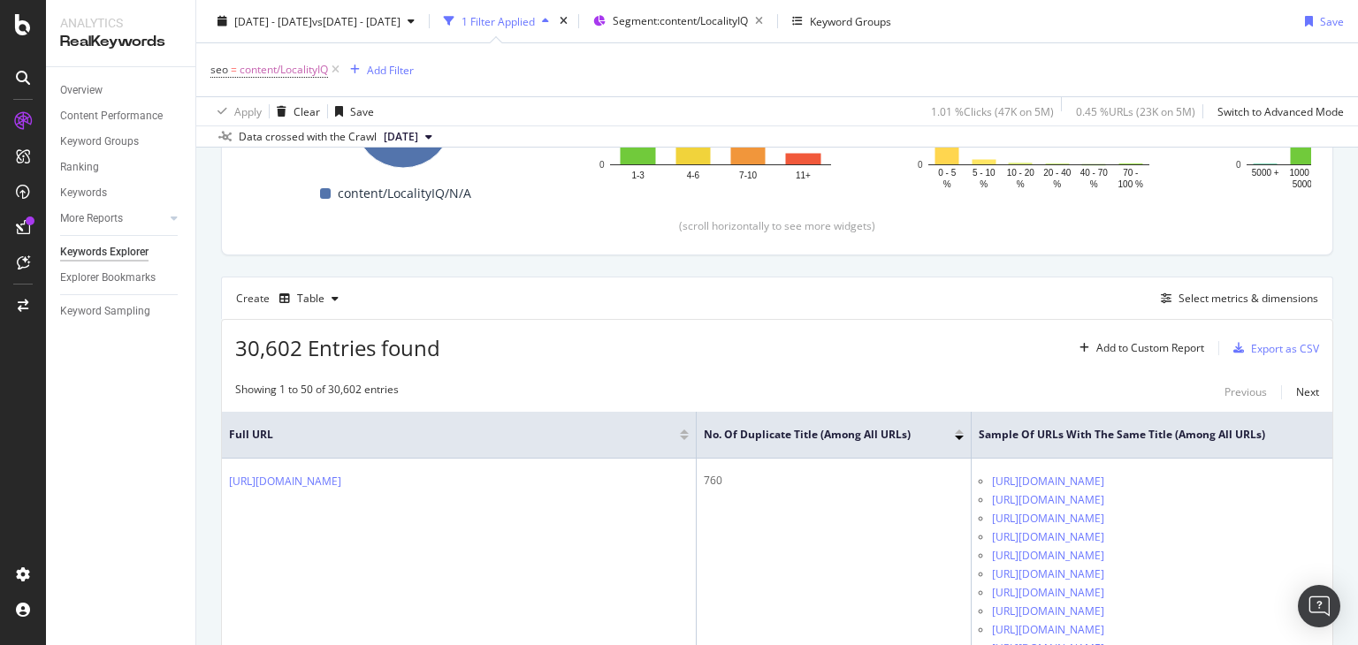
click at [1187, 285] on div "Create Table Select metrics & dimensions" at bounding box center [777, 298] width 1112 height 42
click at [1160, 298] on div "button" at bounding box center [1165, 298] width 25 height 11
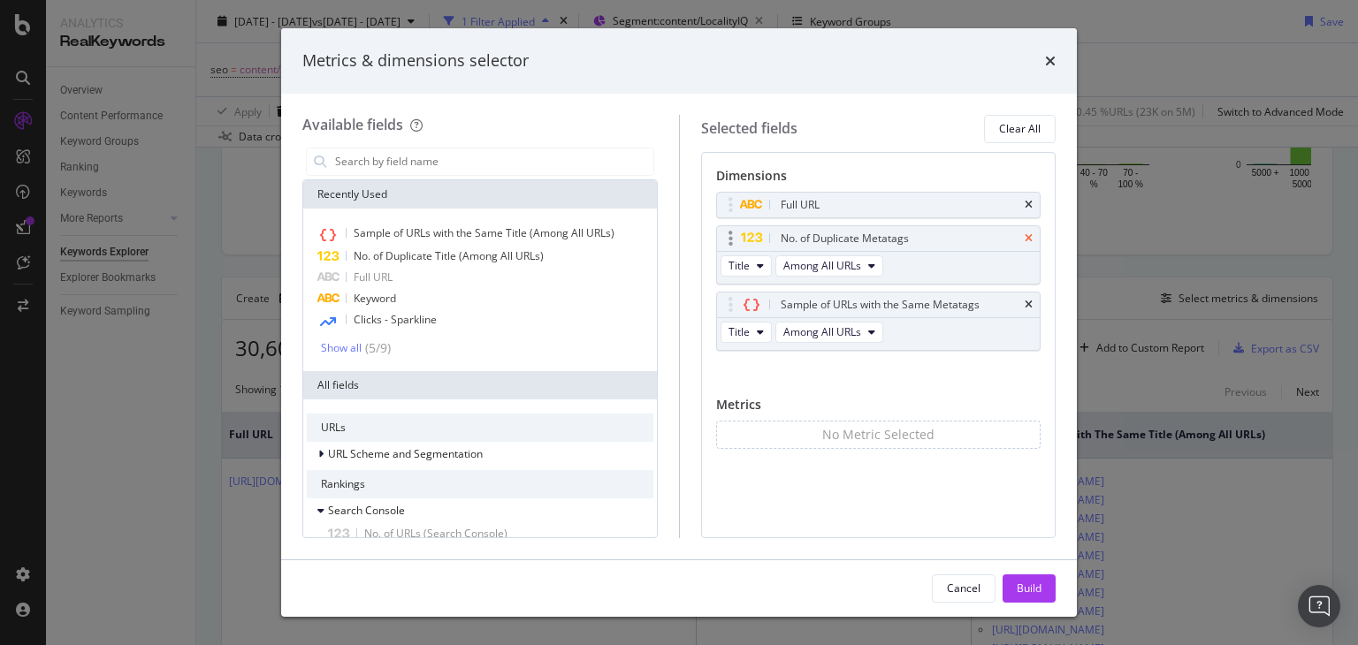
click at [1028, 240] on icon "times" at bounding box center [1028, 238] width 8 height 11
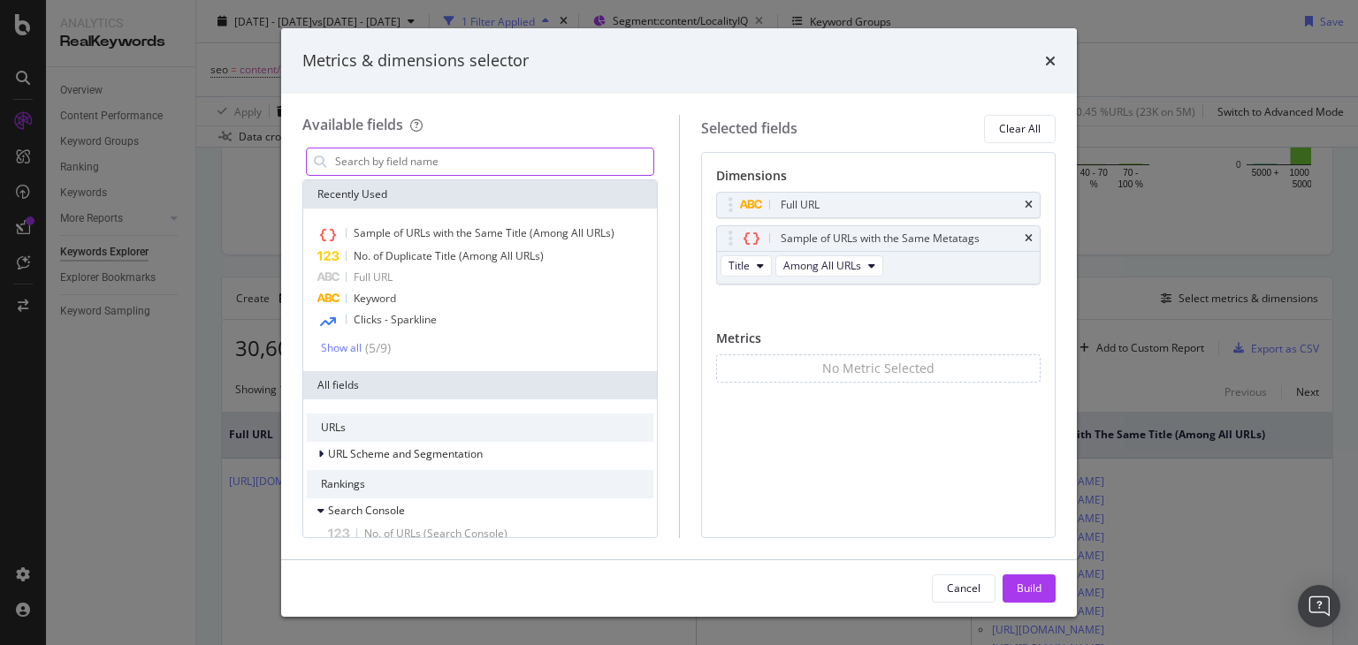
click at [534, 158] on input "modal" at bounding box center [493, 161] width 320 height 27
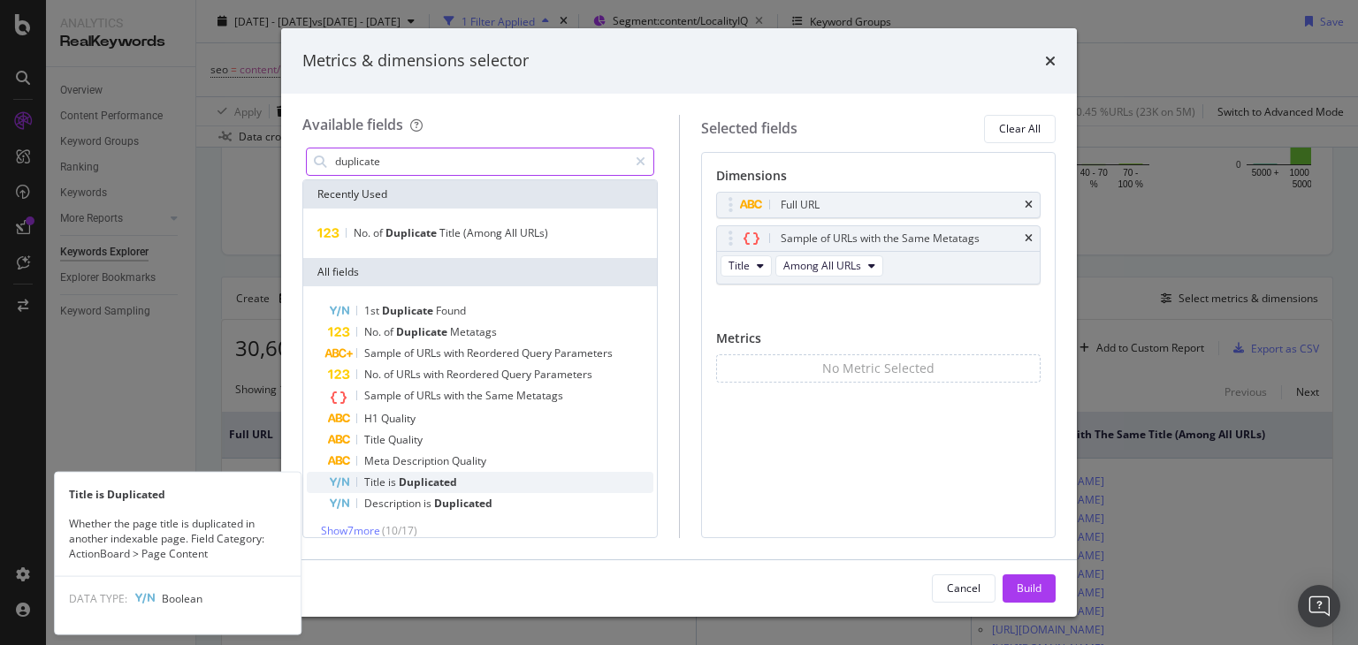
type input "duplicate"
click at [424, 476] on span "Duplicated" at bounding box center [428, 482] width 58 height 15
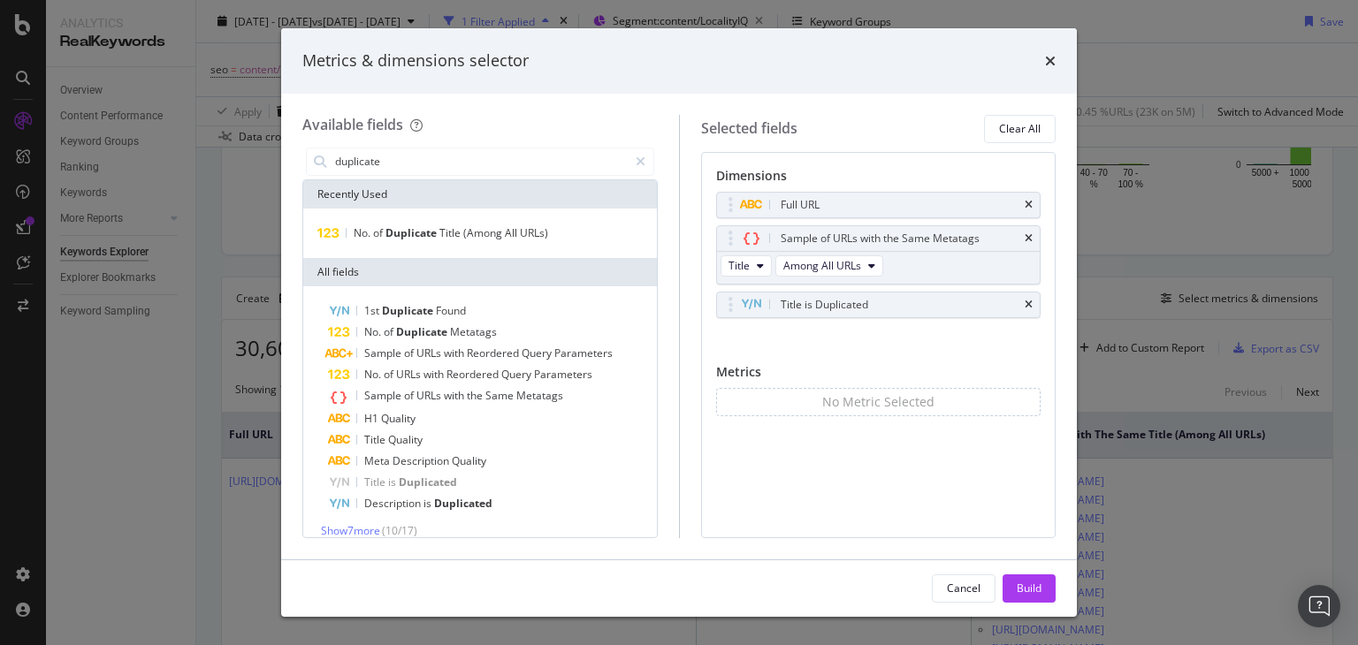
scroll to position [15, 0]
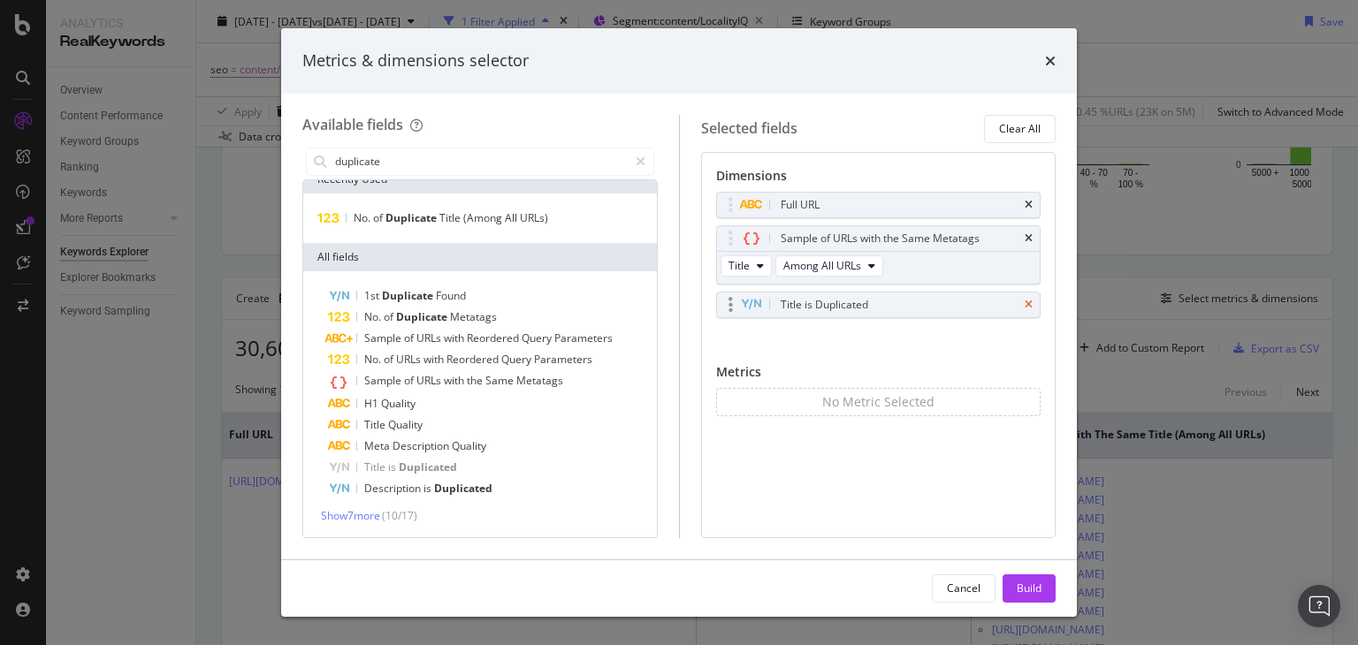
click at [1025, 305] on icon "times" at bounding box center [1028, 305] width 8 height 11
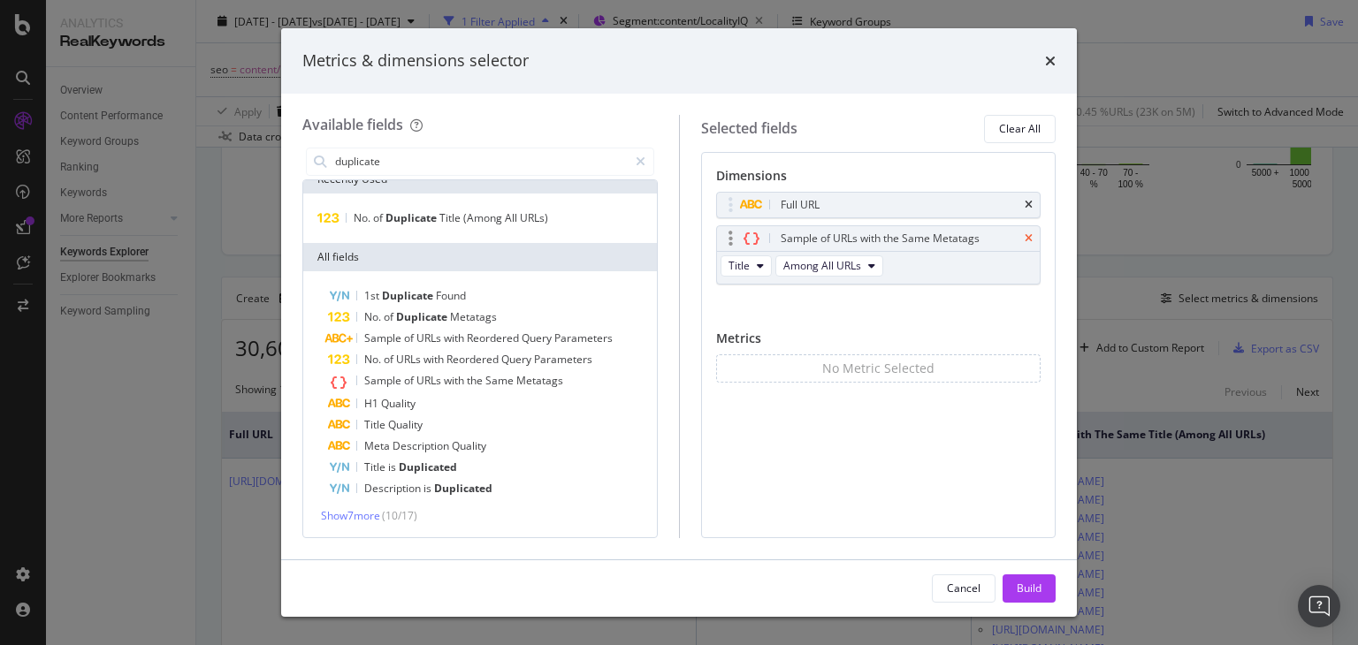
click at [1025, 237] on icon "times" at bounding box center [1028, 238] width 8 height 11
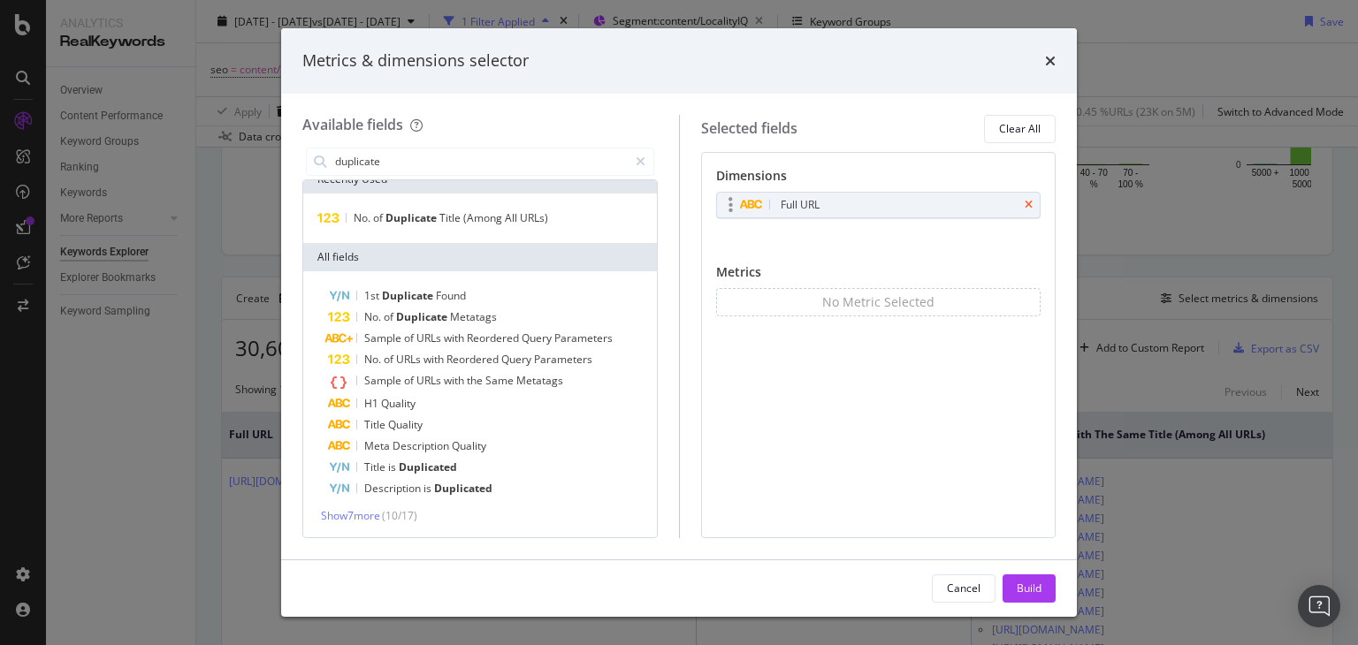
click at [1025, 204] on icon "times" at bounding box center [1028, 205] width 8 height 11
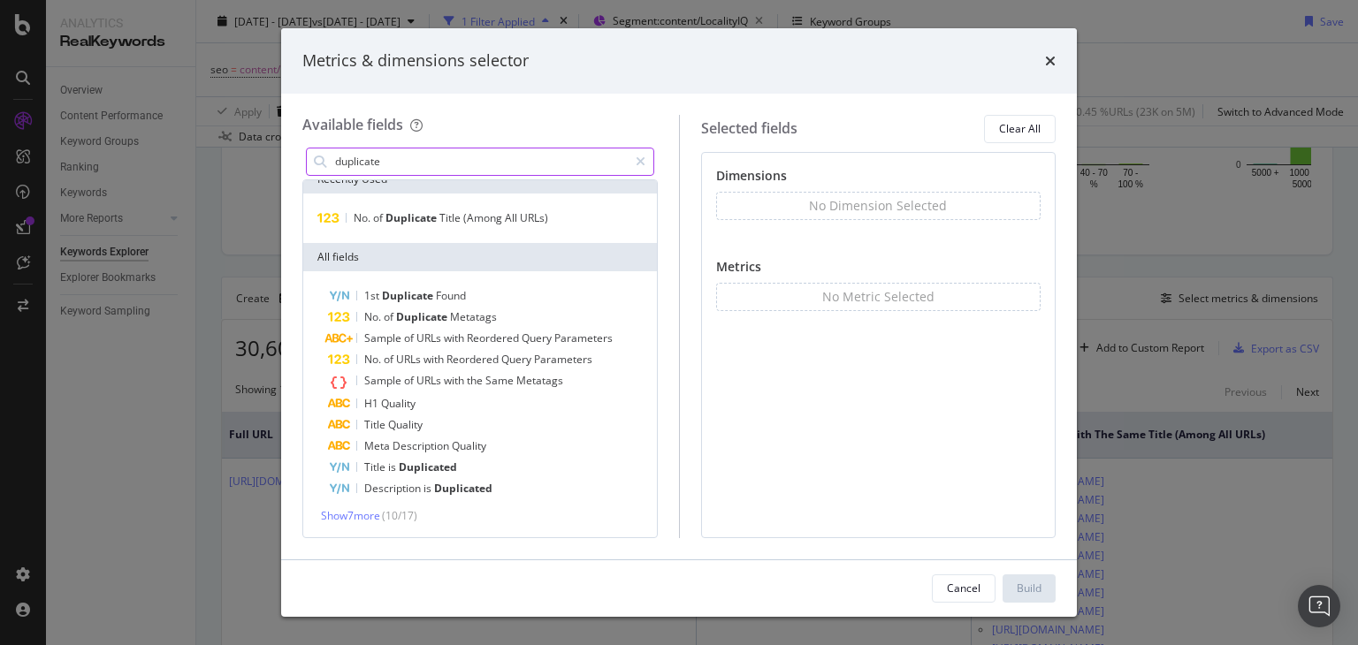
click at [506, 148] on div "duplicate" at bounding box center [480, 162] width 348 height 28
click at [484, 155] on input "duplicate" at bounding box center [480, 161] width 294 height 27
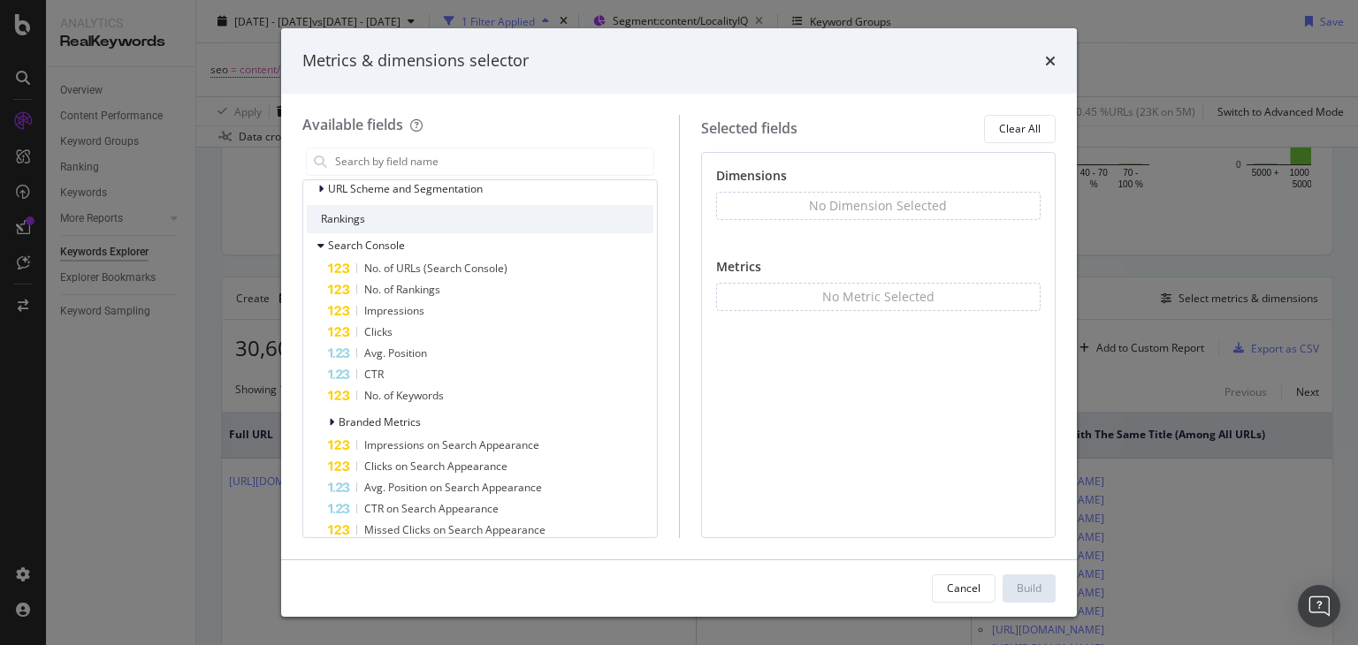
scroll to position [0, 0]
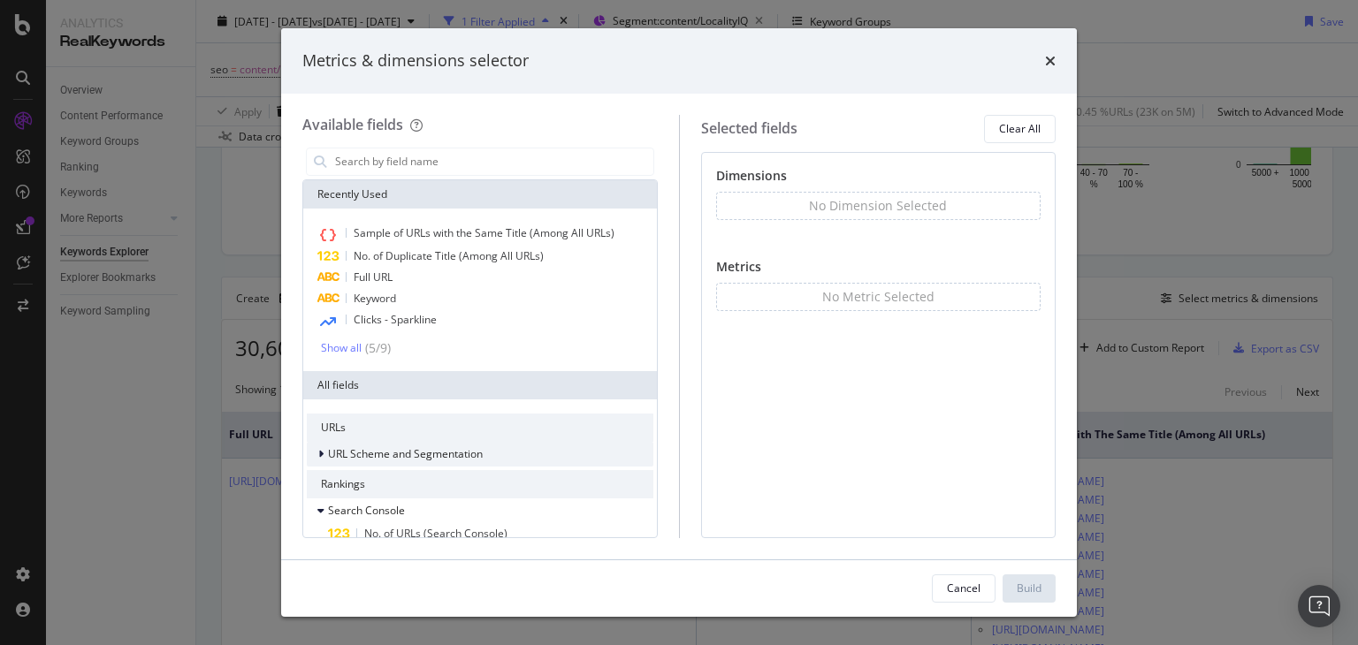
click at [443, 459] on span "URL Scheme and Segmentation" at bounding box center [405, 453] width 155 height 15
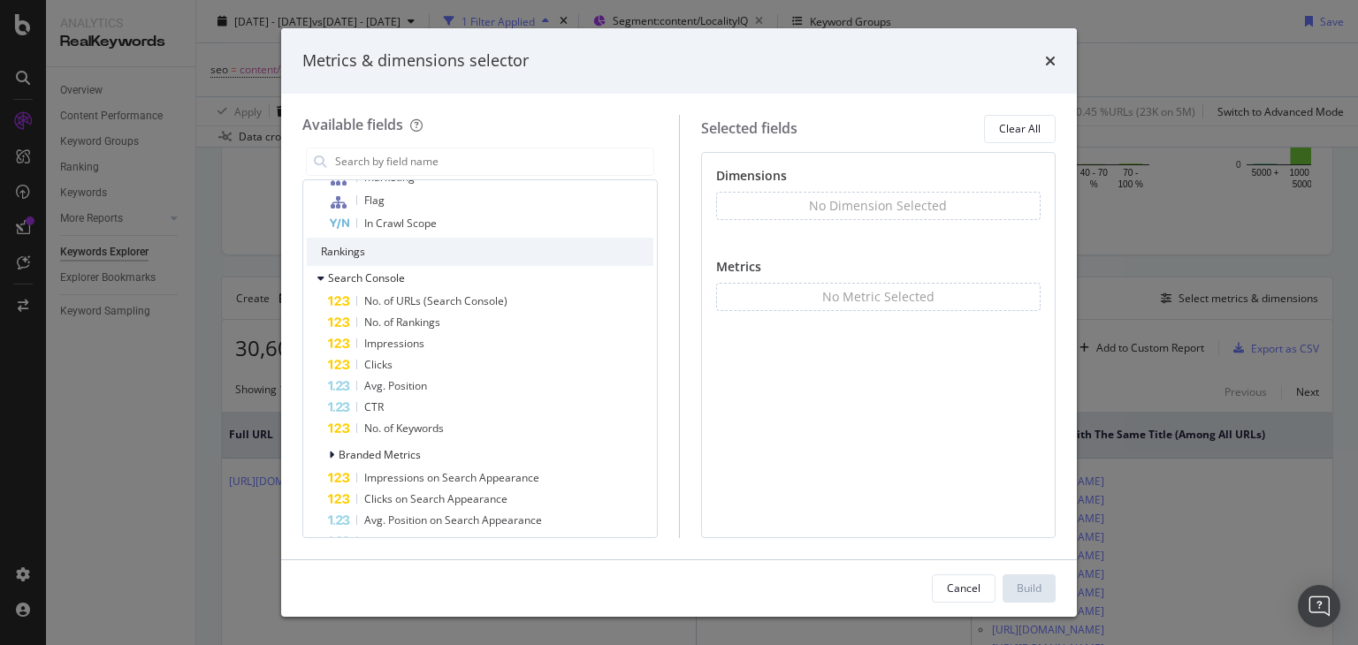
scroll to position [610, 0]
